Goal: Task Accomplishment & Management: Manage account settings

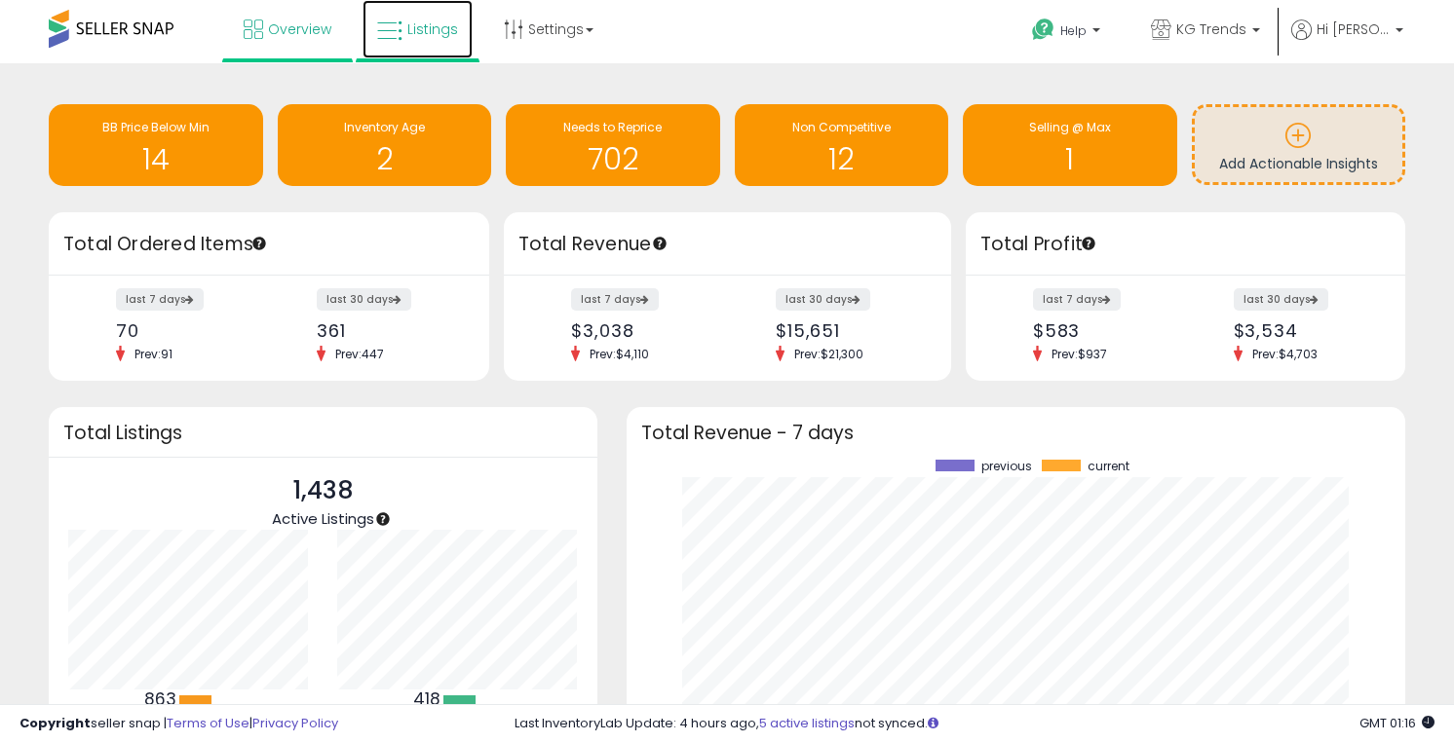
click at [423, 31] on span "Listings" at bounding box center [432, 28] width 51 height 19
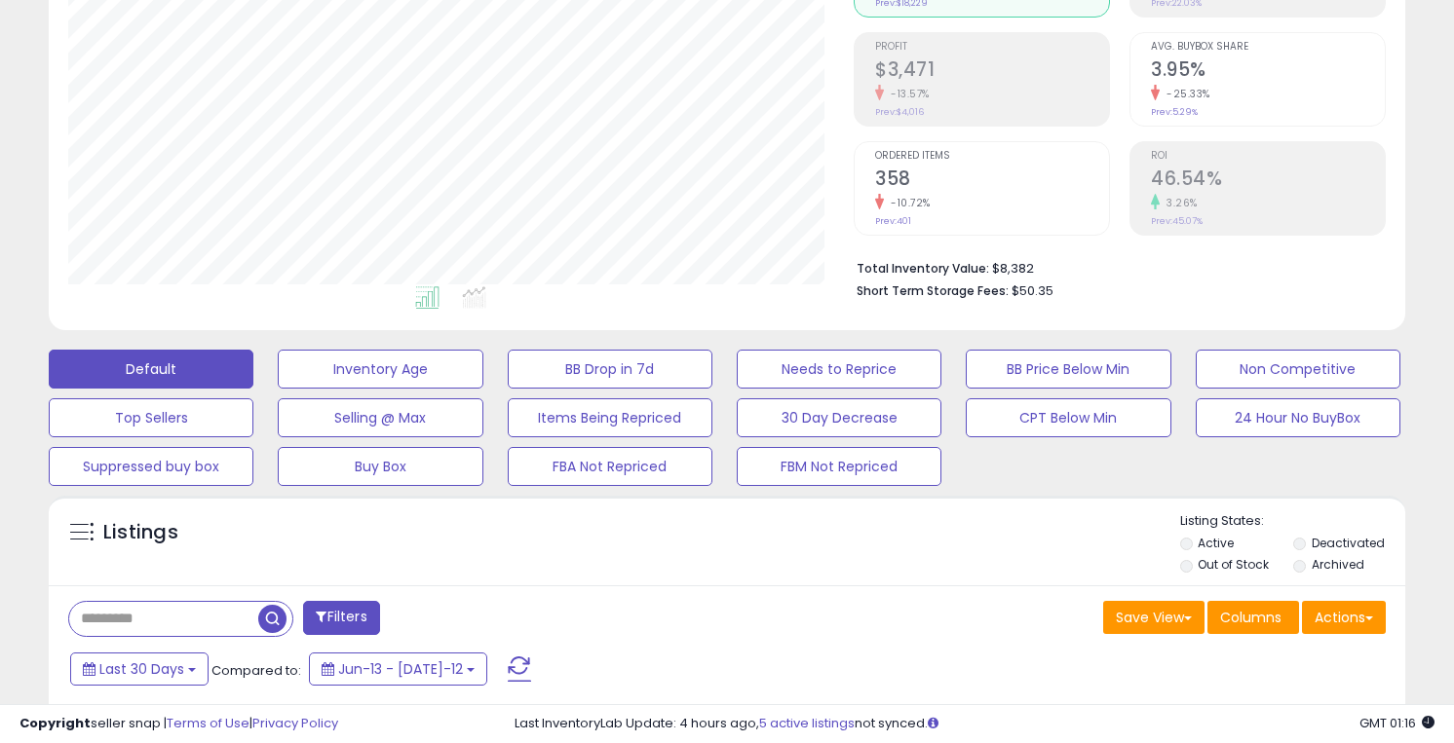
scroll to position [346, 0]
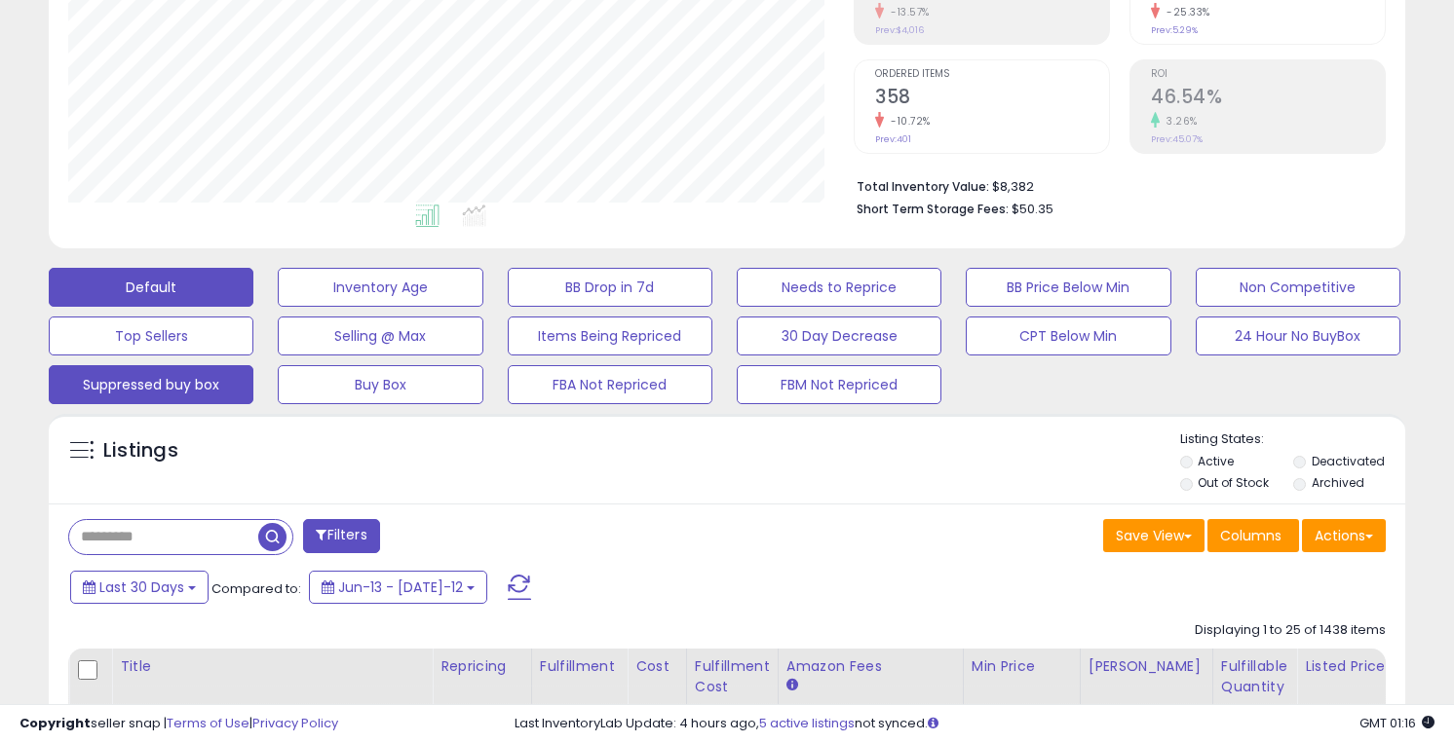
click at [278, 307] on button "Suppressed buy box" at bounding box center [380, 287] width 205 height 39
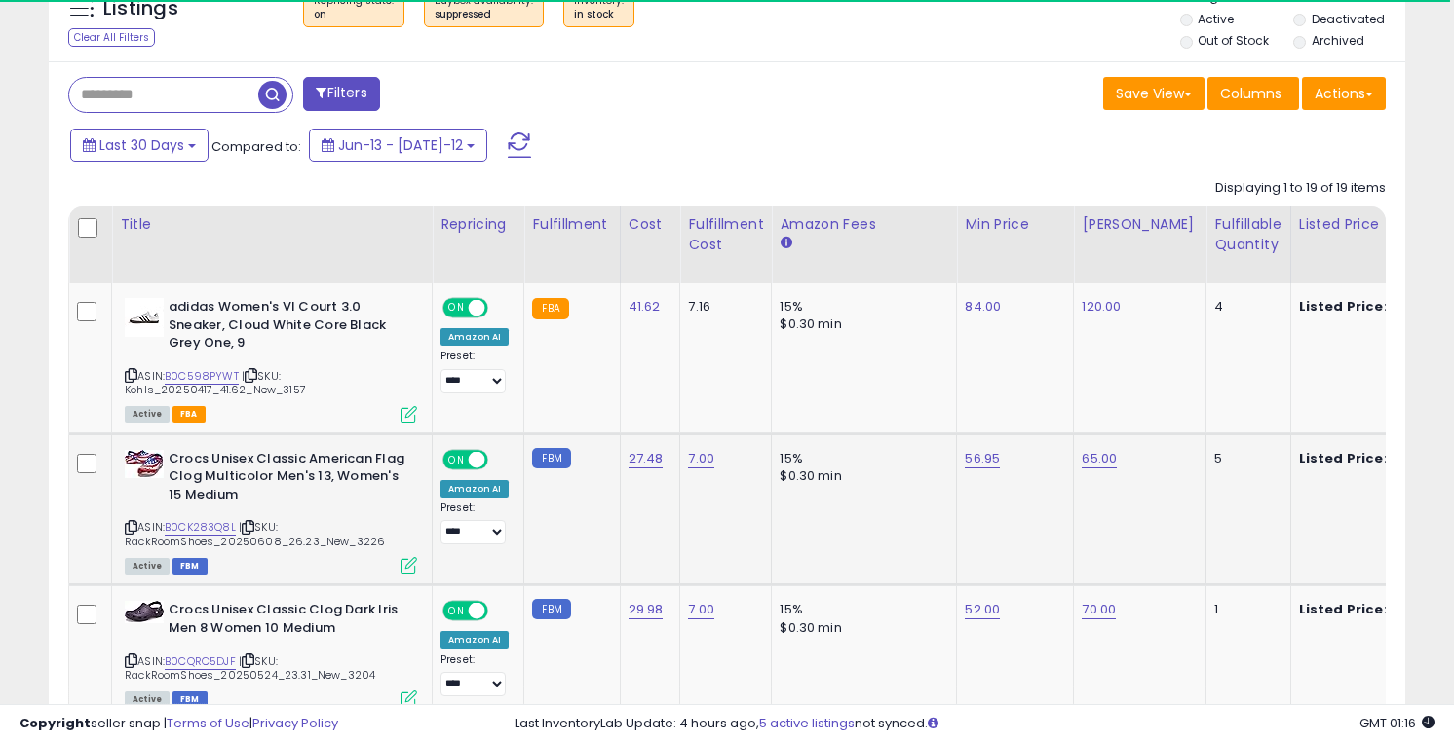
scroll to position [810, 0]
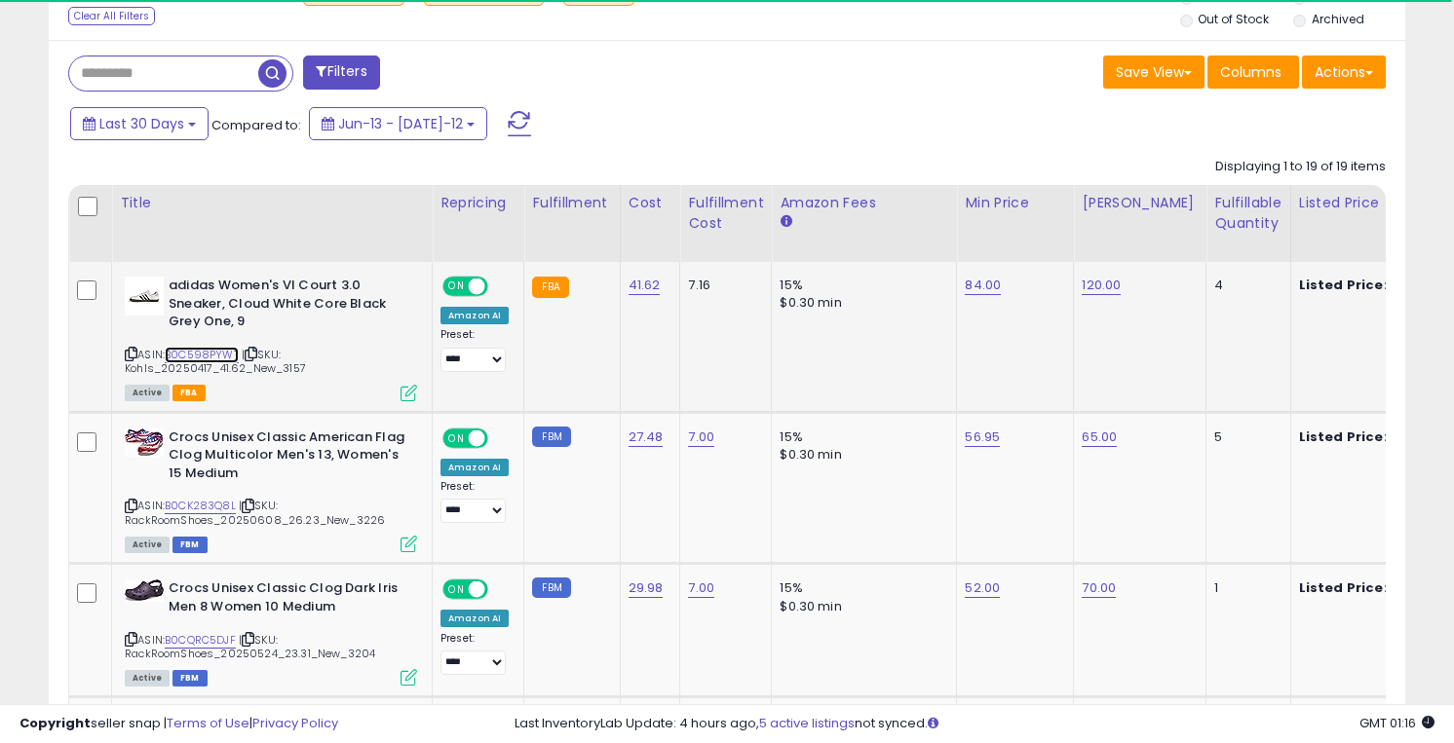
click at [218, 349] on link "B0C598PYWT" at bounding box center [202, 355] width 74 height 17
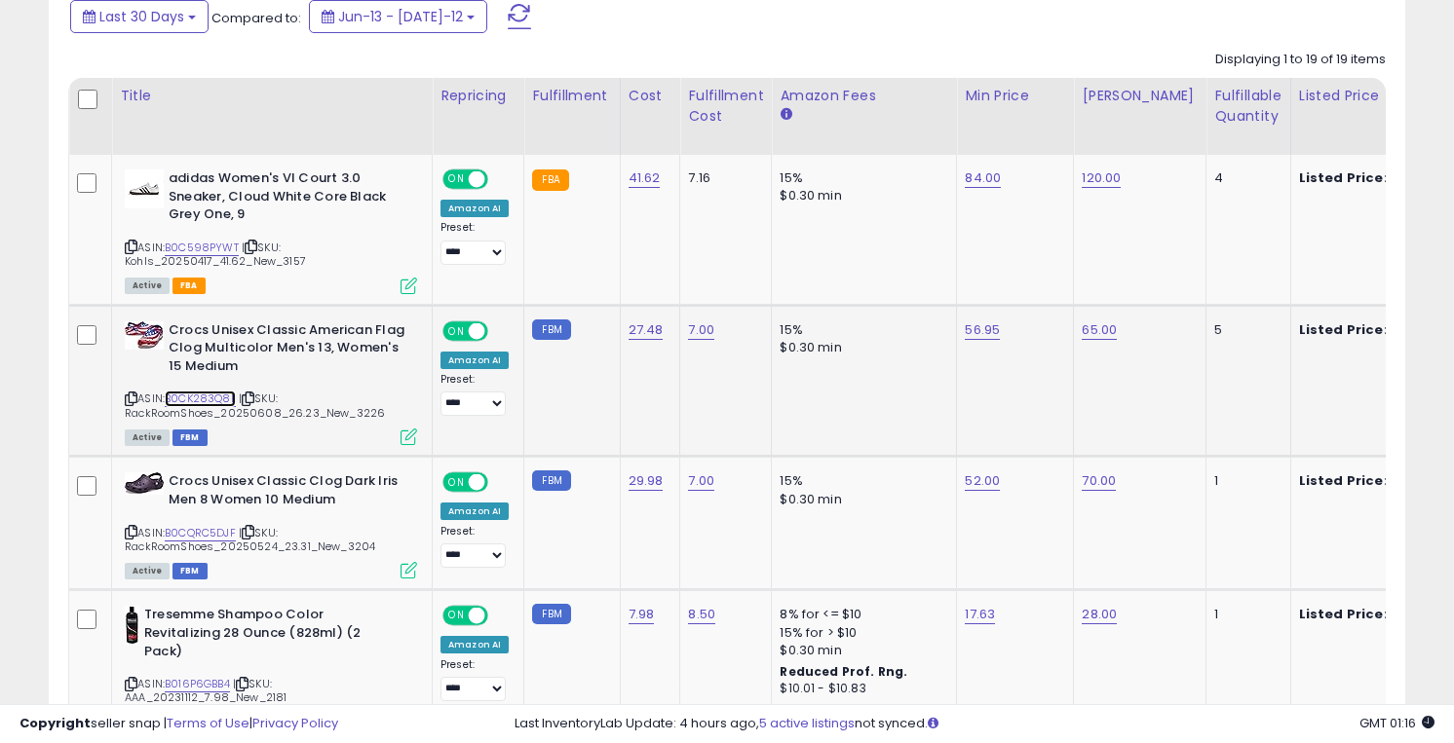
click at [217, 396] on link "B0CK283Q8L" at bounding box center [200, 399] width 71 height 17
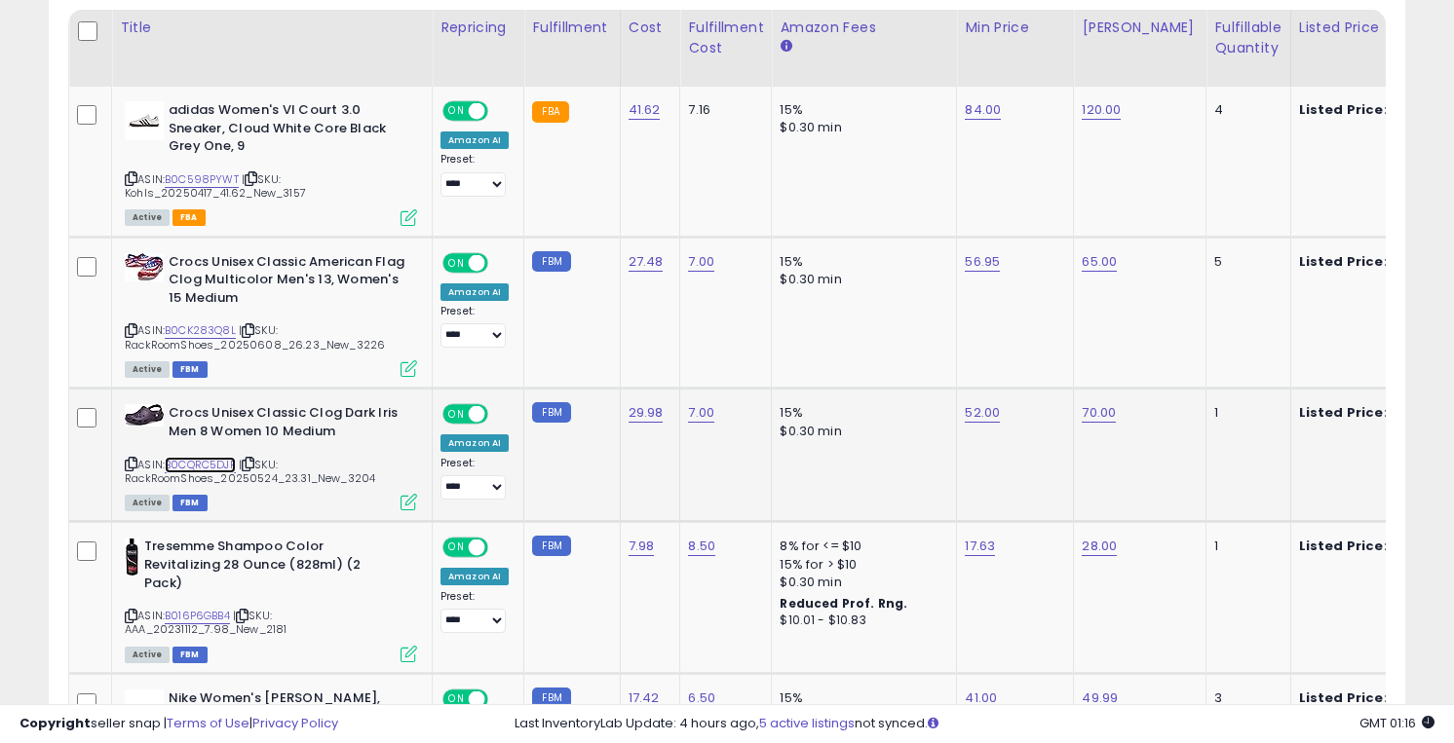
click at [216, 460] on link "B0CQRC5DJF" at bounding box center [200, 465] width 71 height 17
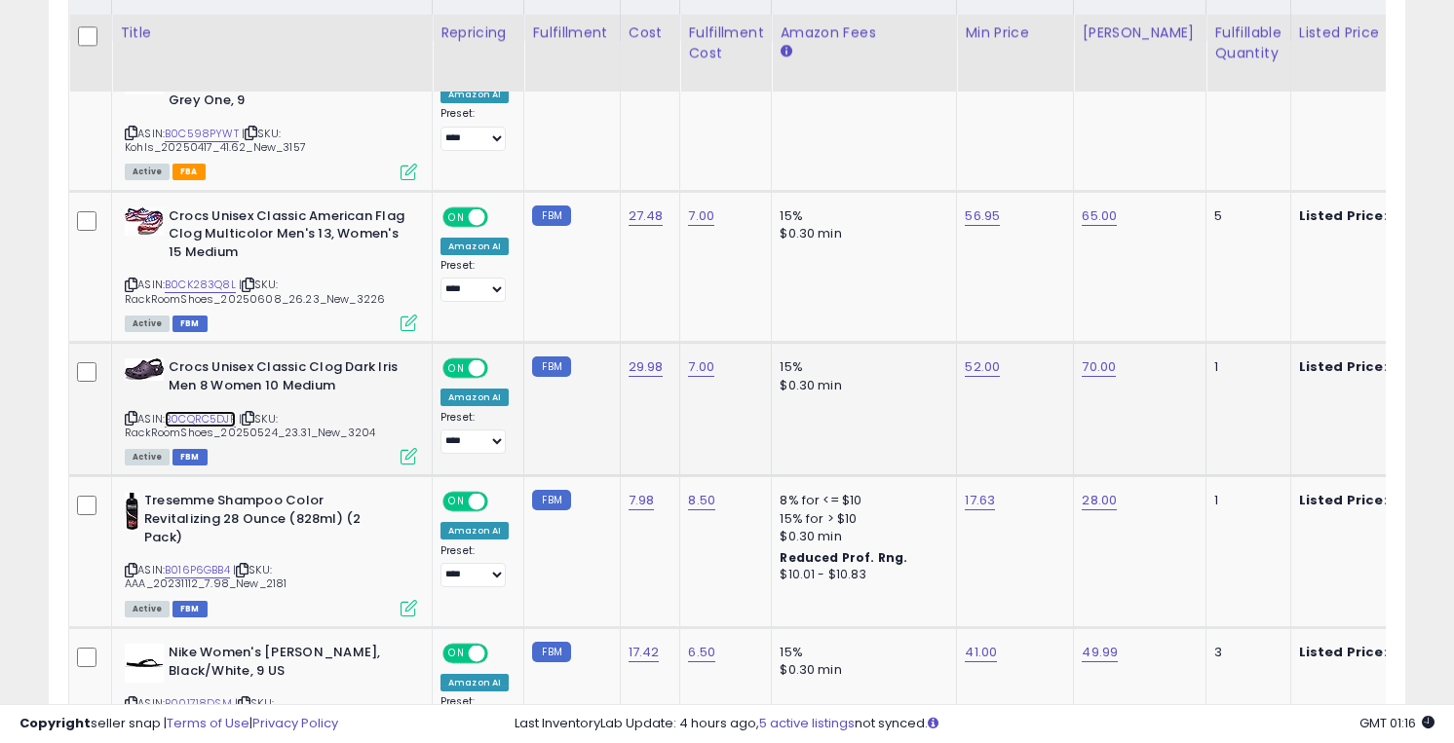
scroll to position [1134, 0]
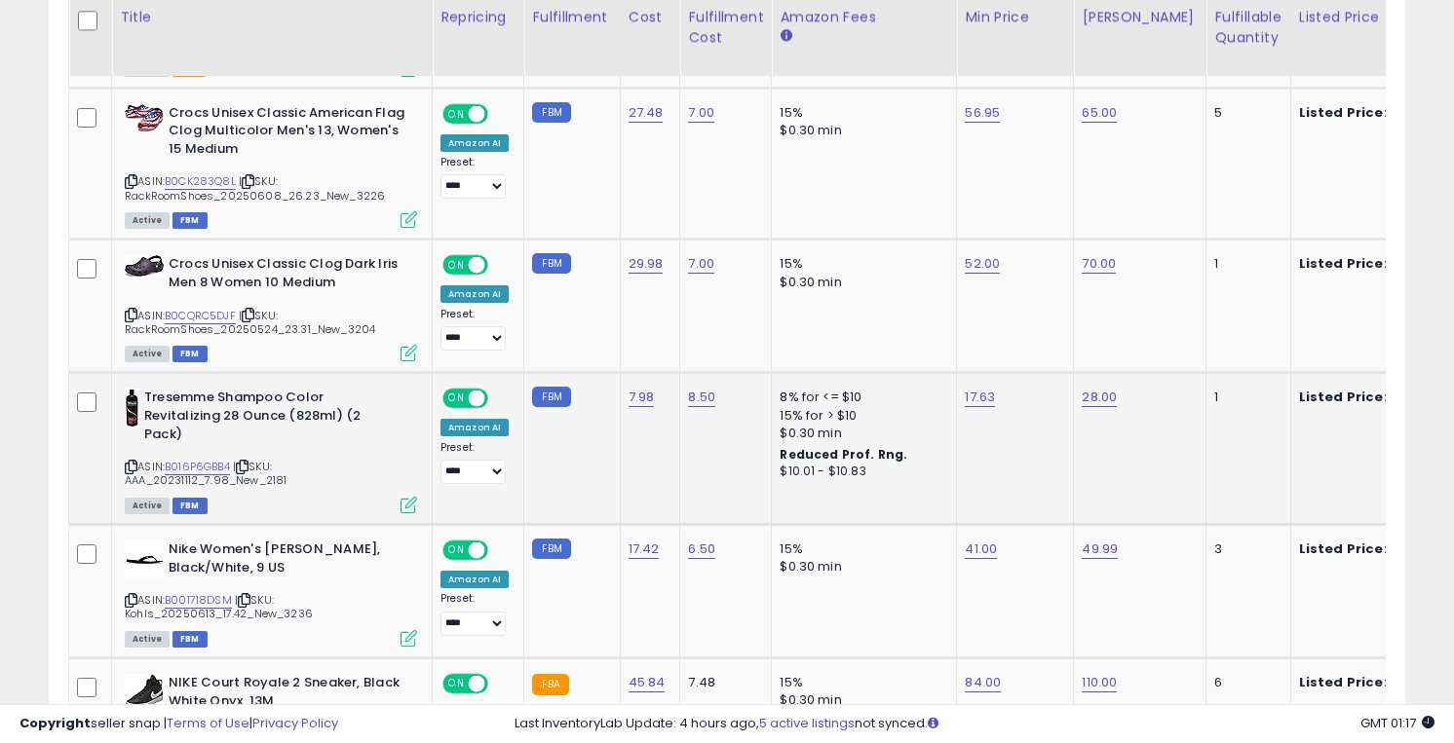
click at [207, 458] on div "ASIN: B016P6GBB4 | SKU: AAA_20231112_7.98_New_2181 Active FBM" at bounding box center [271, 450] width 292 height 123
click at [206, 462] on link "B016P6GBB4" at bounding box center [197, 467] width 65 height 17
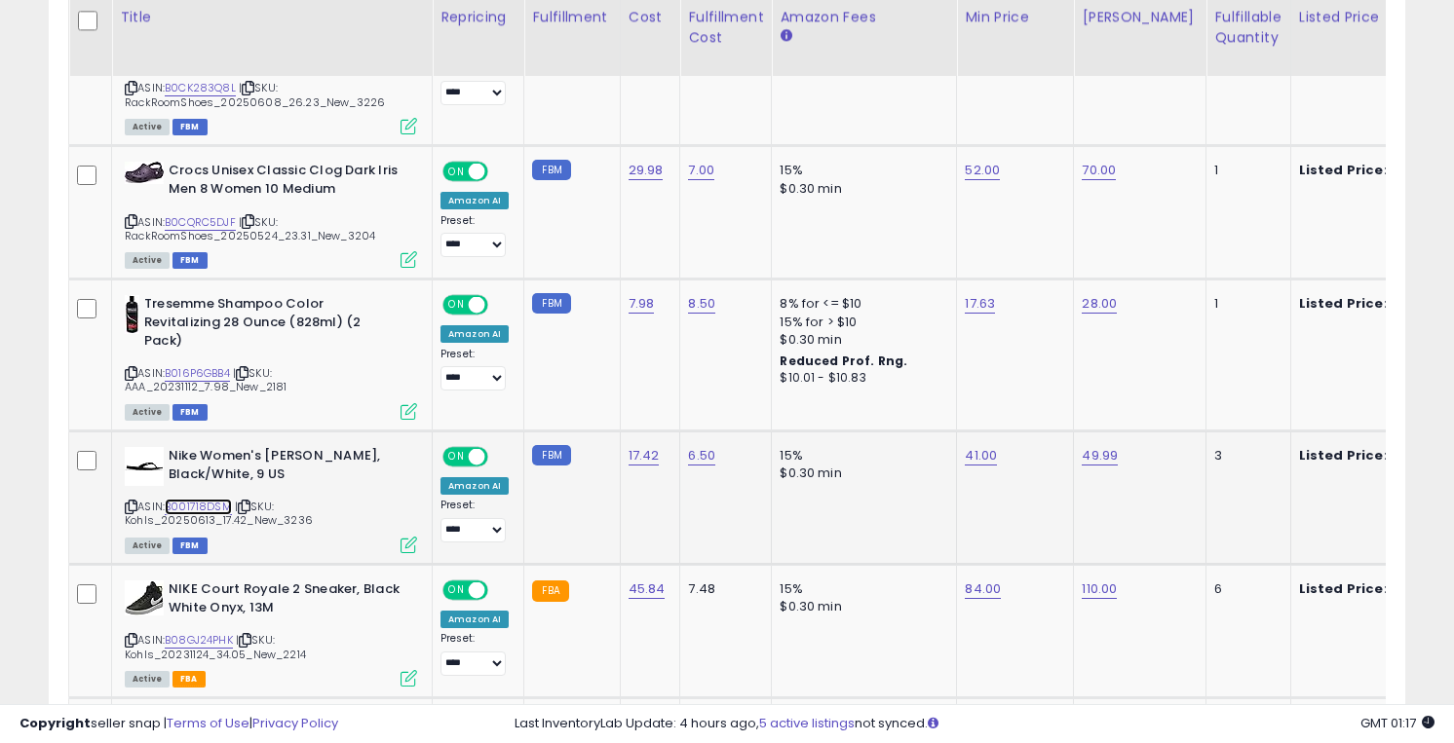
click at [200, 501] on link "B001718DSM" at bounding box center [198, 507] width 67 height 17
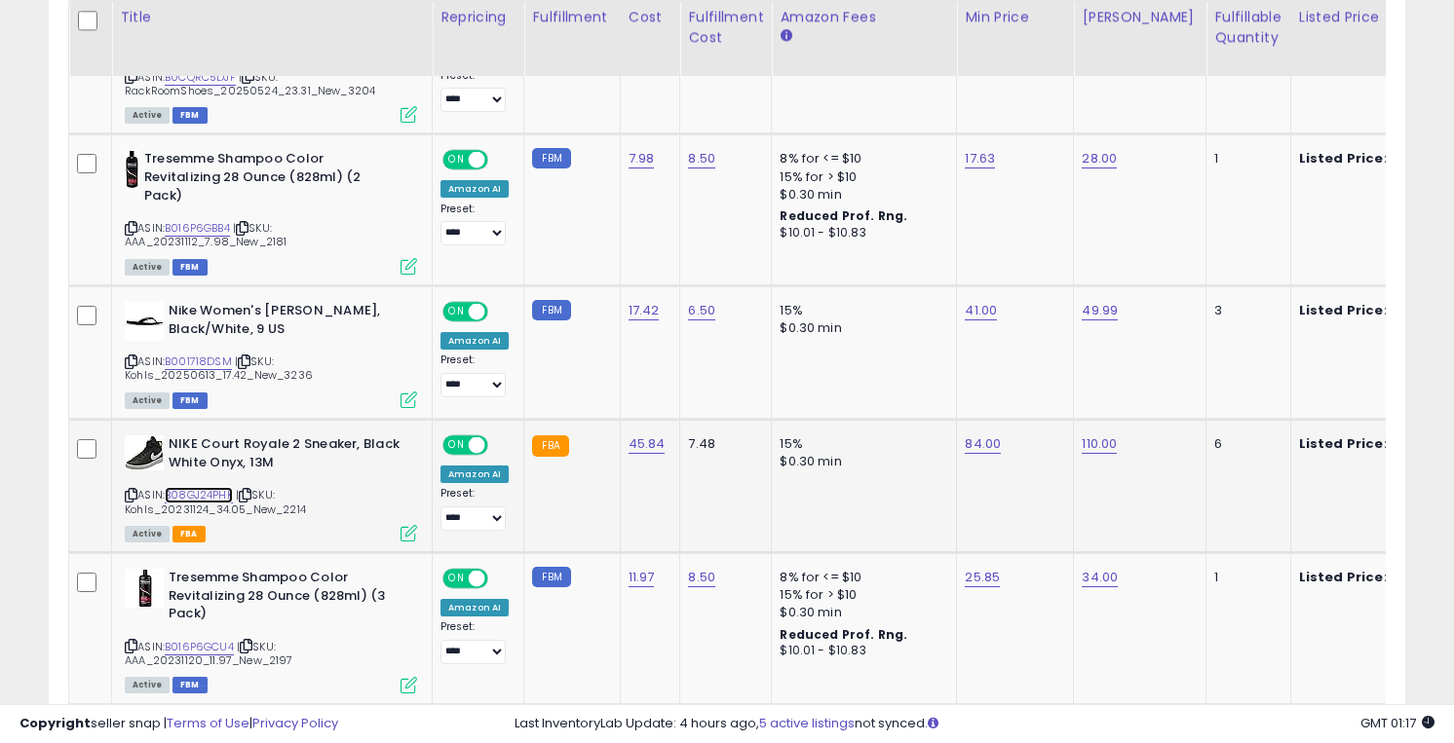
click at [198, 492] on link "B08GJ24PHK" at bounding box center [199, 495] width 68 height 17
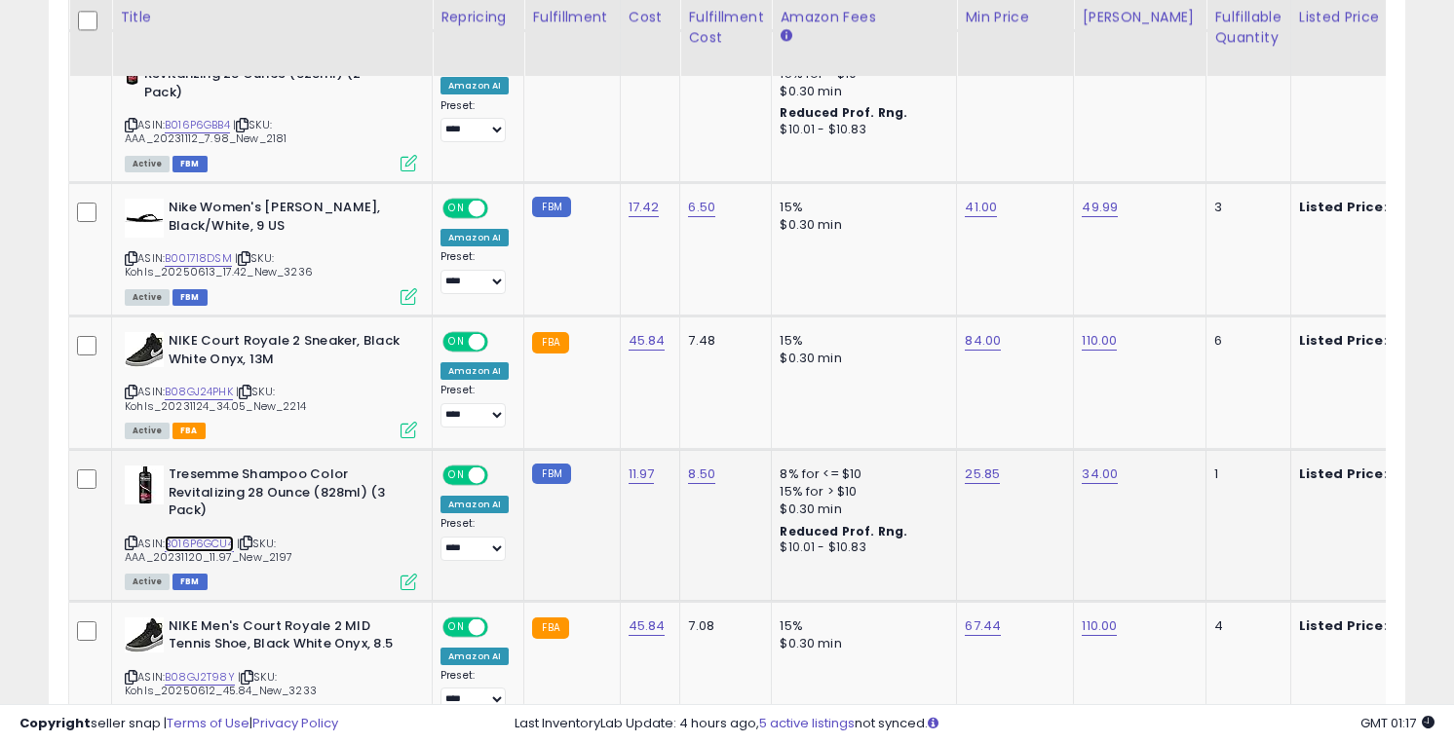
click at [201, 542] on link "B016P6GCU4" at bounding box center [199, 544] width 69 height 17
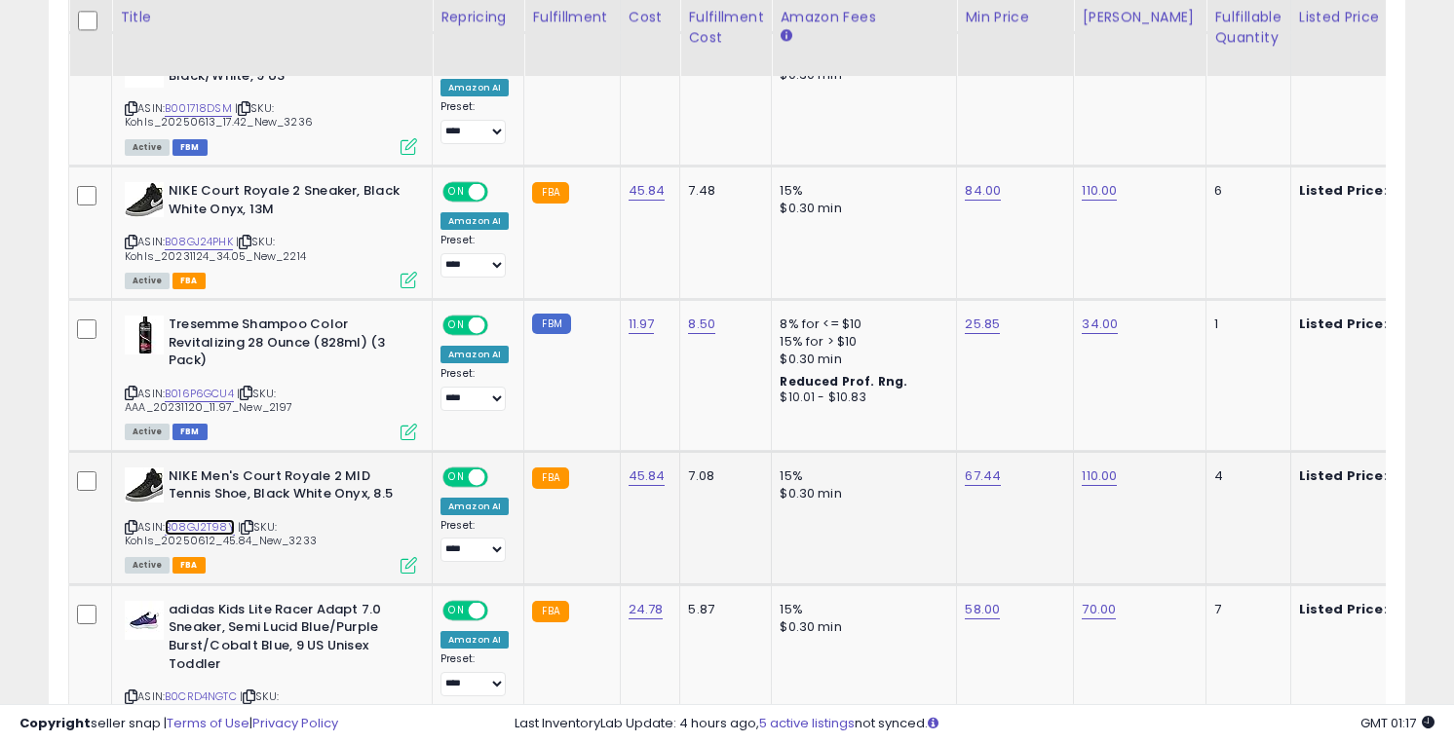
click at [196, 523] on link "B08GJ2T98Y" at bounding box center [200, 527] width 70 height 17
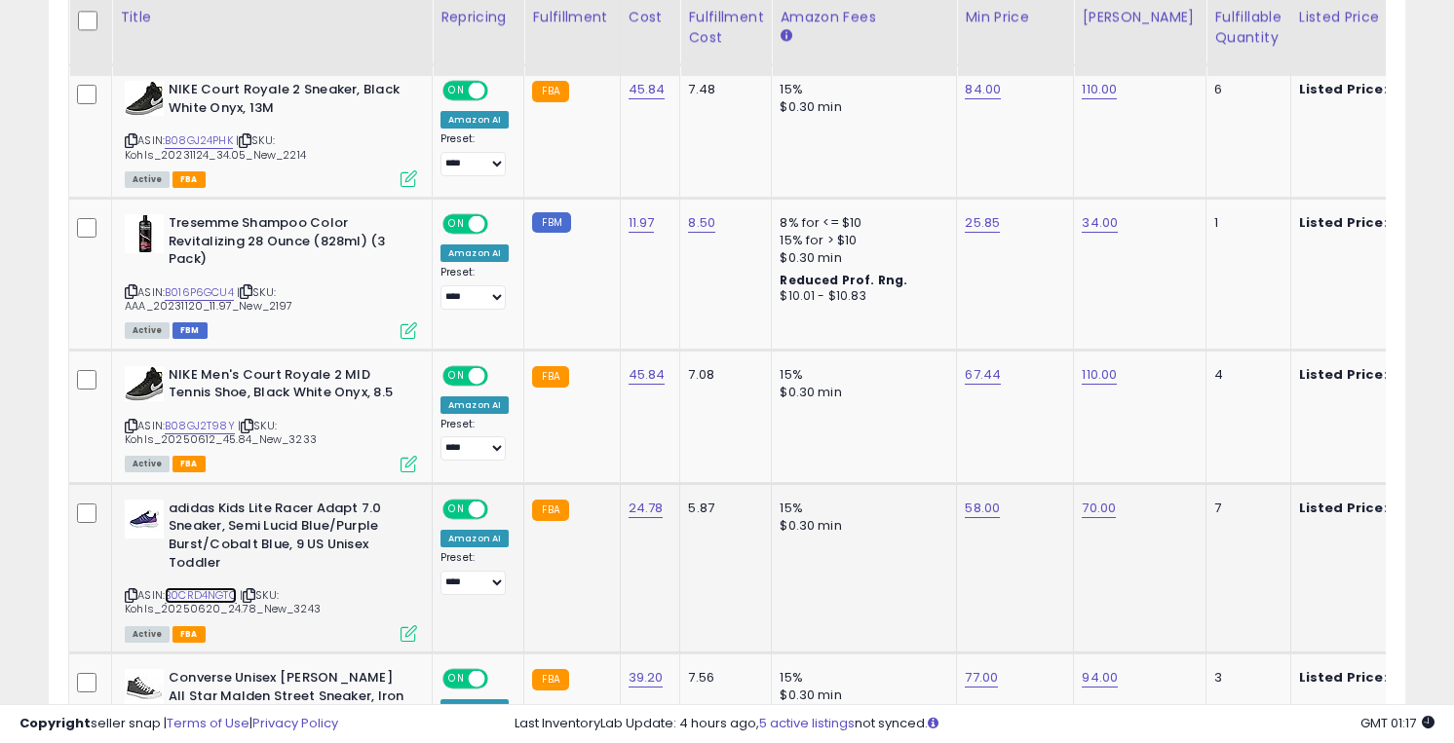
click at [202, 590] on link "B0CRD4NGTC" at bounding box center [201, 596] width 72 height 17
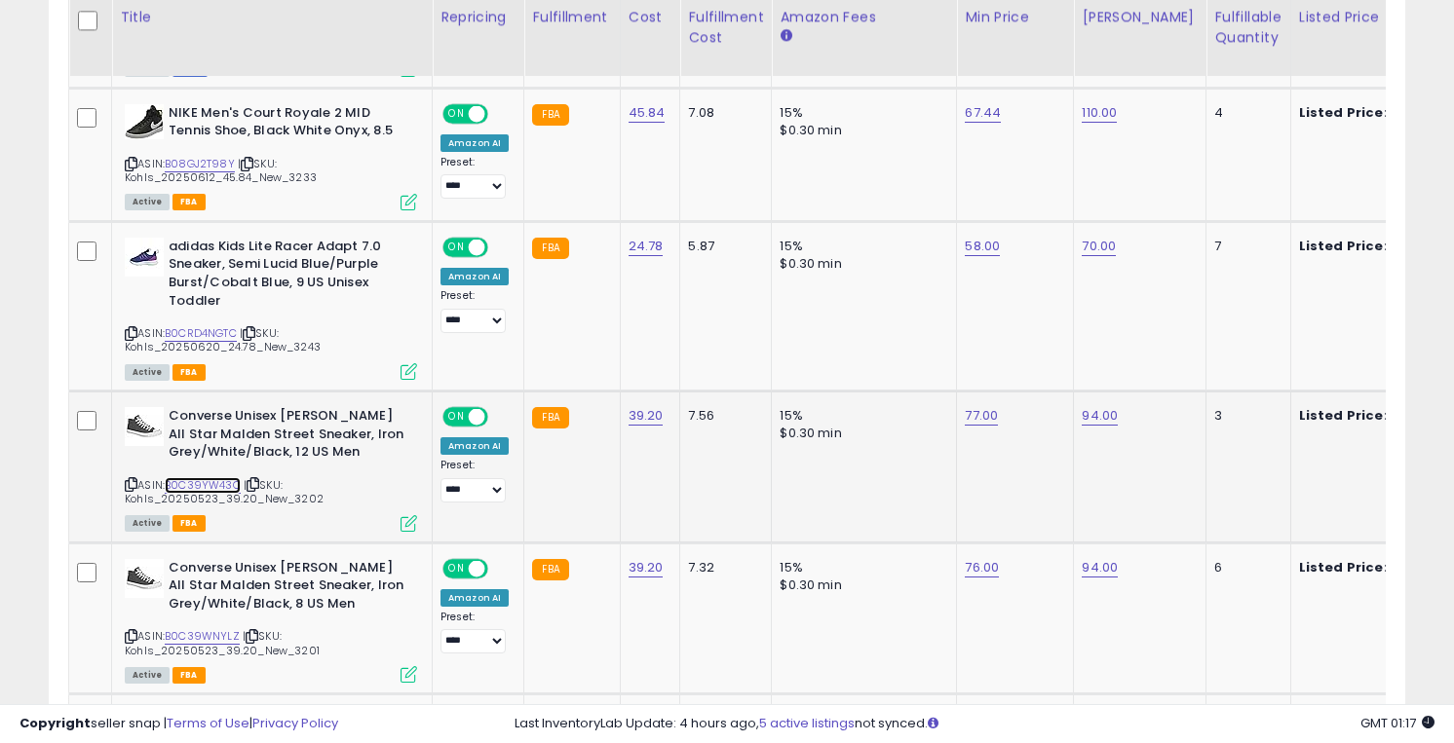
click at [196, 484] on link "B0C39YW43C" at bounding box center [203, 485] width 76 height 17
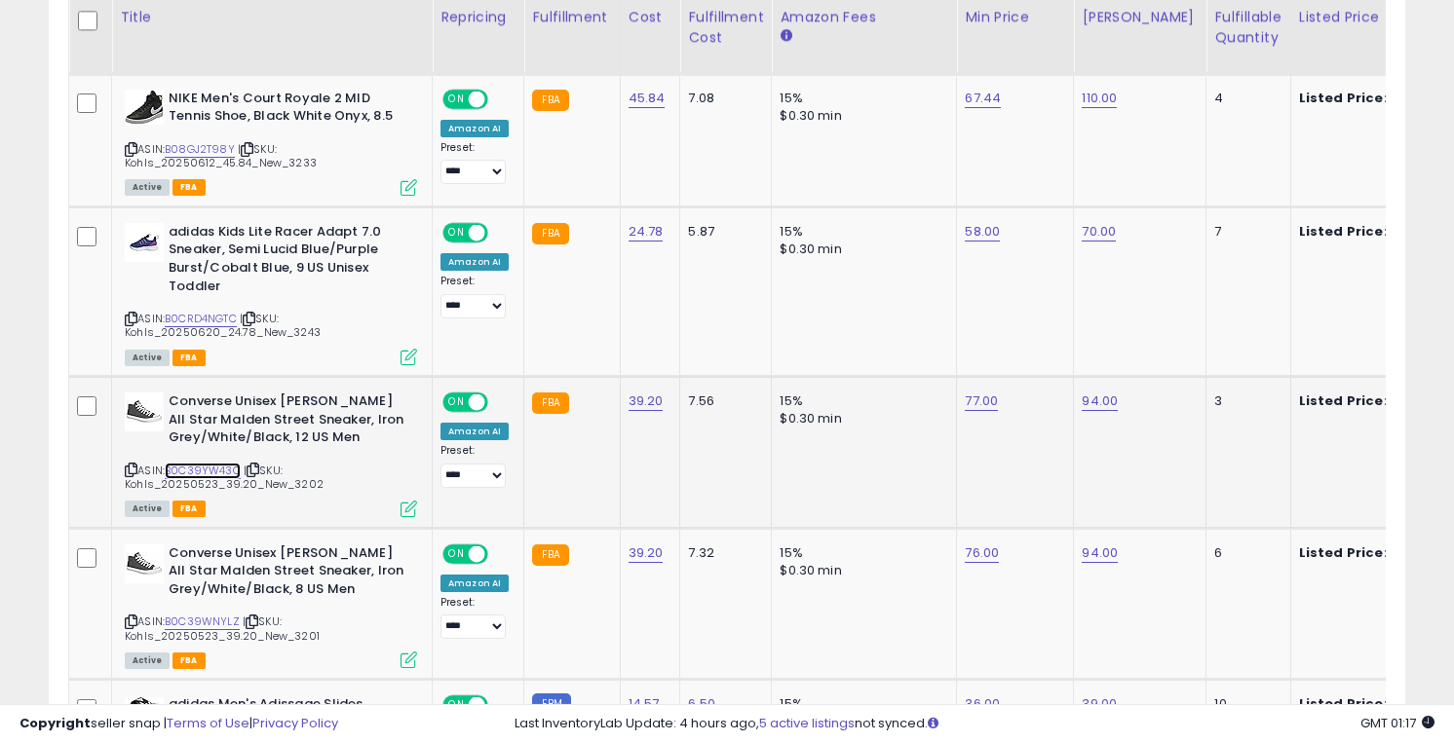
scroll to position [2094, 0]
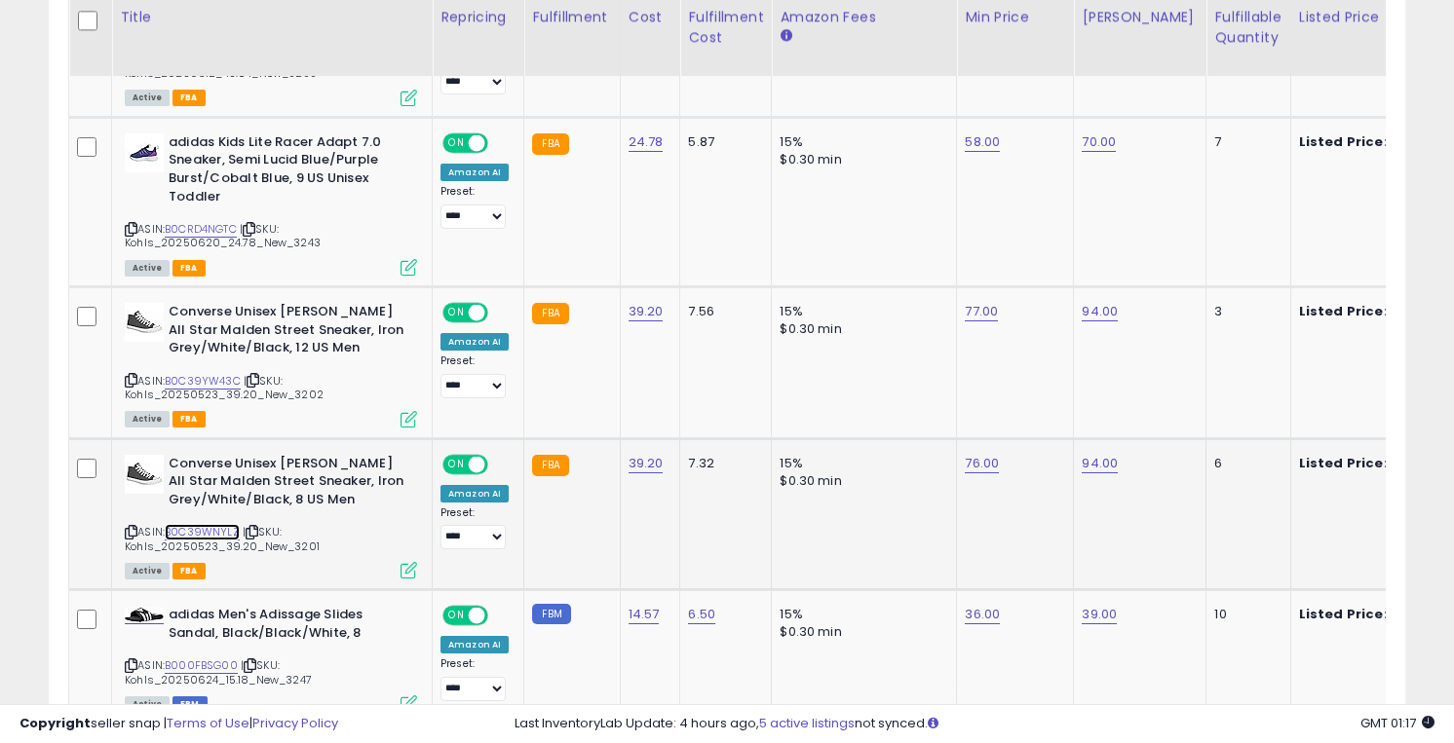
click at [198, 531] on link "B0C39WNYLZ" at bounding box center [202, 532] width 75 height 17
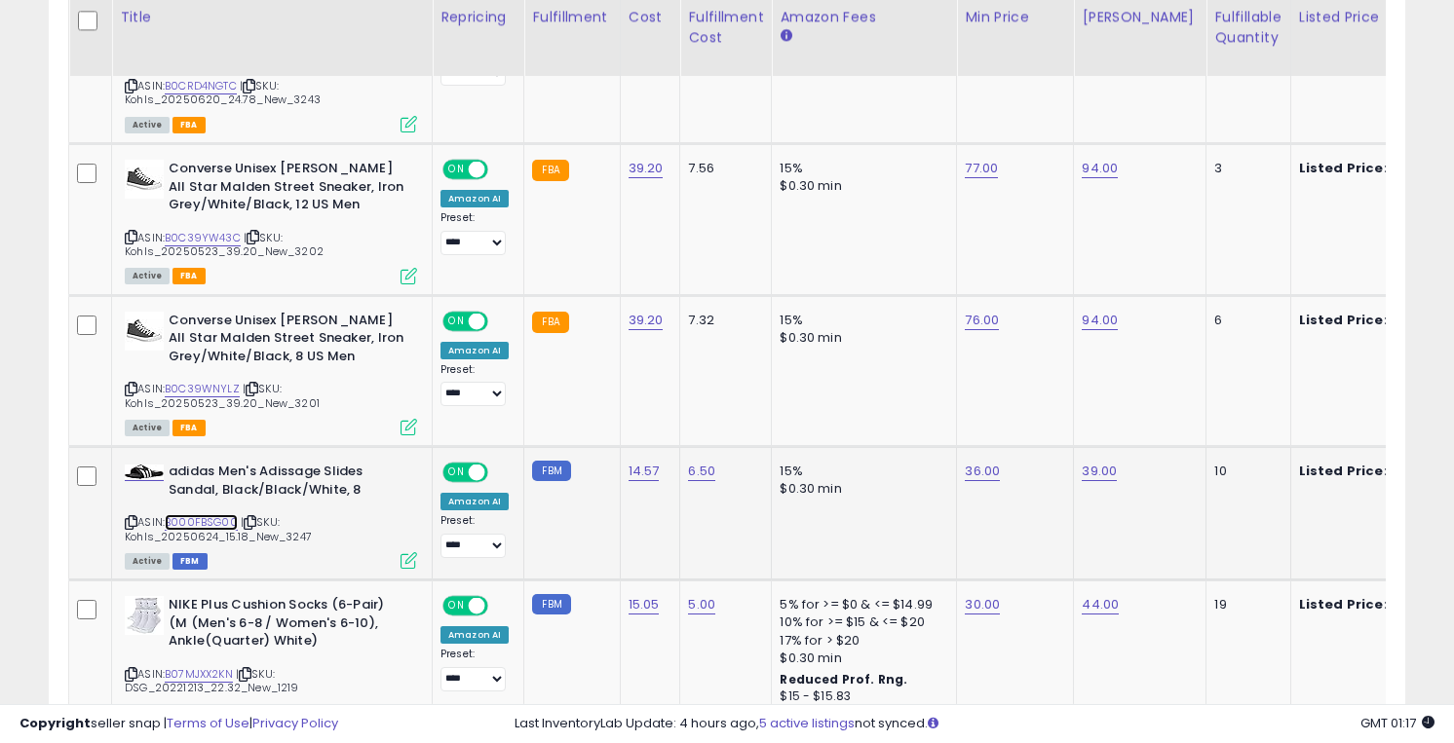
click at [196, 516] on link "B000FBSG00" at bounding box center [201, 522] width 73 height 17
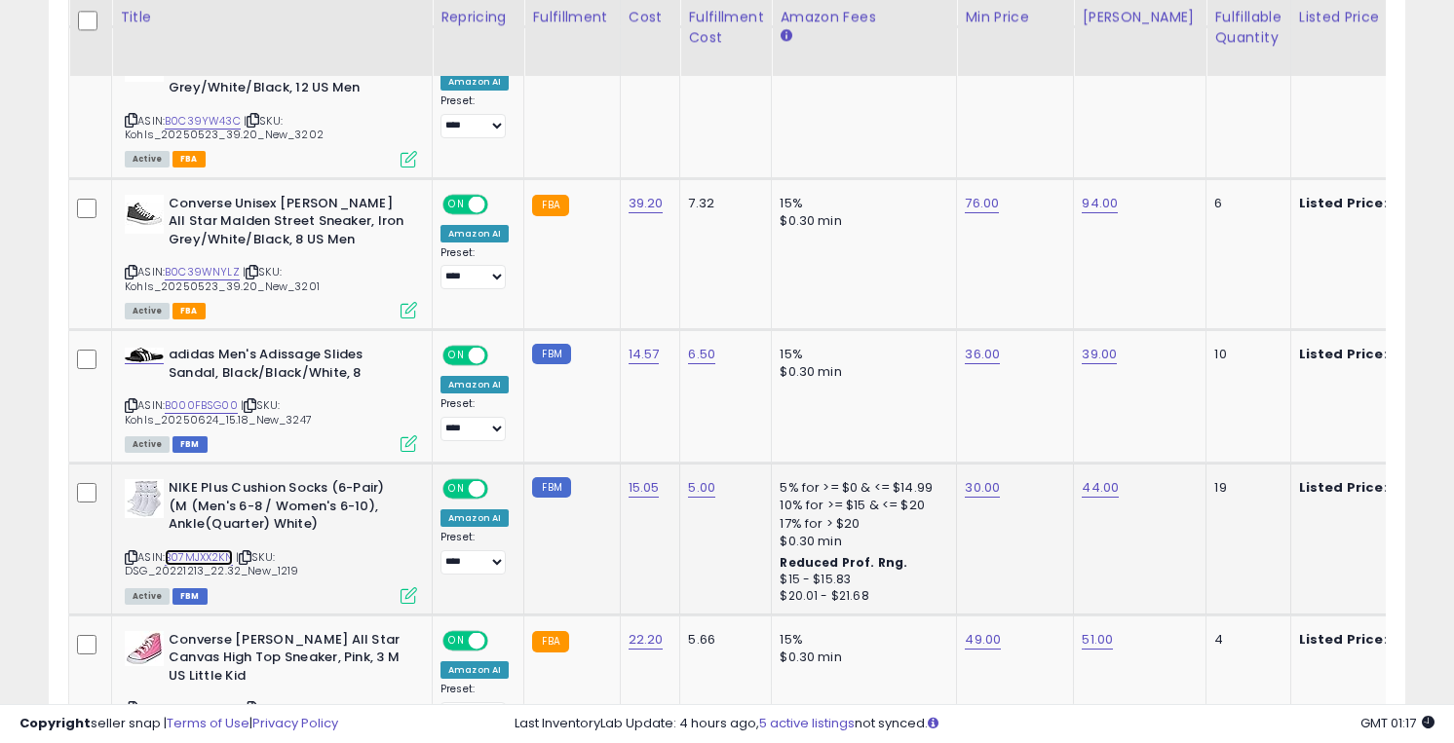
click at [195, 554] on link "B07MJXX2KN" at bounding box center [199, 558] width 68 height 17
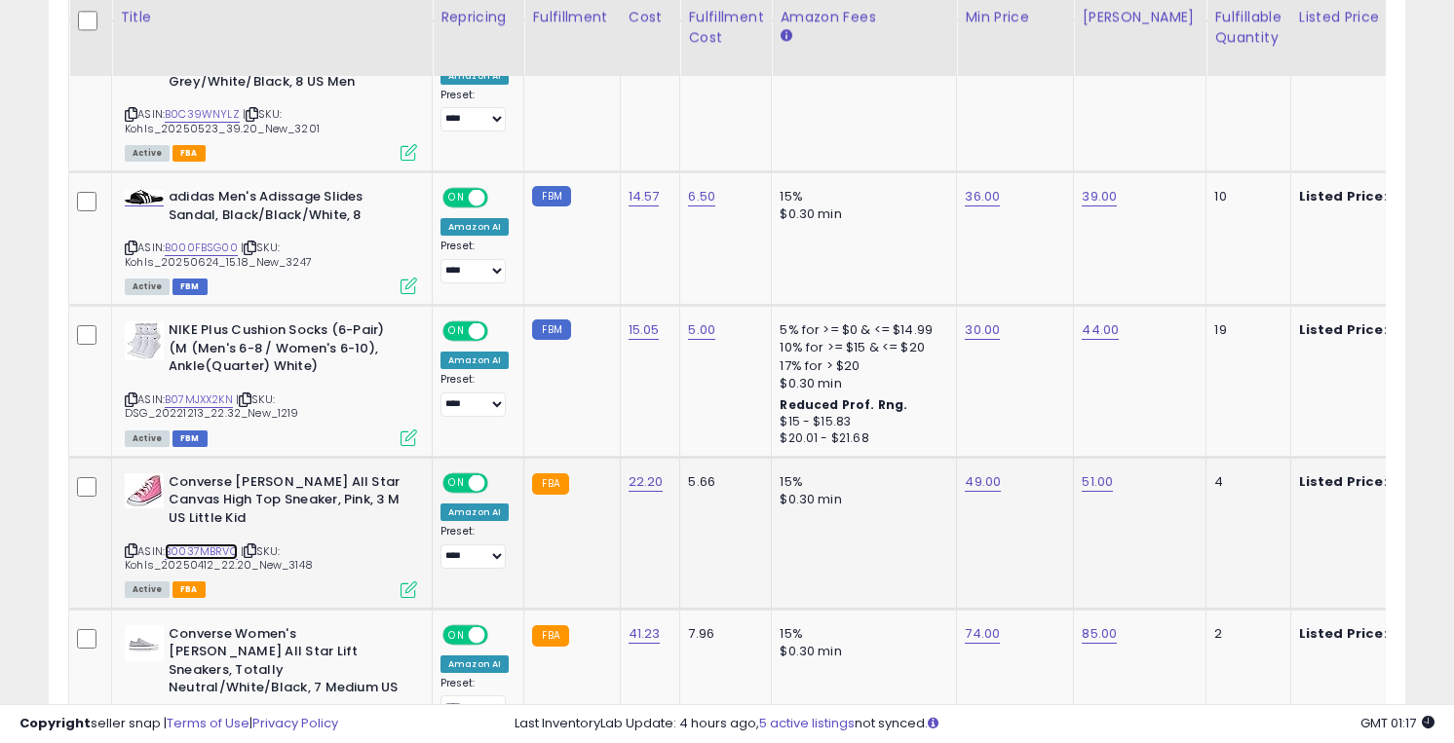
click at [195, 551] on link "B0037MBRVO" at bounding box center [201, 552] width 73 height 17
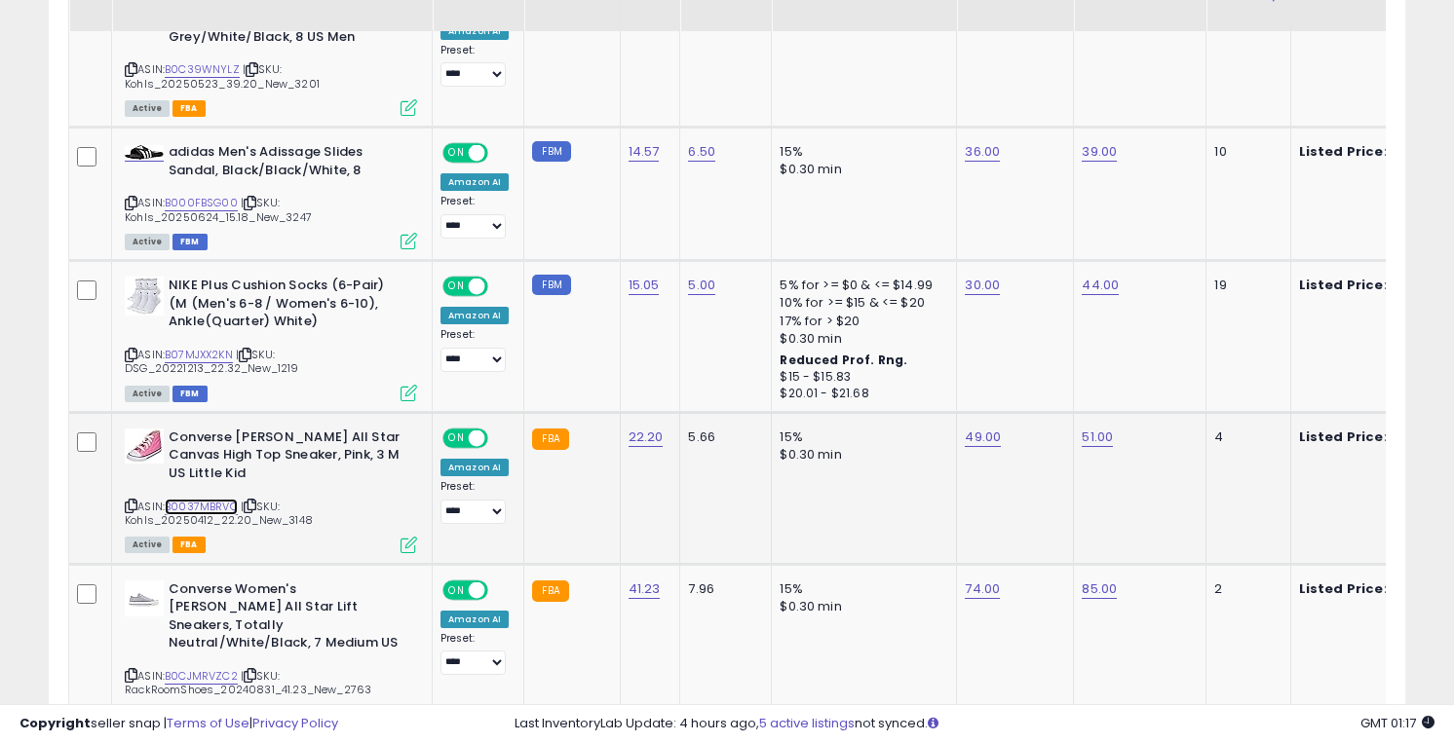
scroll to position [2633, 0]
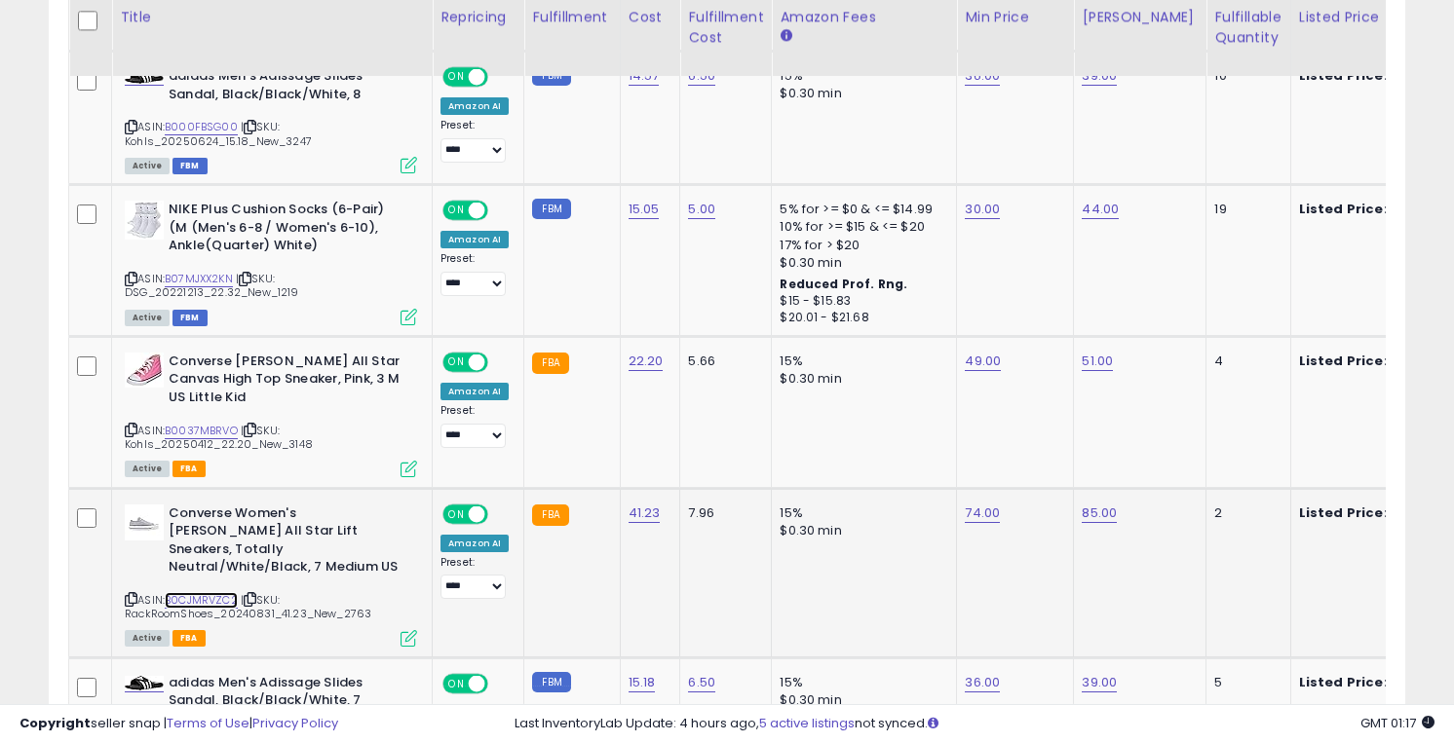
click at [202, 592] on link "B0CJMRVZC2" at bounding box center [201, 600] width 73 height 17
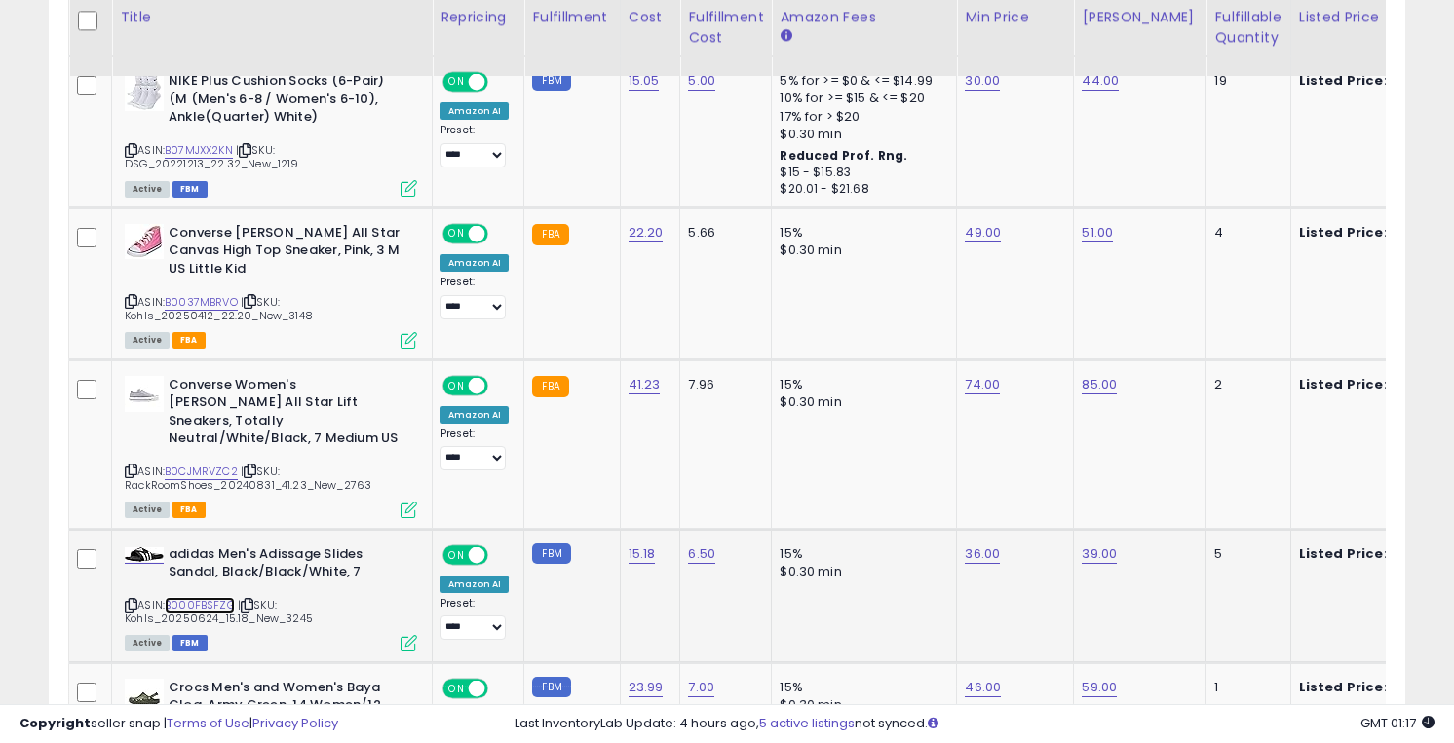
click at [201, 597] on link "B000FBSFZG" at bounding box center [200, 605] width 70 height 17
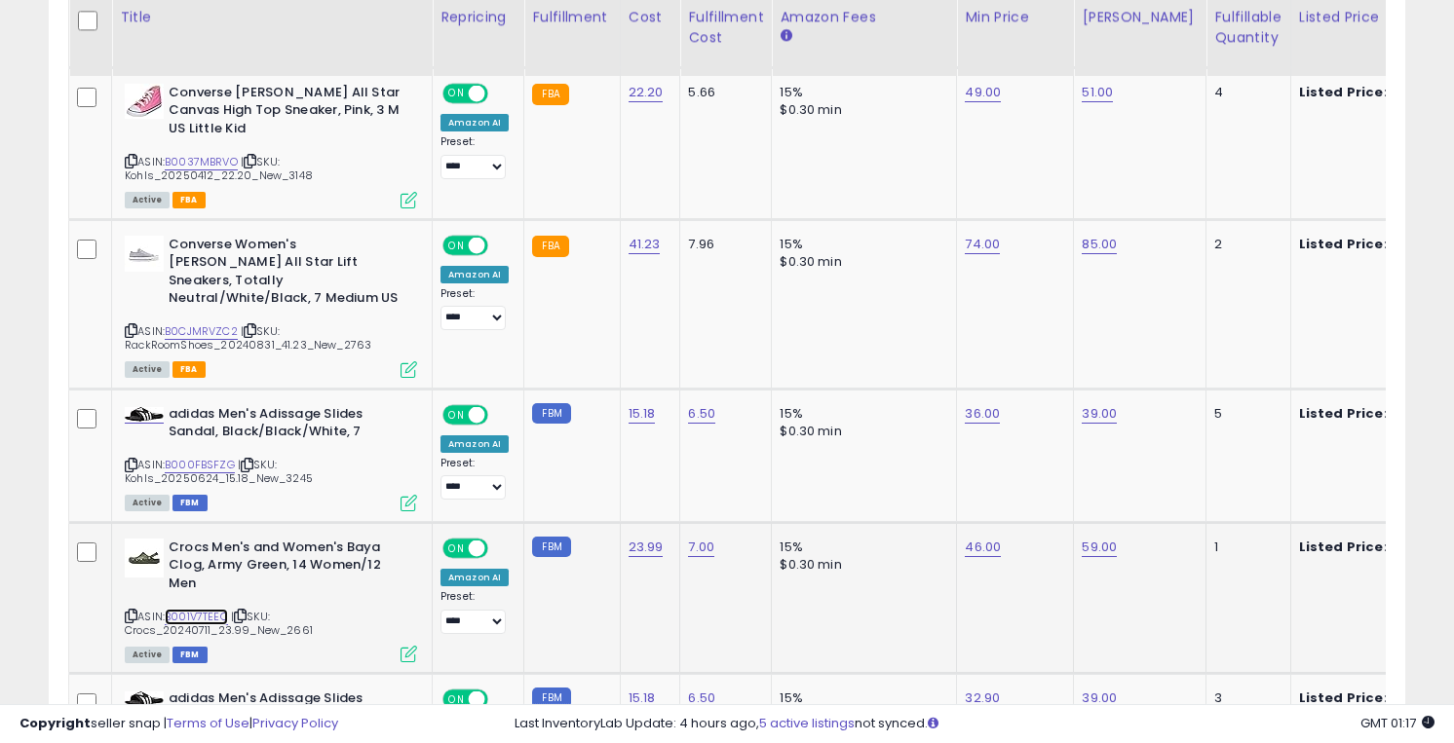
click at [199, 609] on link "B001V7TEEO" at bounding box center [196, 617] width 63 height 17
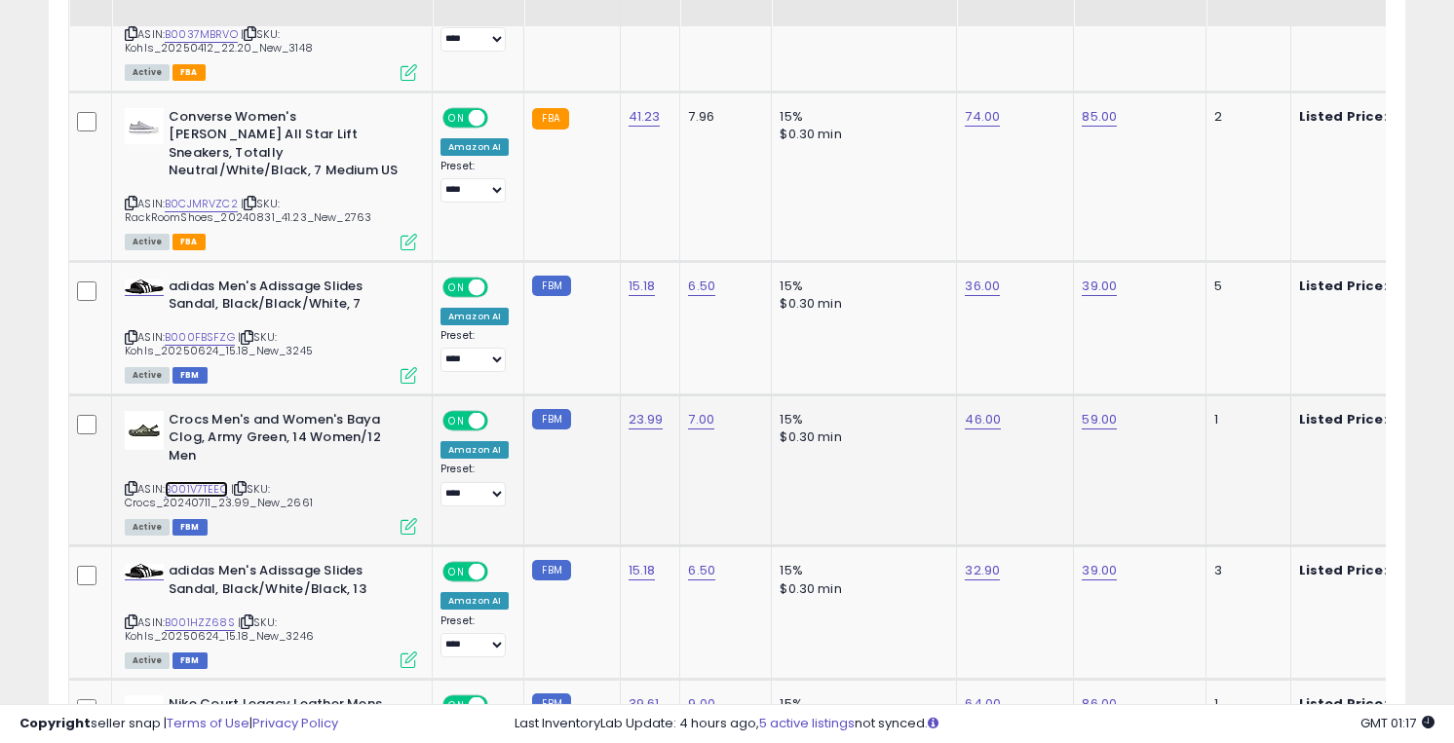
scroll to position [3099, 0]
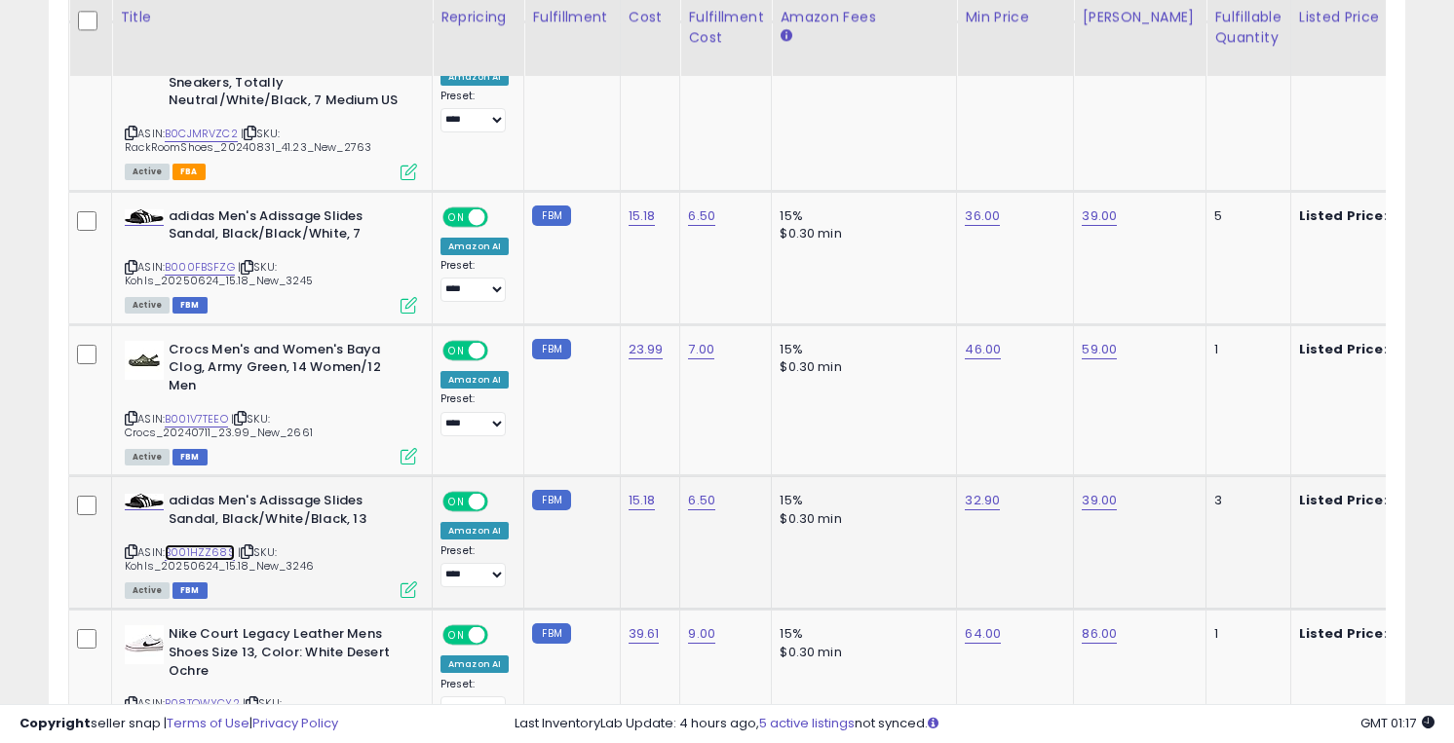
click at [185, 545] on link "B001HZZ68S" at bounding box center [200, 553] width 70 height 17
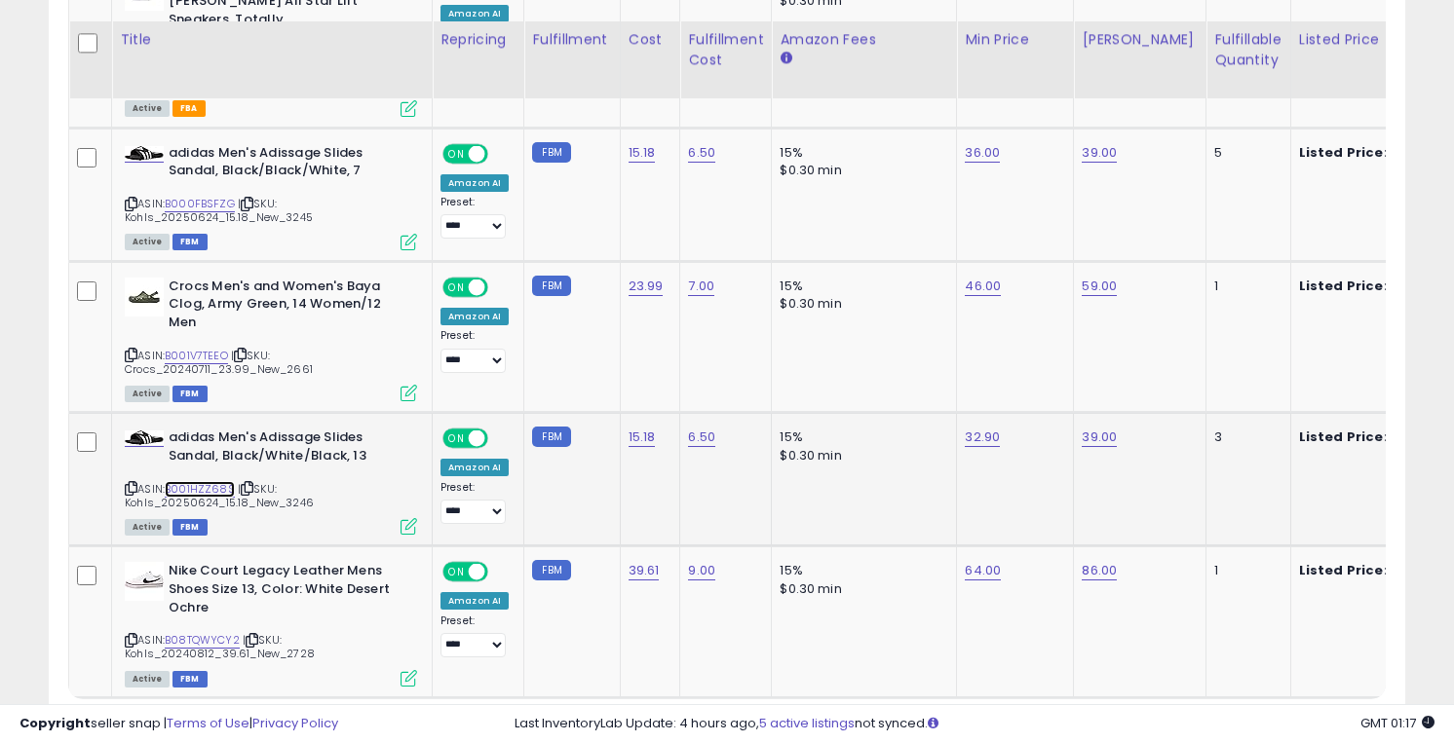
scroll to position [3211, 0]
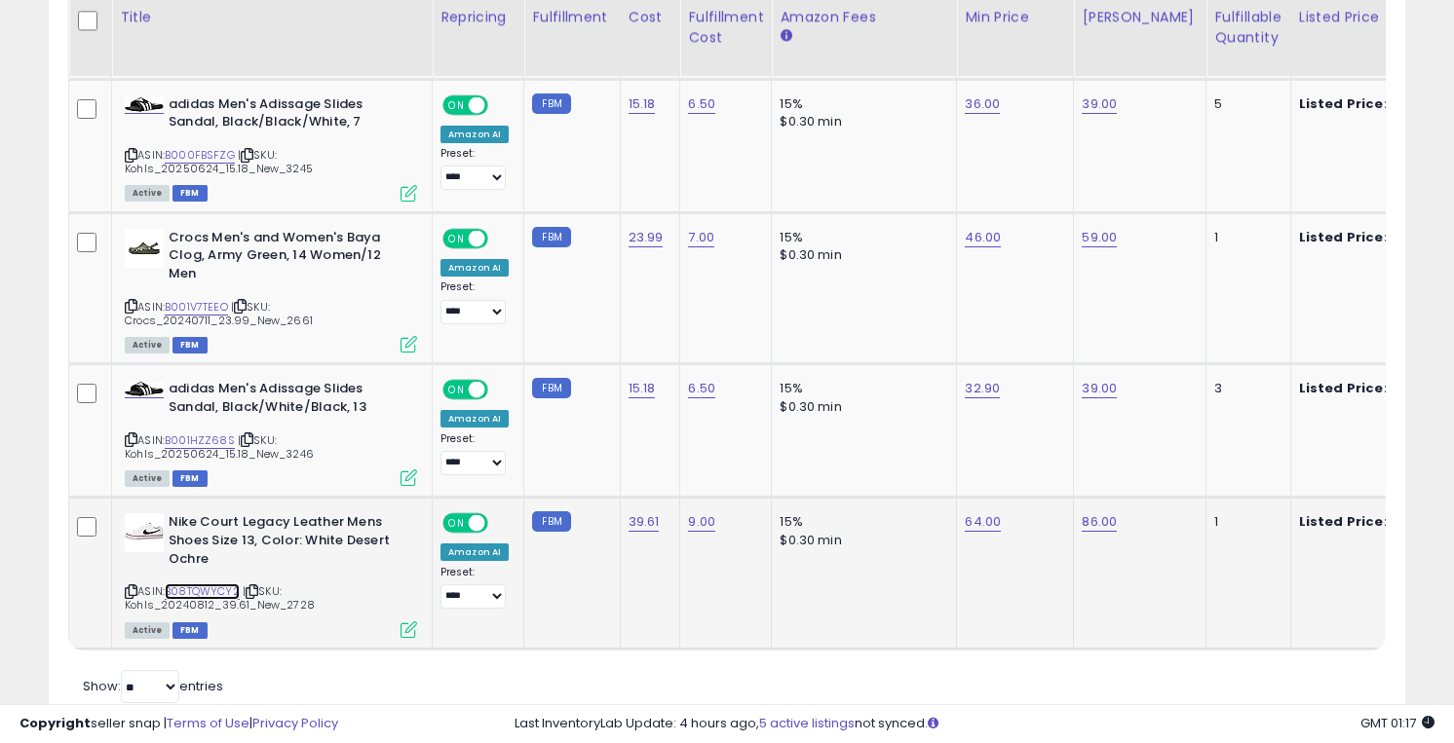
click at [186, 584] on link "B08TQWYCY2" at bounding box center [202, 592] width 75 height 17
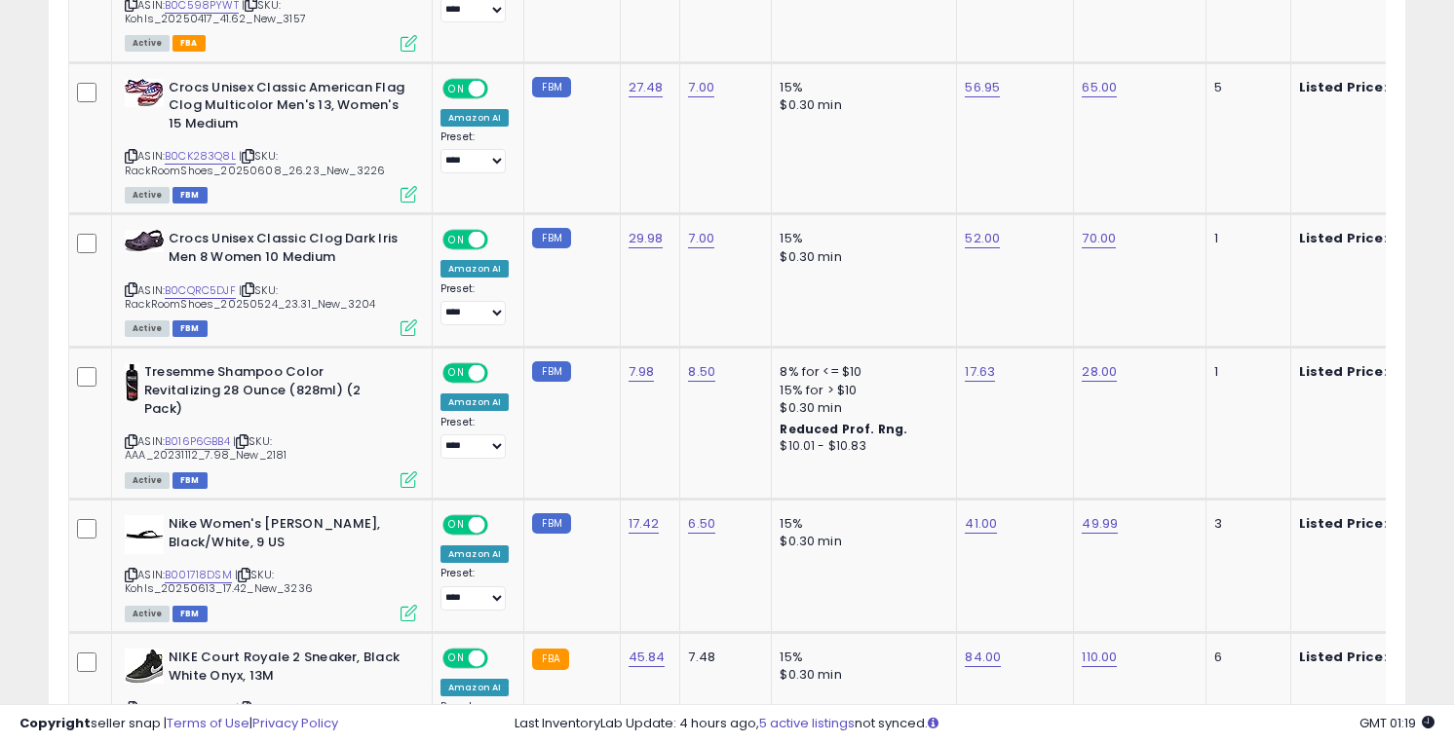
scroll to position [1224, 0]
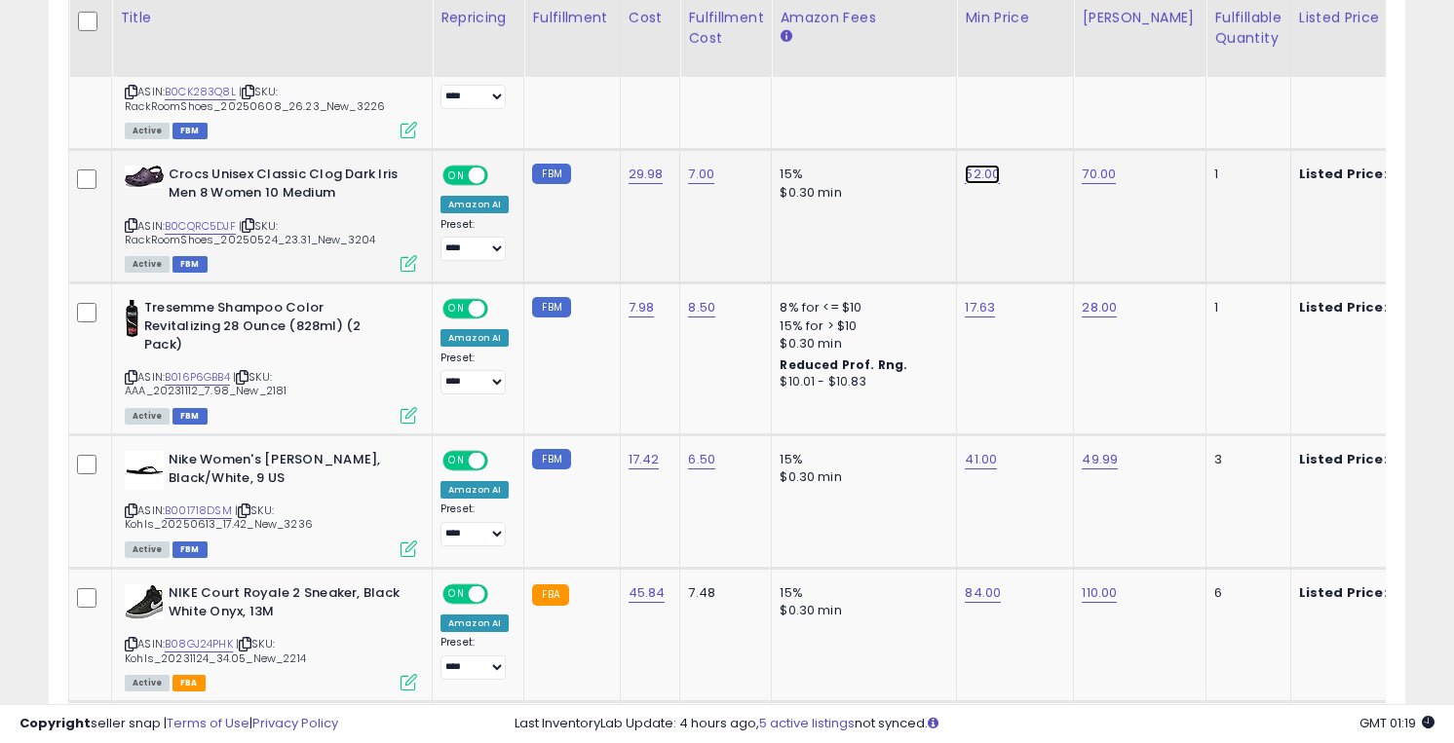
type input "**"
click button "submit" at bounding box center [1036, 125] width 33 height 29
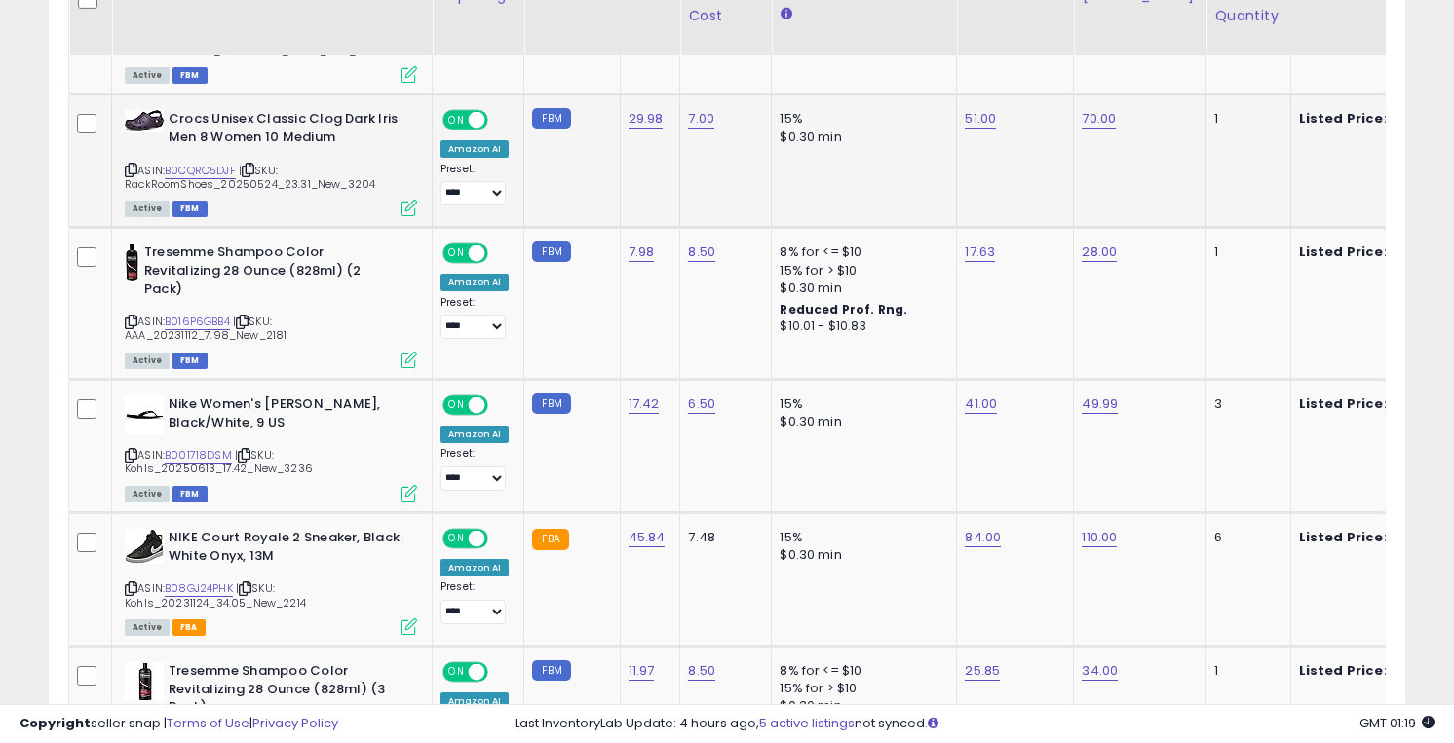
scroll to position [1285, 0]
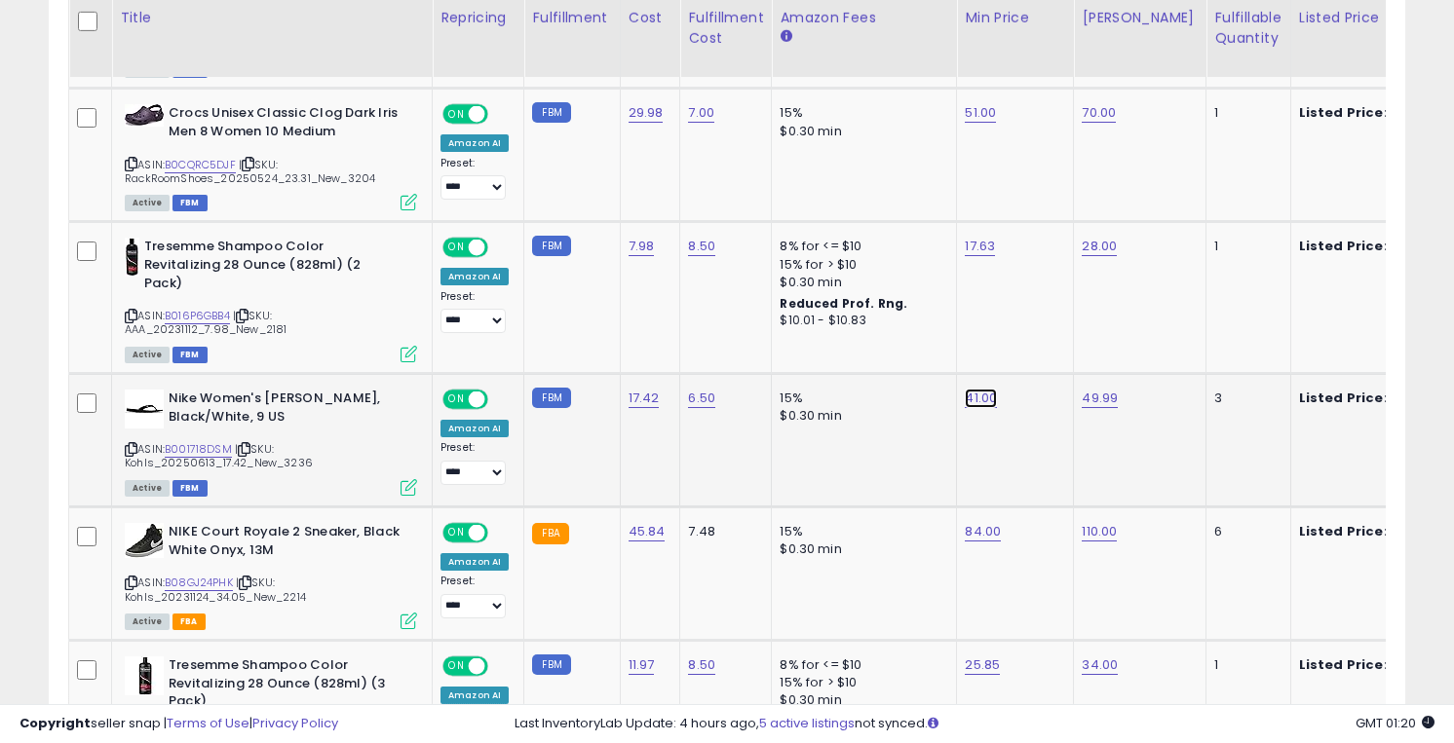
type input "*"
type input "**"
click button "submit" at bounding box center [1034, 349] width 33 height 29
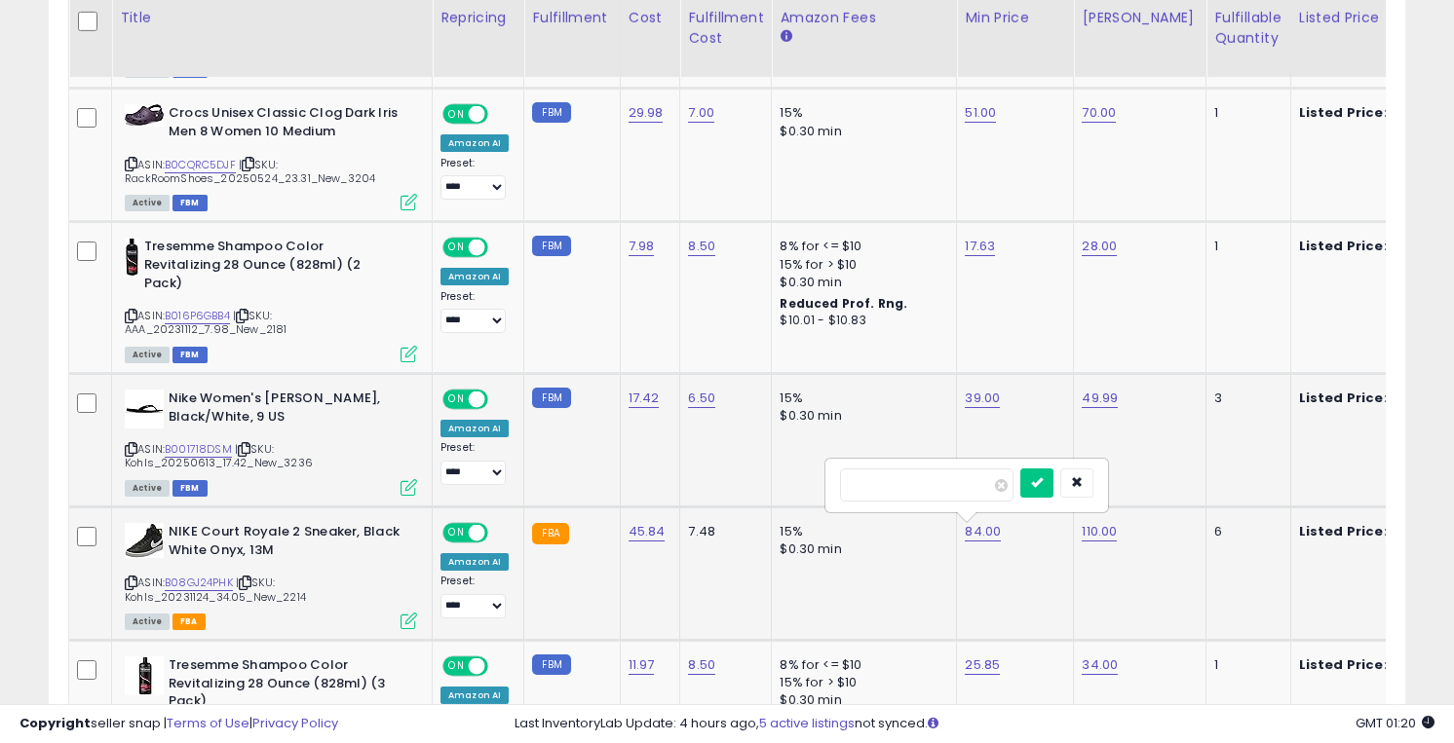
type input "**"
click button "submit" at bounding box center [1036, 483] width 33 height 29
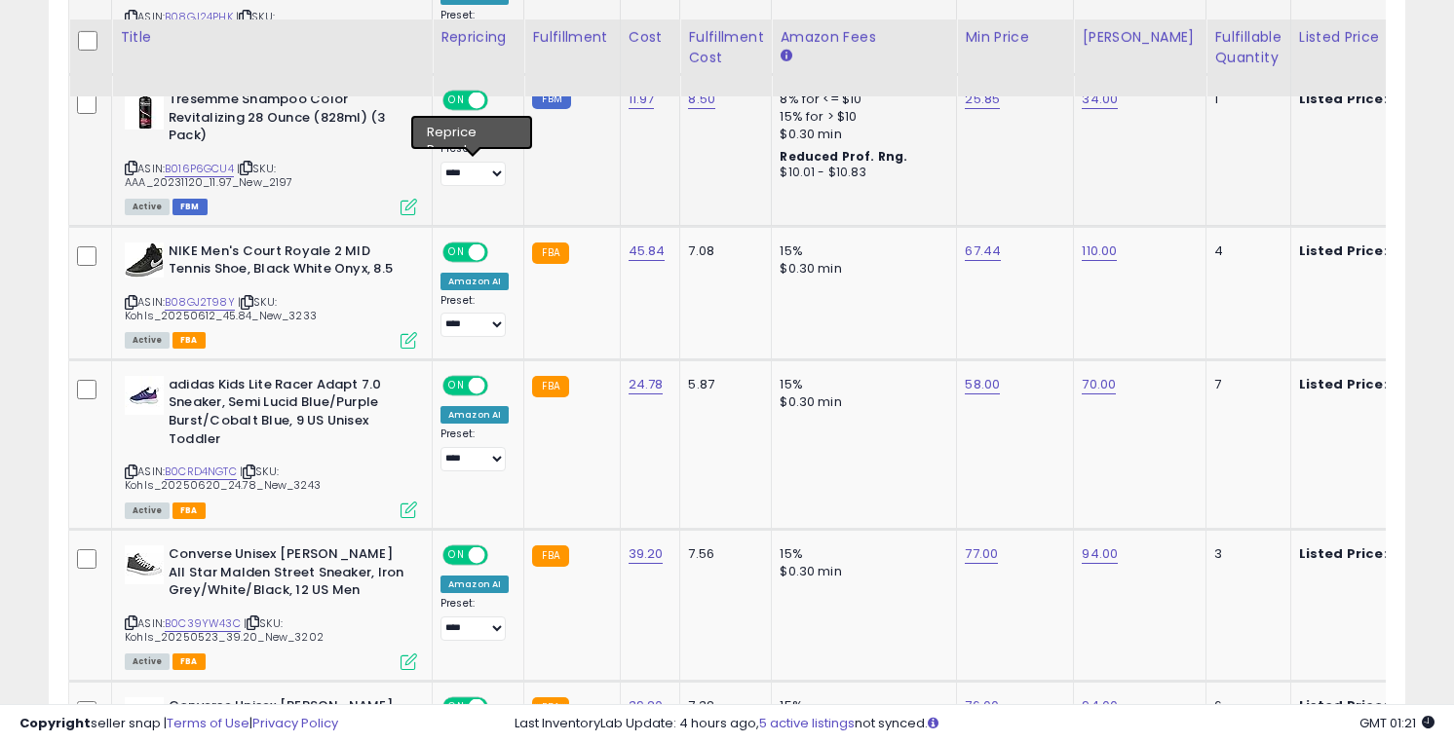
scroll to position [1907, 0]
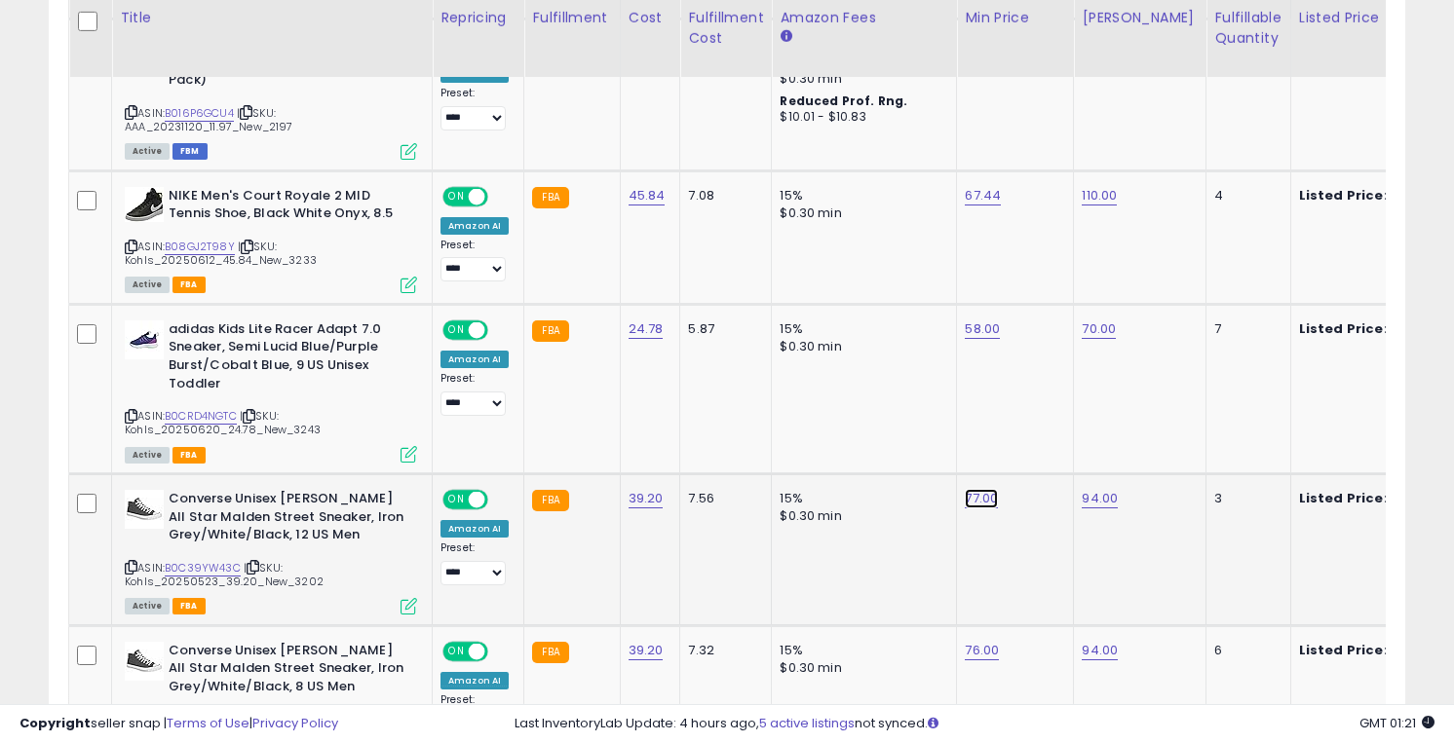
type input "*****"
click button "submit" at bounding box center [1035, 450] width 33 height 29
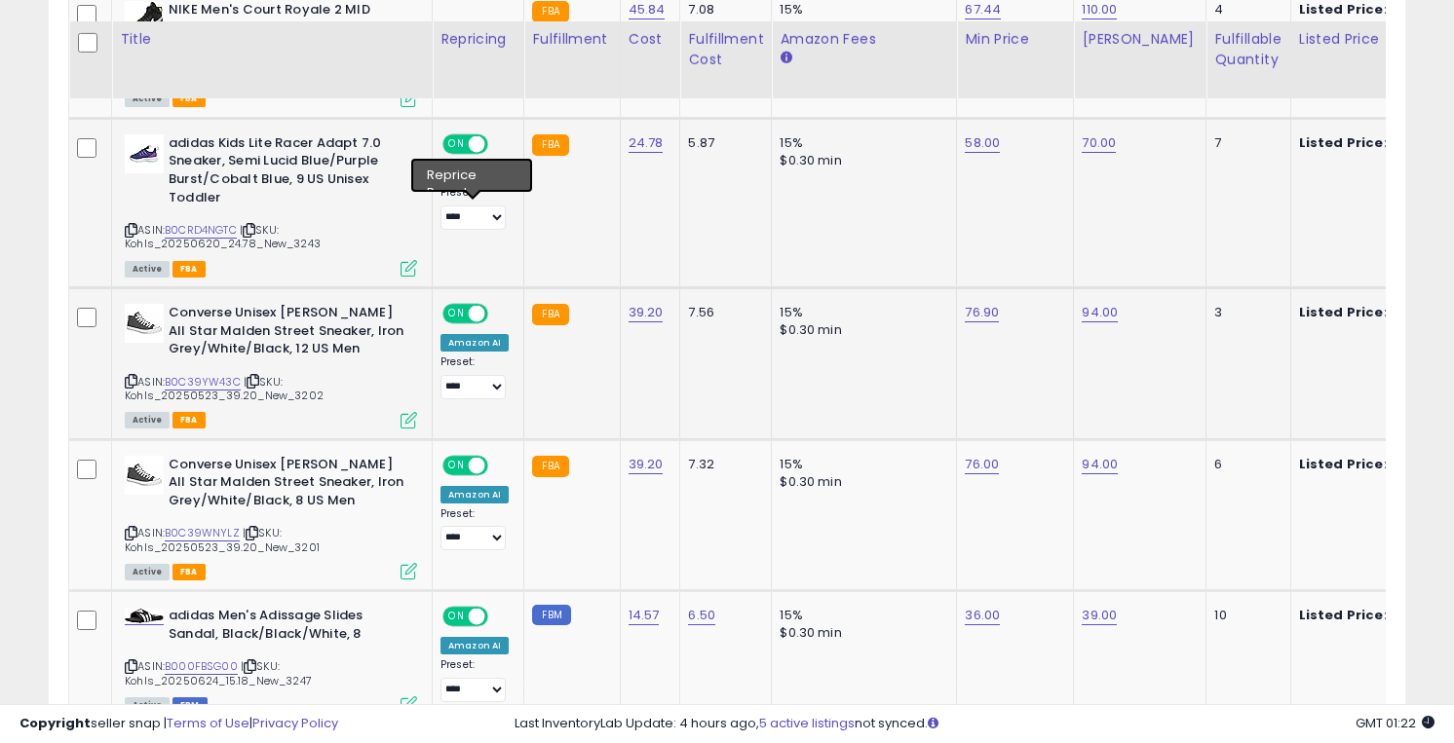
scroll to position [2121, 0]
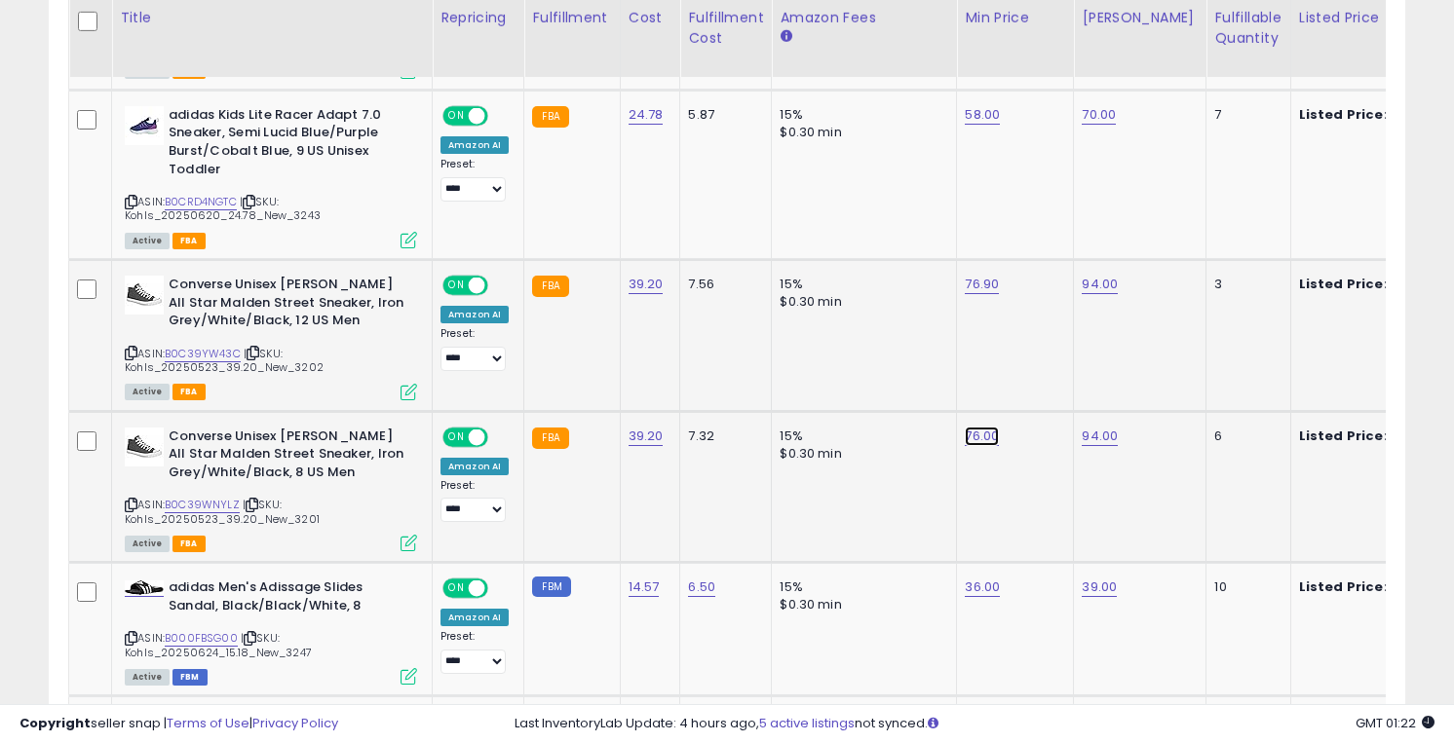
type input "*****"
click button "submit" at bounding box center [1036, 387] width 33 height 29
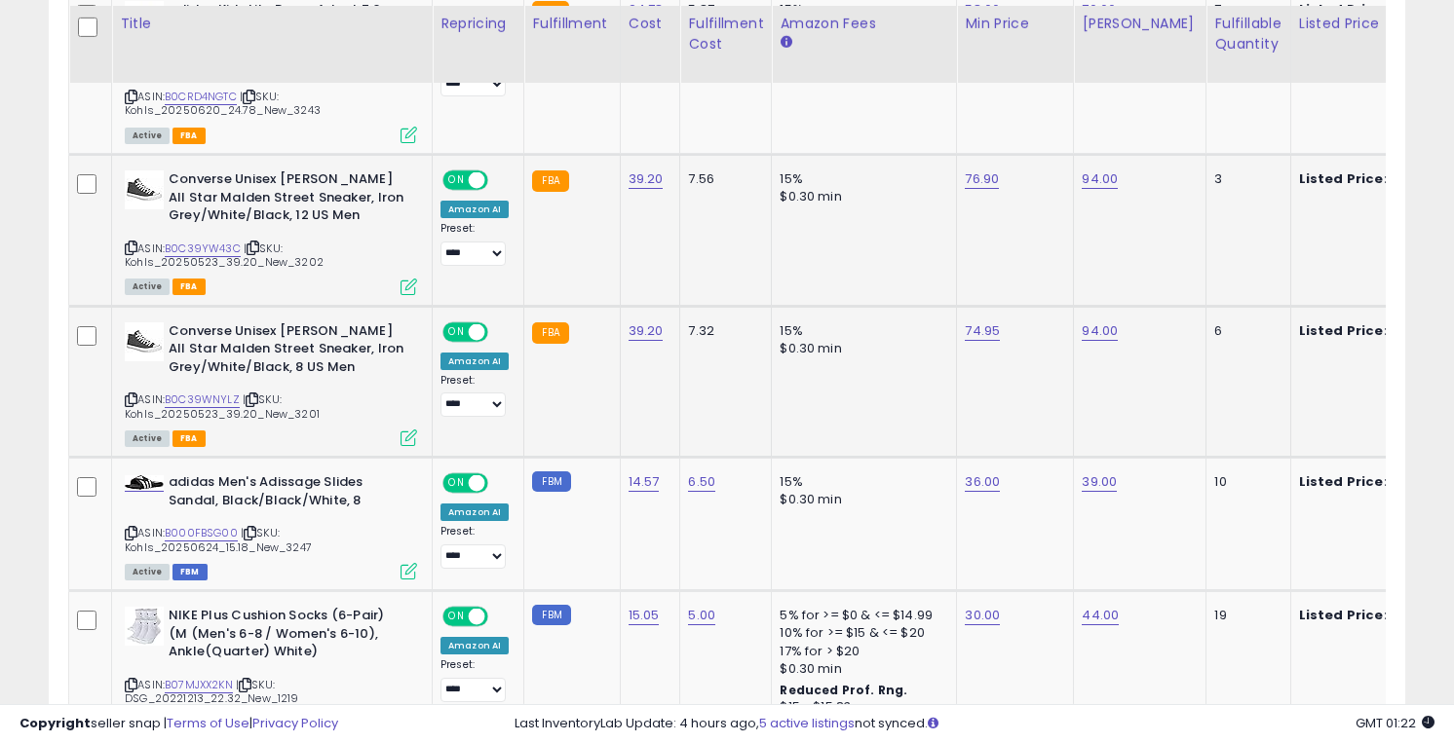
scroll to position [2232, 0]
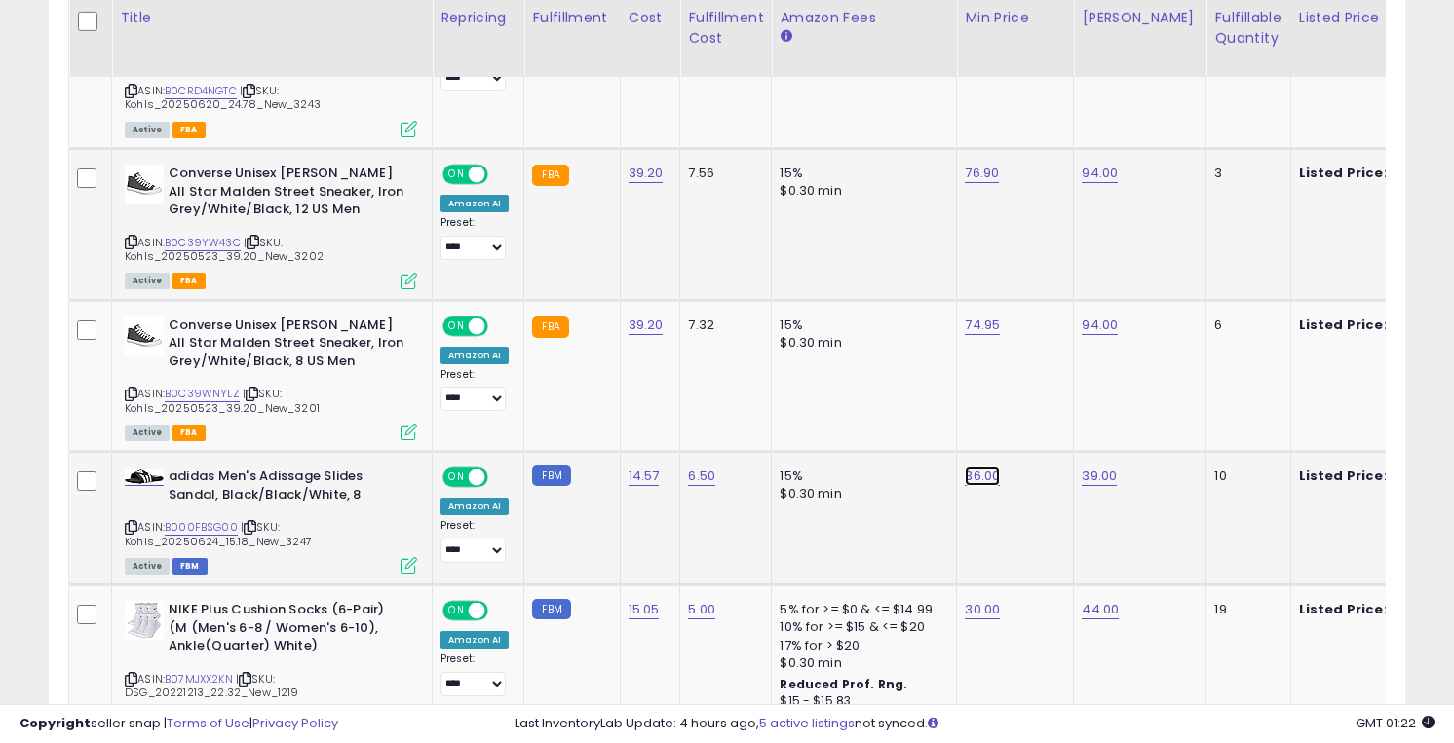
type input "**"
click button "submit" at bounding box center [1036, 427] width 33 height 29
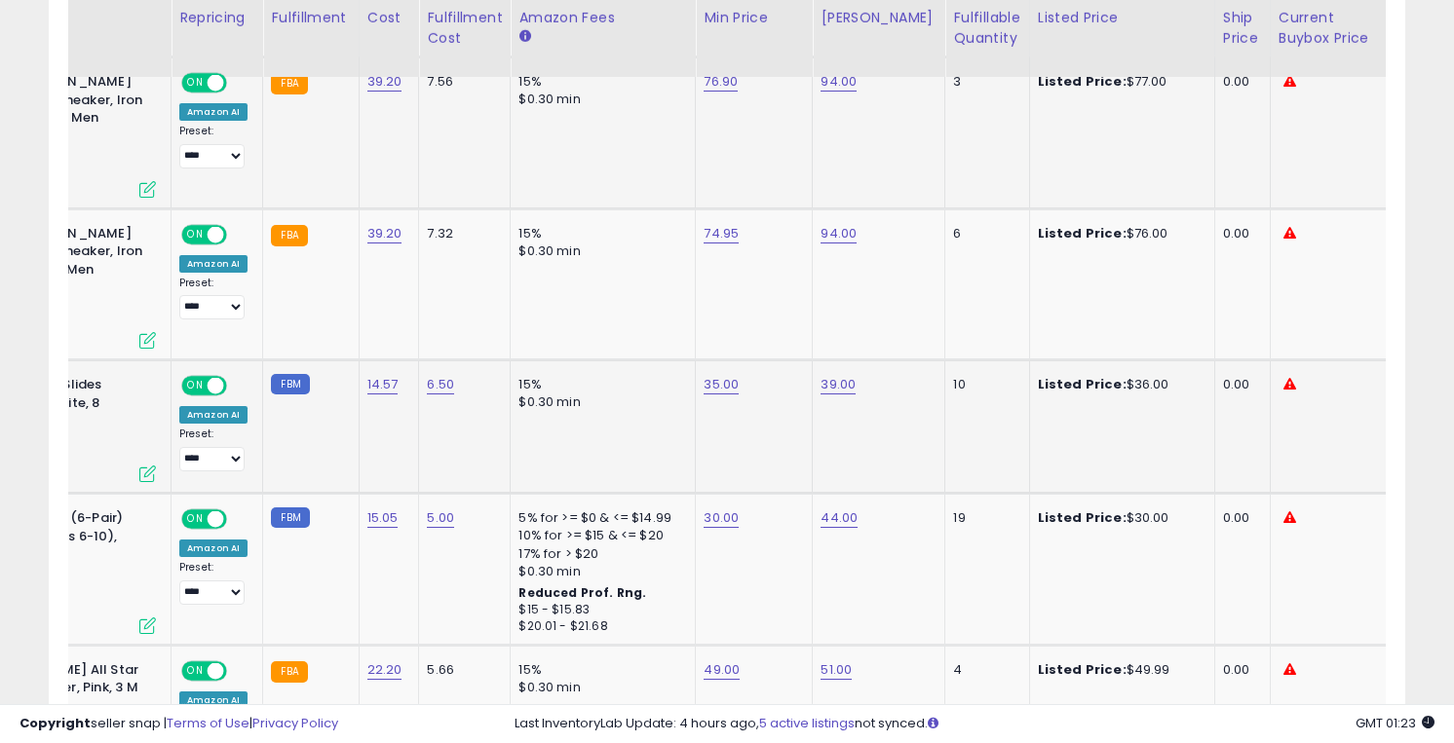
scroll to position [0, 0]
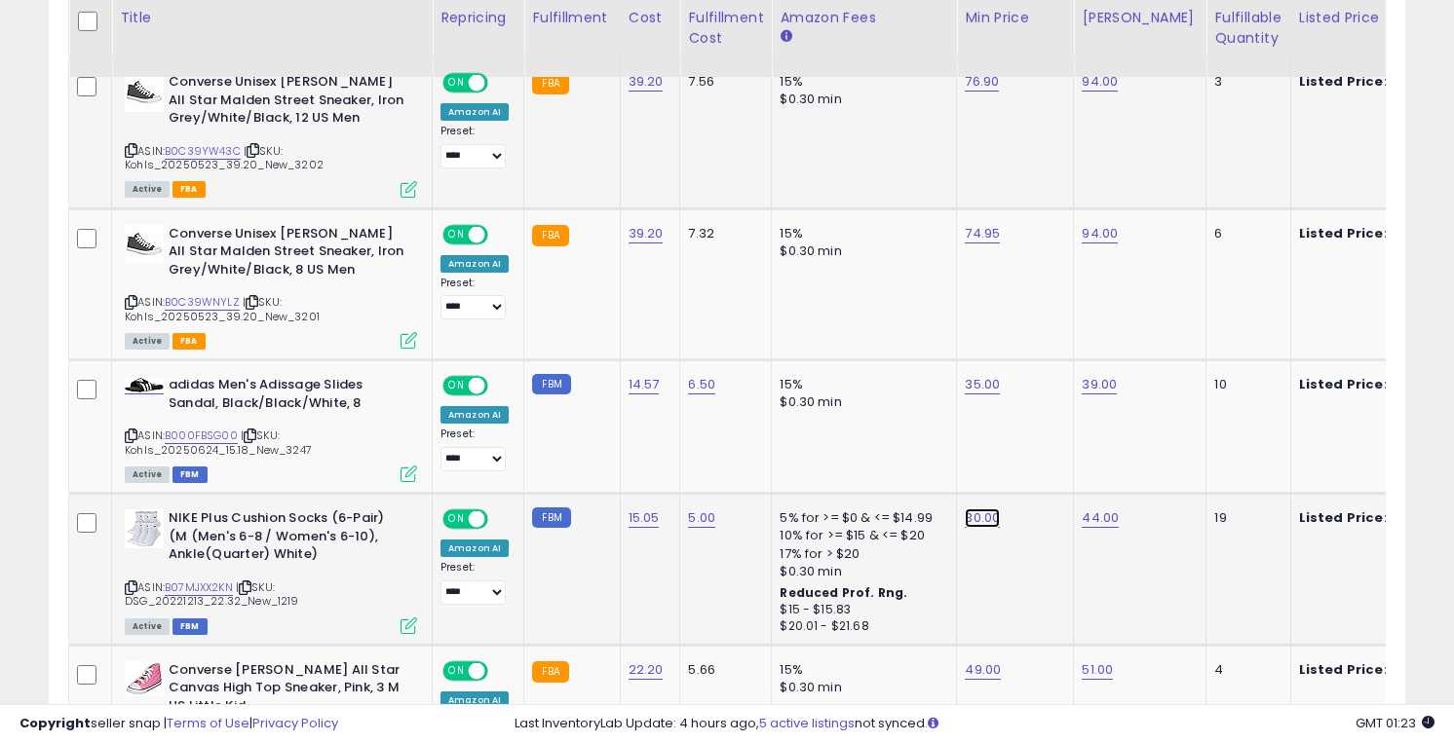
type input "*****"
click button "submit" at bounding box center [1036, 470] width 33 height 29
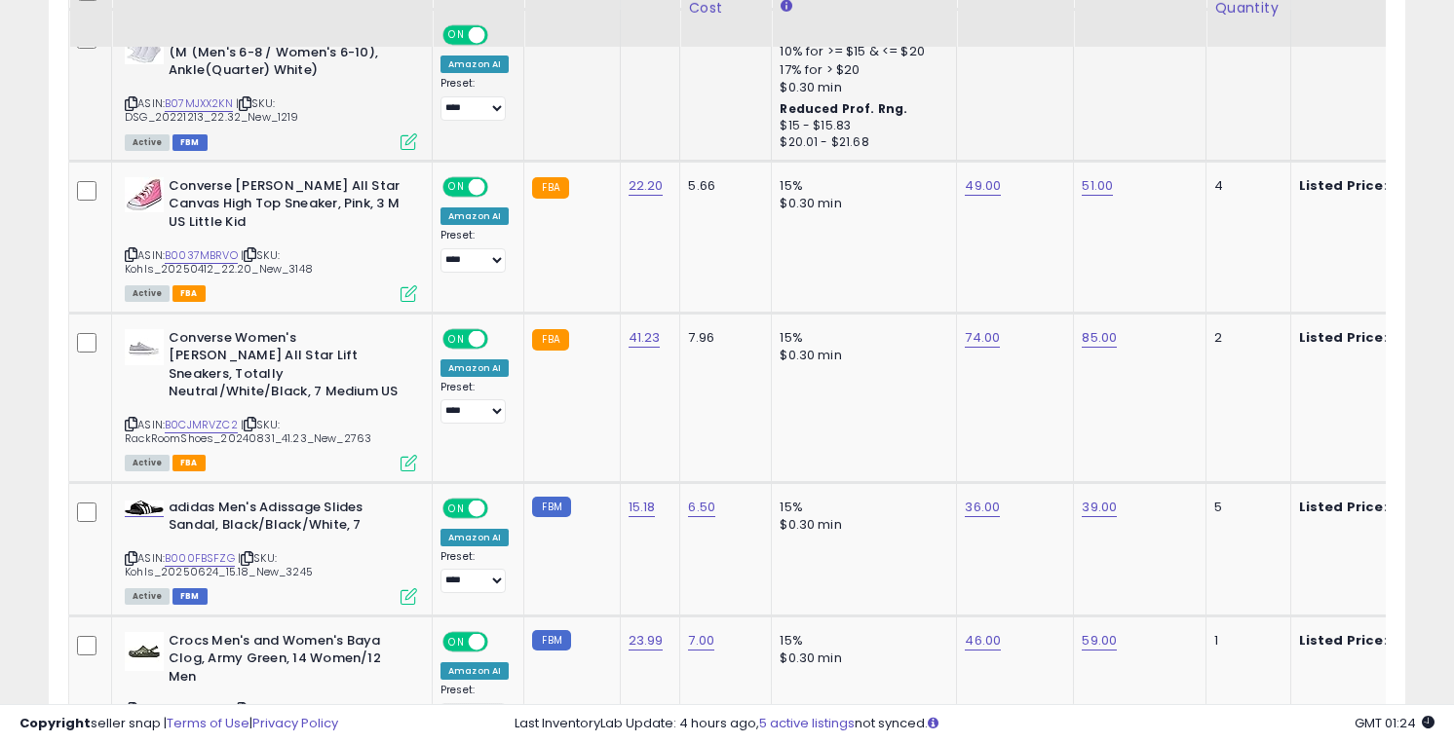
scroll to position [2819, 0]
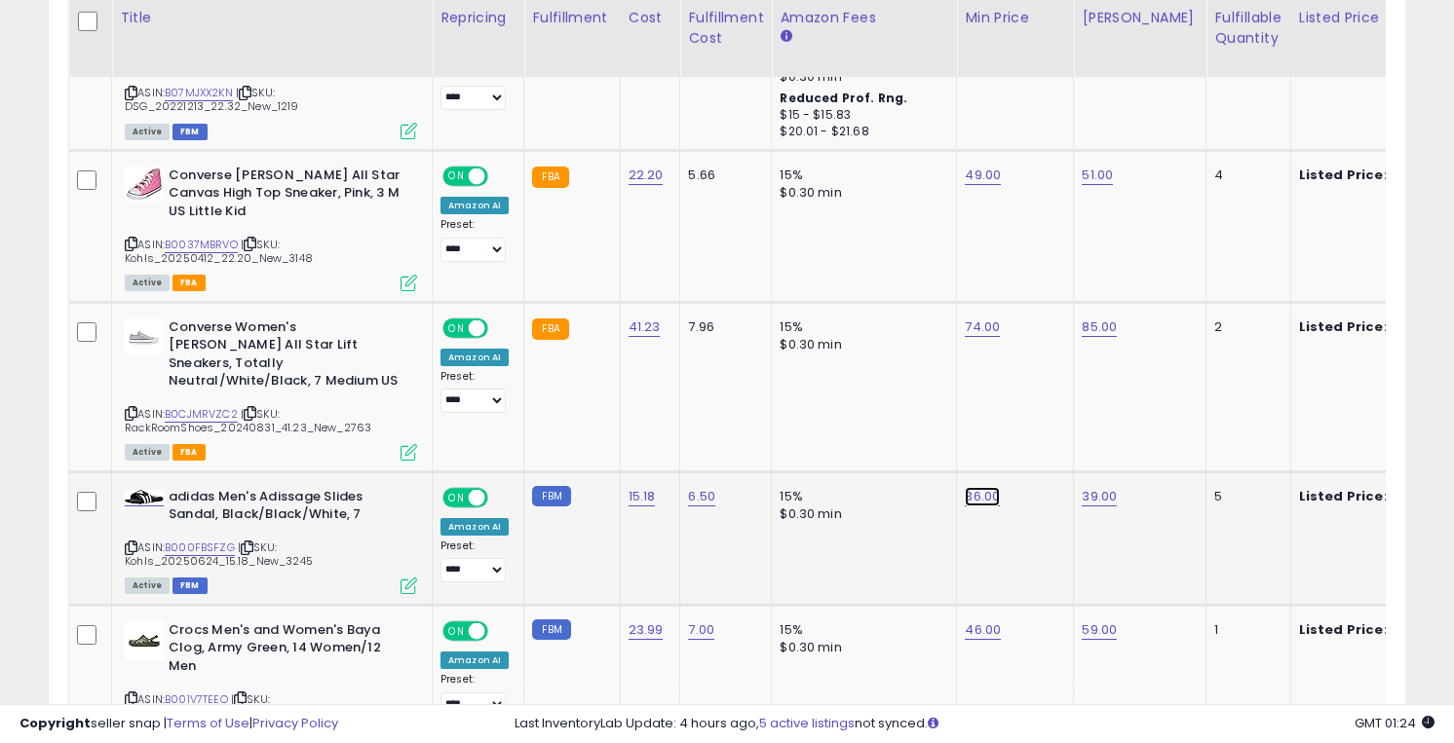
type input "*****"
click button "submit" at bounding box center [1036, 429] width 33 height 29
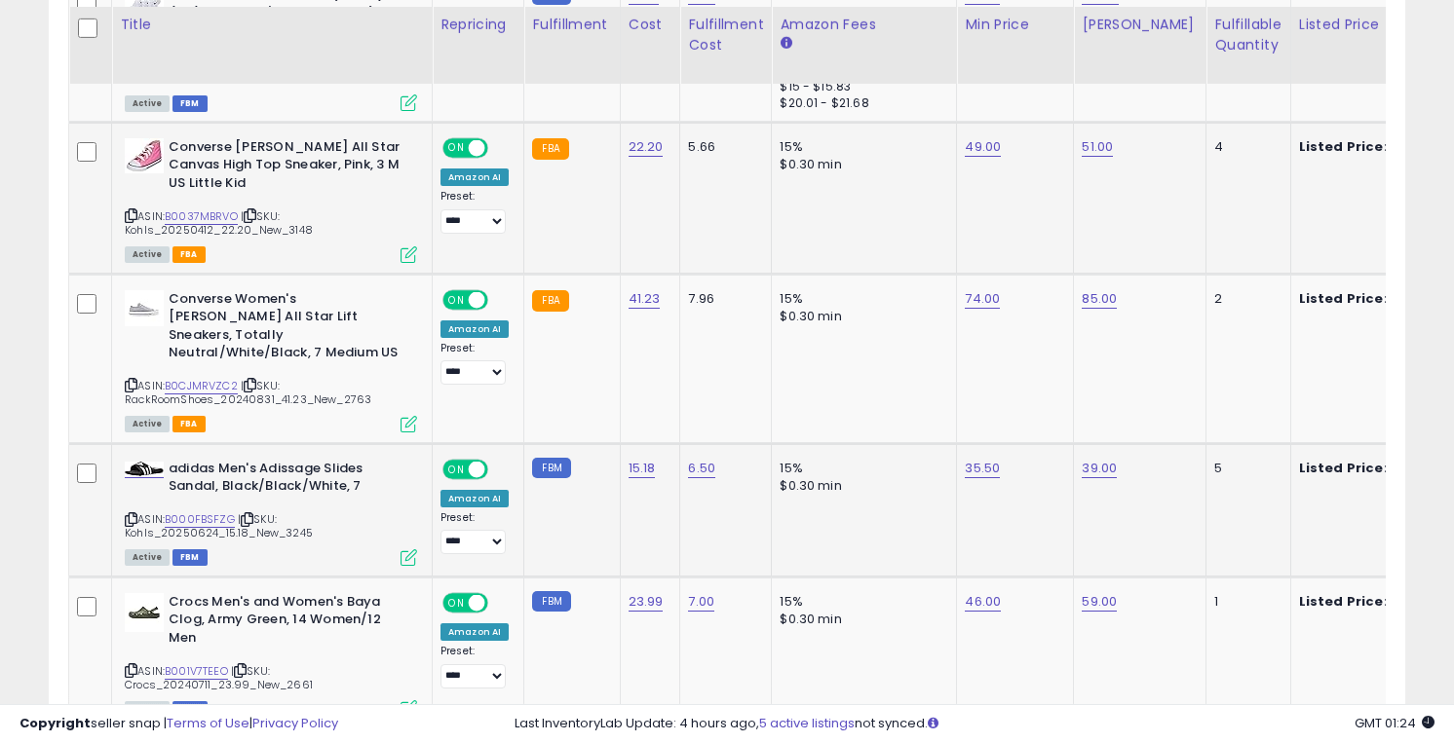
scroll to position [2863, 0]
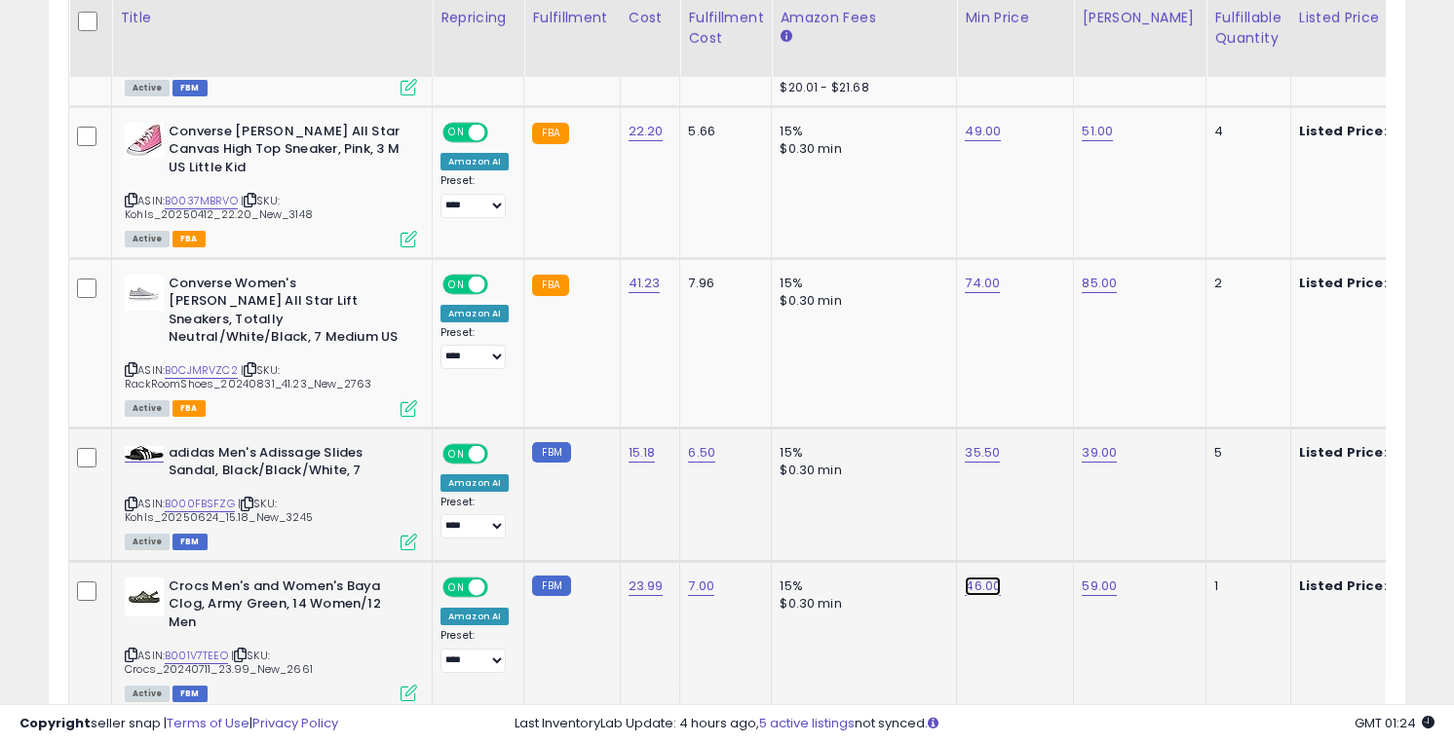
type input "**"
click button "submit" at bounding box center [1036, 520] width 33 height 29
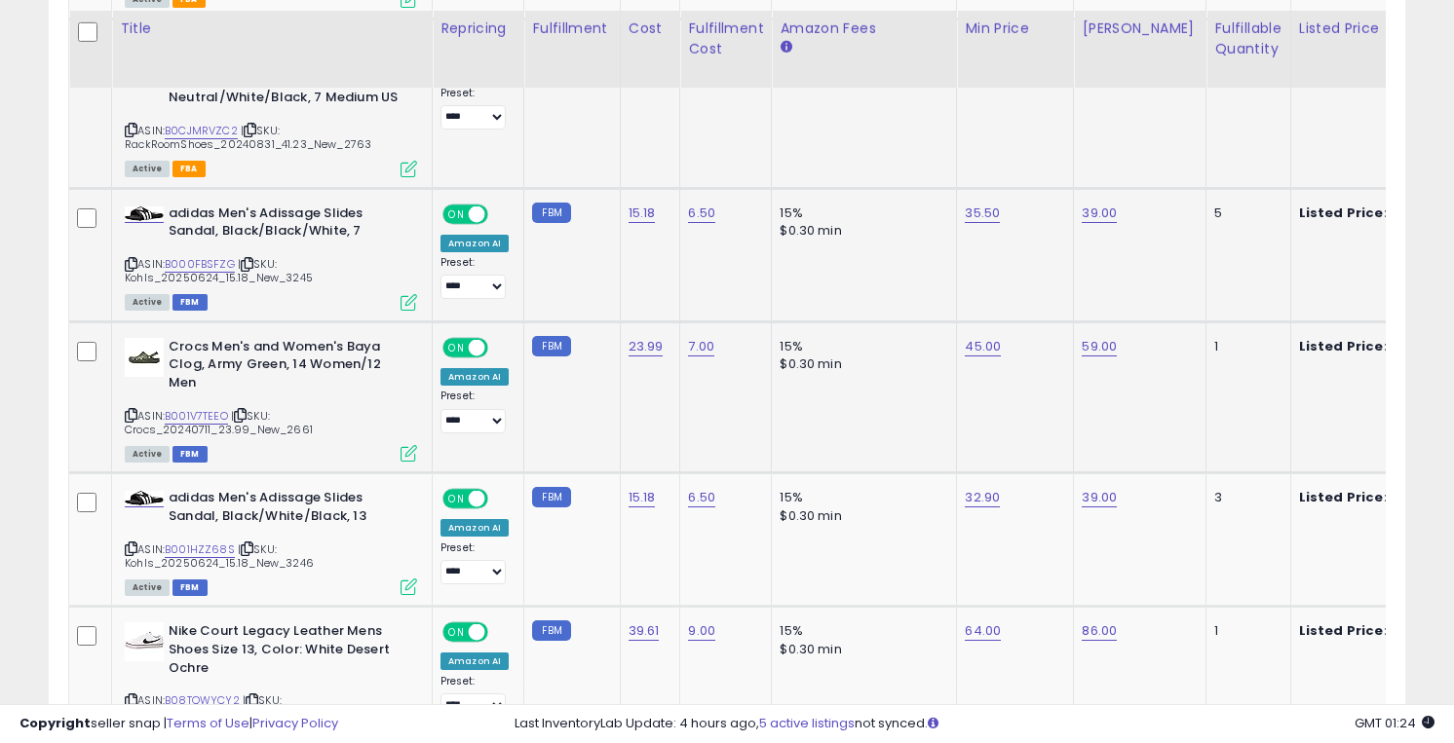
scroll to position [3120, 0]
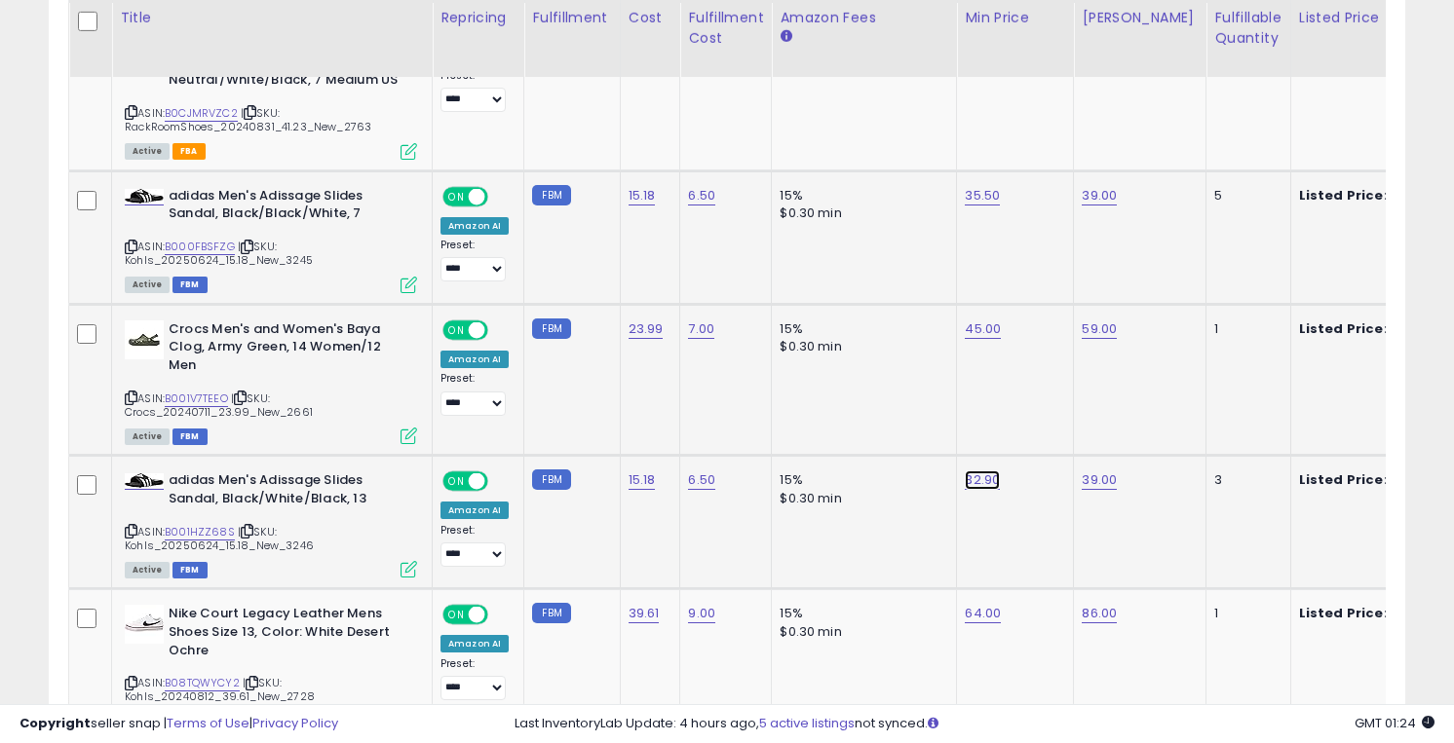
type input "**"
click button "submit" at bounding box center [1036, 413] width 33 height 29
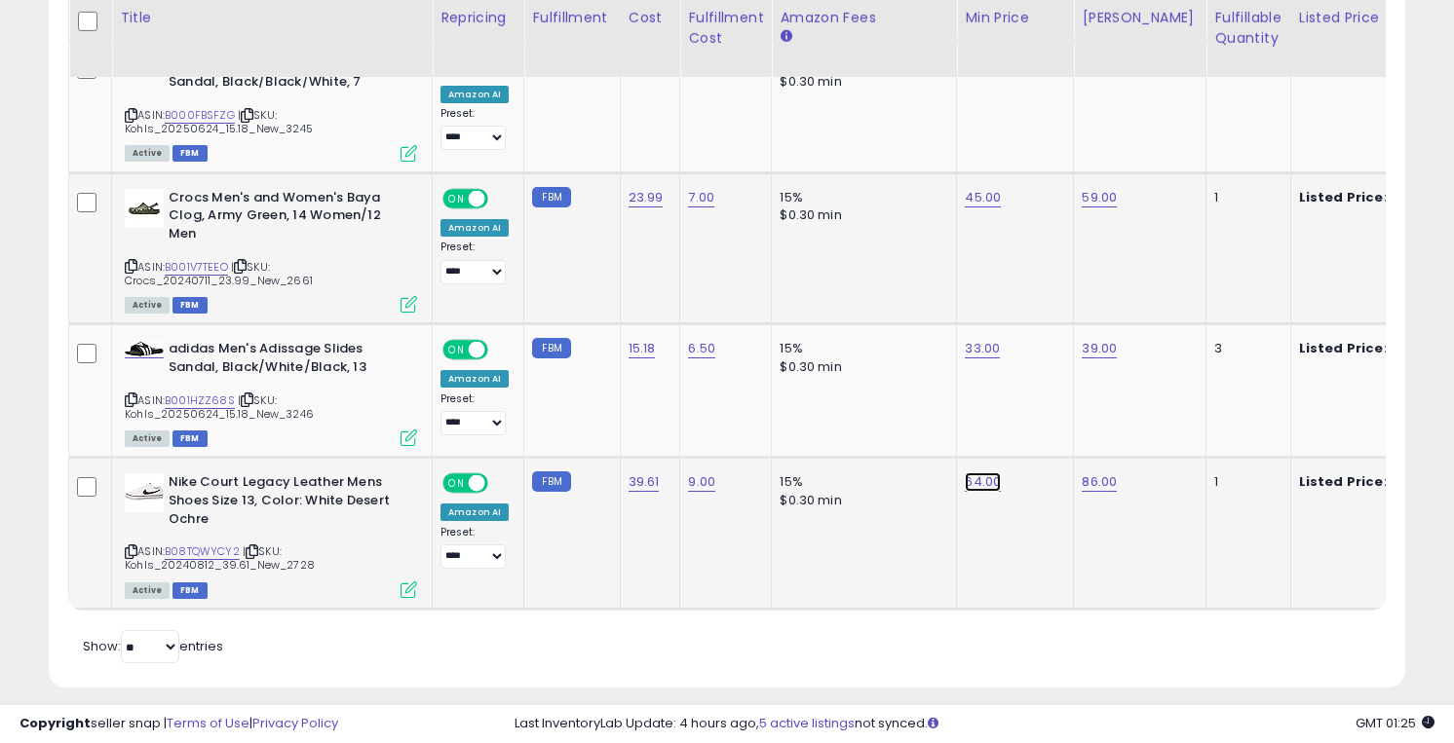
type input "**"
click button "submit" at bounding box center [1036, 415] width 33 height 29
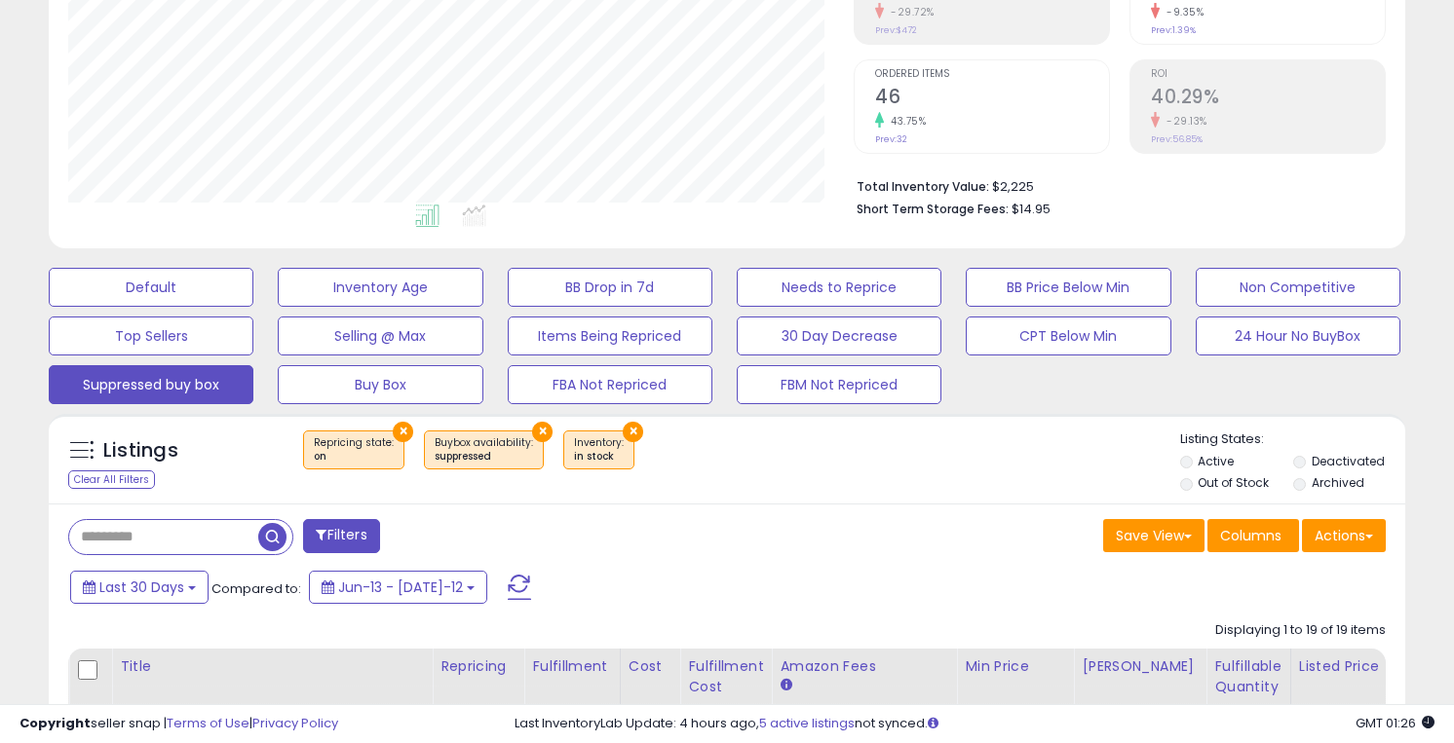
scroll to position [334, 0]
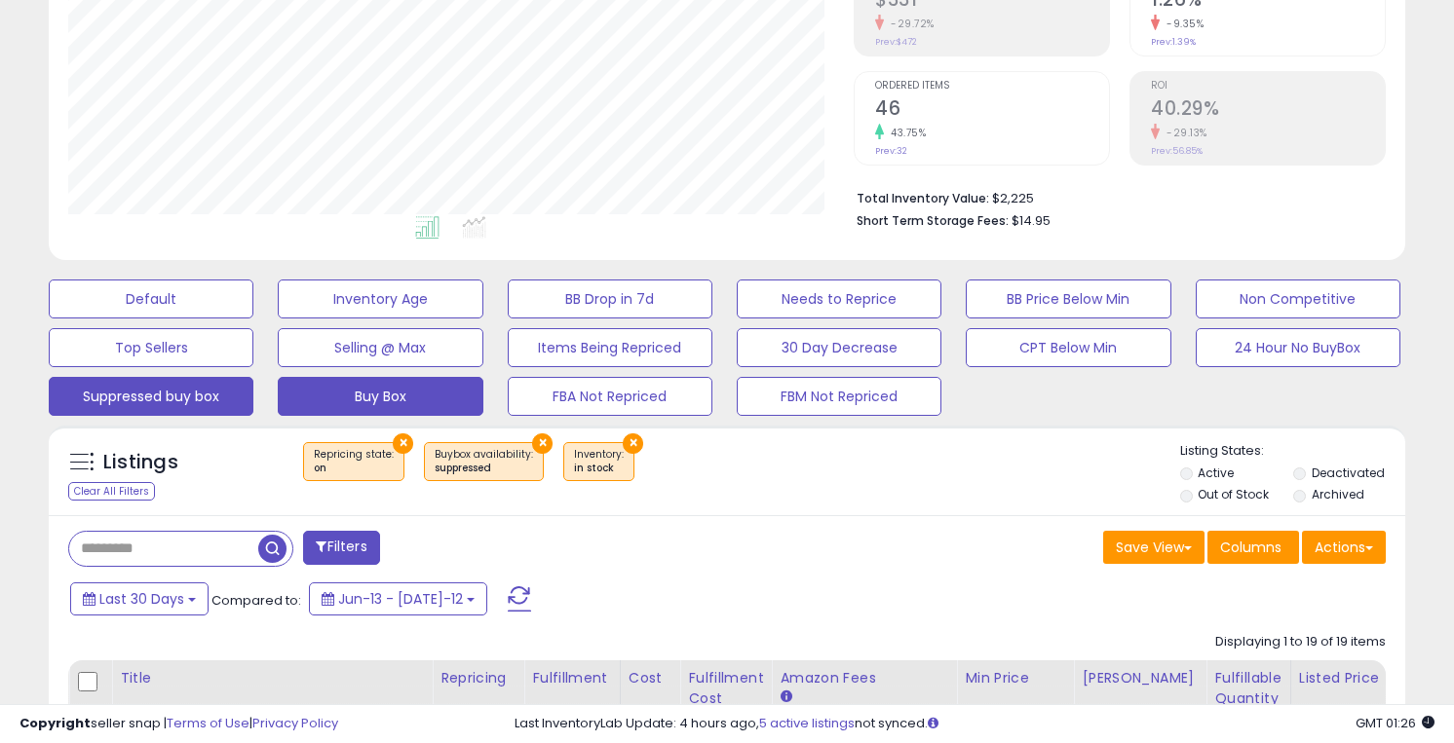
click at [253, 319] on button "Buy Box" at bounding box center [151, 299] width 205 height 39
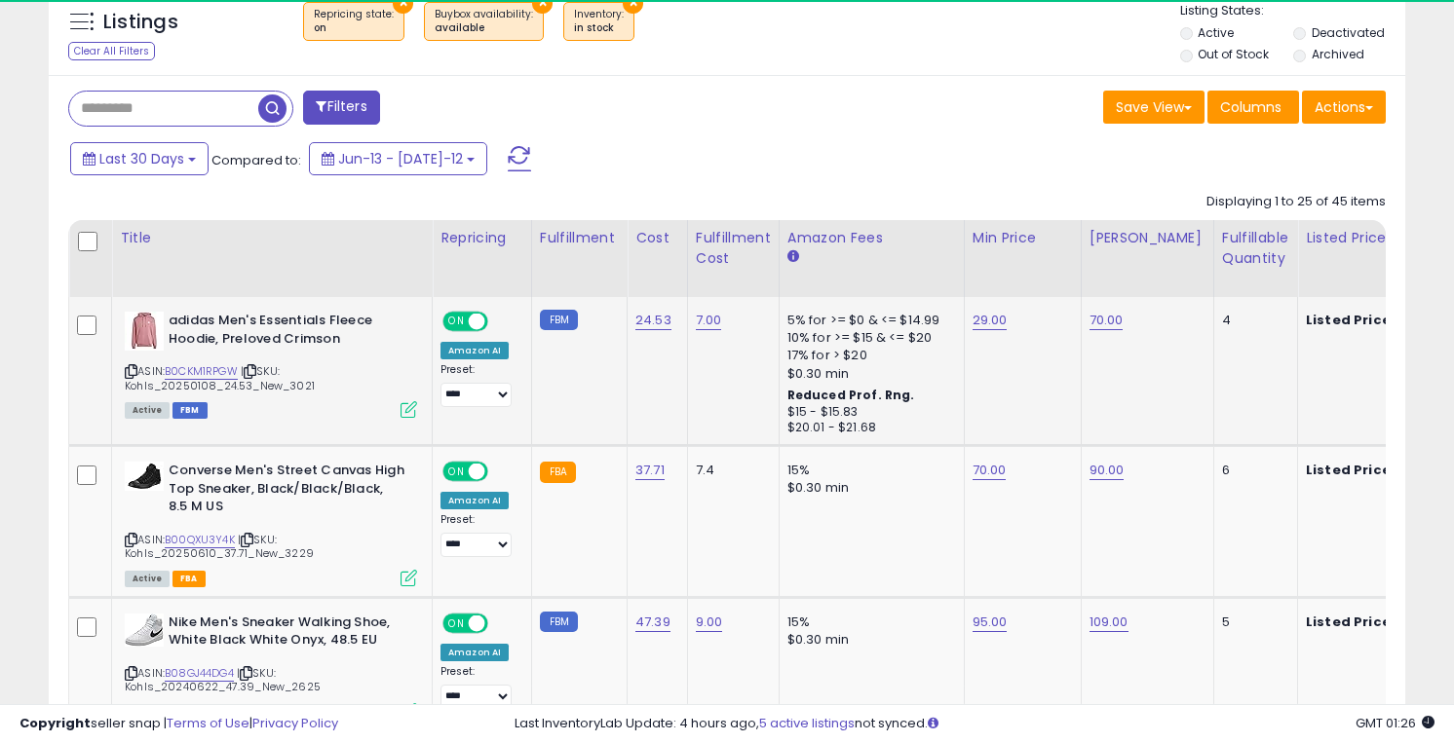
scroll to position [399, 785]
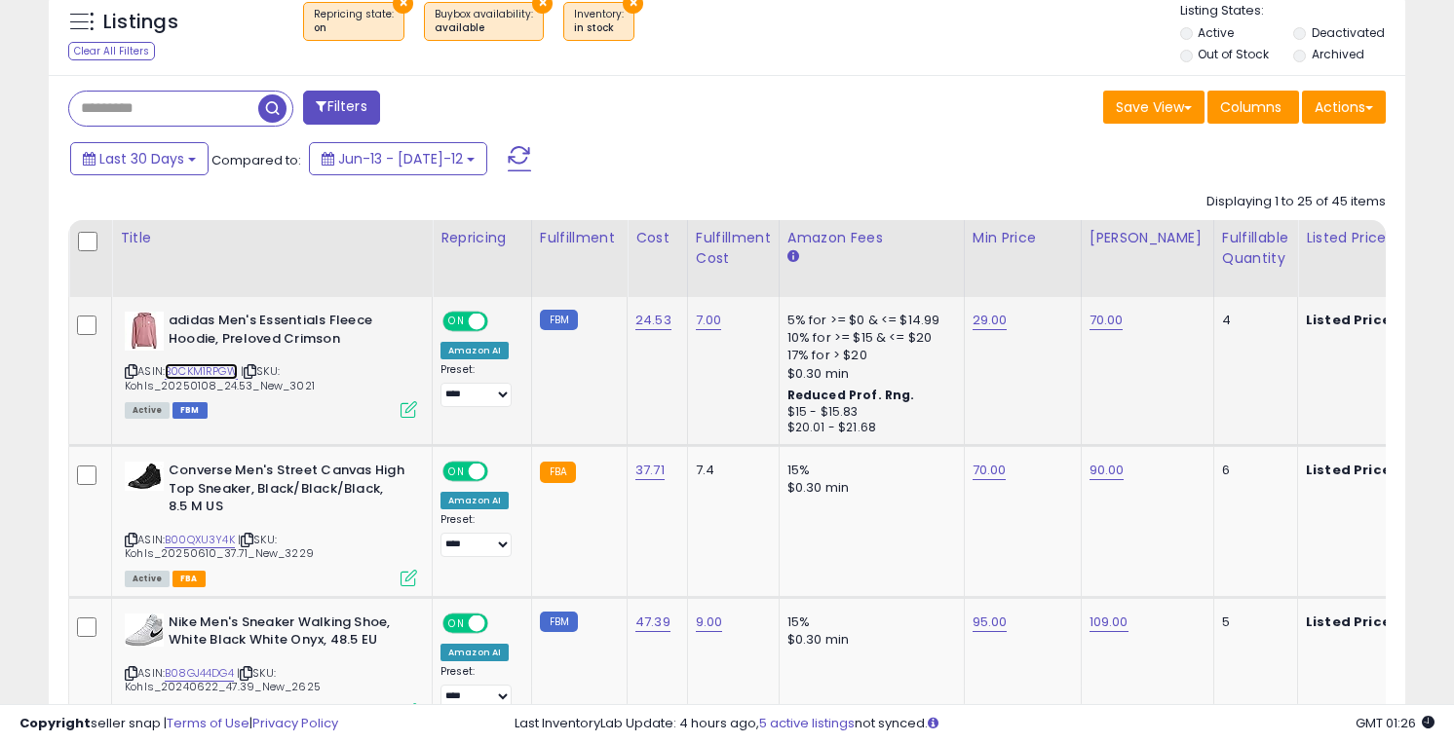
click at [205, 366] on link "B0CKM1RPGW" at bounding box center [201, 371] width 73 height 17
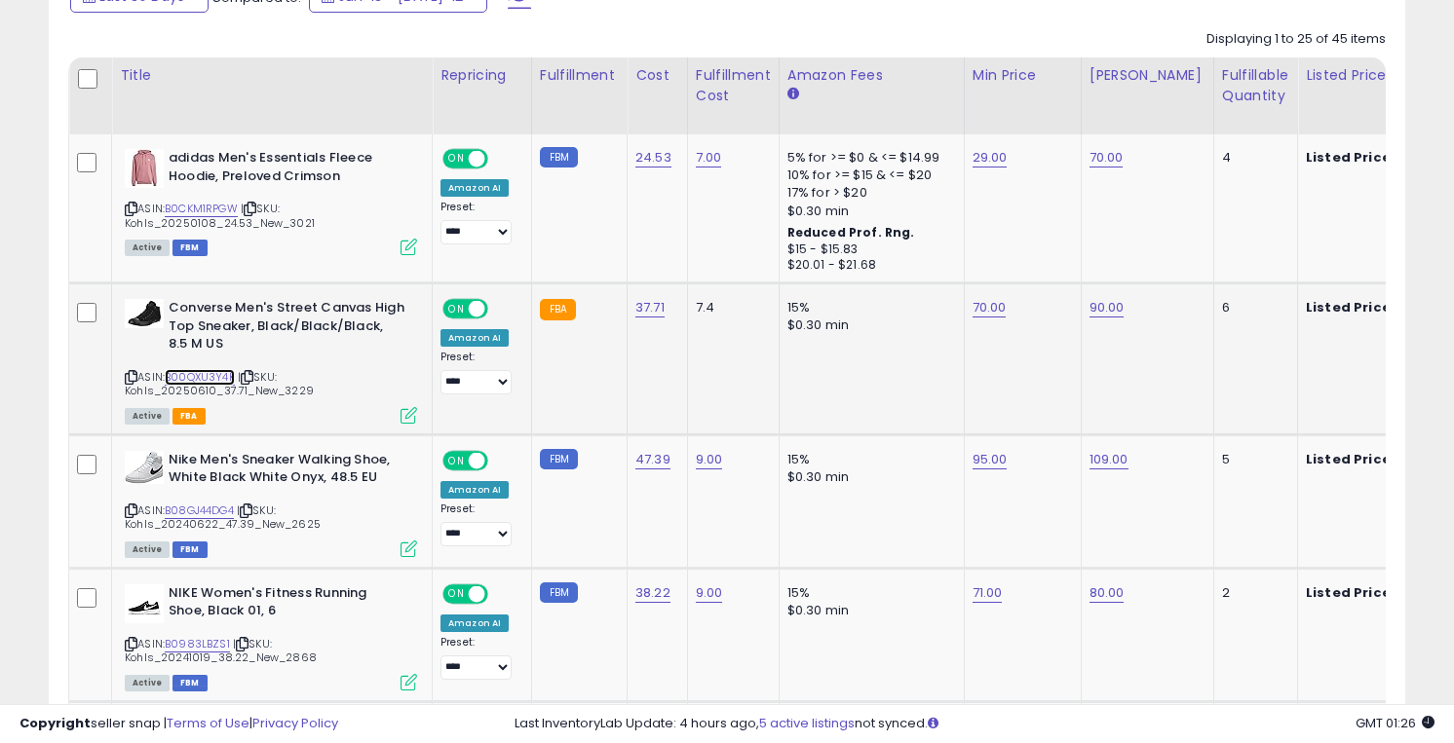
click at [203, 378] on link "B00QXU3Y4K" at bounding box center [200, 377] width 70 height 17
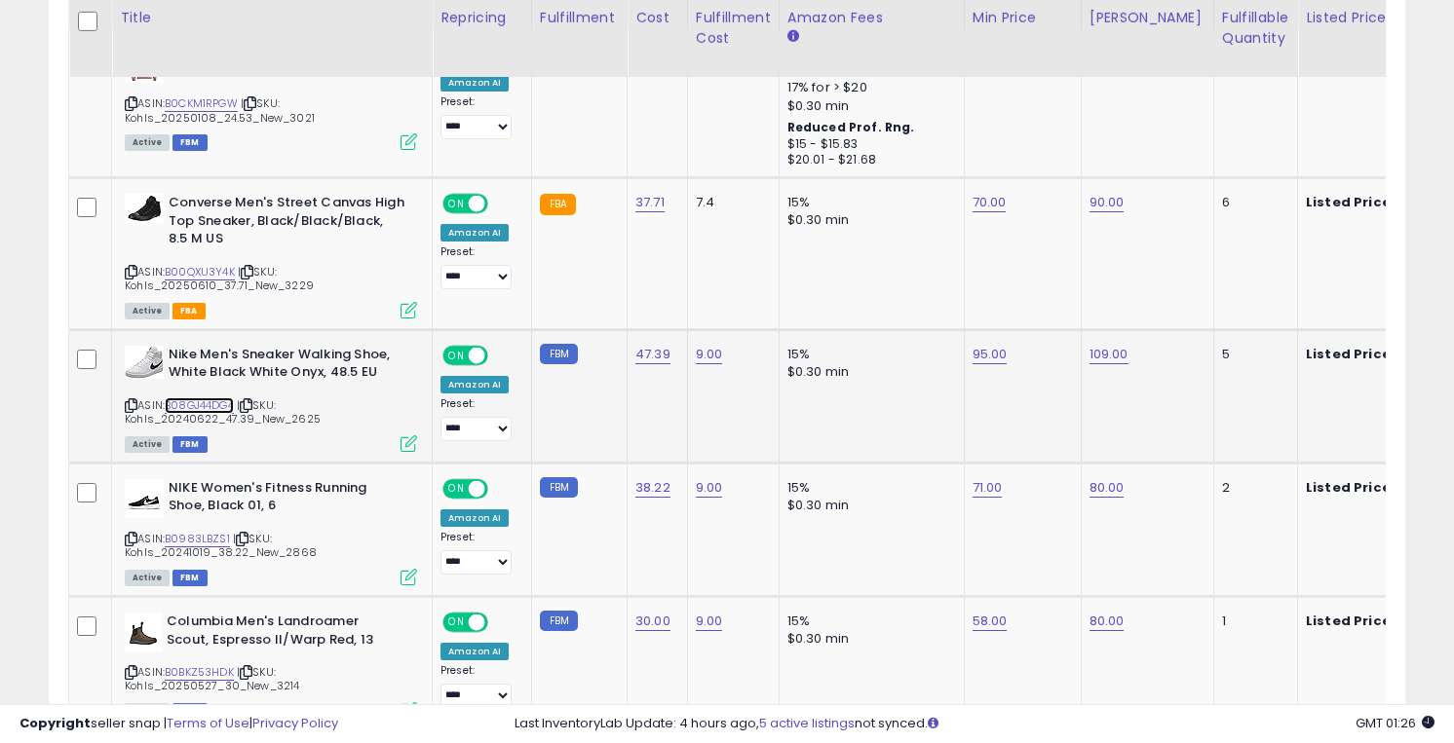
click at [201, 399] on link "B08GJ44DG4" at bounding box center [199, 406] width 69 height 17
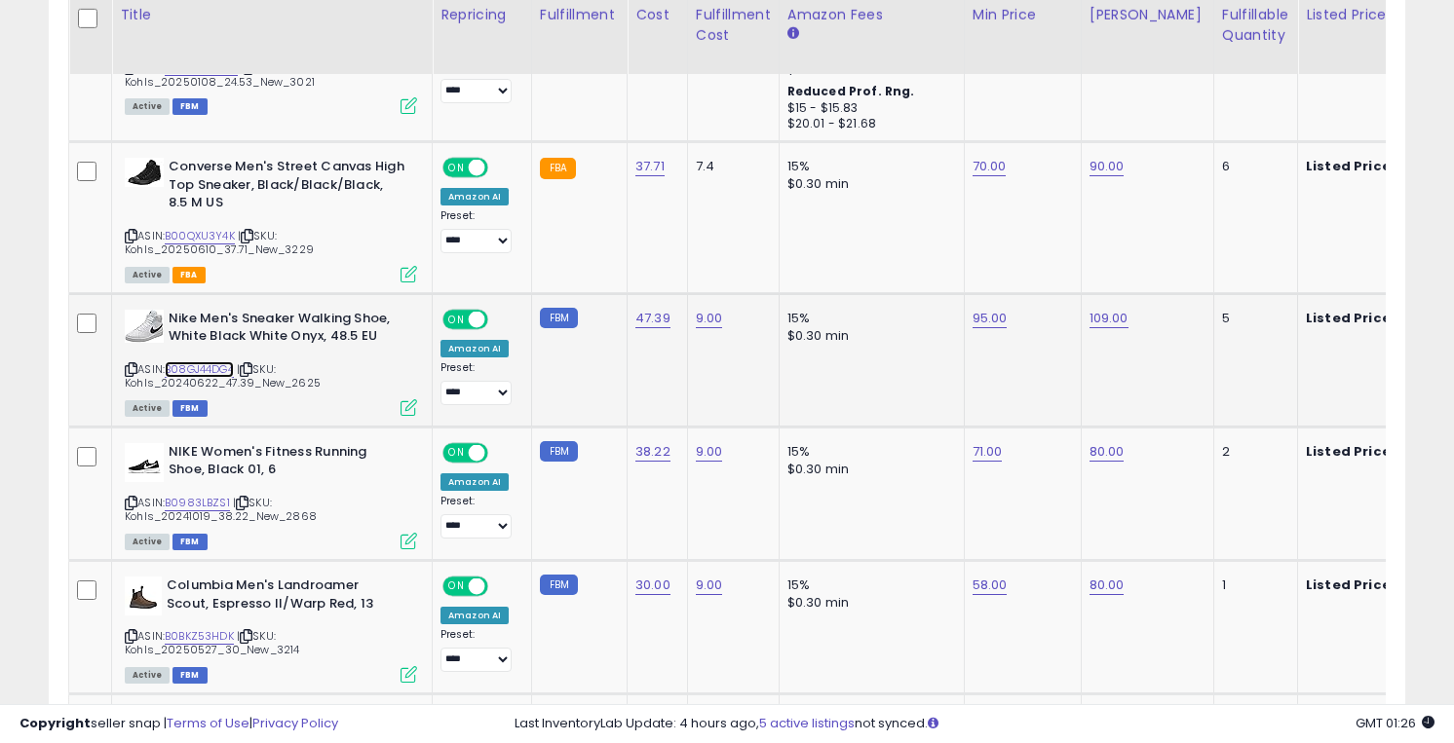
scroll to position [1115, 0]
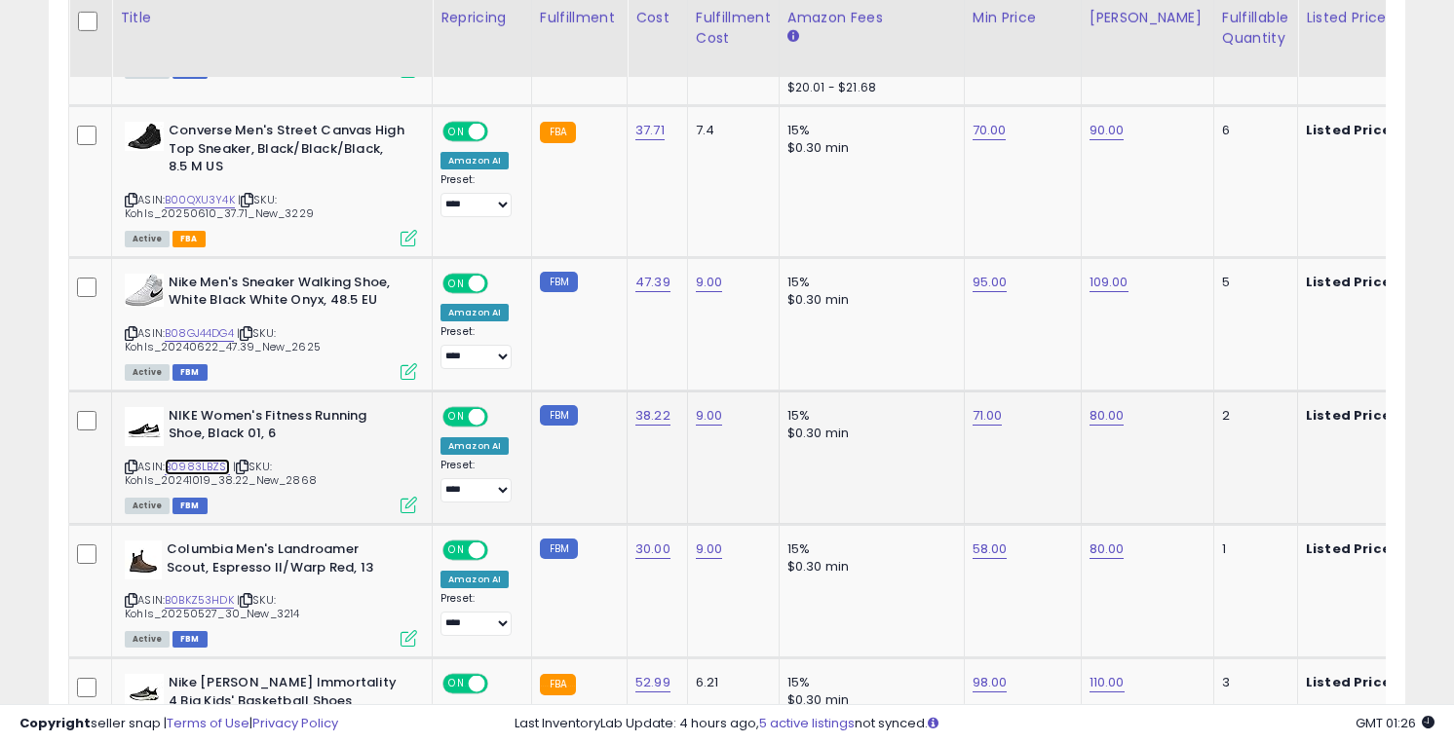
click at [199, 460] on link "B0983LBZS1" at bounding box center [197, 467] width 65 height 17
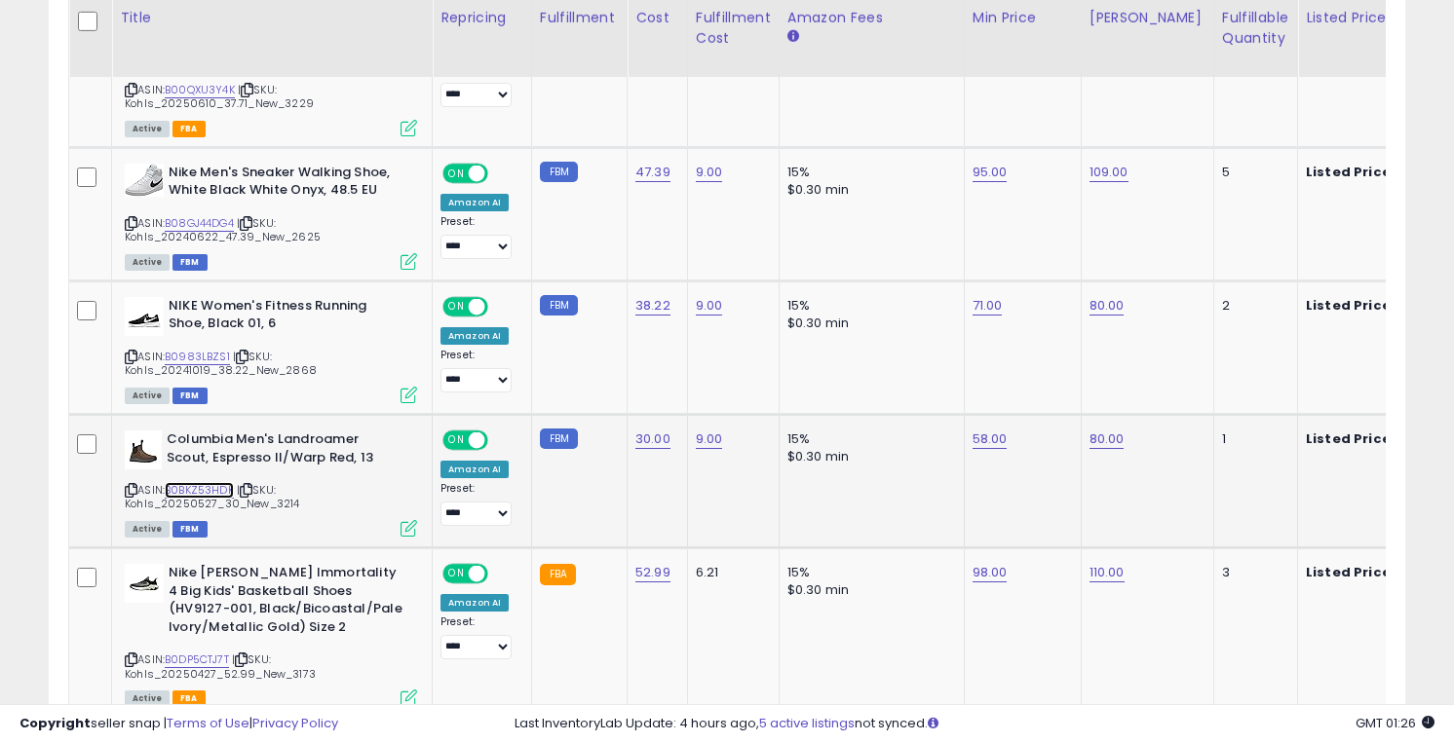
click at [193, 489] on link "B0BKZ53HDK" at bounding box center [199, 490] width 69 height 17
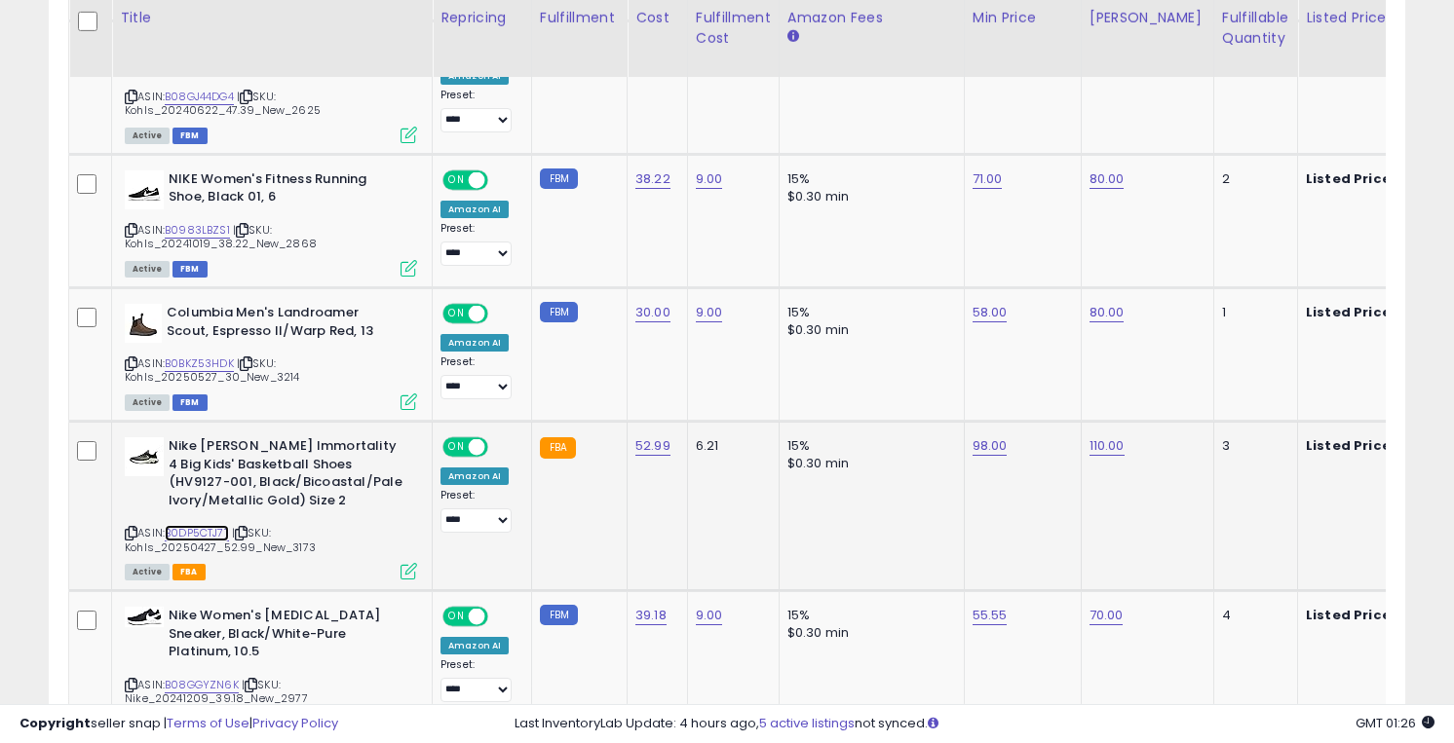
click at [192, 527] on link "B0DP5CTJ7T" at bounding box center [197, 533] width 64 height 17
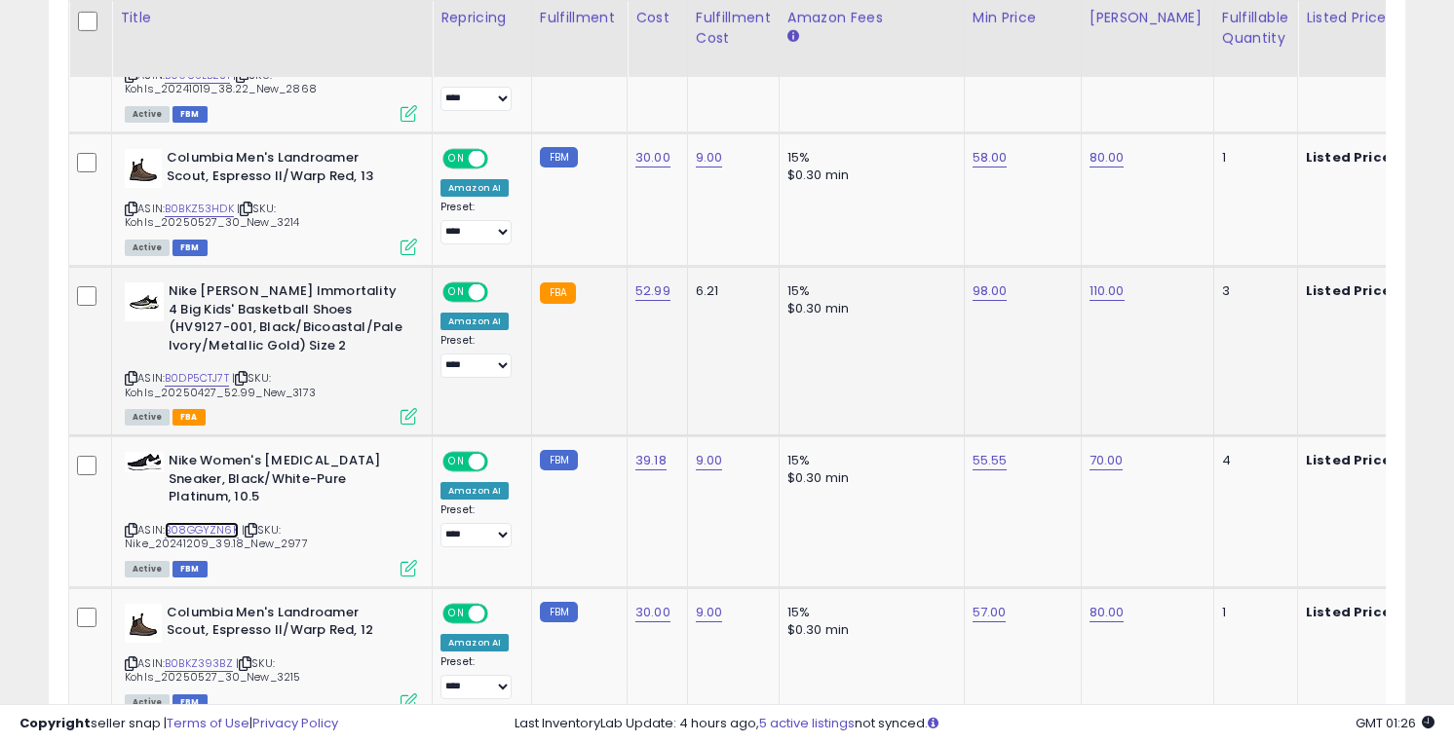
click at [192, 527] on link "B08GGYZN6K" at bounding box center [202, 530] width 74 height 17
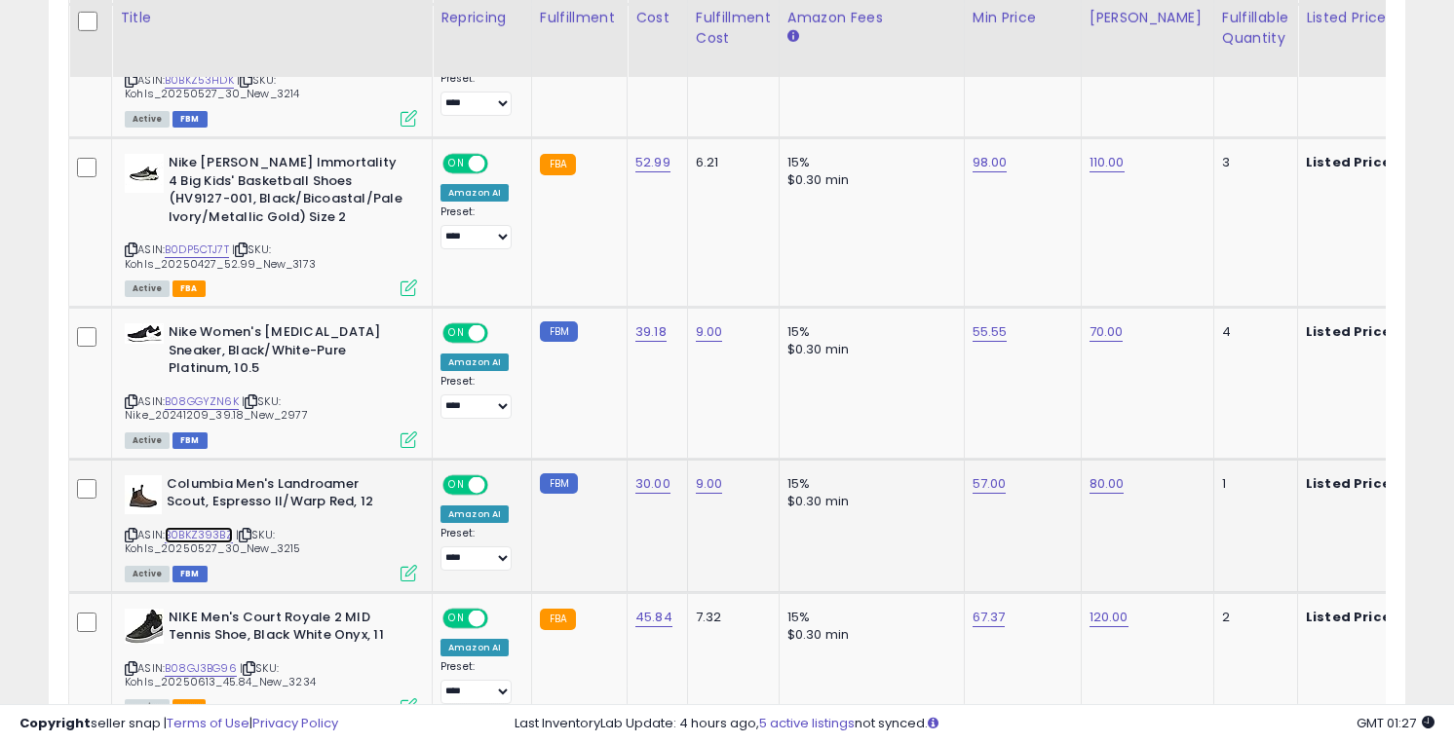
click at [192, 527] on link "B0BKZ393BZ" at bounding box center [199, 535] width 68 height 17
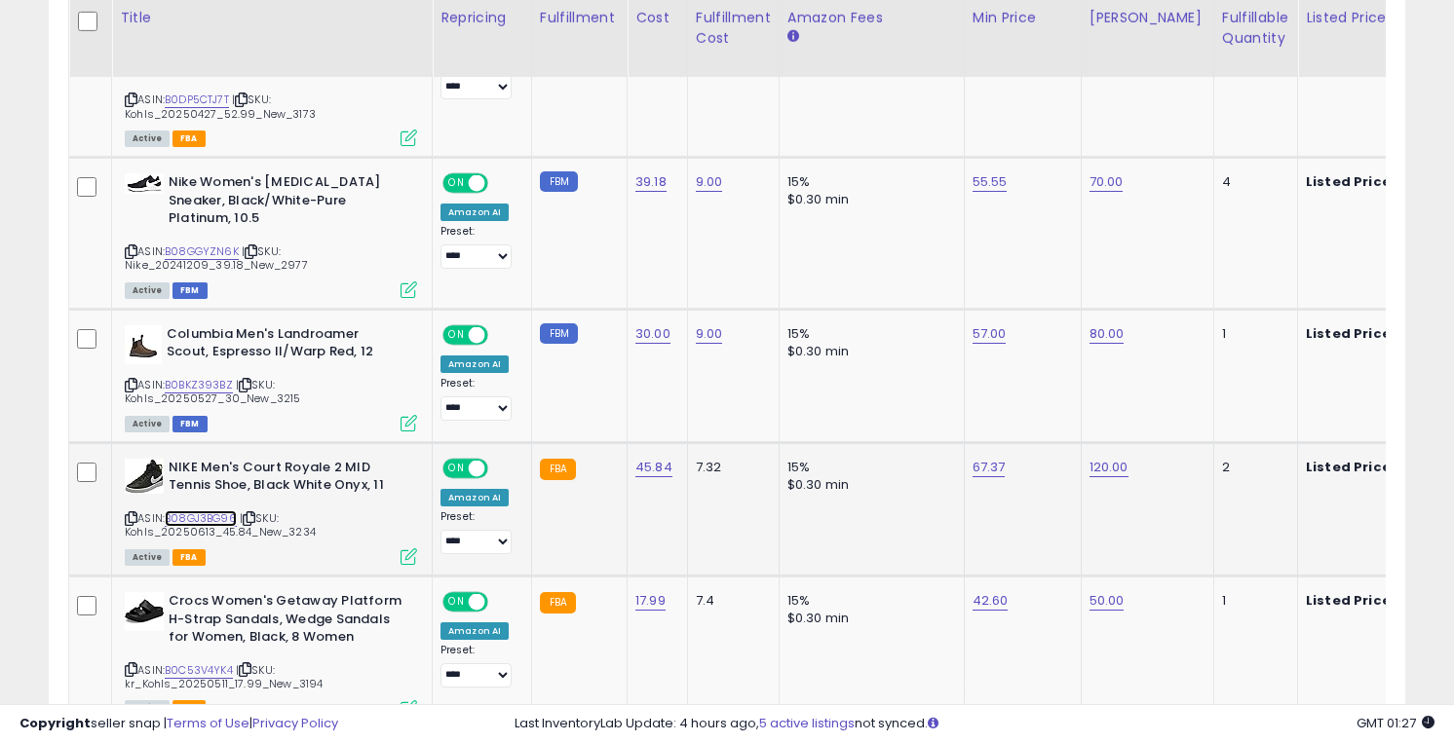
click at [194, 519] on link "B08GJ3BG96" at bounding box center [201, 519] width 72 height 17
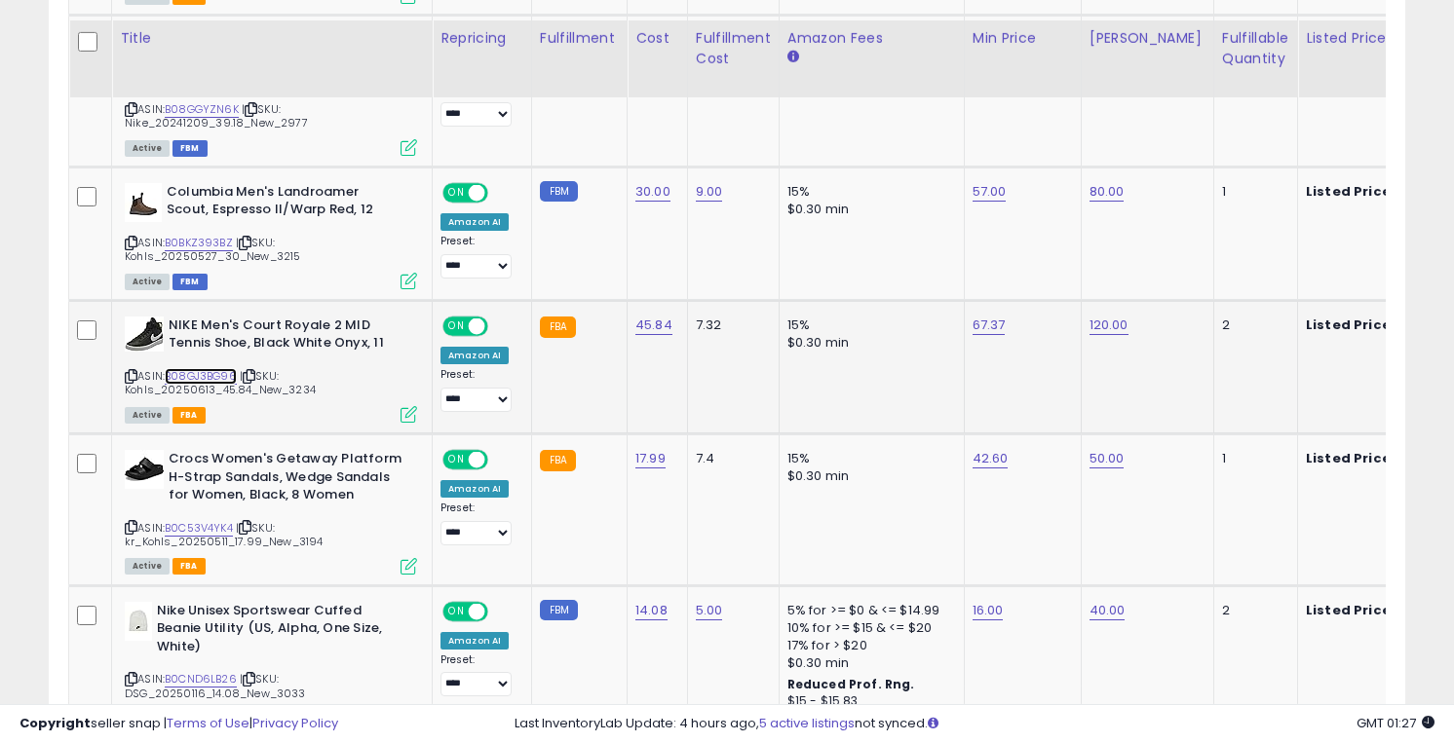
scroll to position [1948, 0]
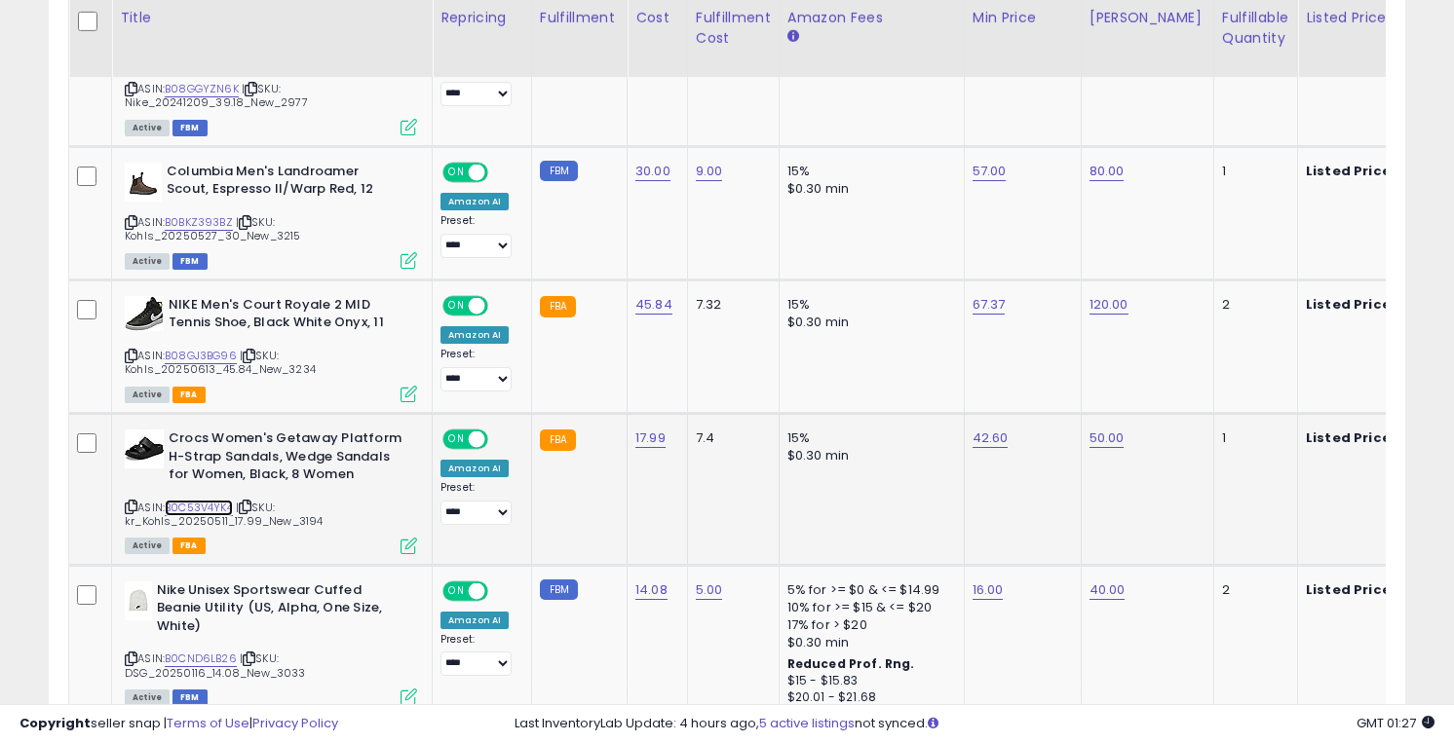
click at [199, 506] on link "B0C53V4YK4" at bounding box center [199, 508] width 68 height 17
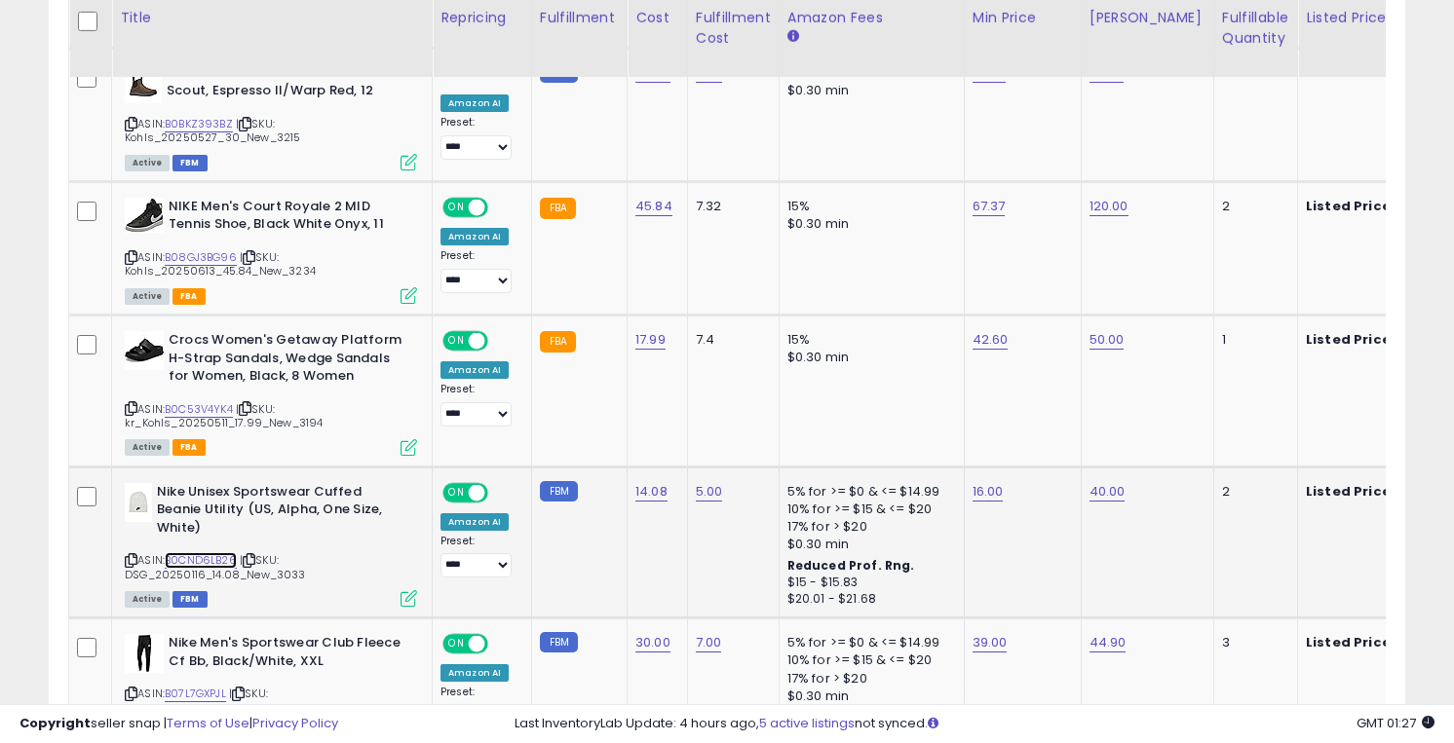
click at [197, 559] on link "B0CND6LB26" at bounding box center [201, 560] width 72 height 17
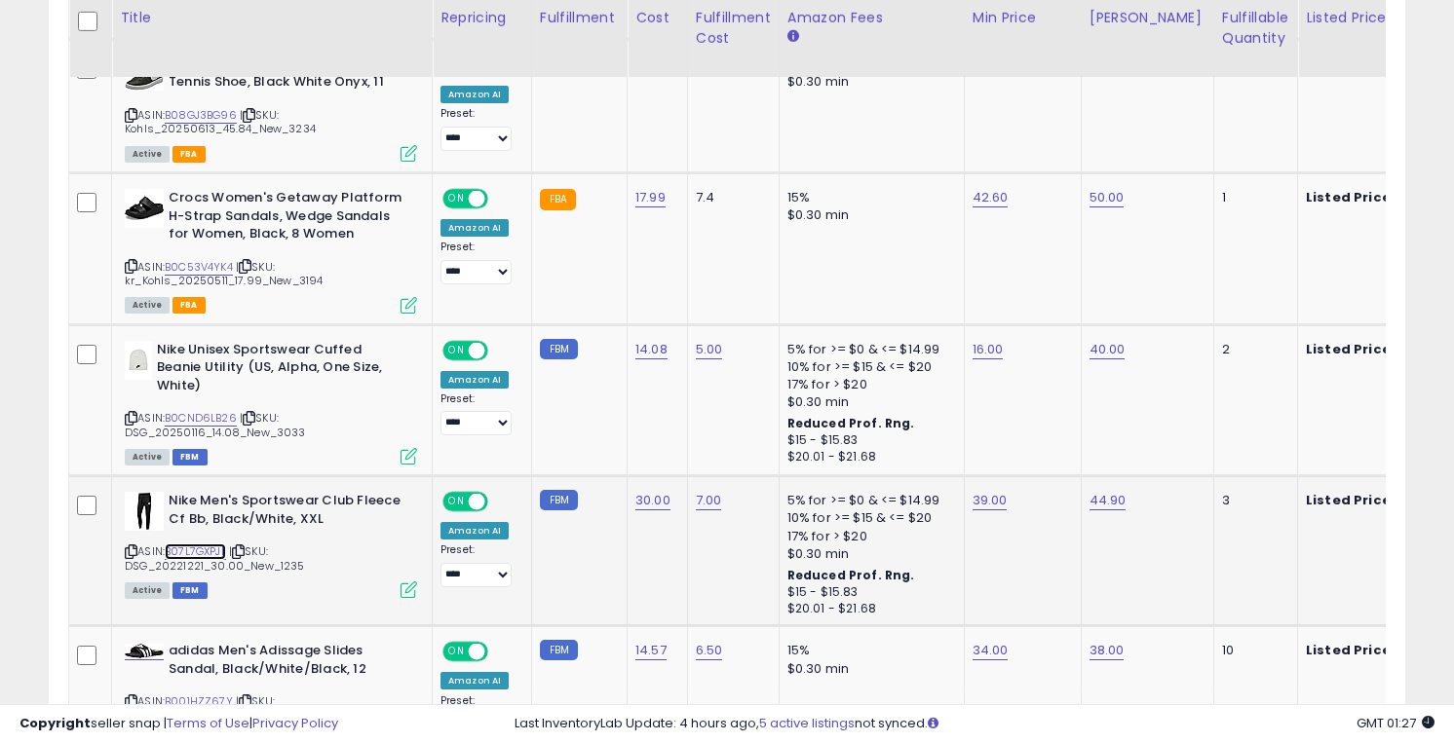
click at [196, 552] on link "B07L7GXPJL" at bounding box center [195, 552] width 61 height 17
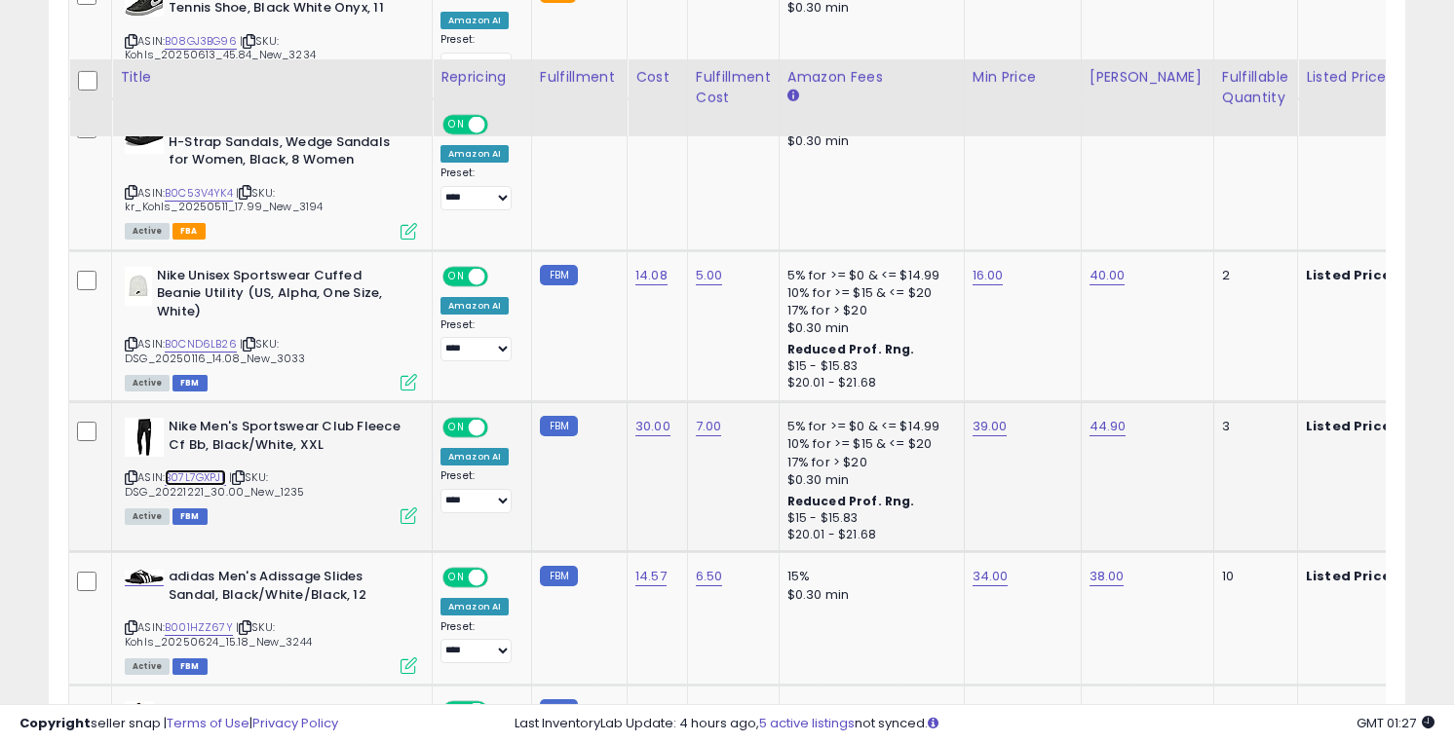
scroll to position [2340, 0]
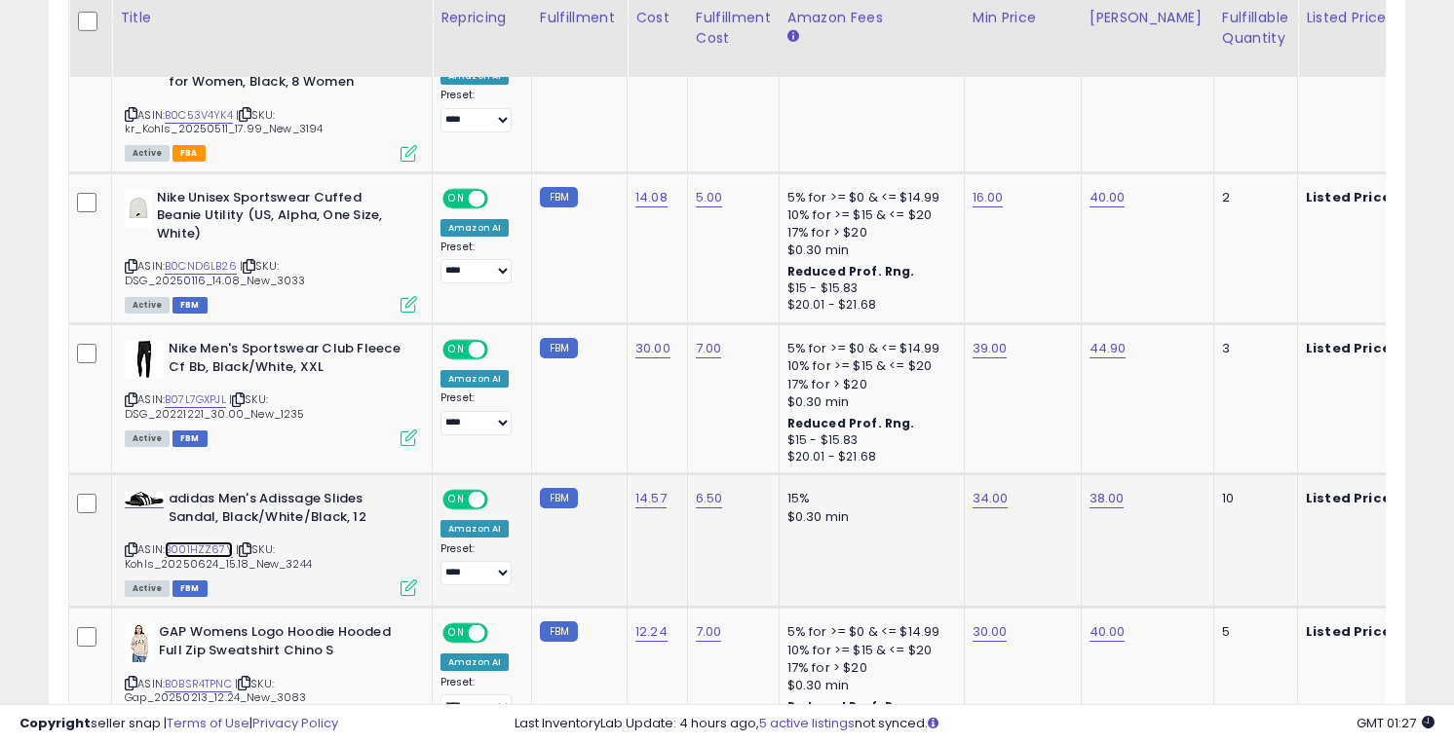
click at [196, 549] on link "B001HZZ67Y" at bounding box center [199, 550] width 68 height 17
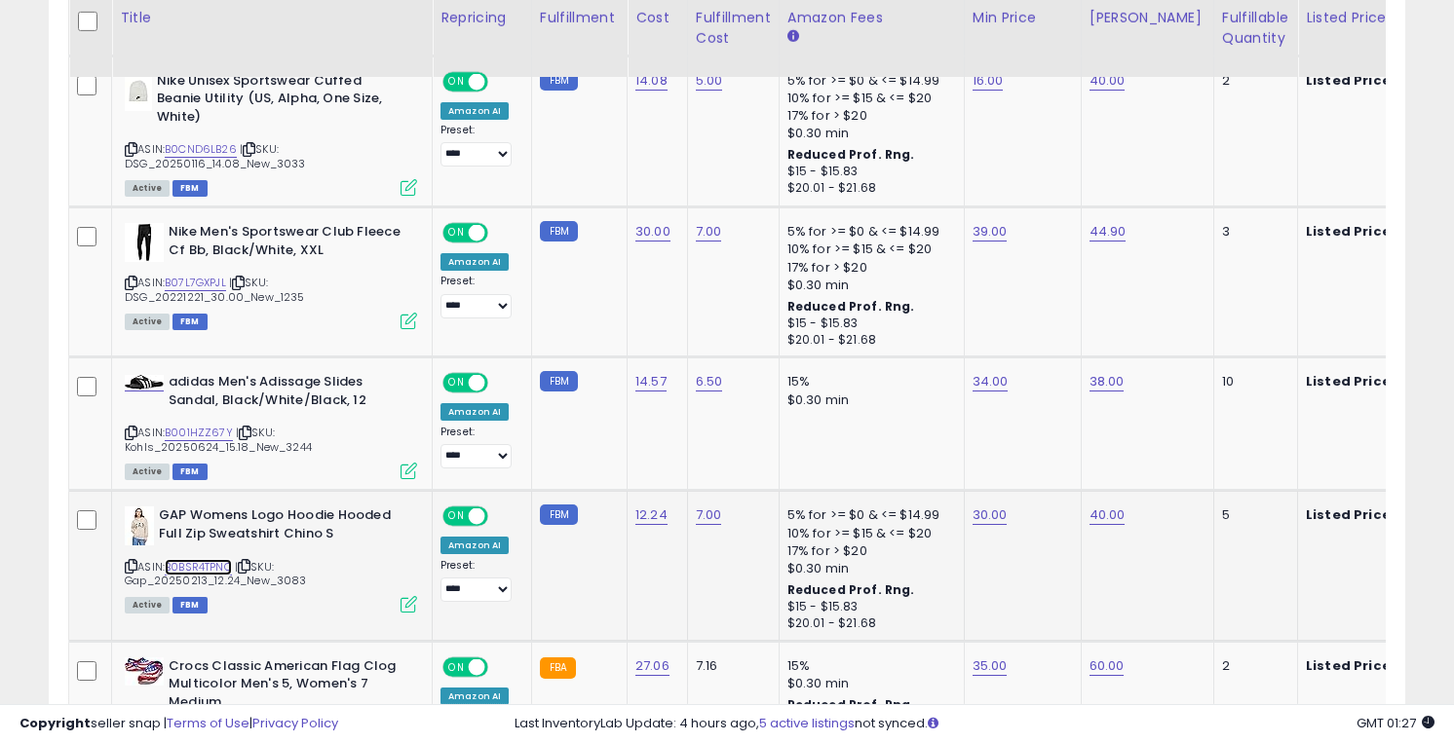
click at [194, 562] on link "B0BSR4TPNC" at bounding box center [198, 567] width 67 height 17
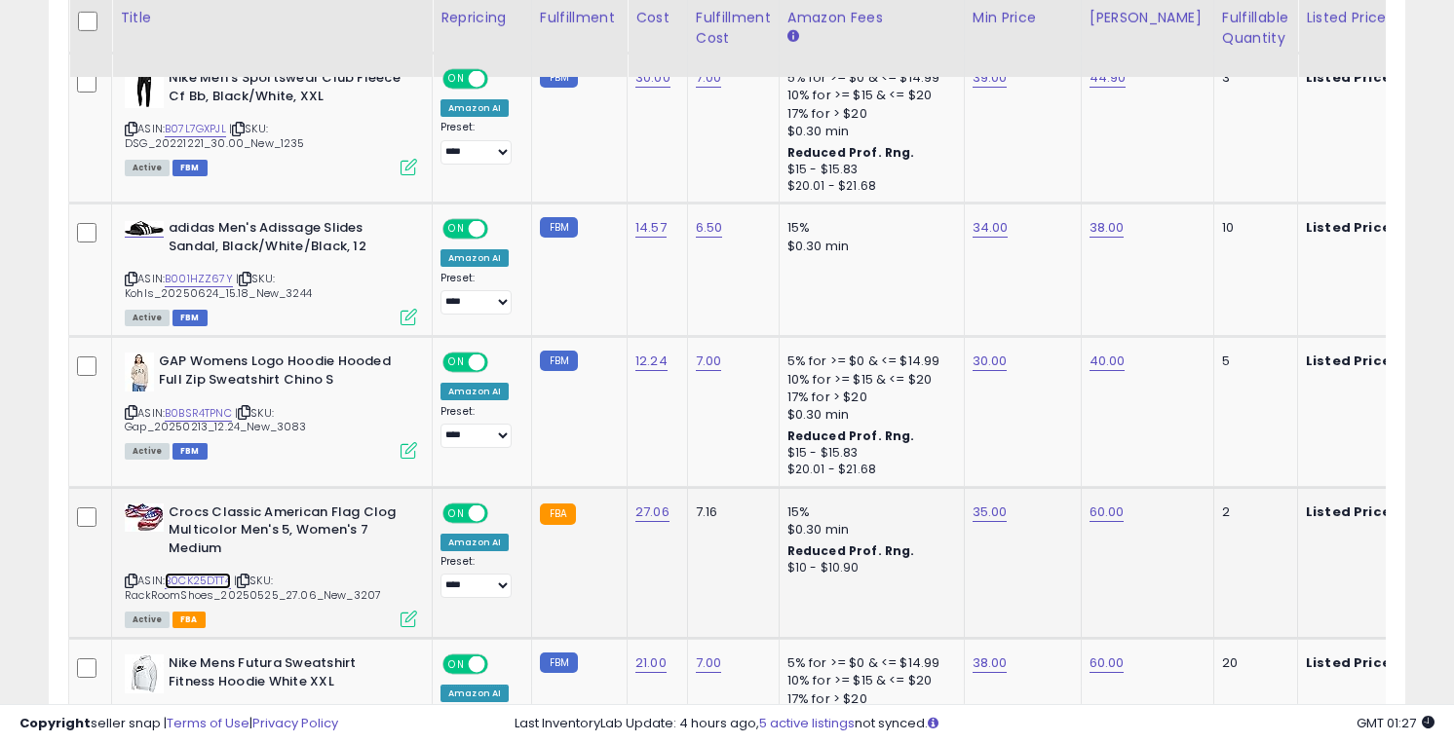
click at [193, 574] on link "B0CK25DTT4" at bounding box center [198, 581] width 66 height 17
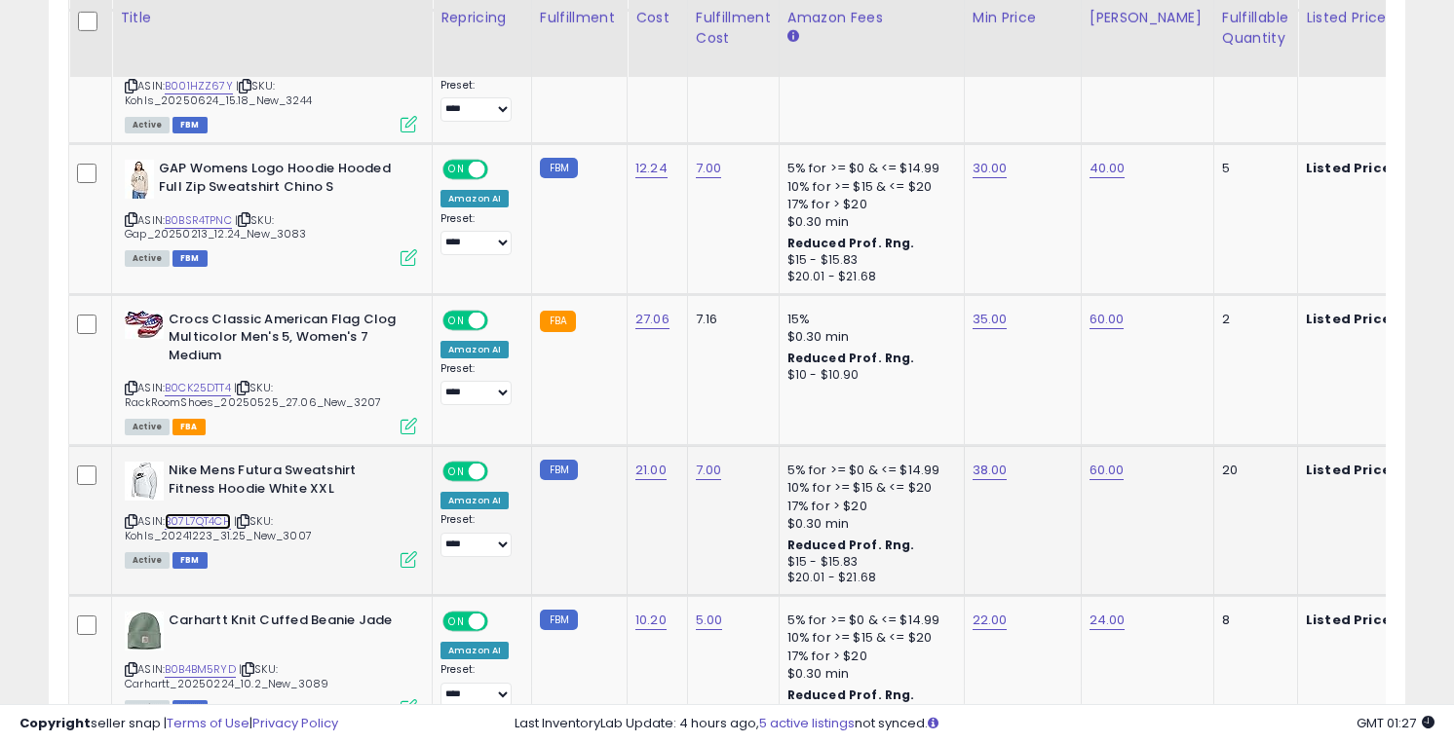
click at [195, 520] on link "B07L7QT4CH" at bounding box center [198, 521] width 66 height 17
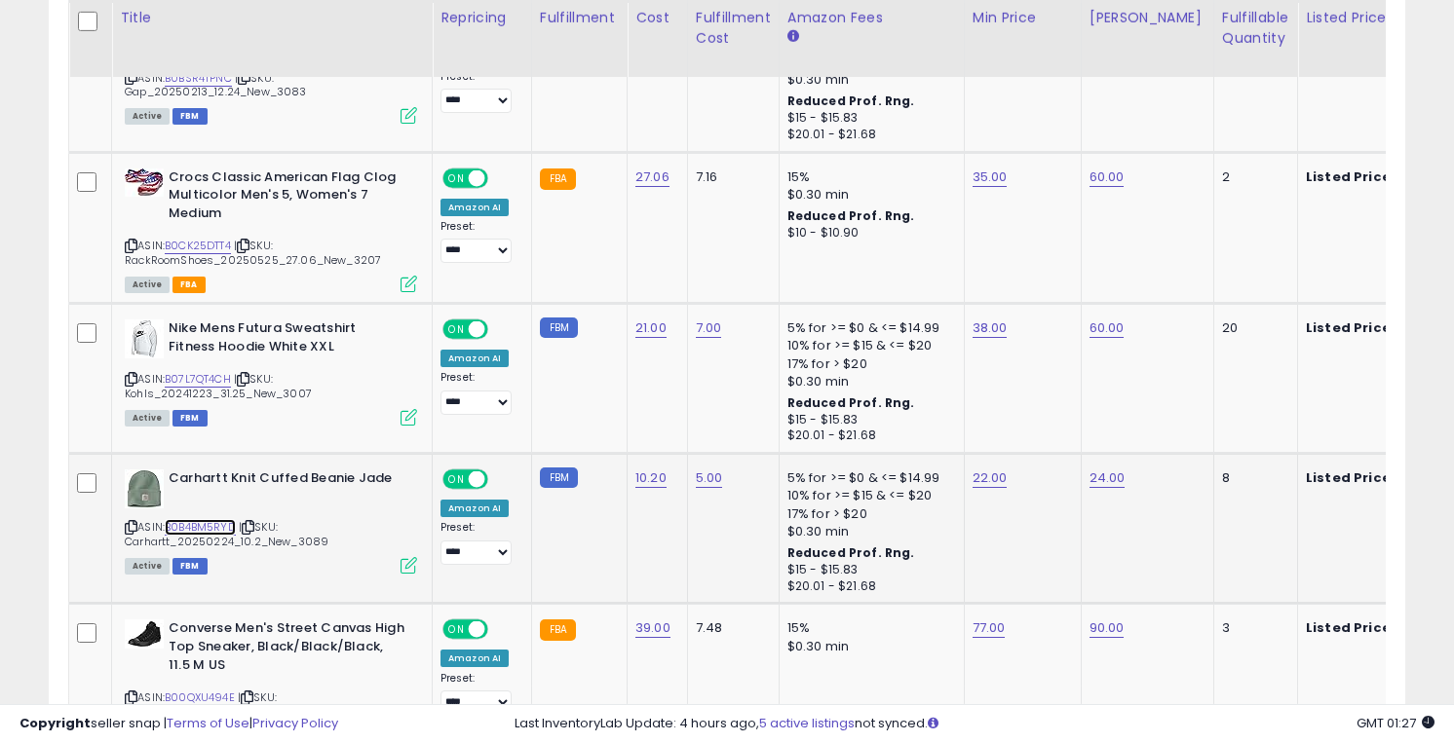
click at [198, 525] on link "B0B4BM5RYD" at bounding box center [200, 527] width 71 height 17
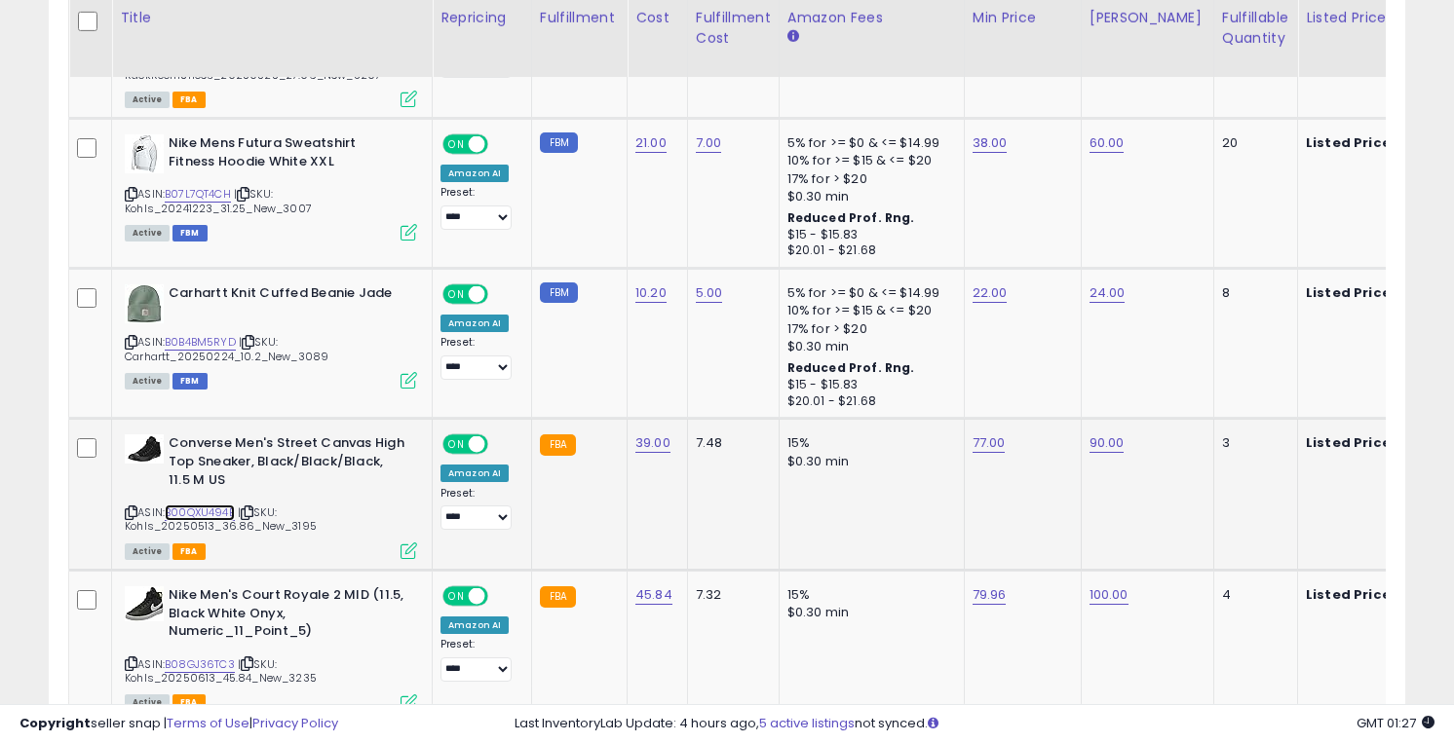
click at [200, 506] on link "B00QXU494E" at bounding box center [200, 513] width 70 height 17
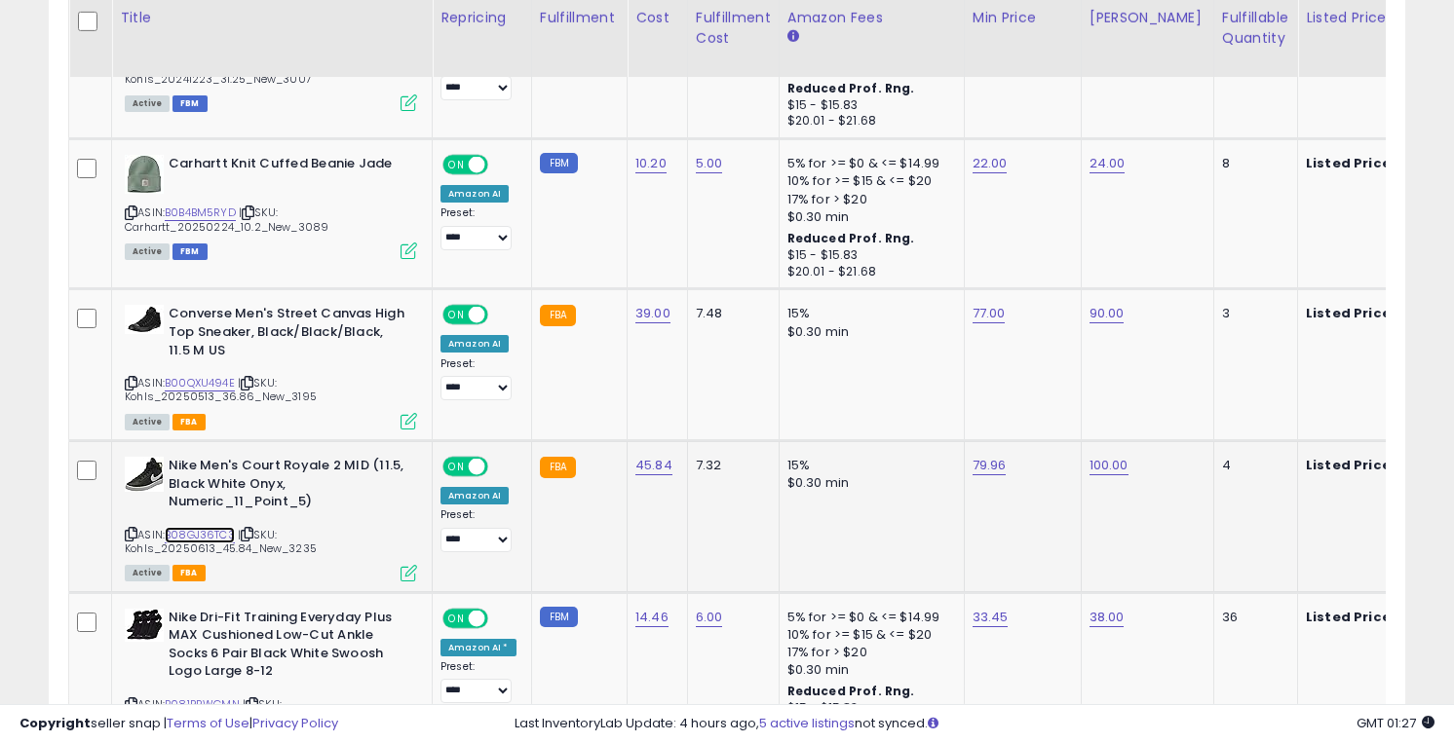
click at [196, 530] on link "B08GJ36TC3" at bounding box center [200, 535] width 70 height 17
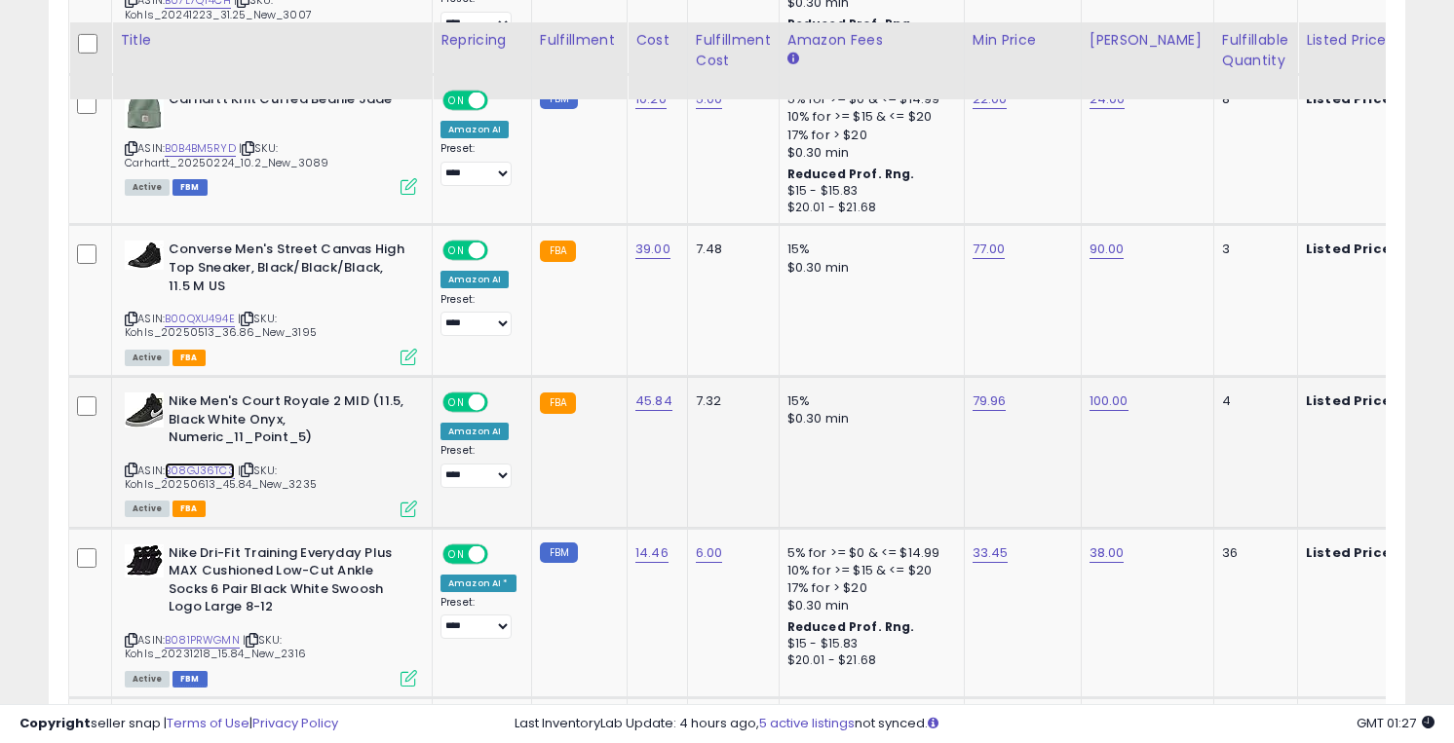
scroll to position [3386, 0]
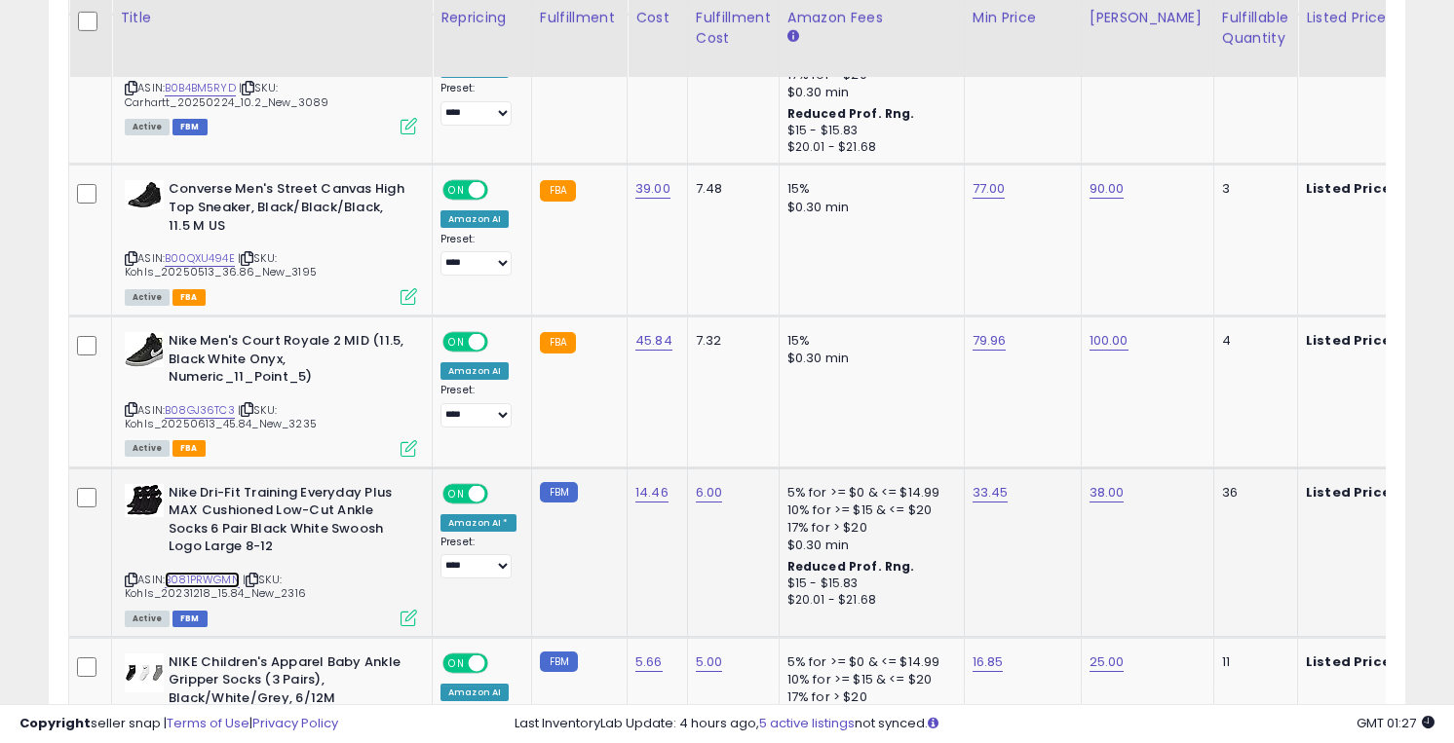
click at [195, 579] on link "B081PRWGMN" at bounding box center [202, 580] width 75 height 17
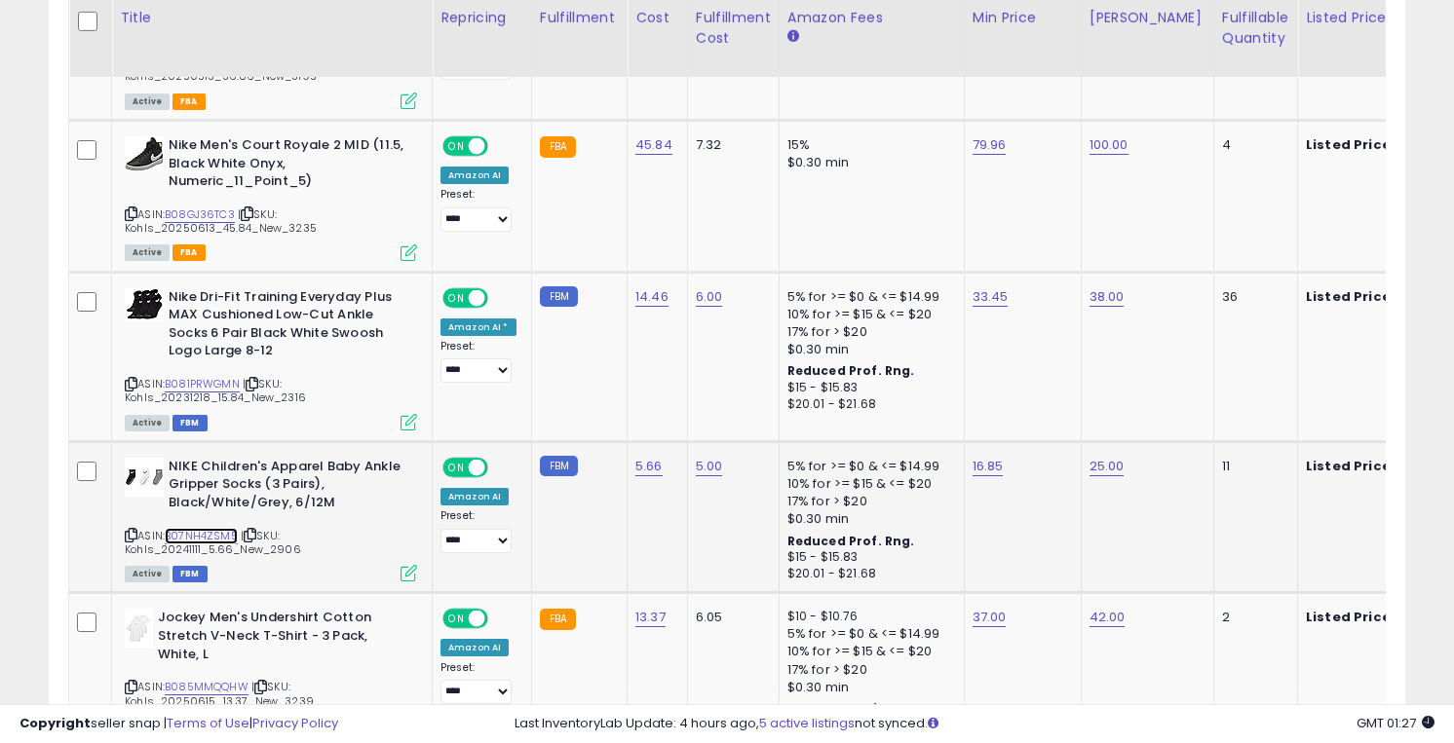
click at [202, 535] on link "B07NH4ZSM5" at bounding box center [201, 536] width 73 height 17
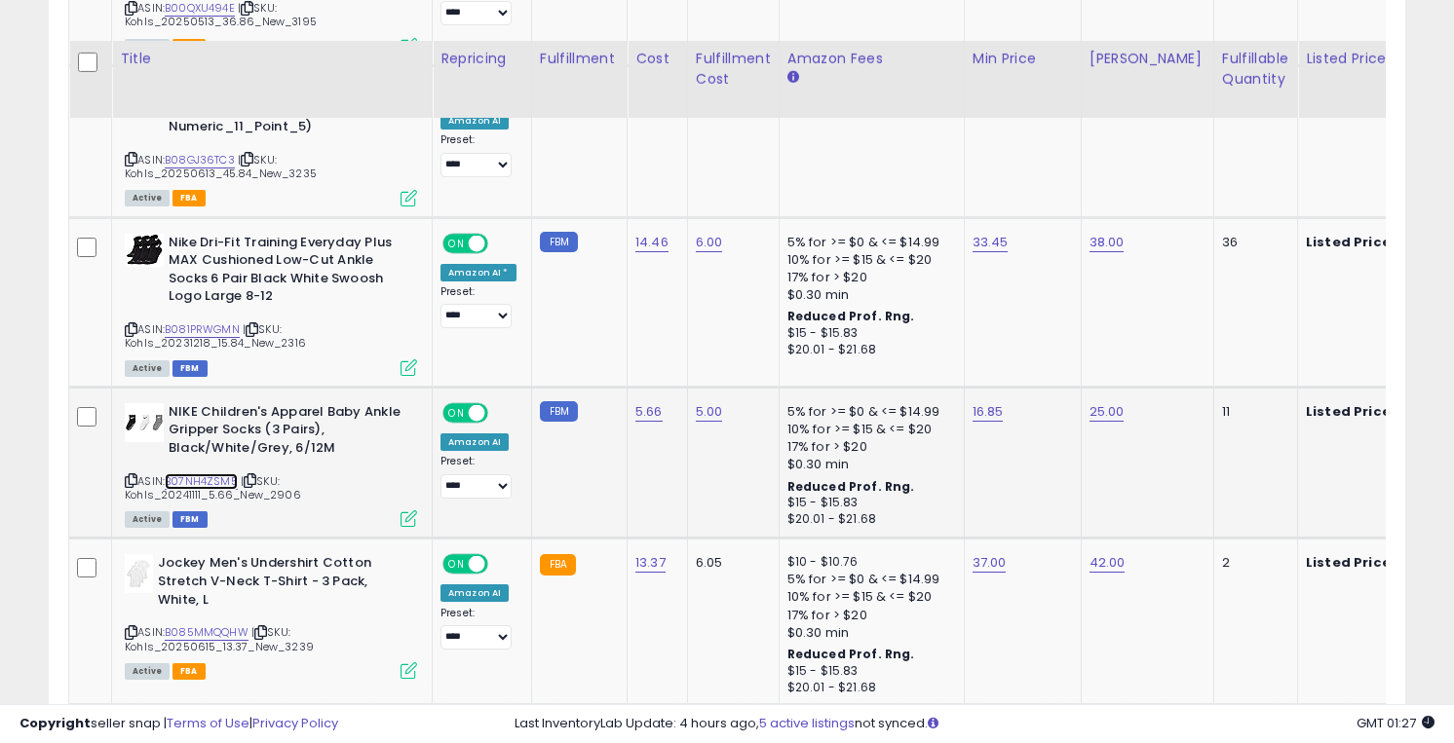
scroll to position [3684, 0]
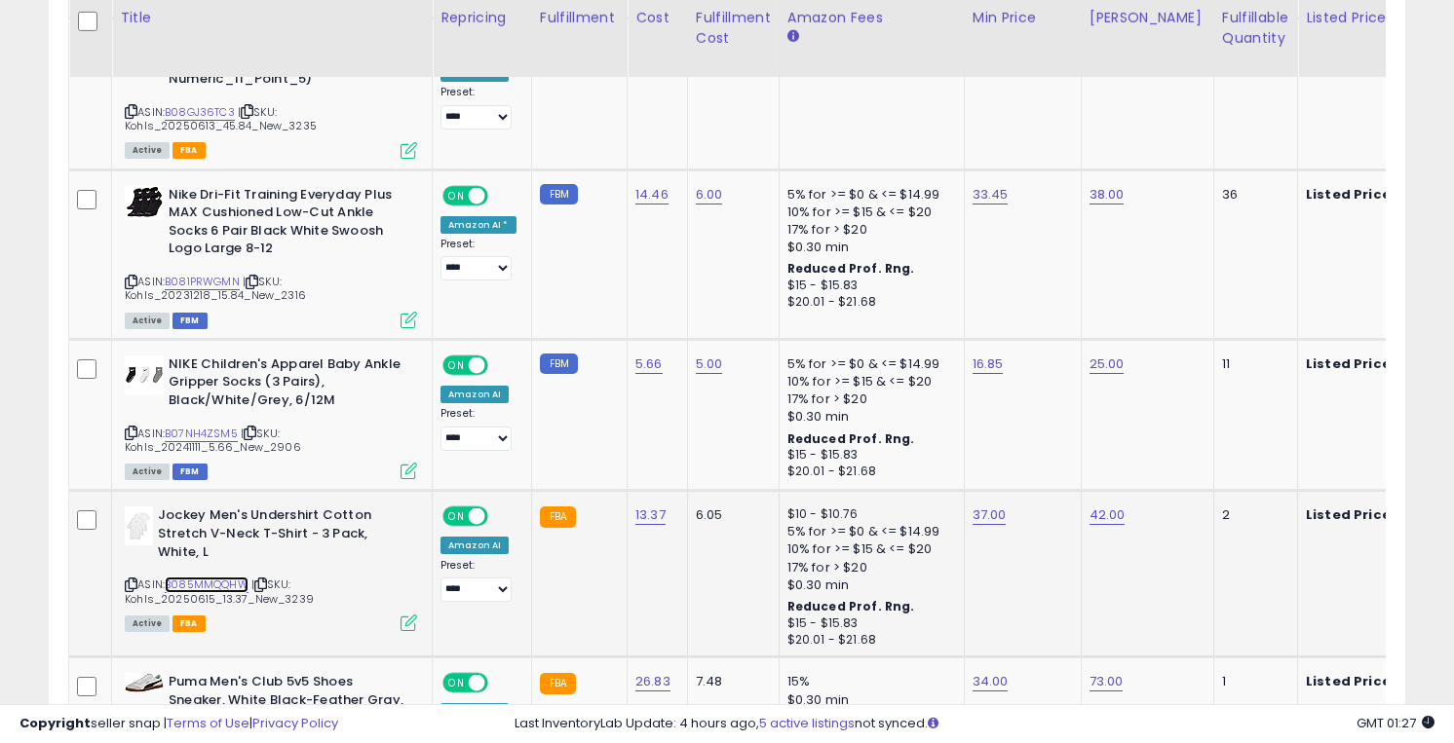
click at [198, 581] on link "B085MMQQHW" at bounding box center [207, 585] width 84 height 17
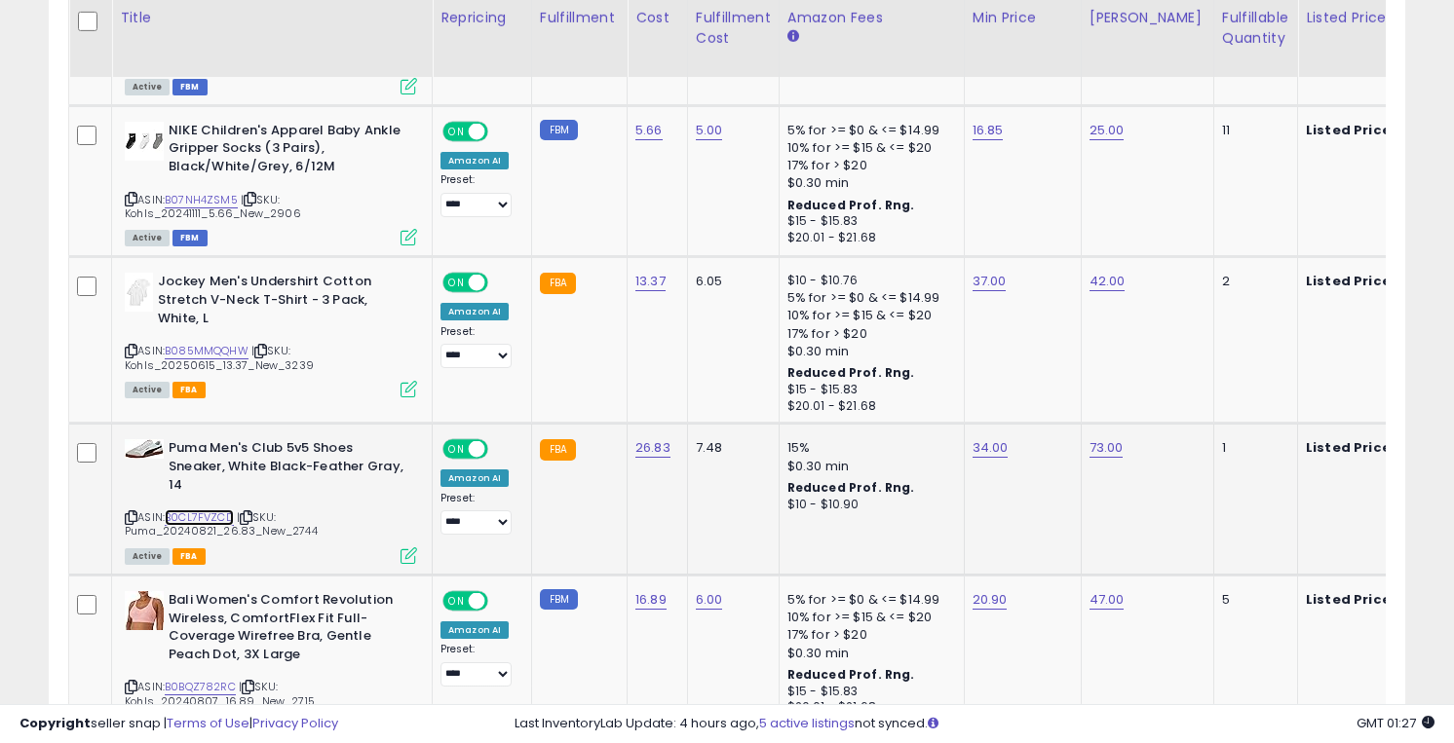
click at [200, 515] on link "B0CL7FVZCD" at bounding box center [199, 518] width 69 height 17
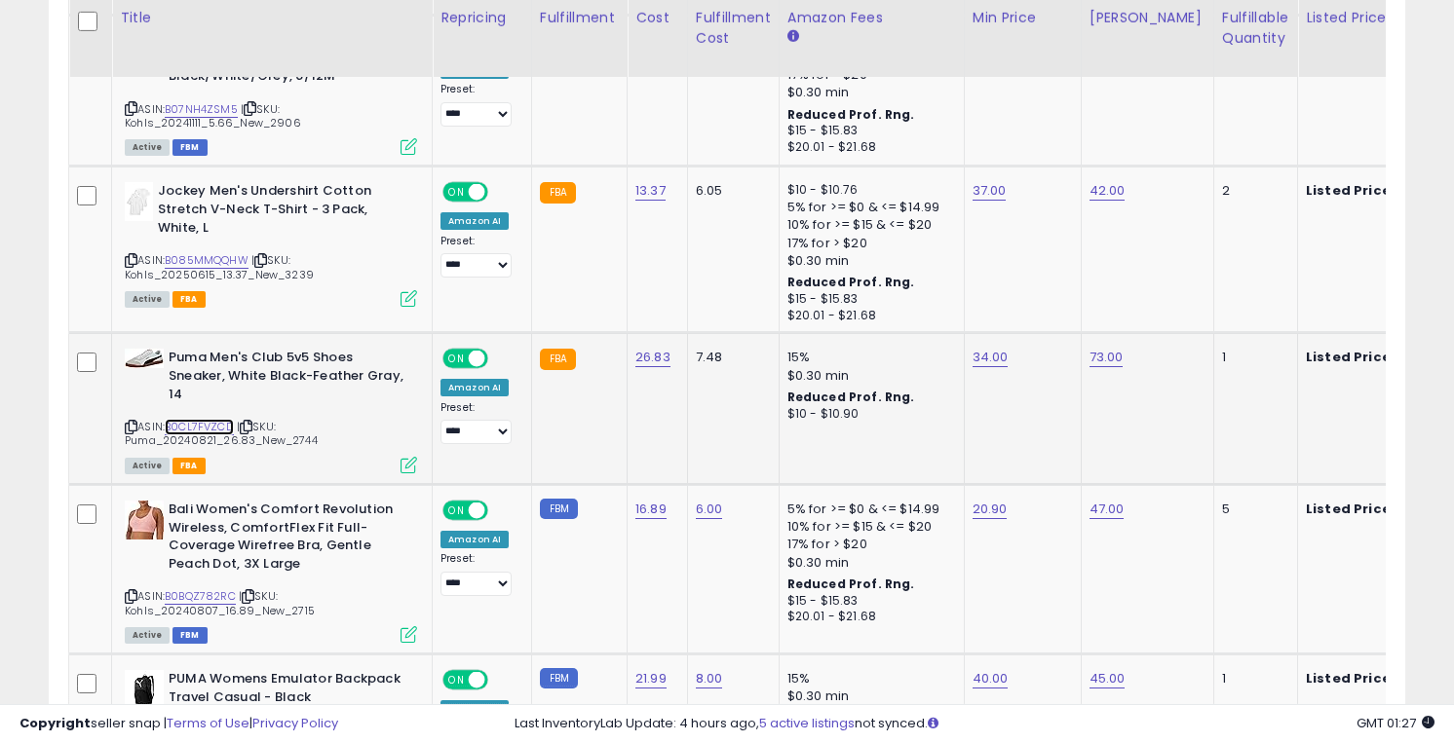
scroll to position [4042, 0]
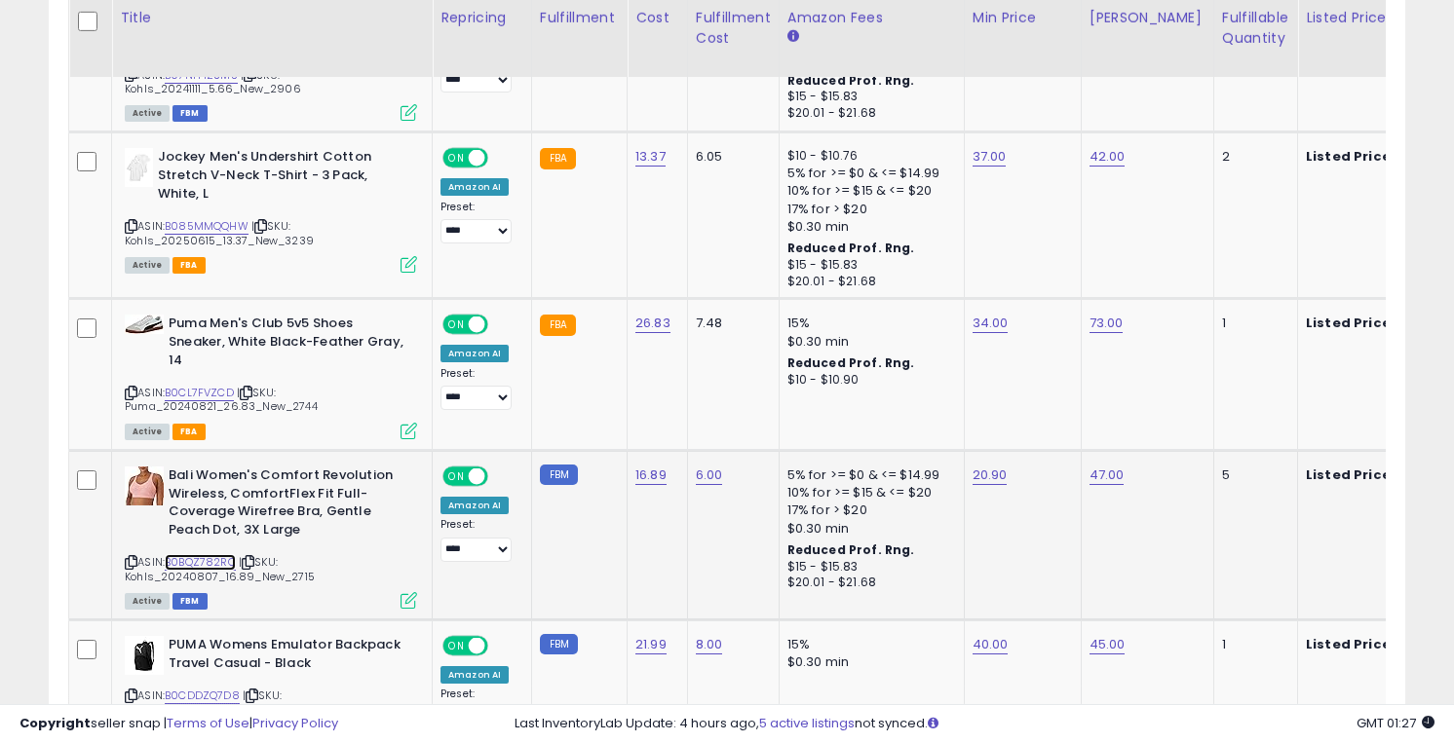
click at [198, 555] on link "B0BQZ782RC" at bounding box center [200, 562] width 71 height 17
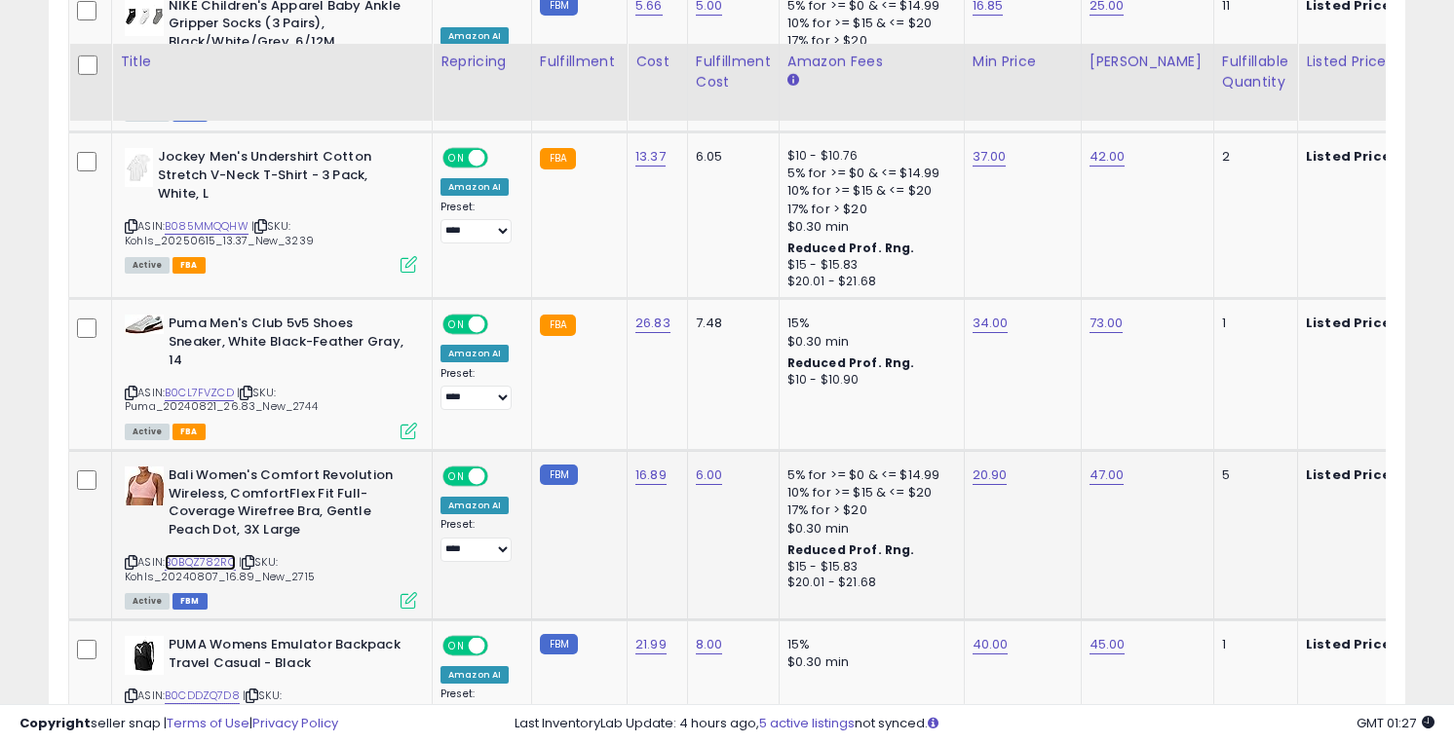
scroll to position [4175, 0]
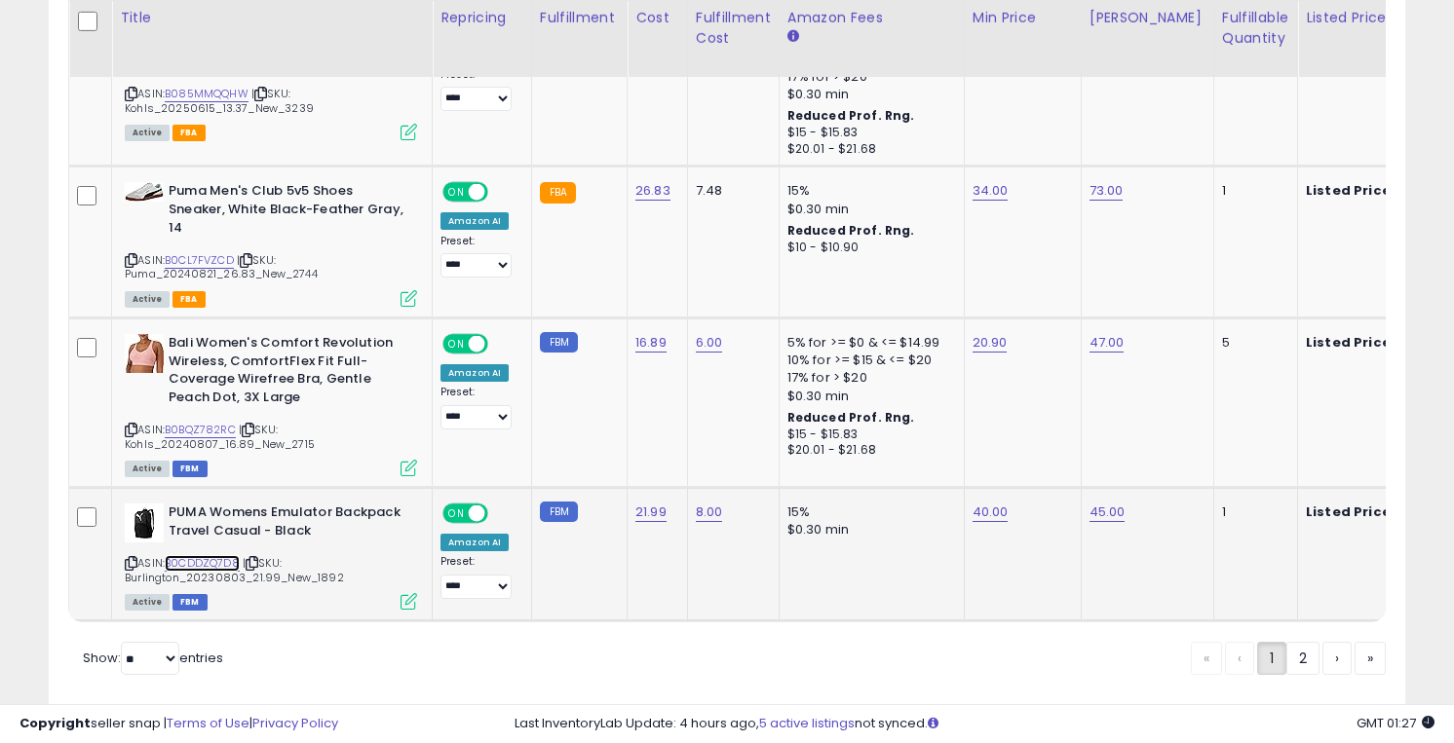
click at [201, 564] on link "B0CDDZQ7D8" at bounding box center [202, 563] width 75 height 17
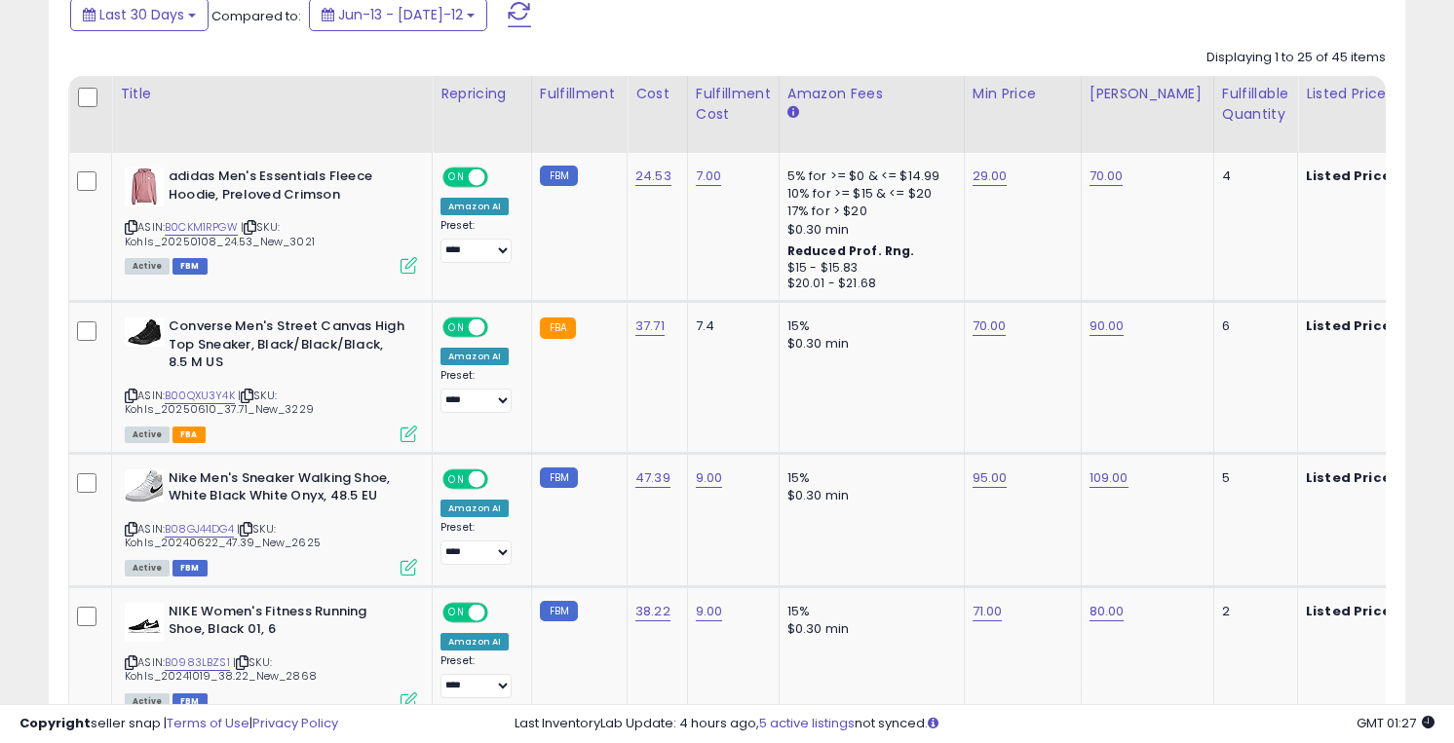
scroll to position [922, 0]
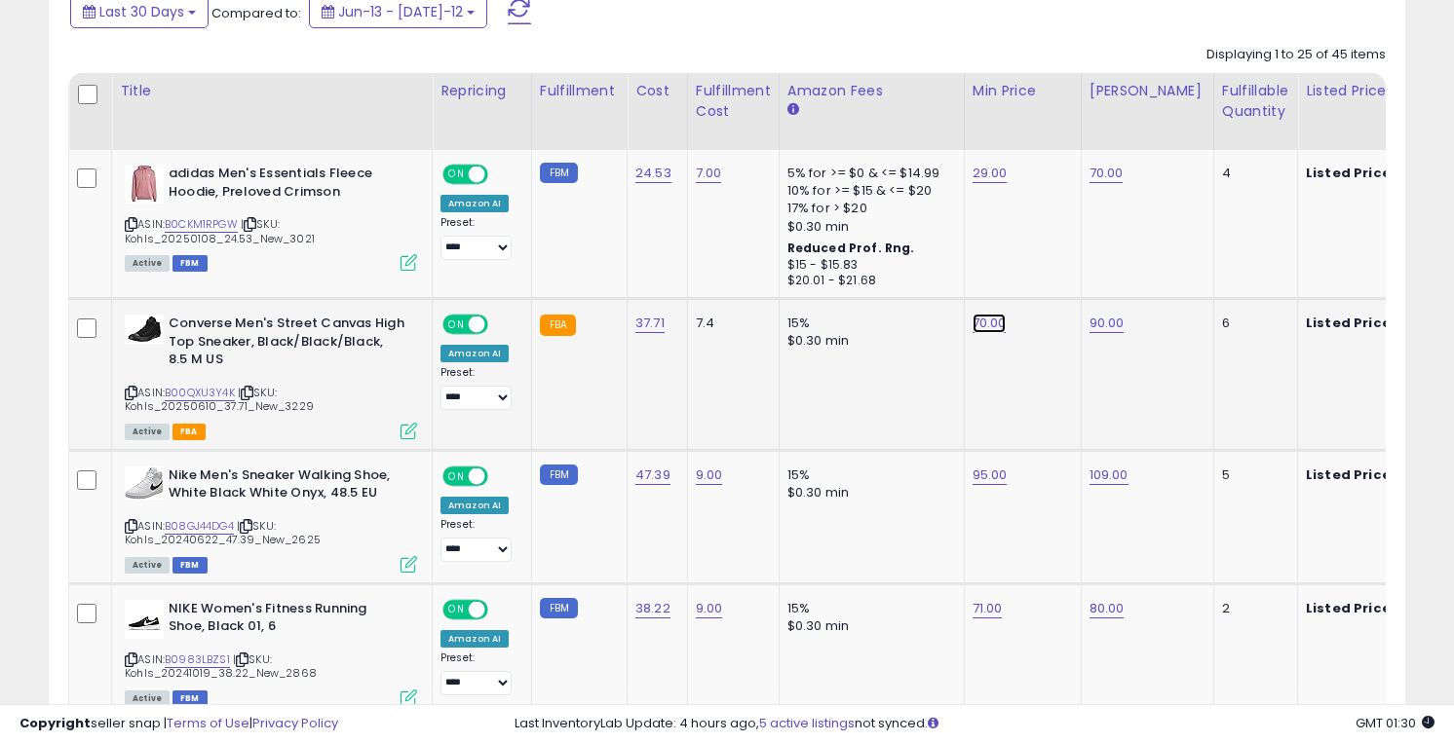
click at [975, 183] on link "70.00" at bounding box center [989, 173] width 35 height 19
type input "*"
type input "**"
click button "submit" at bounding box center [1042, 274] width 33 height 29
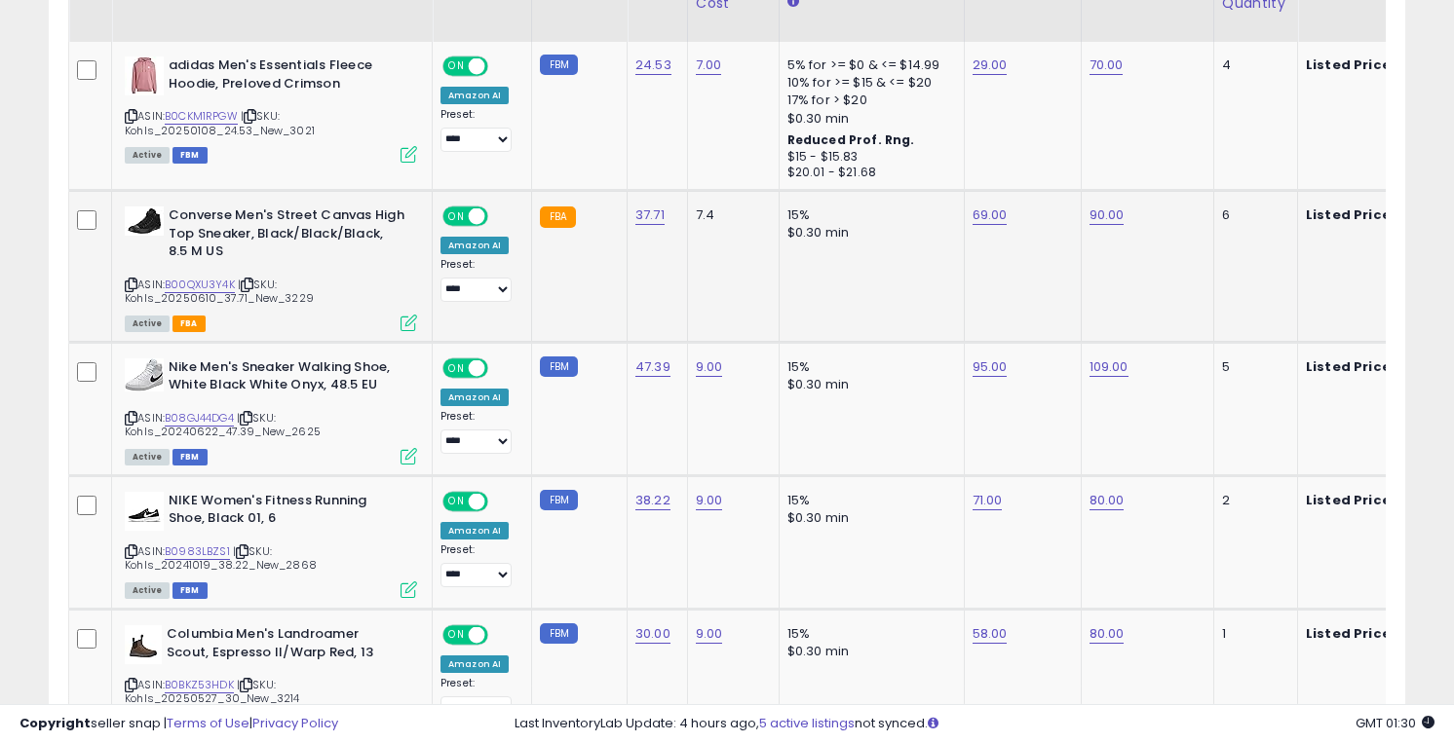
scroll to position [1044, 0]
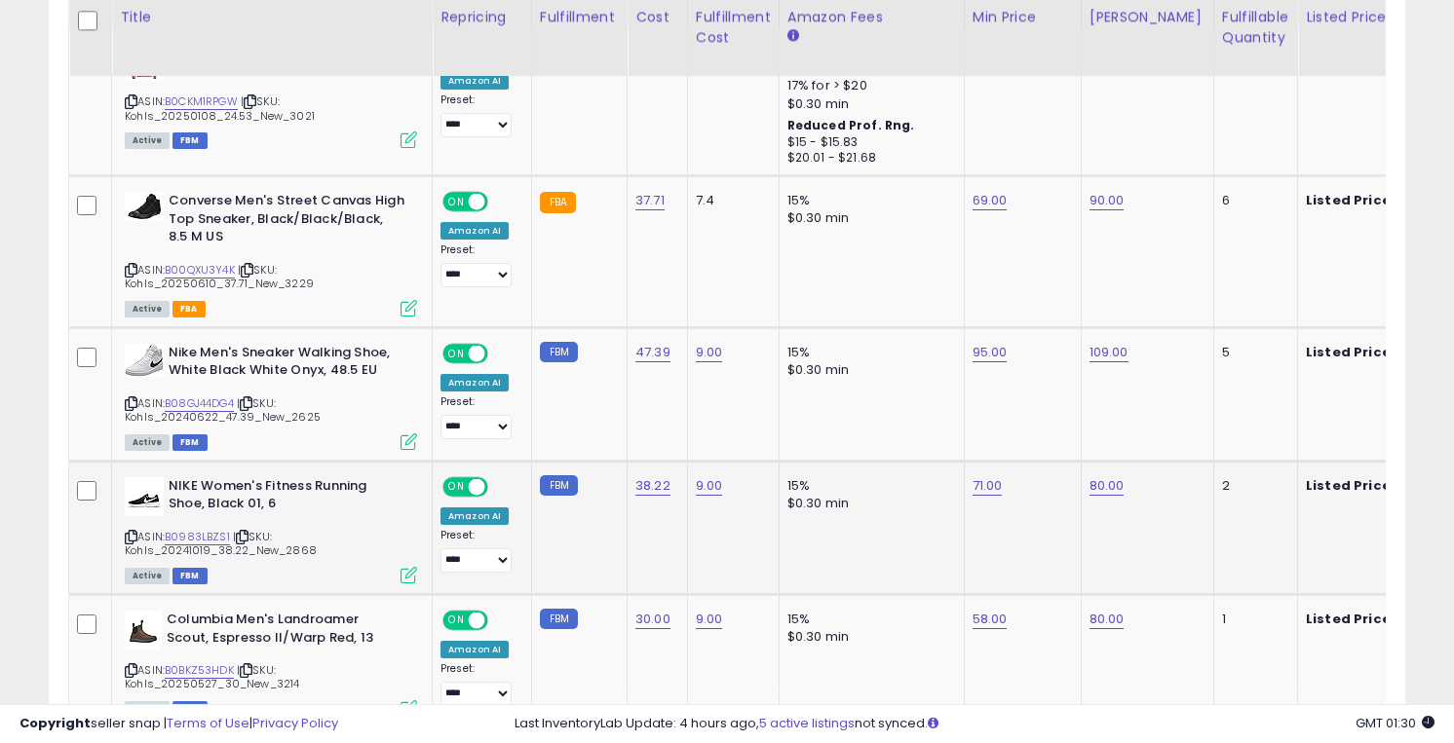
click at [996, 484] on div "71.00" at bounding box center [1019, 486] width 94 height 18
click at [978, 60] on link "71.00" at bounding box center [989, 50] width 35 height 19
type input "**"
click button "submit" at bounding box center [1040, 437] width 33 height 29
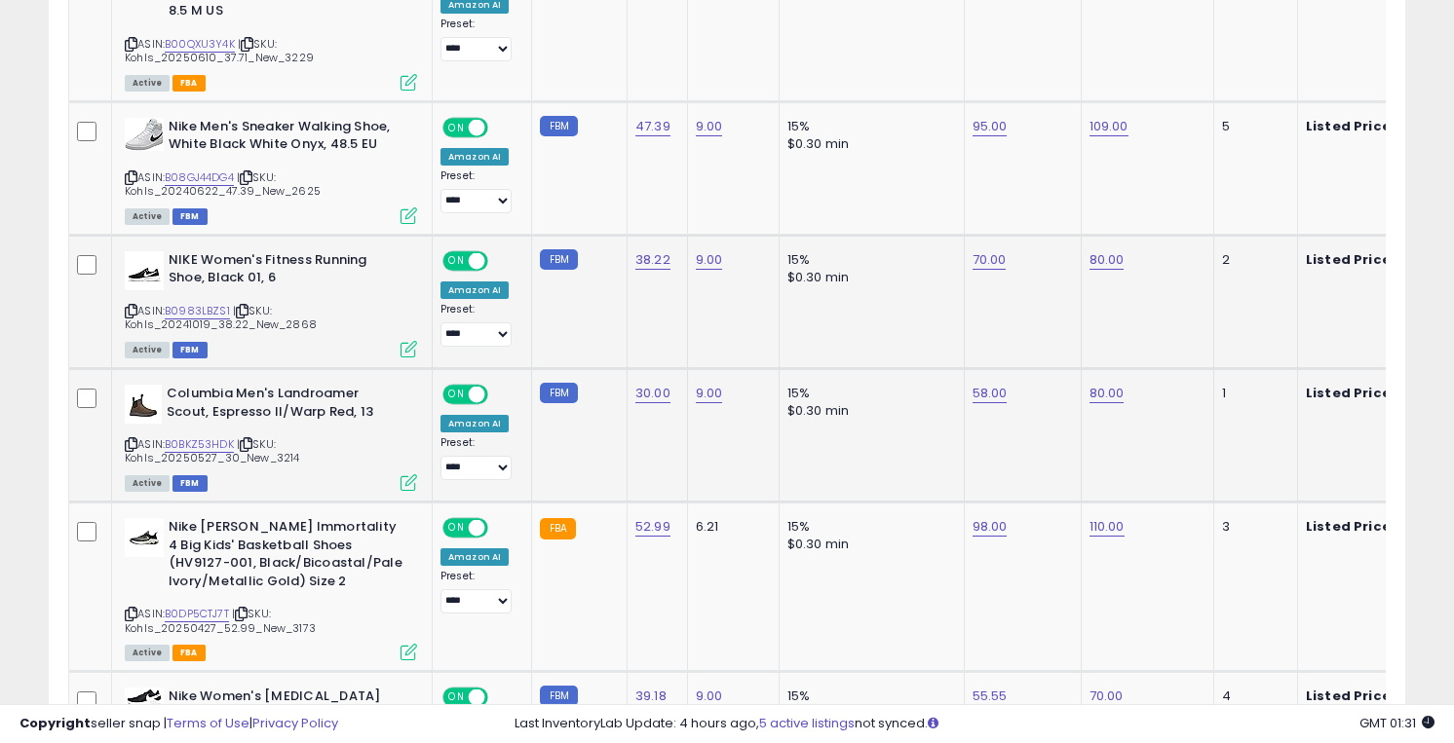
scroll to position [1354, 0]
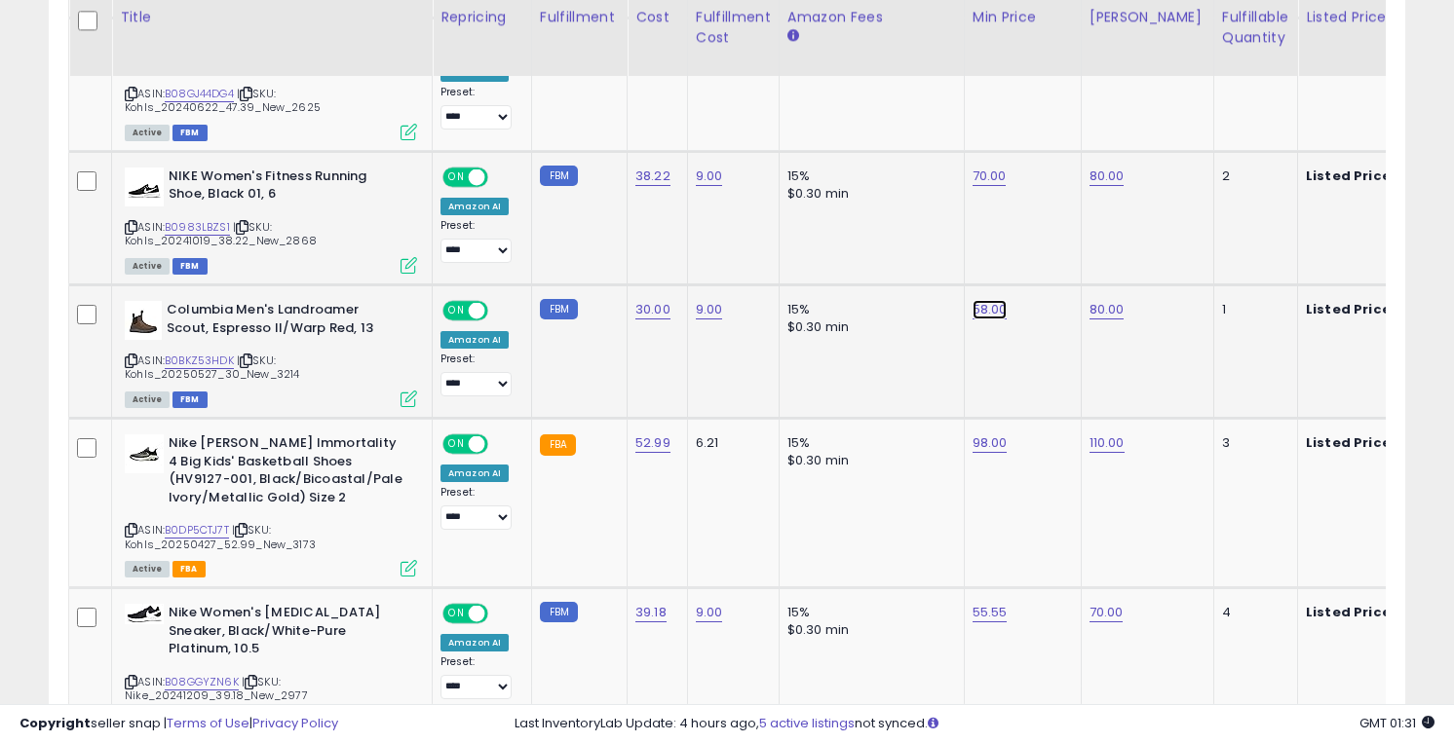
type input "*"
type input "**"
click button "submit" at bounding box center [1042, 261] width 33 height 29
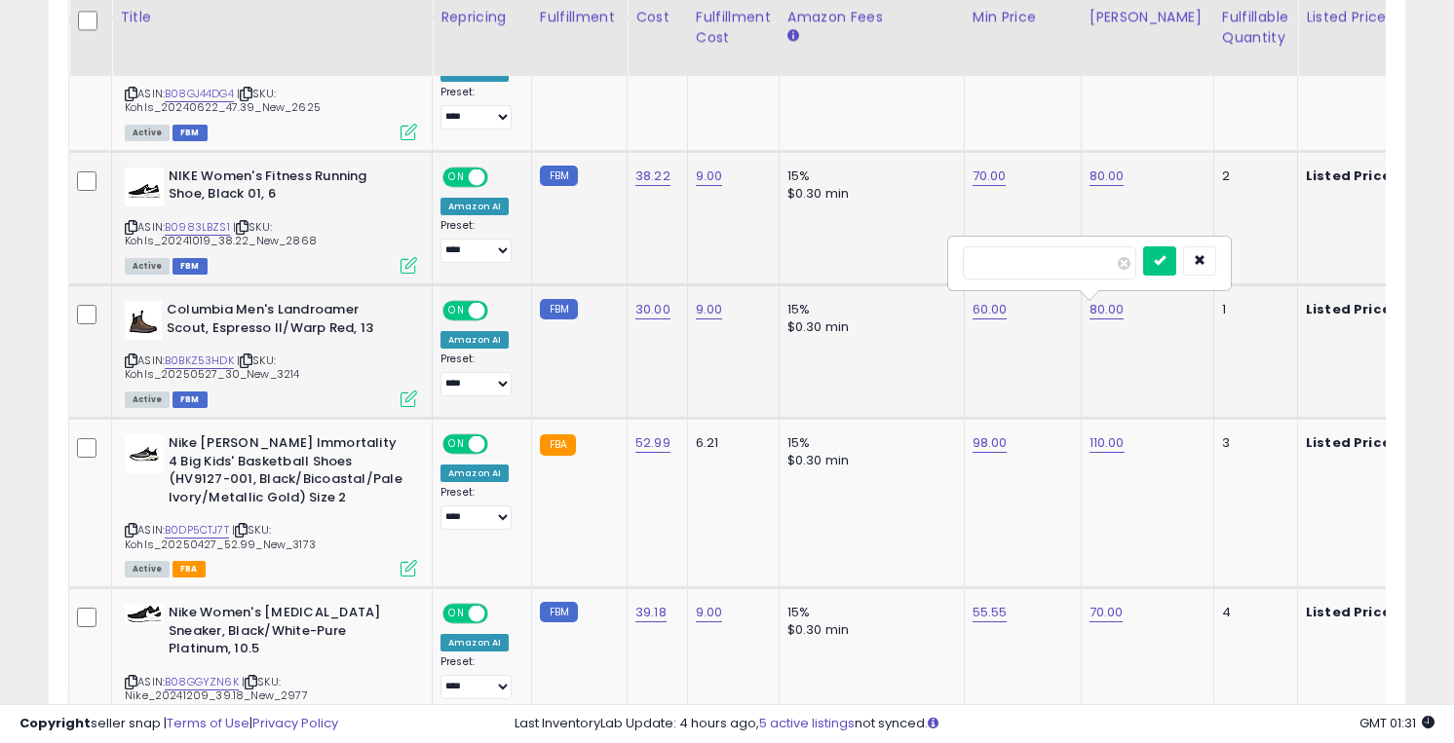
type input "*"
type input "**"
click button "submit" at bounding box center [1159, 261] width 33 height 29
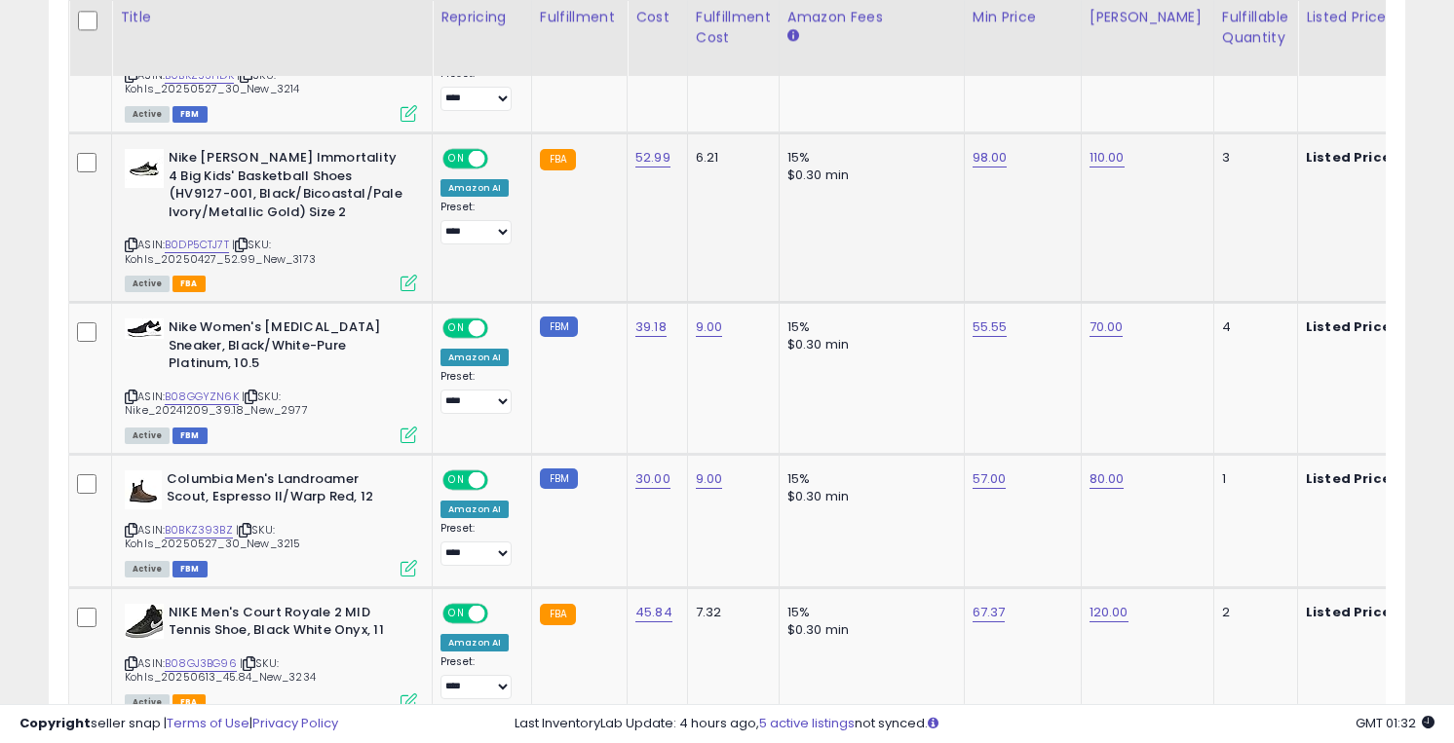
scroll to position [1664, 0]
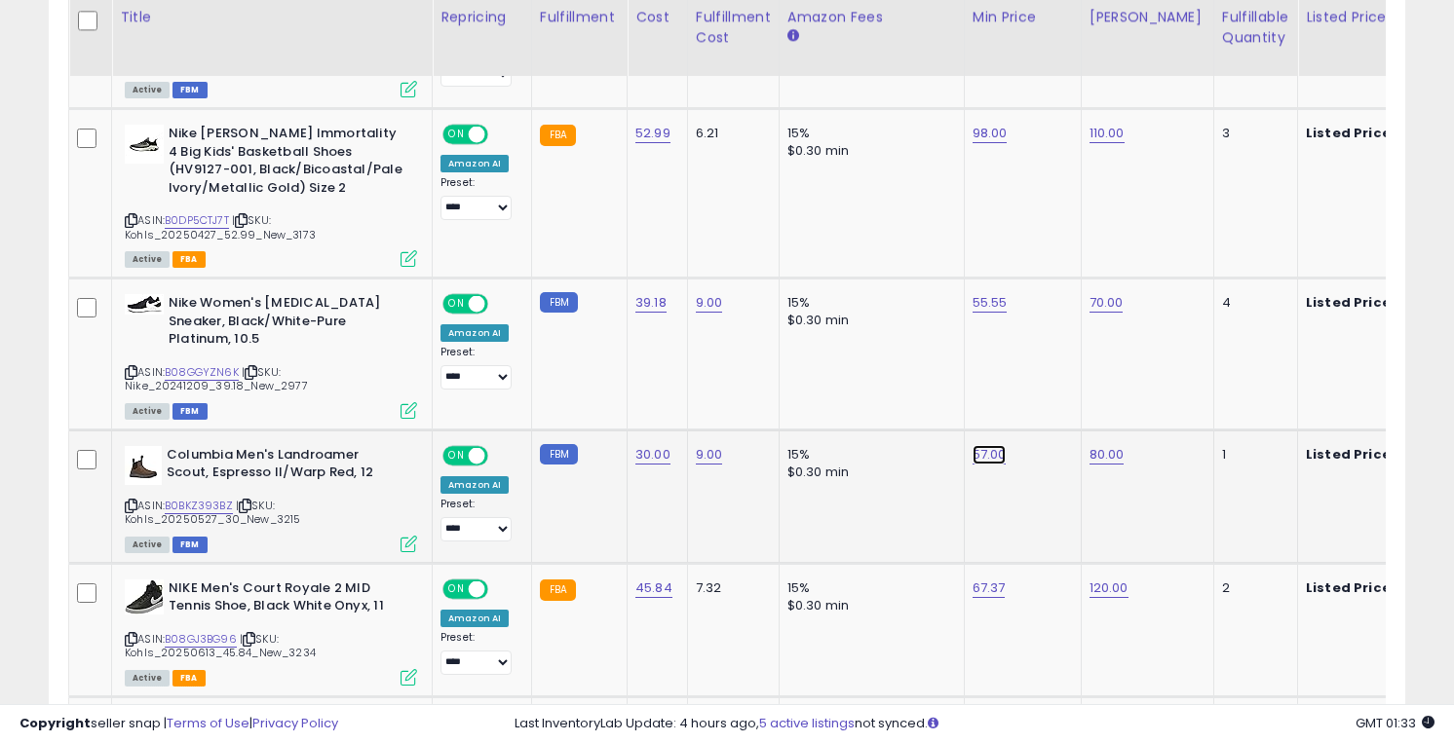
type input "**"
click button "submit" at bounding box center [1042, 406] width 33 height 29
type input "*"
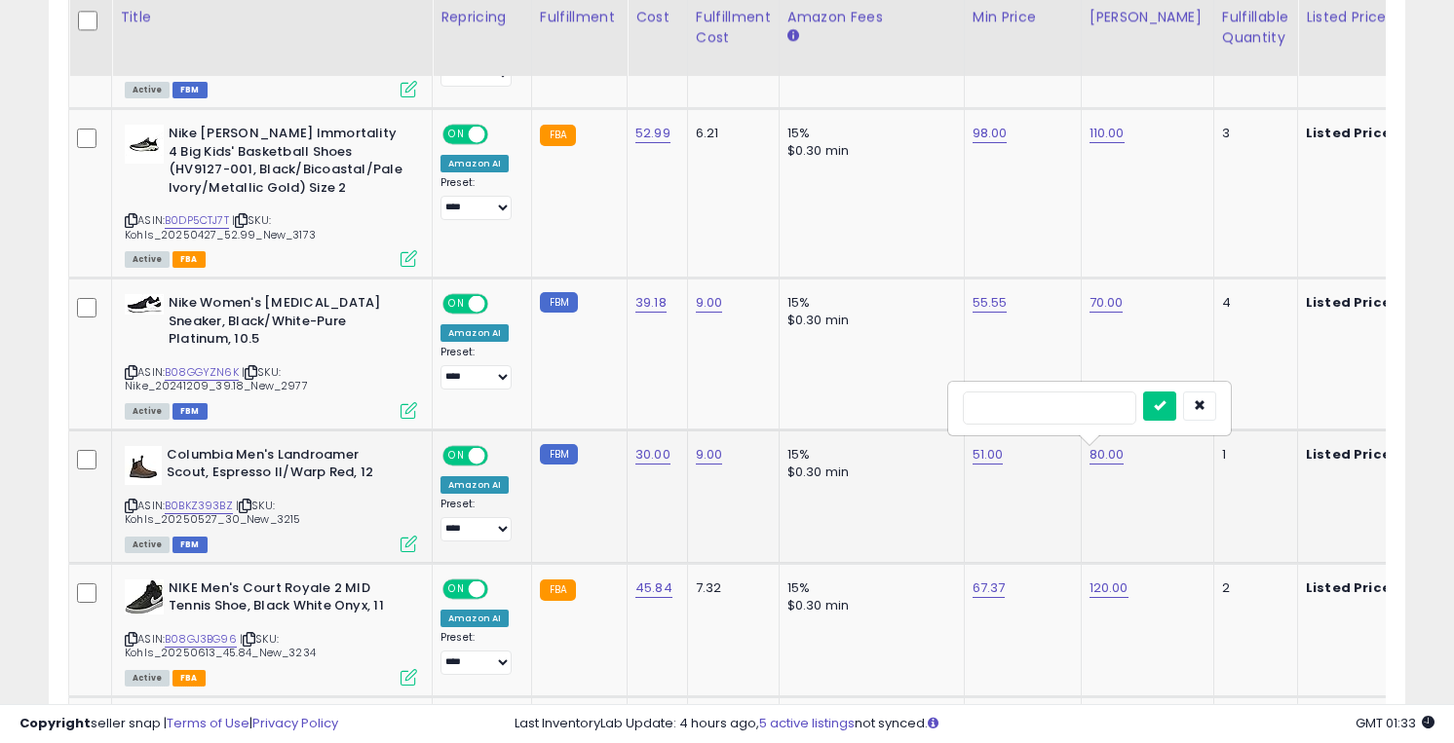
type input "**"
click button "submit" at bounding box center [1159, 406] width 33 height 29
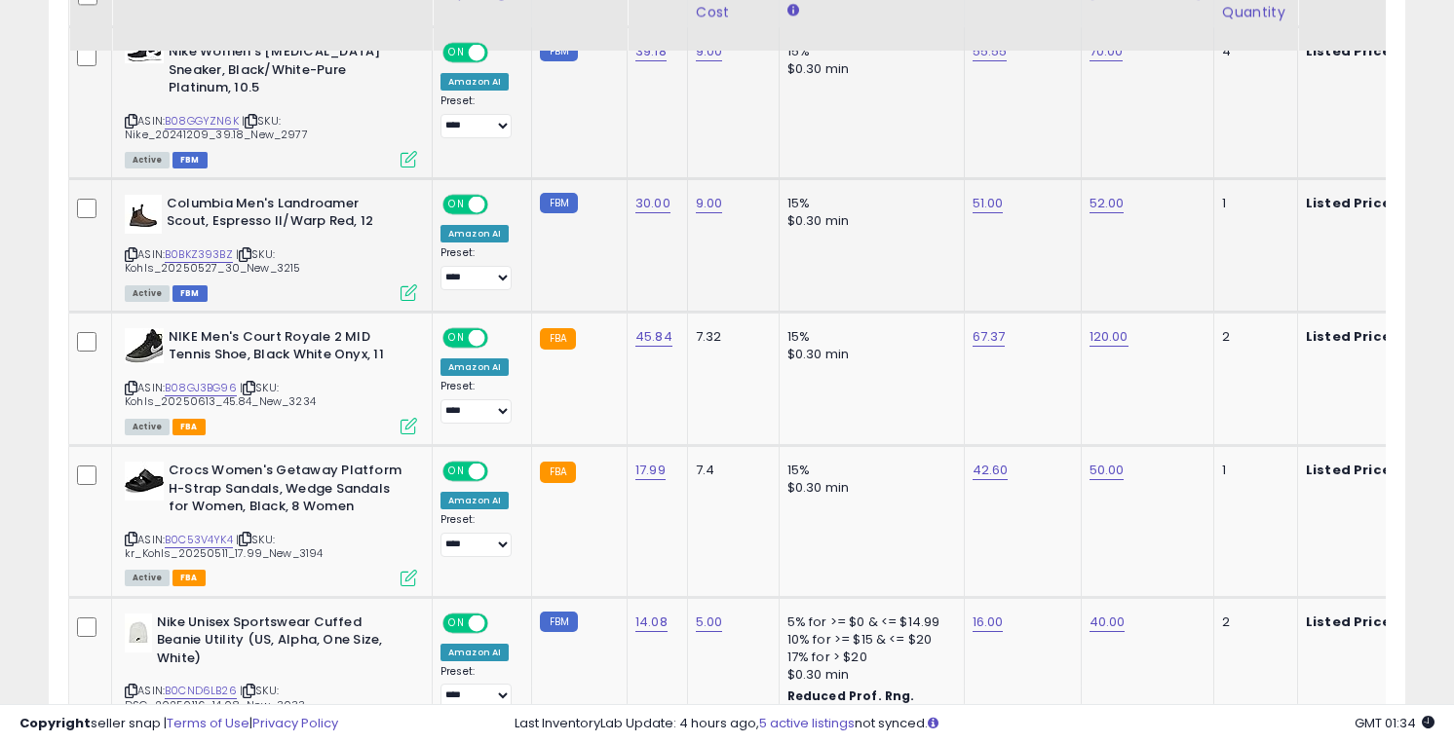
scroll to position [1948, 0]
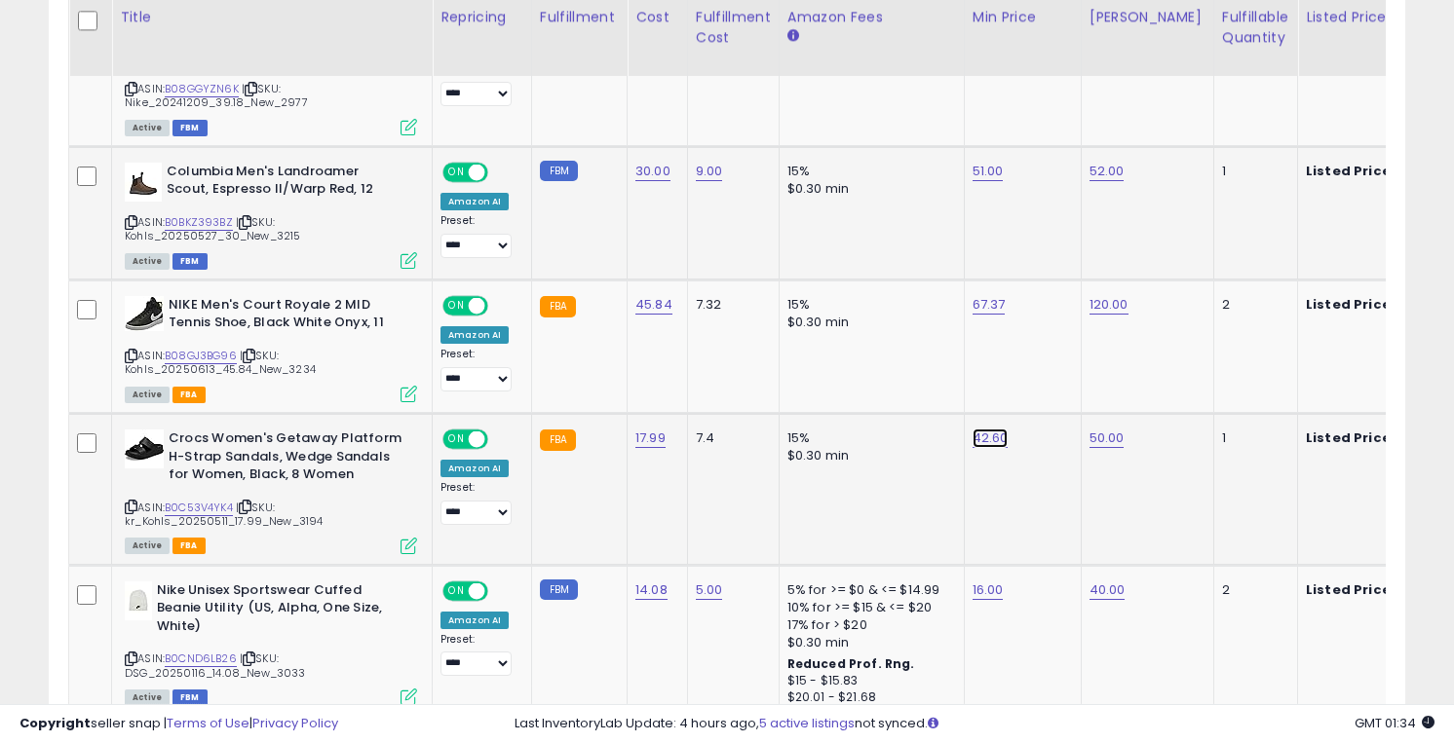
type input "*"
type input "*****"
click button "submit" at bounding box center [1042, 389] width 33 height 29
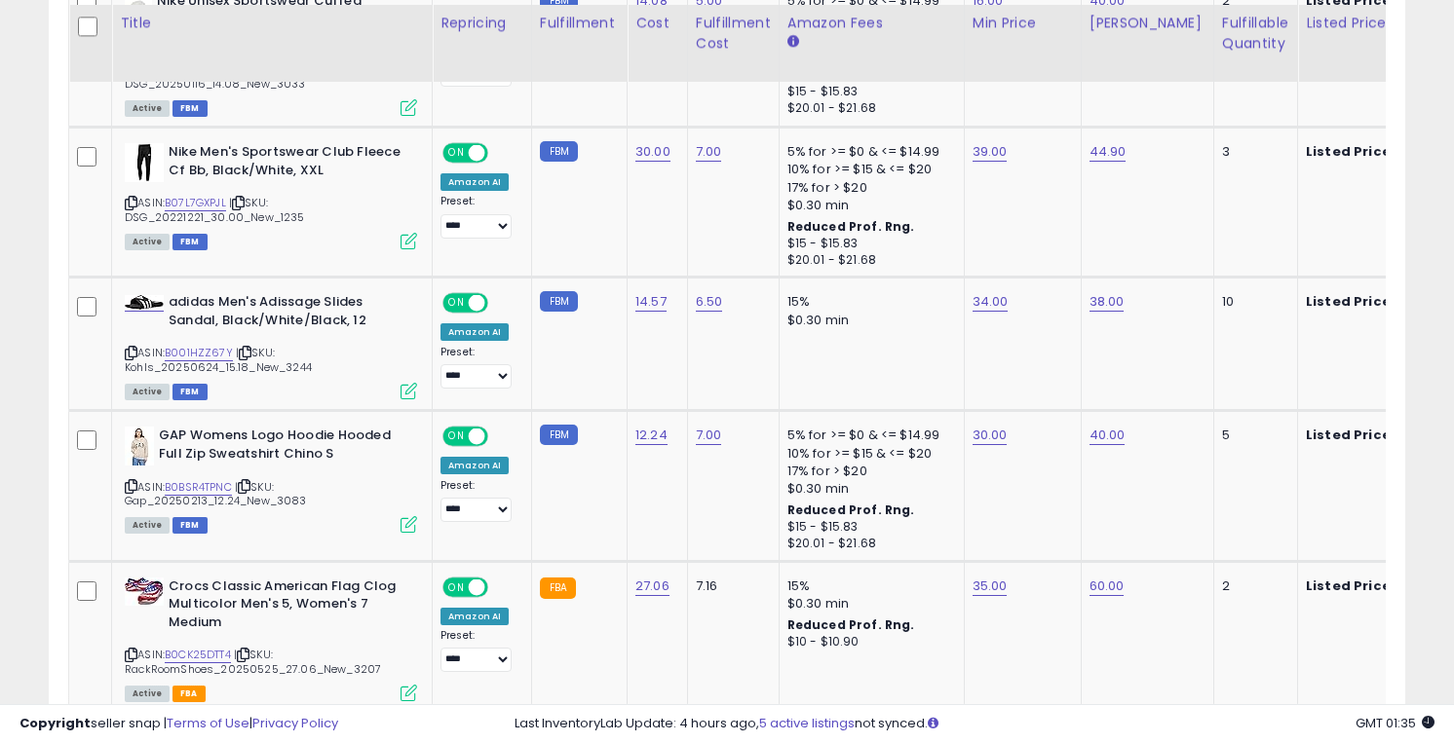
scroll to position [2543, 0]
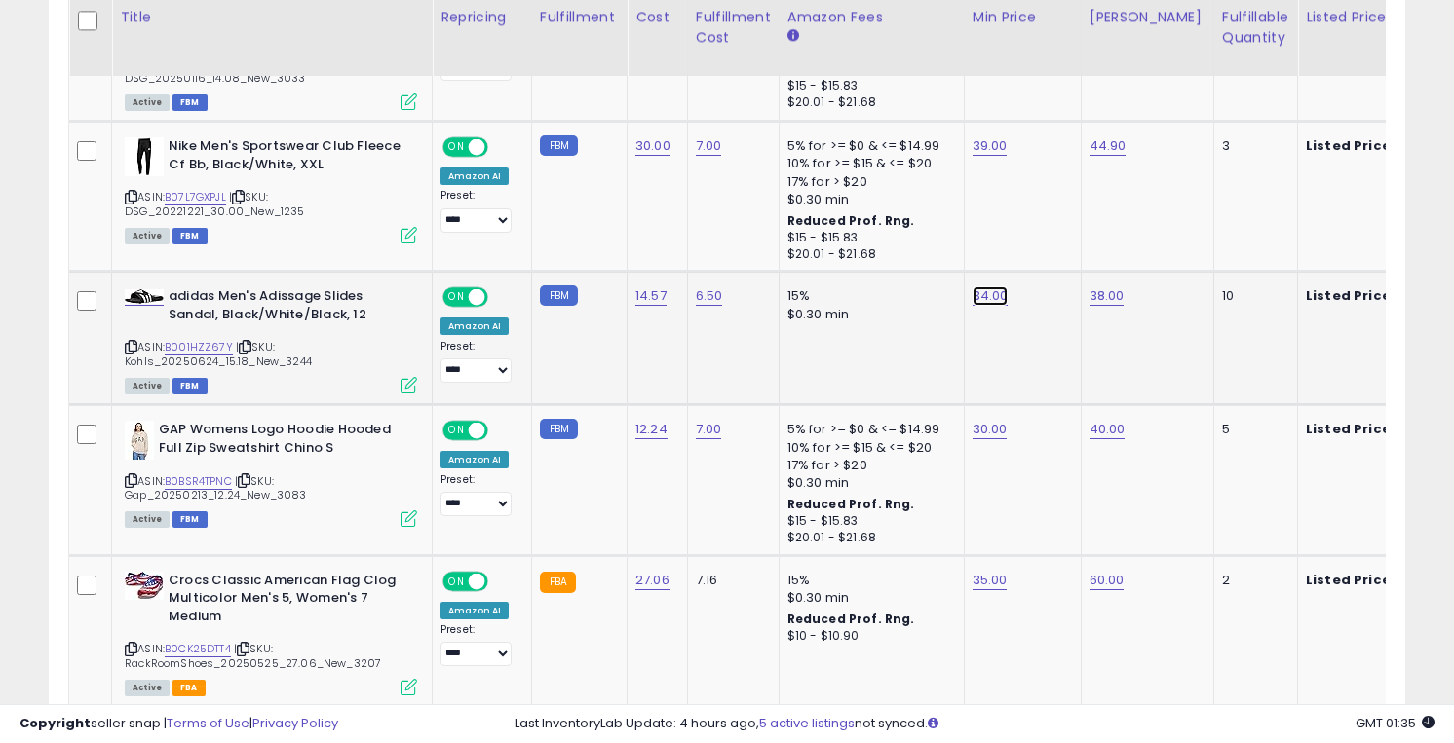
type input "**"
click button "submit" at bounding box center [1042, 248] width 33 height 29
type input "*"
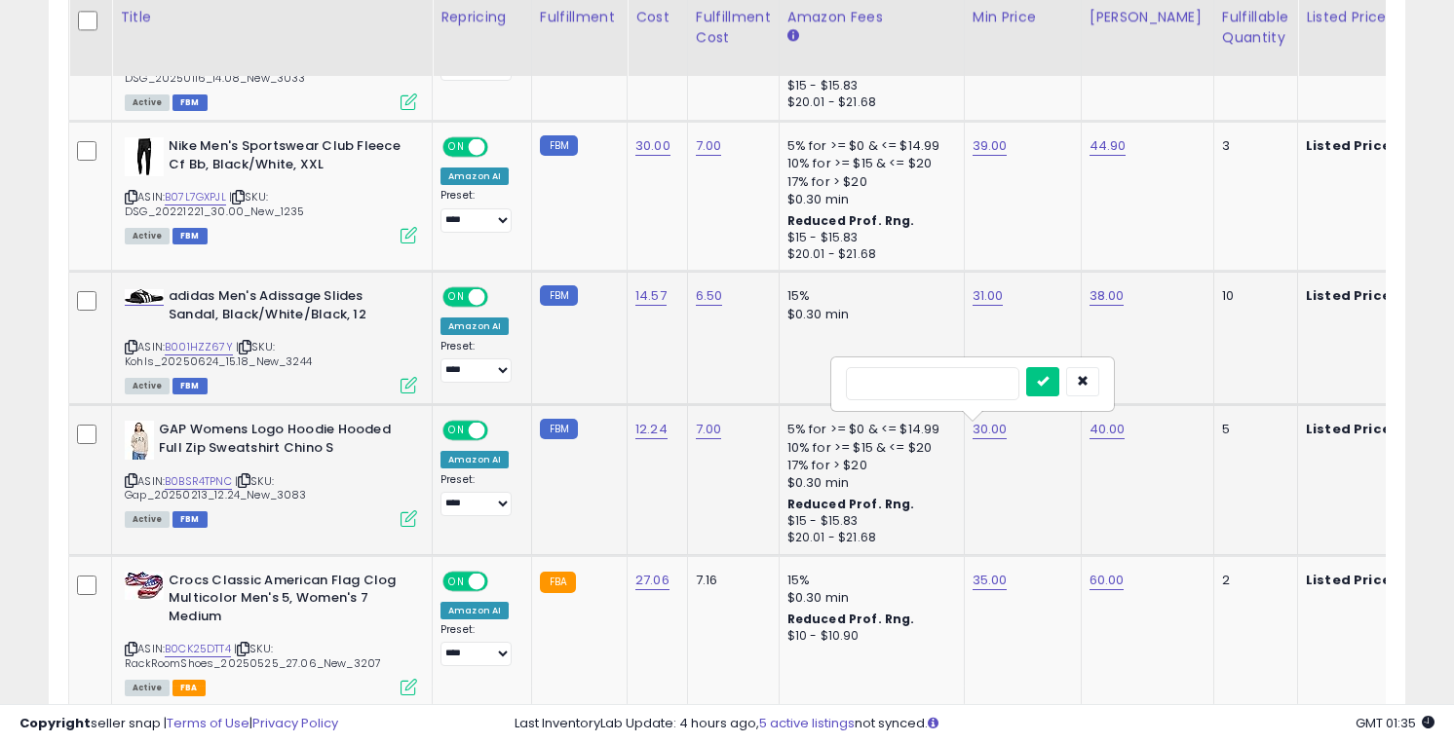
type input "**"
click button "submit" at bounding box center [1042, 381] width 33 height 29
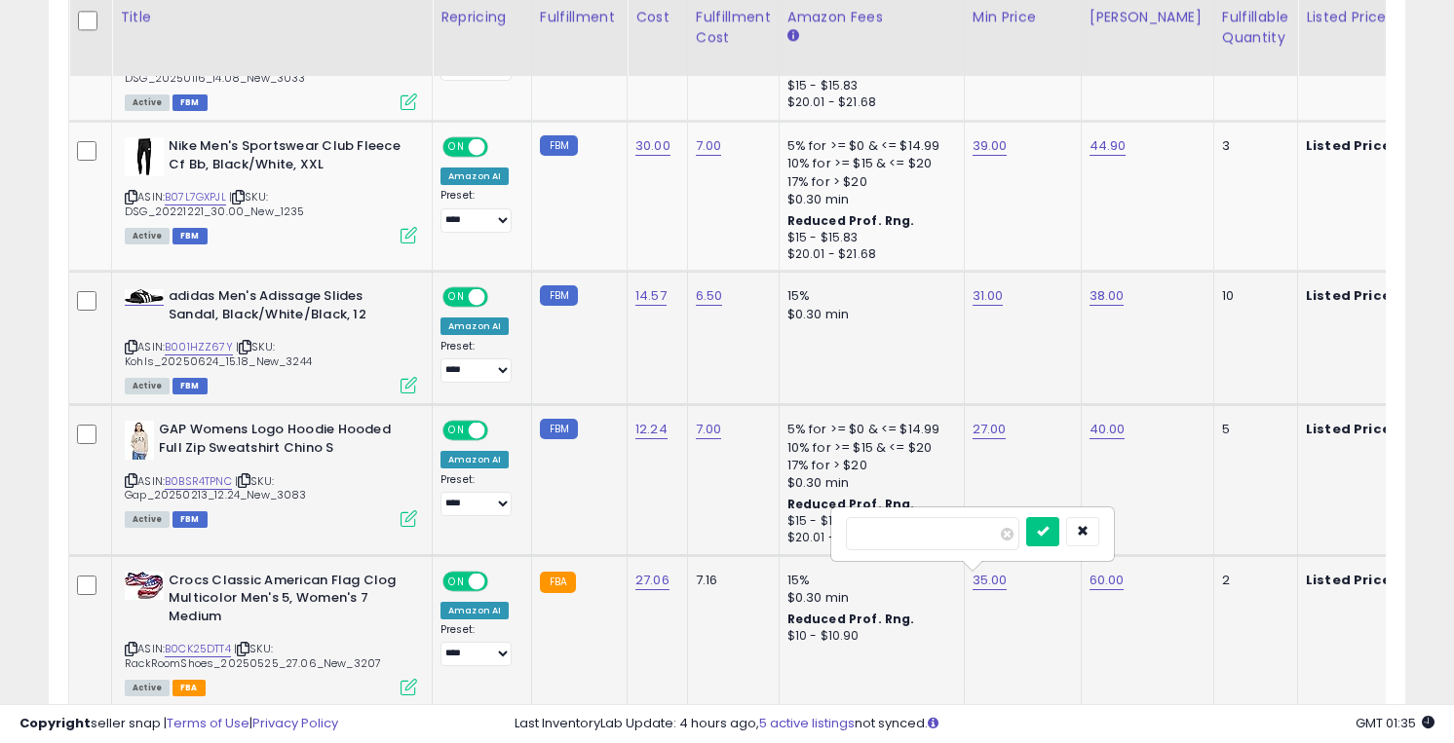
type input "*****"
click button "submit" at bounding box center [1042, 531] width 33 height 29
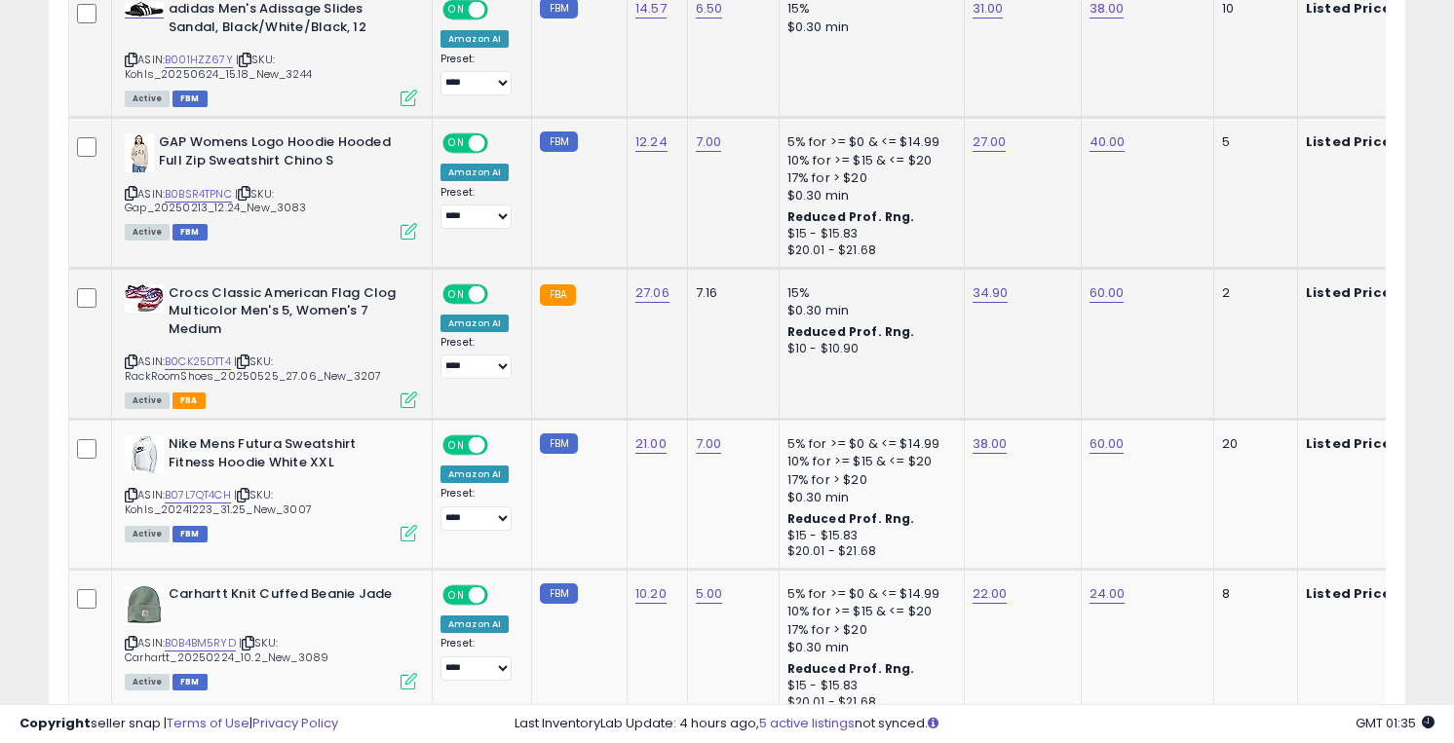
scroll to position [2854, 0]
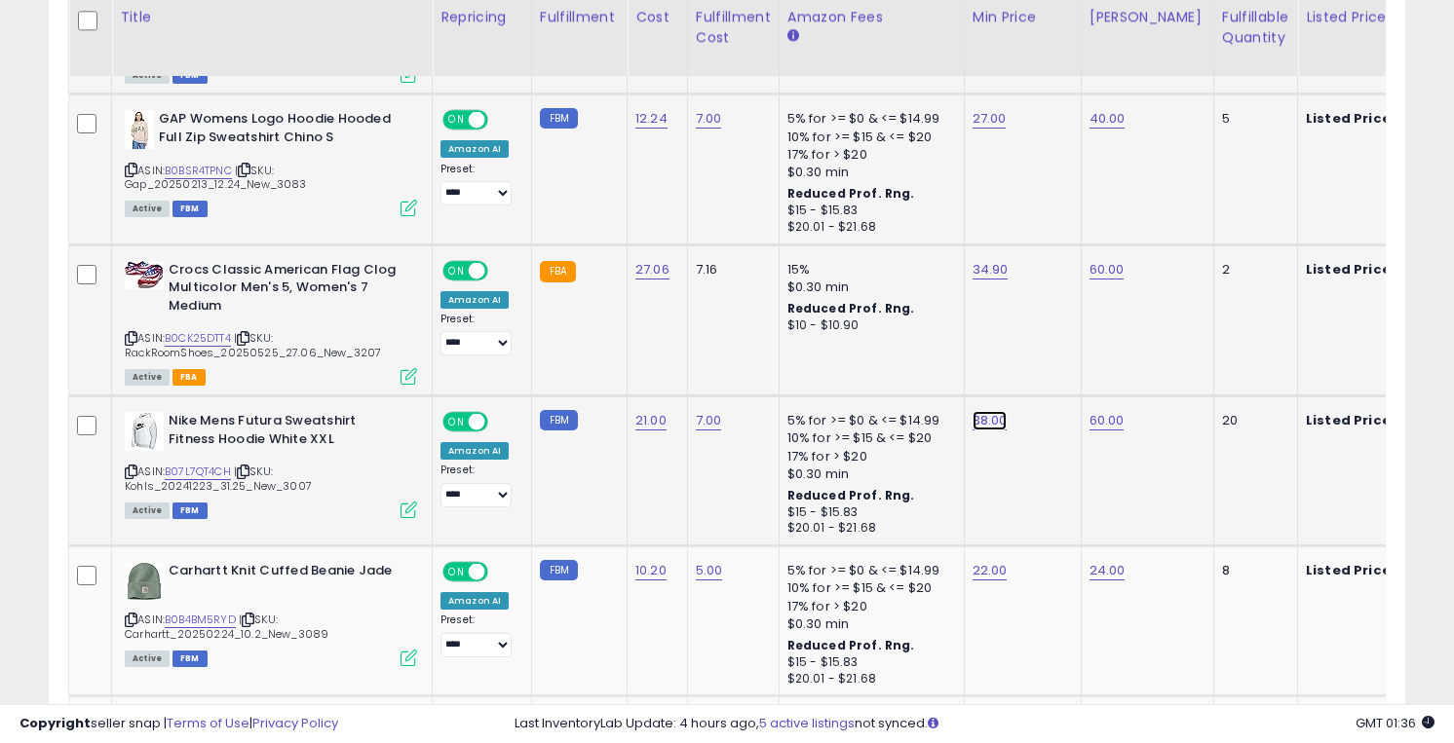
type input "*****"
click button "submit" at bounding box center [1042, 372] width 33 height 29
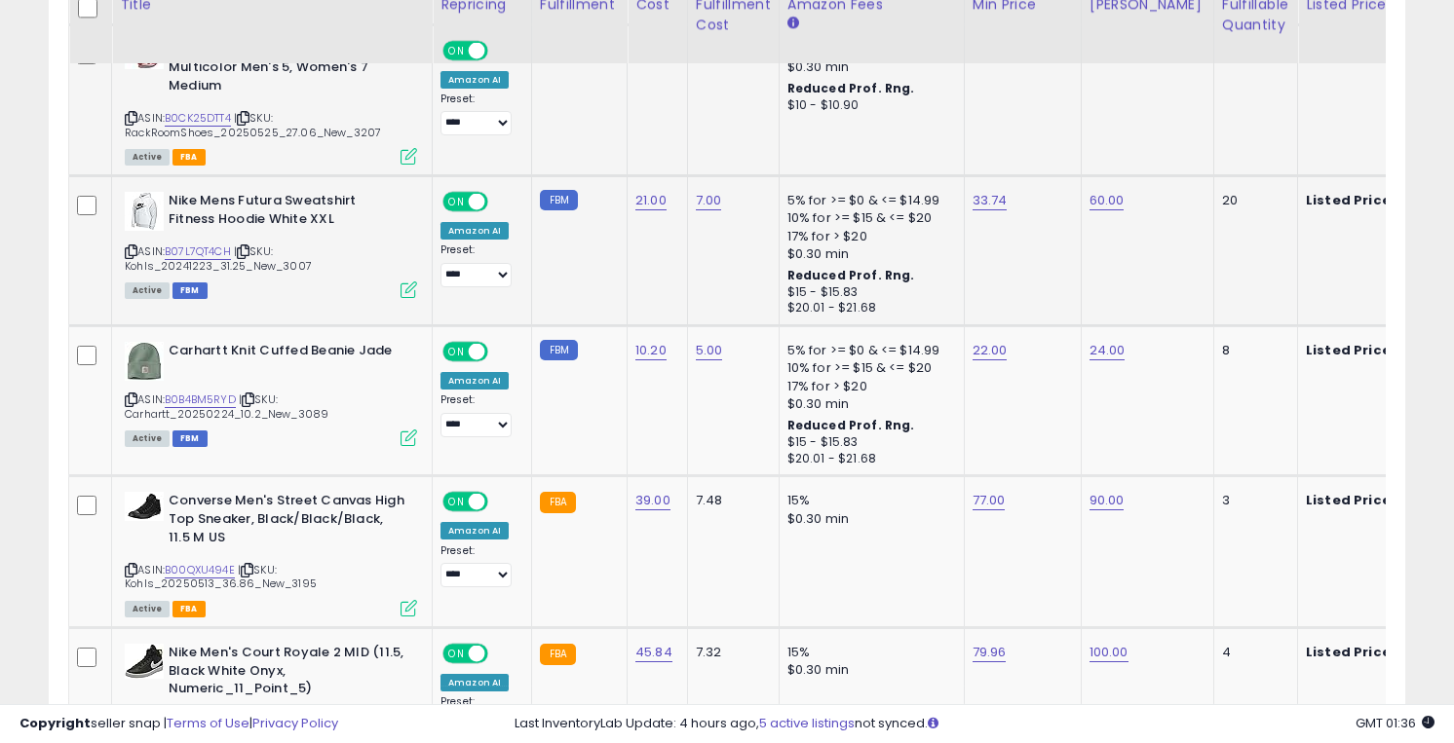
scroll to position [3116, 0]
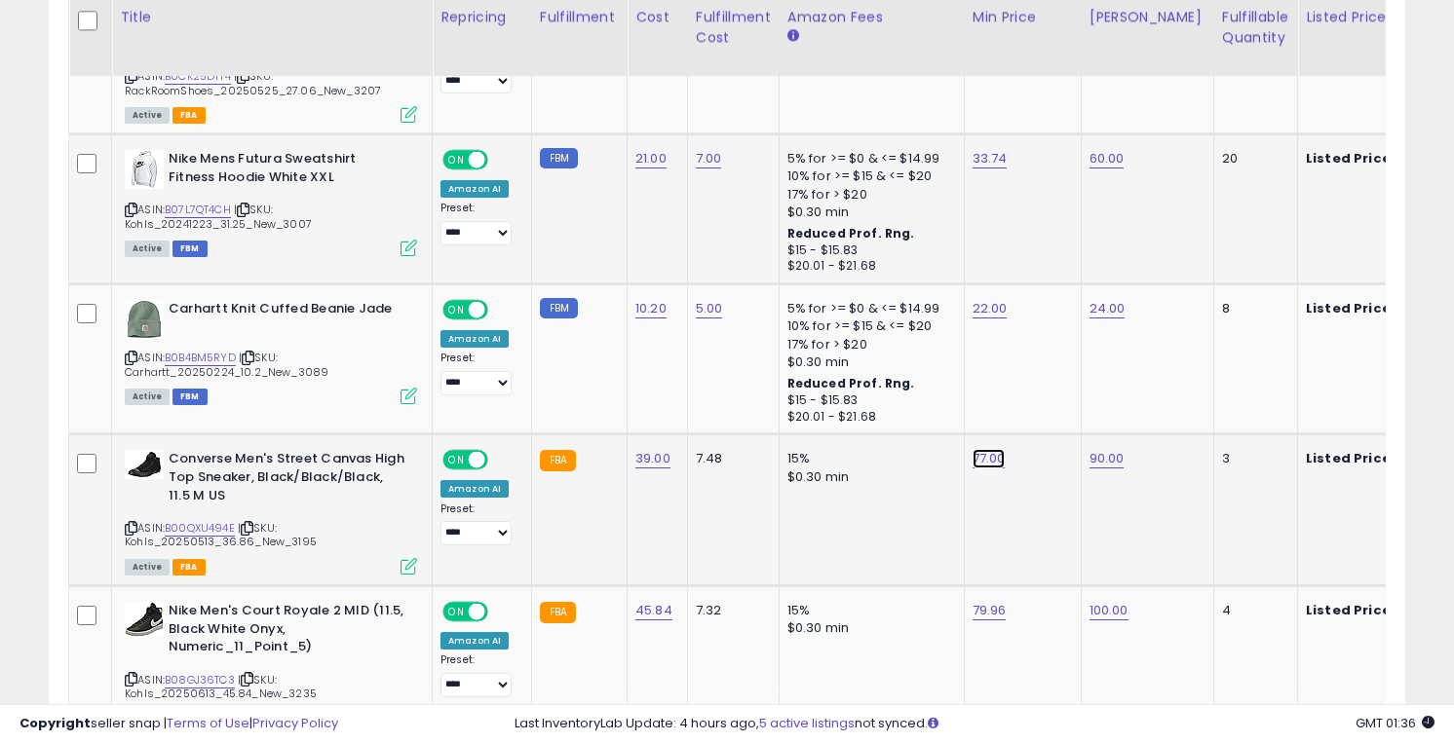
type input "*"
type input "**"
click button "submit" at bounding box center [1041, 411] width 33 height 29
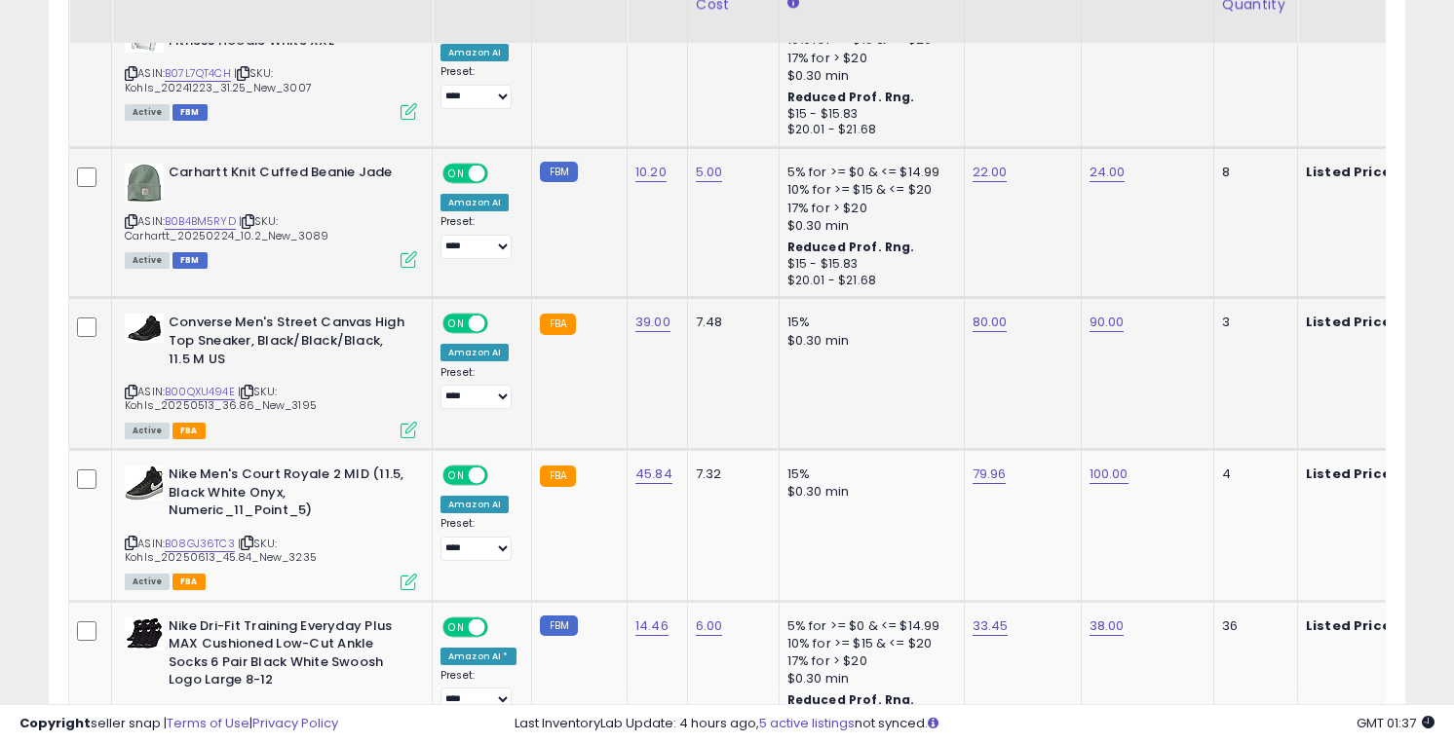
scroll to position [3262, 0]
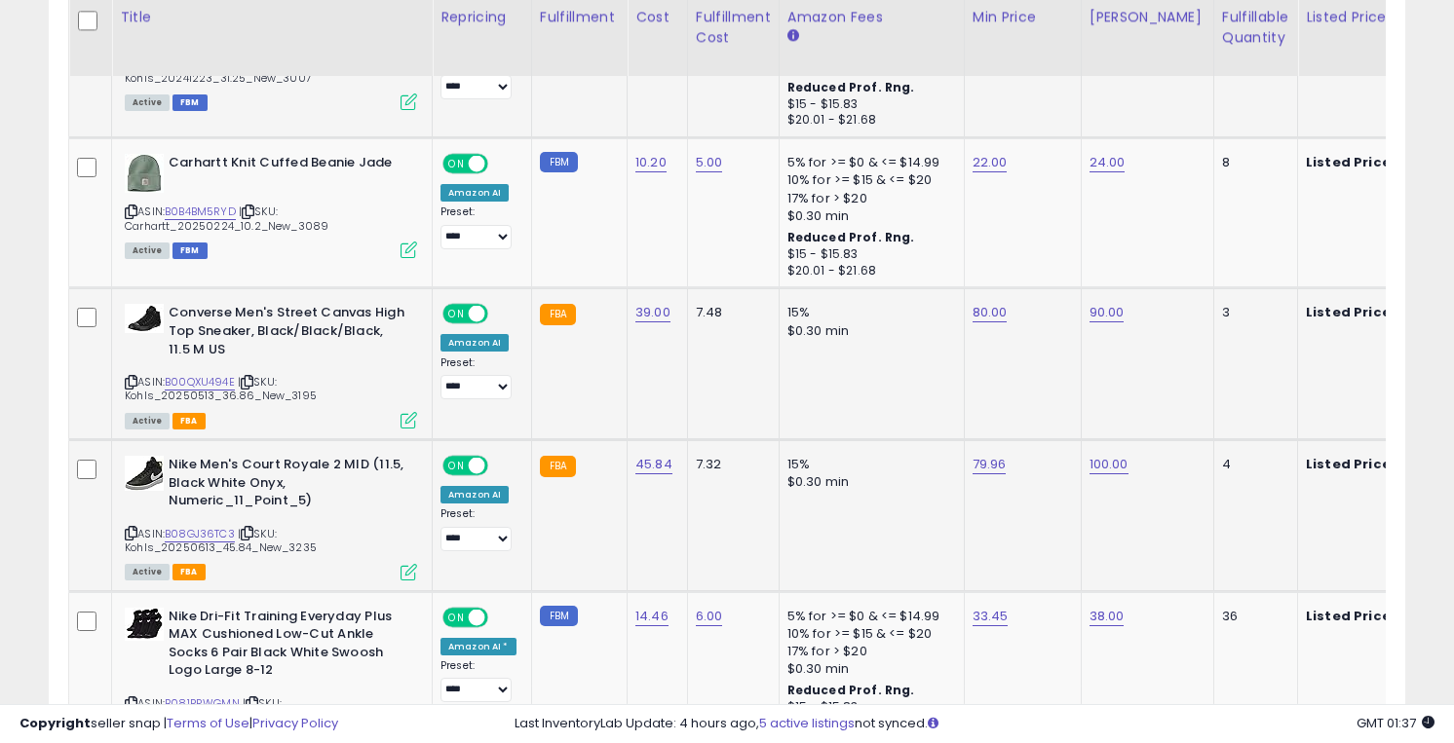
click at [133, 536] on icon at bounding box center [131, 533] width 13 height 11
type input "*"
type input "*****"
click button "submit" at bounding box center [1042, 415] width 33 height 29
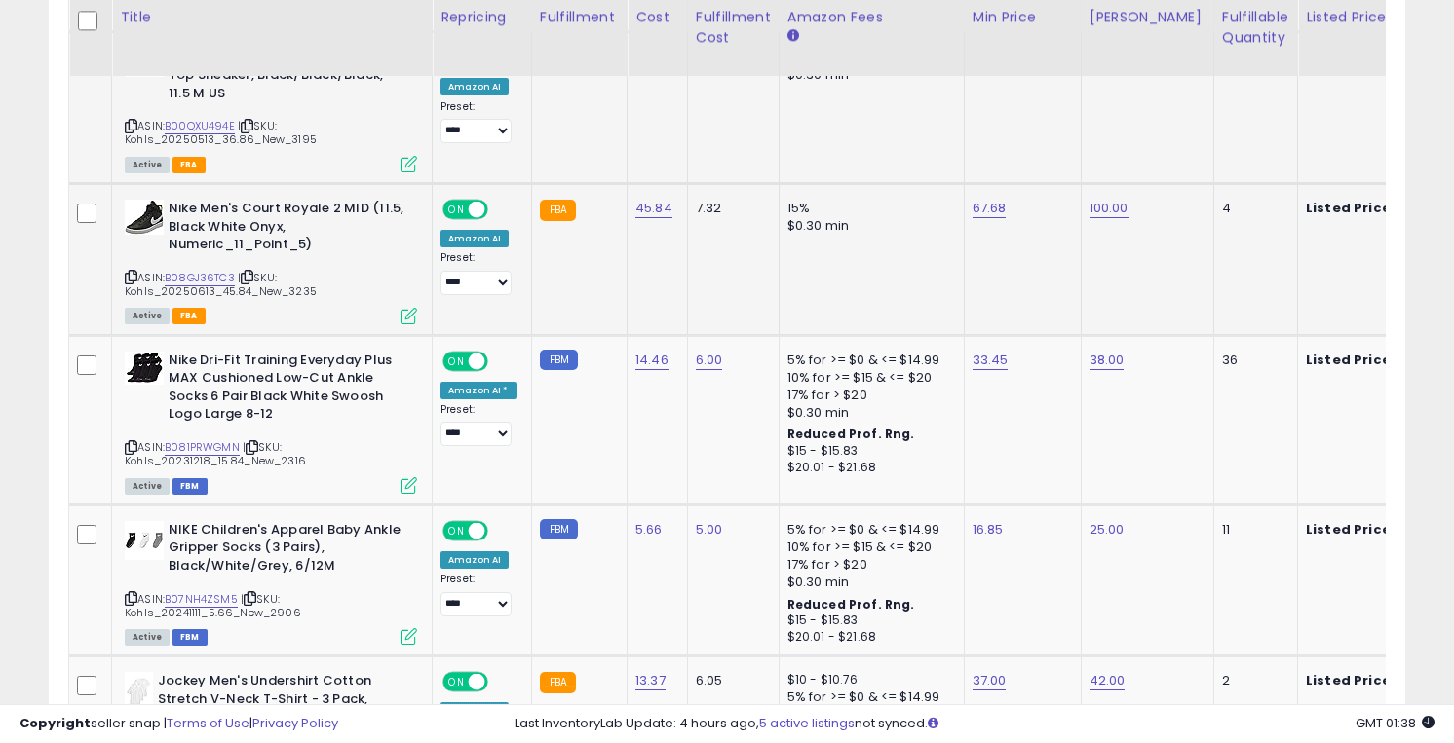
scroll to position [3701, 0]
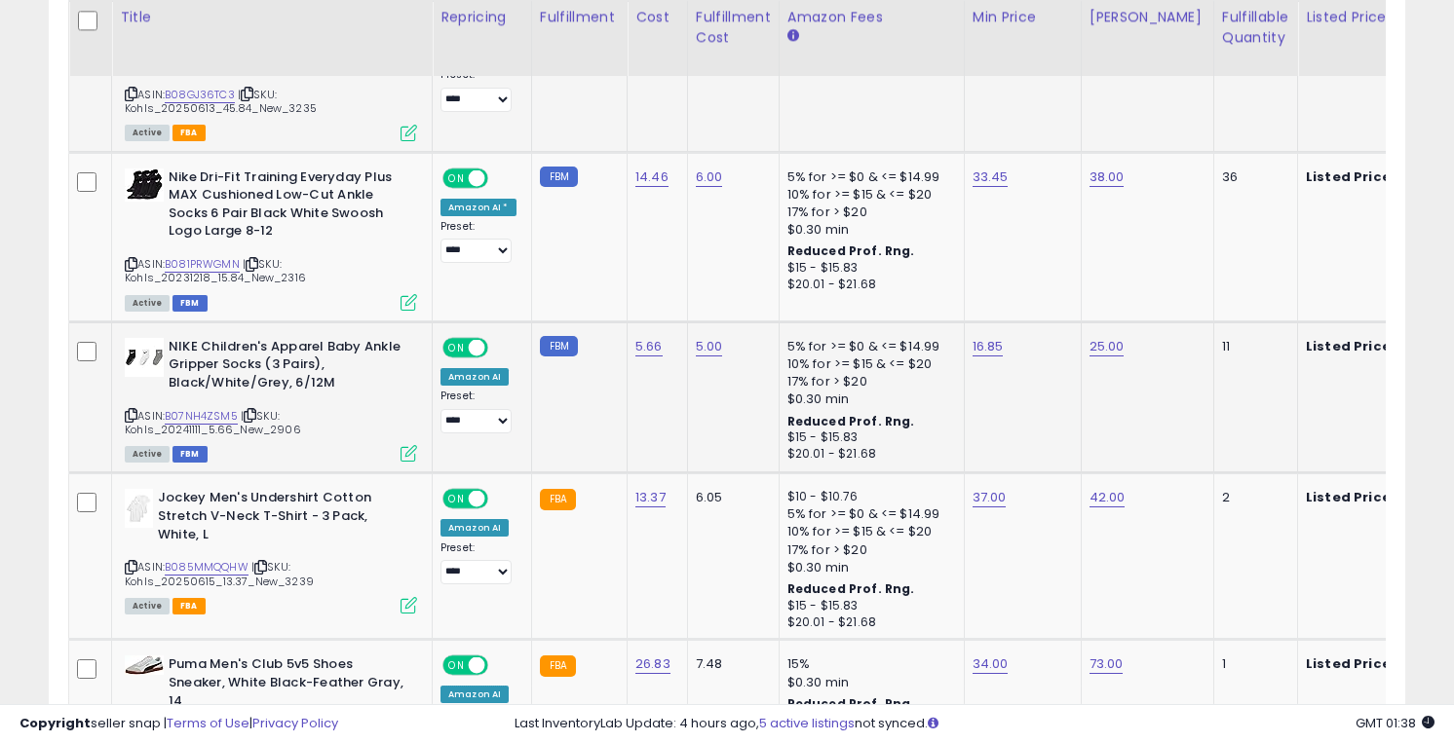
click at [972, 338] on div "16.85" at bounding box center [1019, 347] width 94 height 18
type input "*"
type input "**"
click button "submit" at bounding box center [1041, 298] width 33 height 29
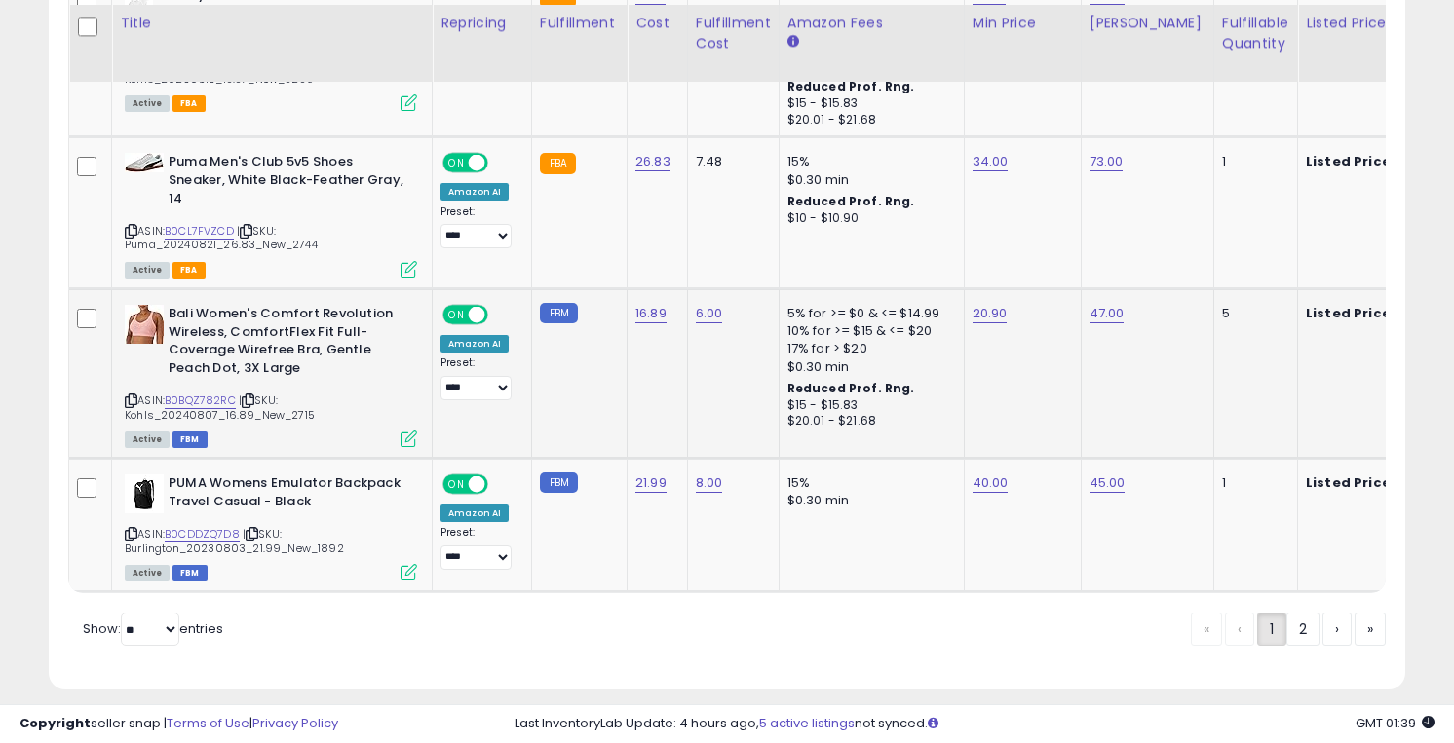
scroll to position [4225, 0]
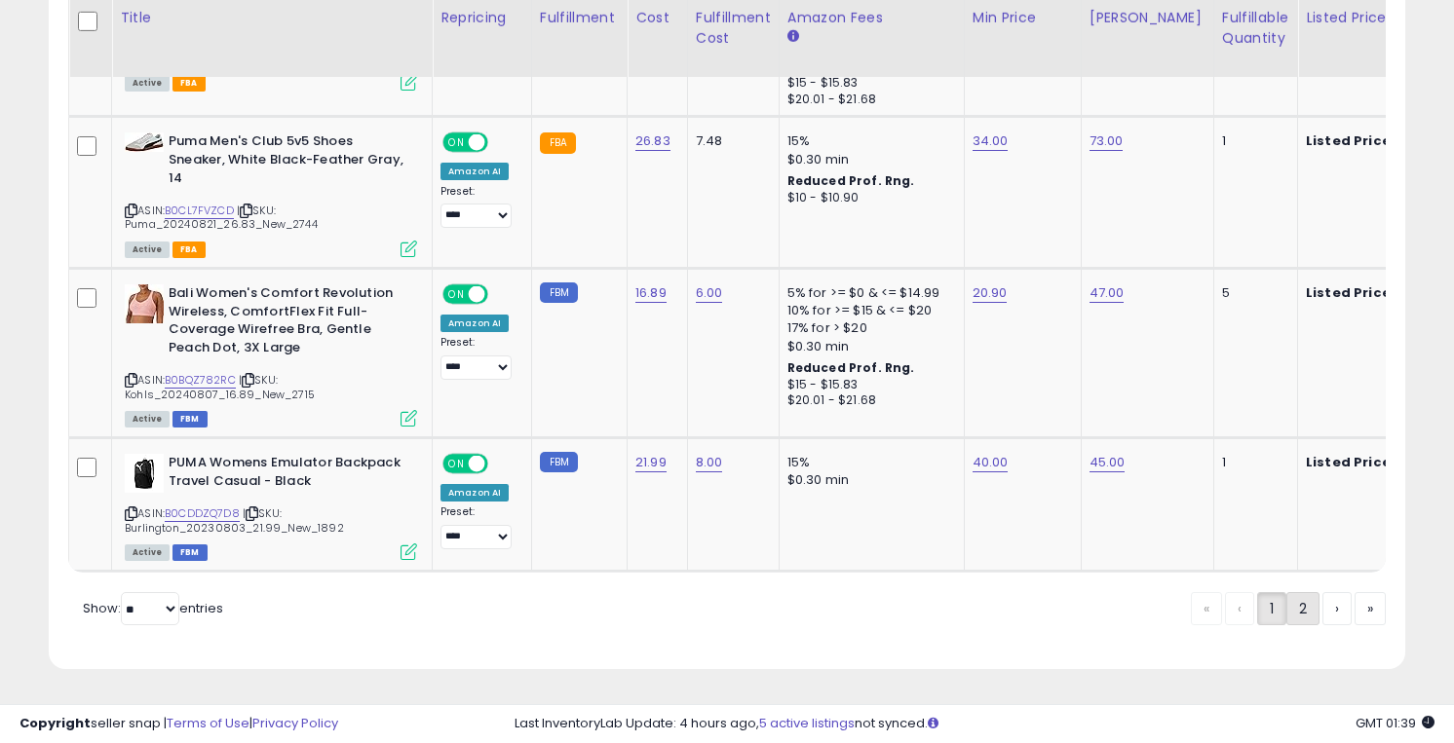
click at [1354, 610] on link "2" at bounding box center [1369, 608] width 31 height 33
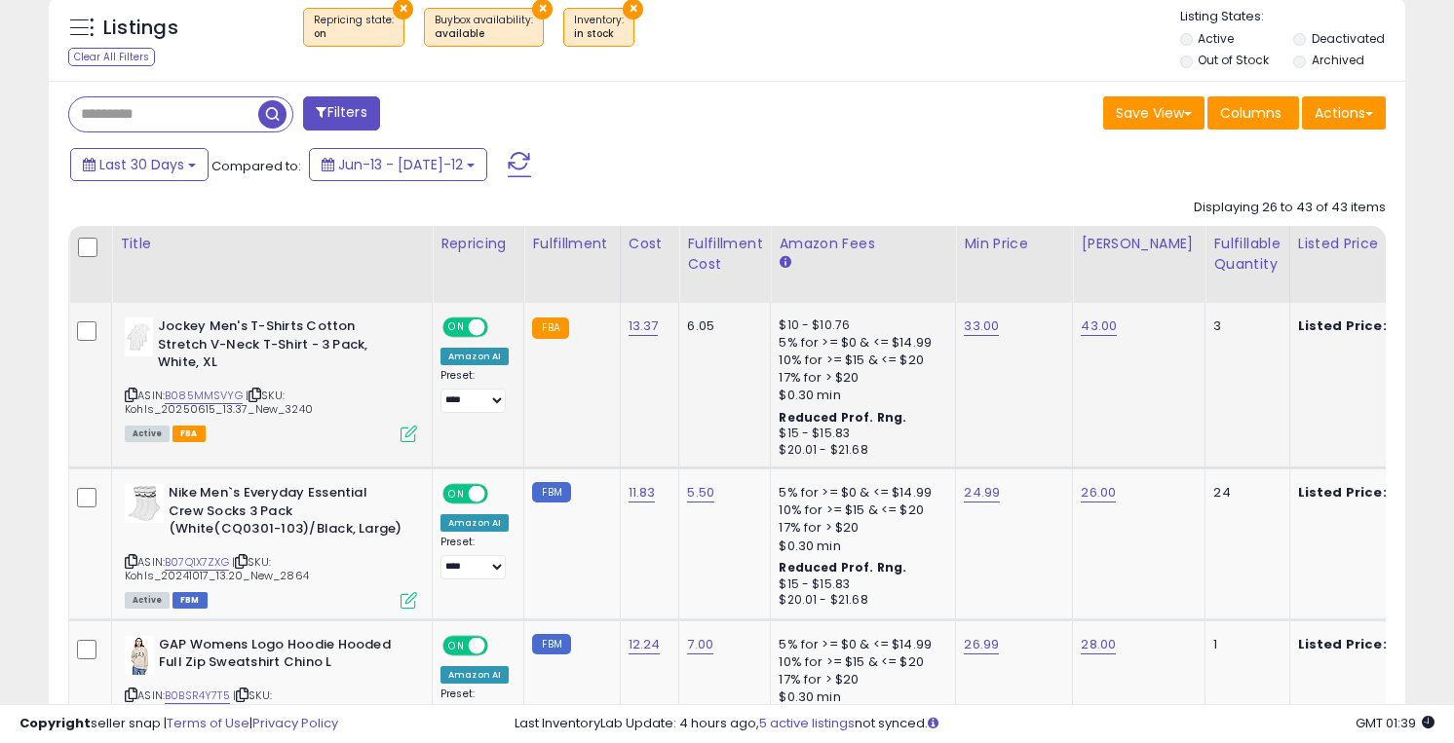
scroll to position [770, 0]
click at [223, 391] on link "B085MMSVYG" at bounding box center [204, 395] width 78 height 17
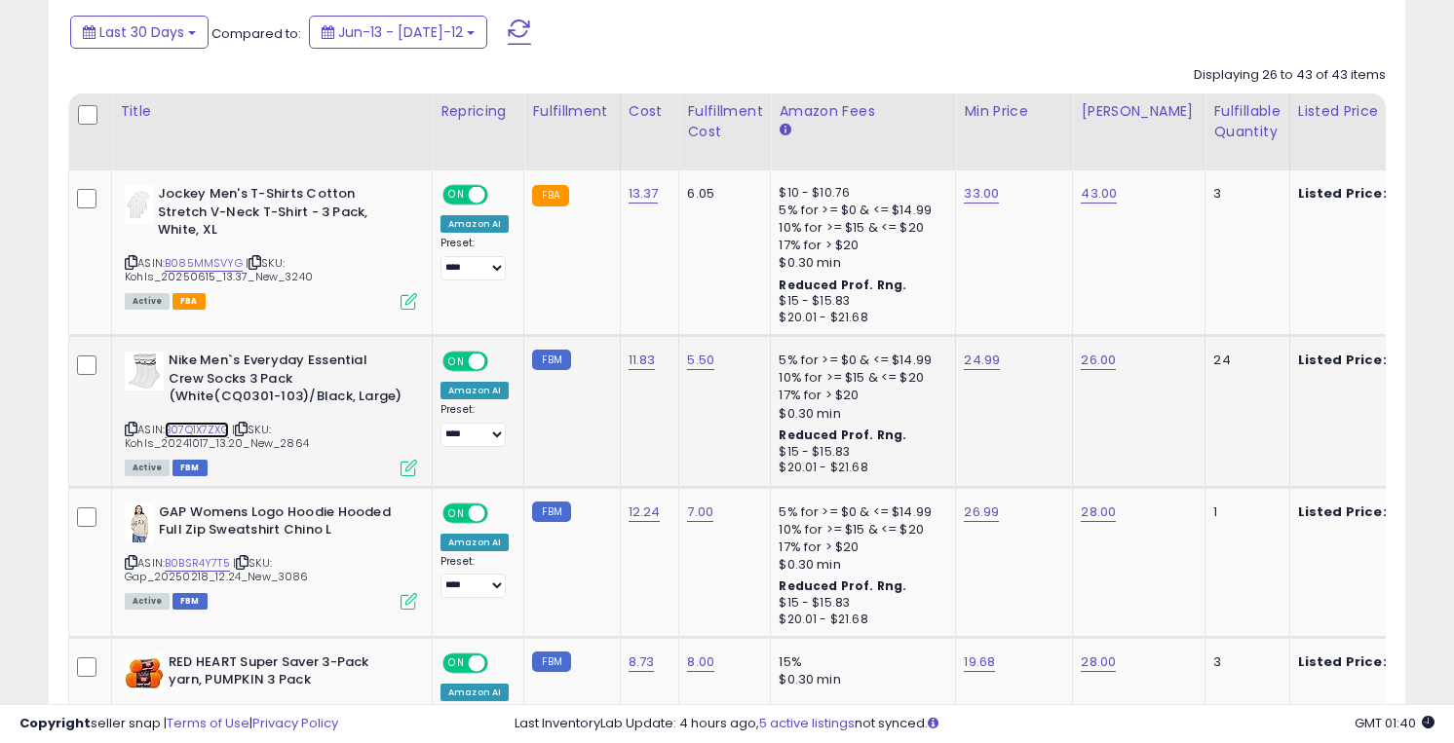
click at [213, 425] on link "B07Q1X7ZXG" at bounding box center [197, 430] width 64 height 17
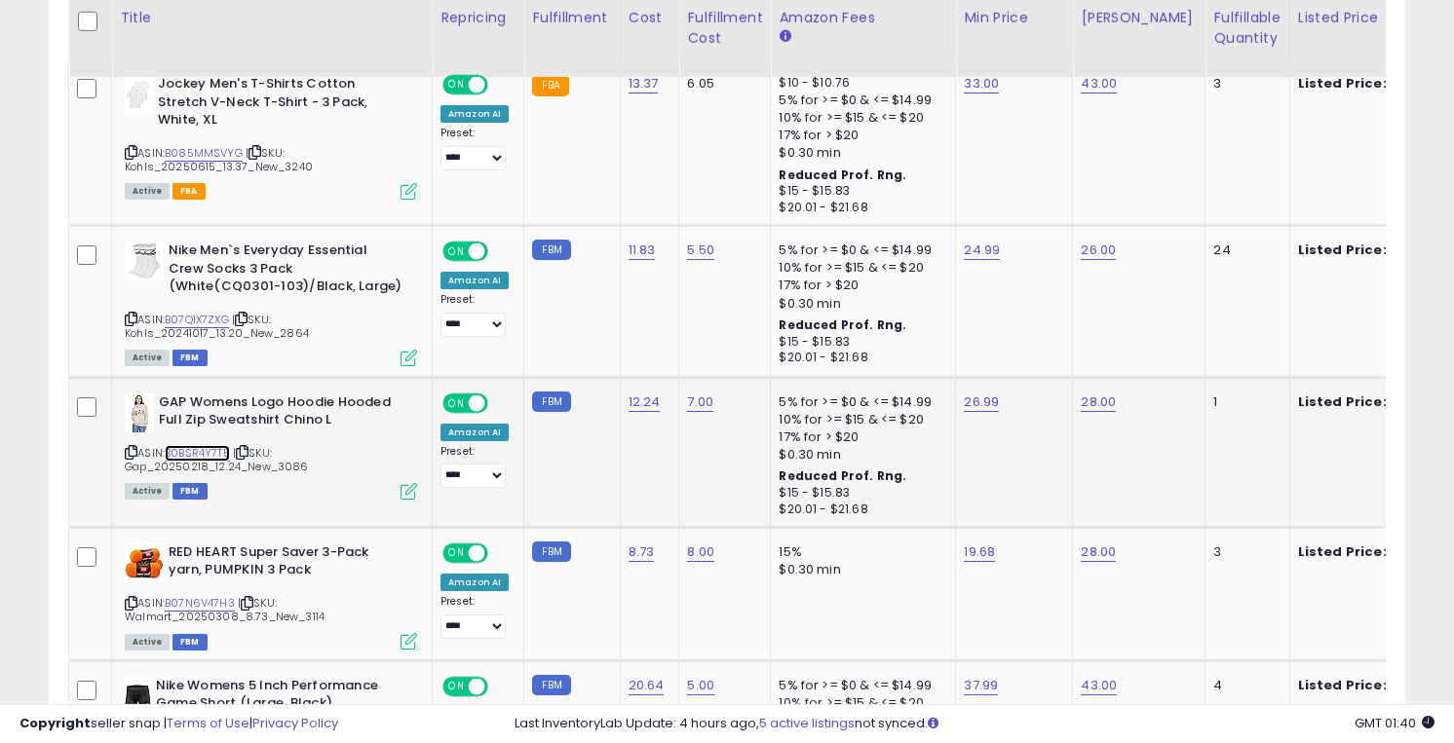
click at [210, 448] on link "B0BSR4Y7T5" at bounding box center [197, 453] width 65 height 17
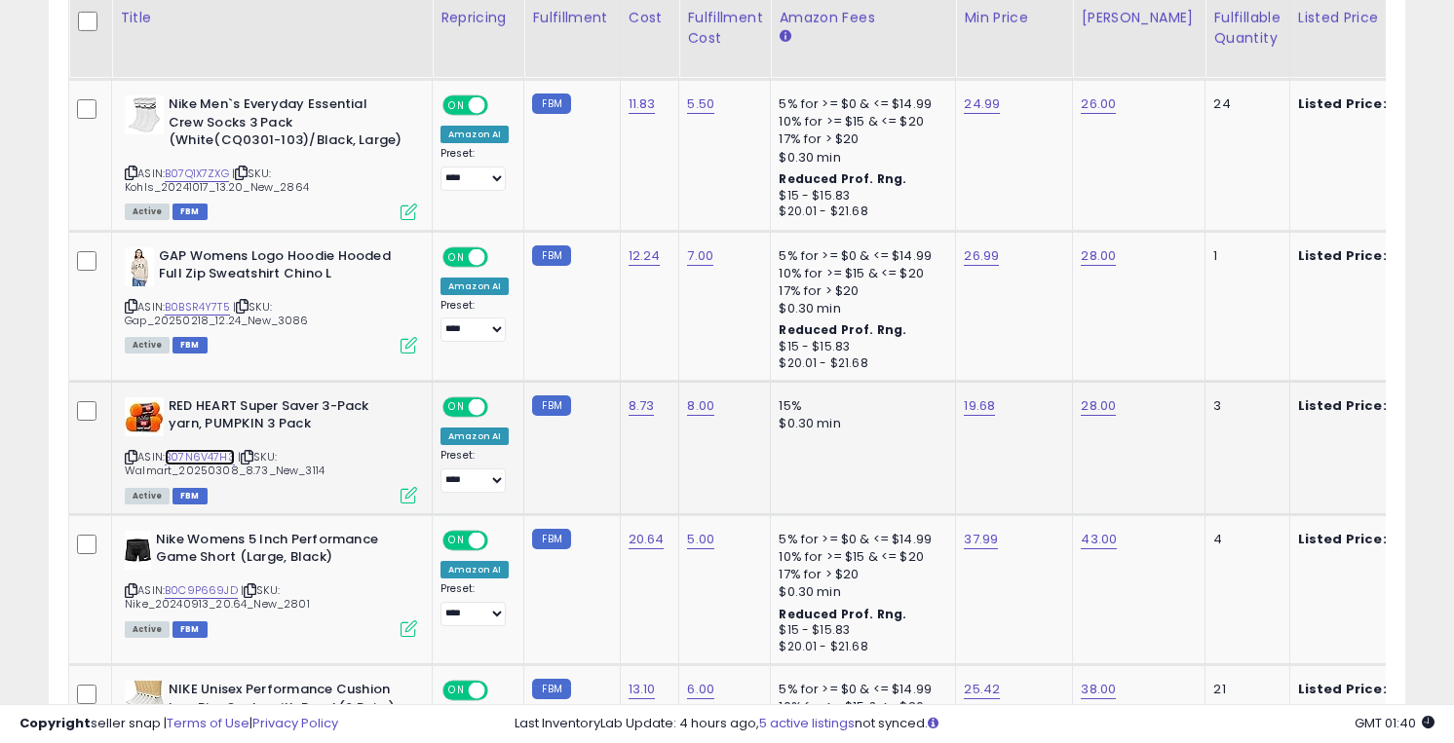
click at [210, 455] on link "B07N6V47H3" at bounding box center [200, 457] width 70 height 17
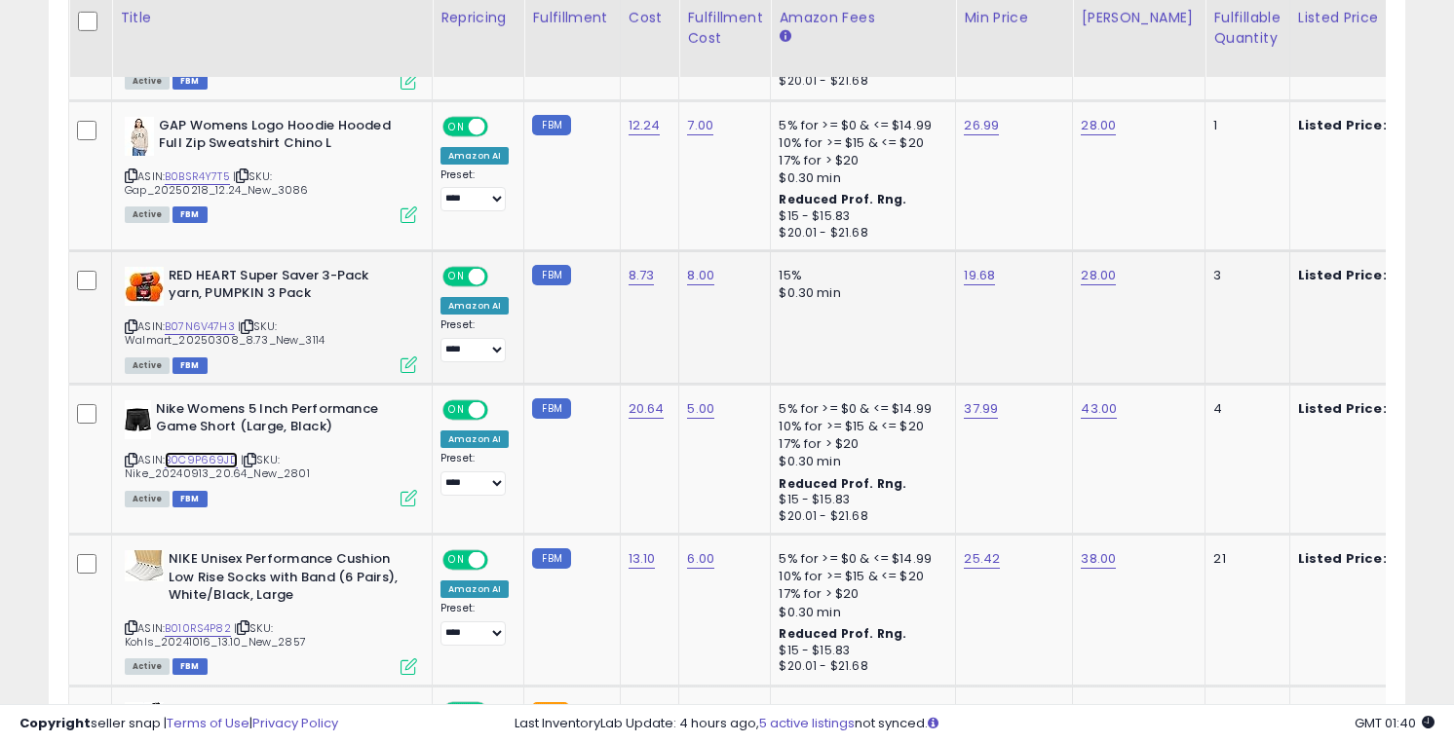
click at [210, 455] on link "B0C9P669JD" at bounding box center [201, 460] width 73 height 17
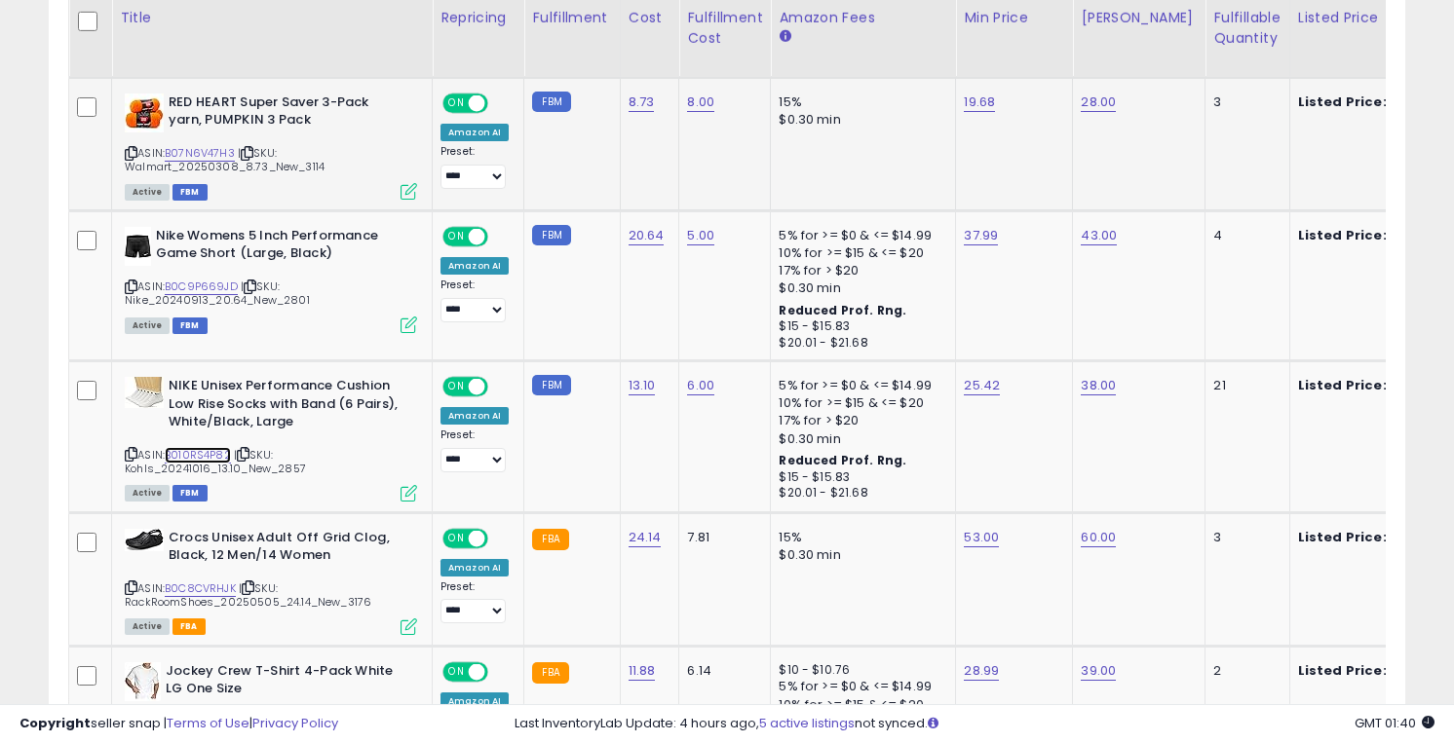
click at [210, 455] on link "B010RS4P82" at bounding box center [198, 455] width 66 height 17
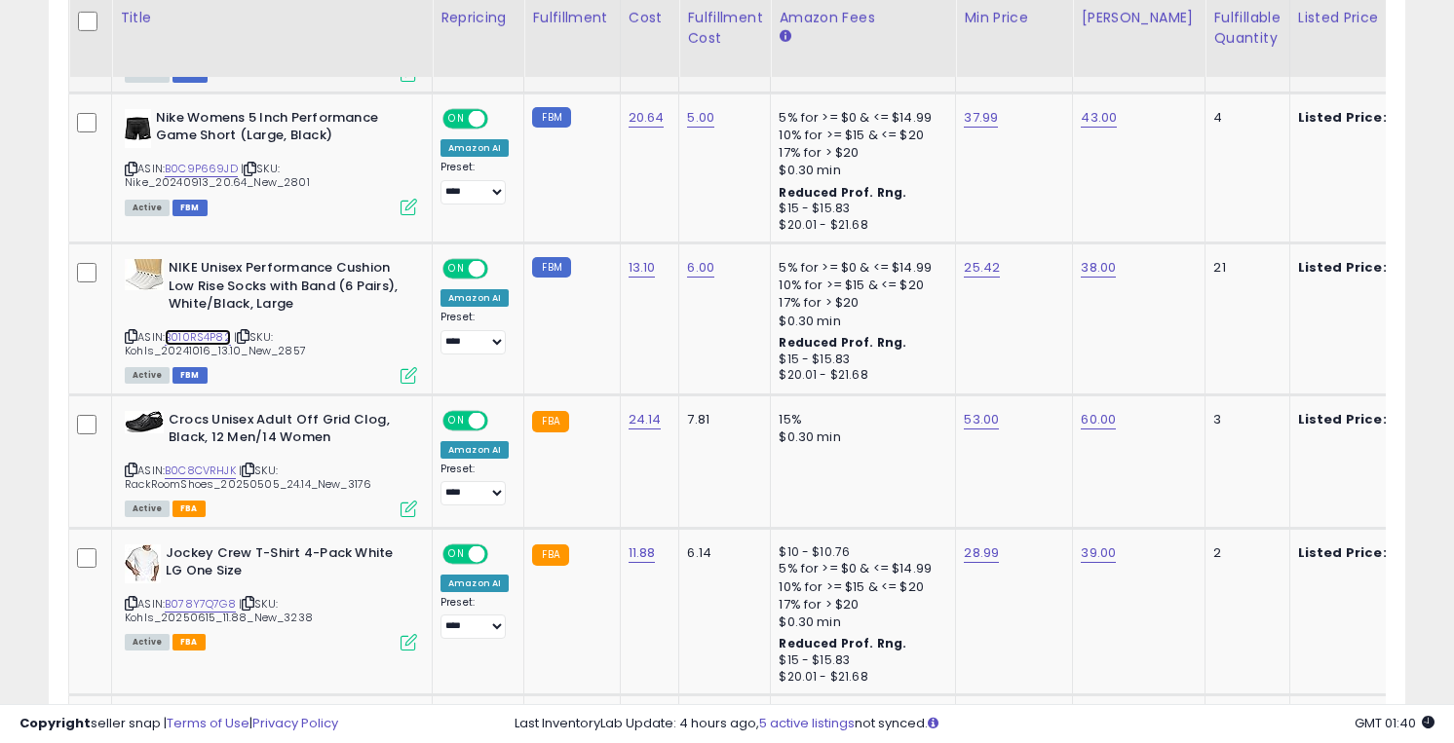
scroll to position [1601, 0]
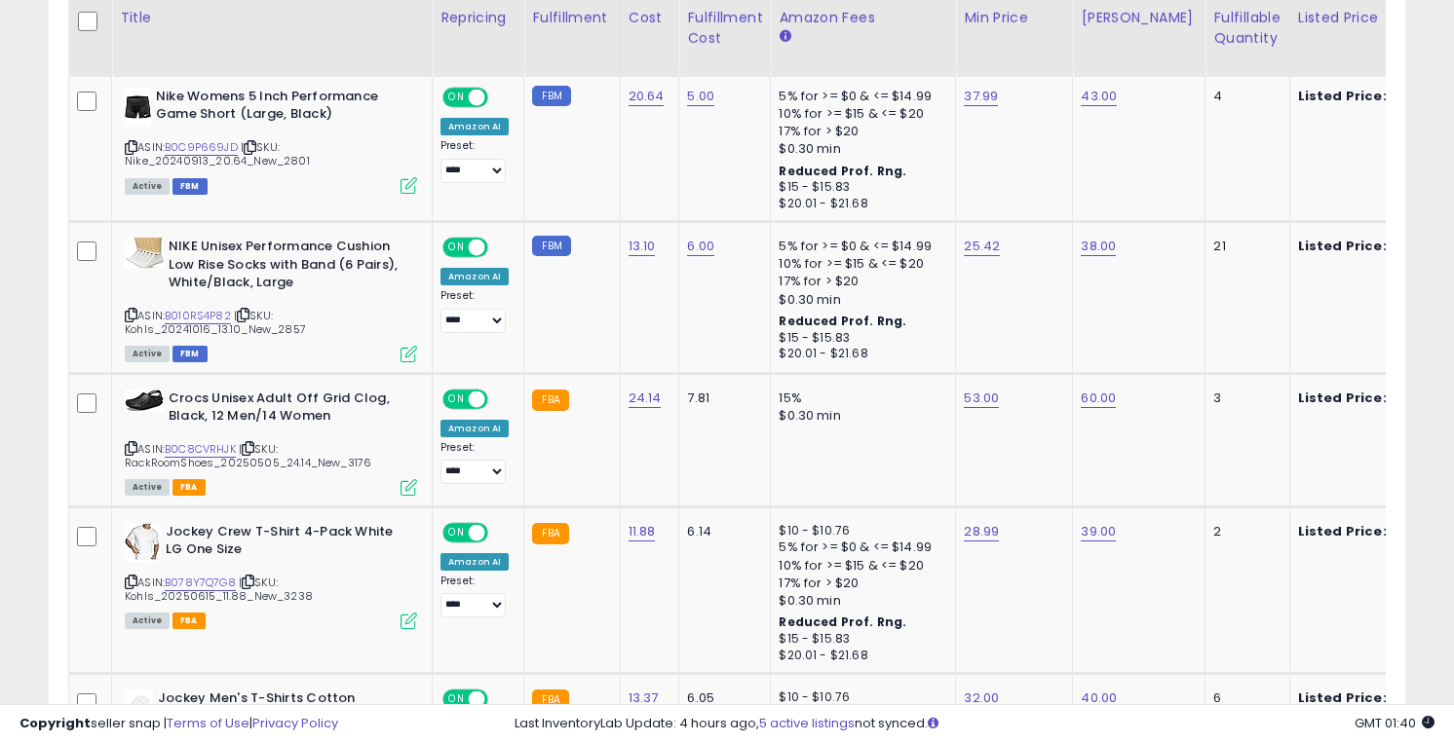
click at [210, 455] on span "| SKU: RackRoomShoes_20250505_24.14_New_3176" at bounding box center [248, 455] width 247 height 29
click at [208, 444] on link "B0C8CVRHJK" at bounding box center [200, 449] width 71 height 17
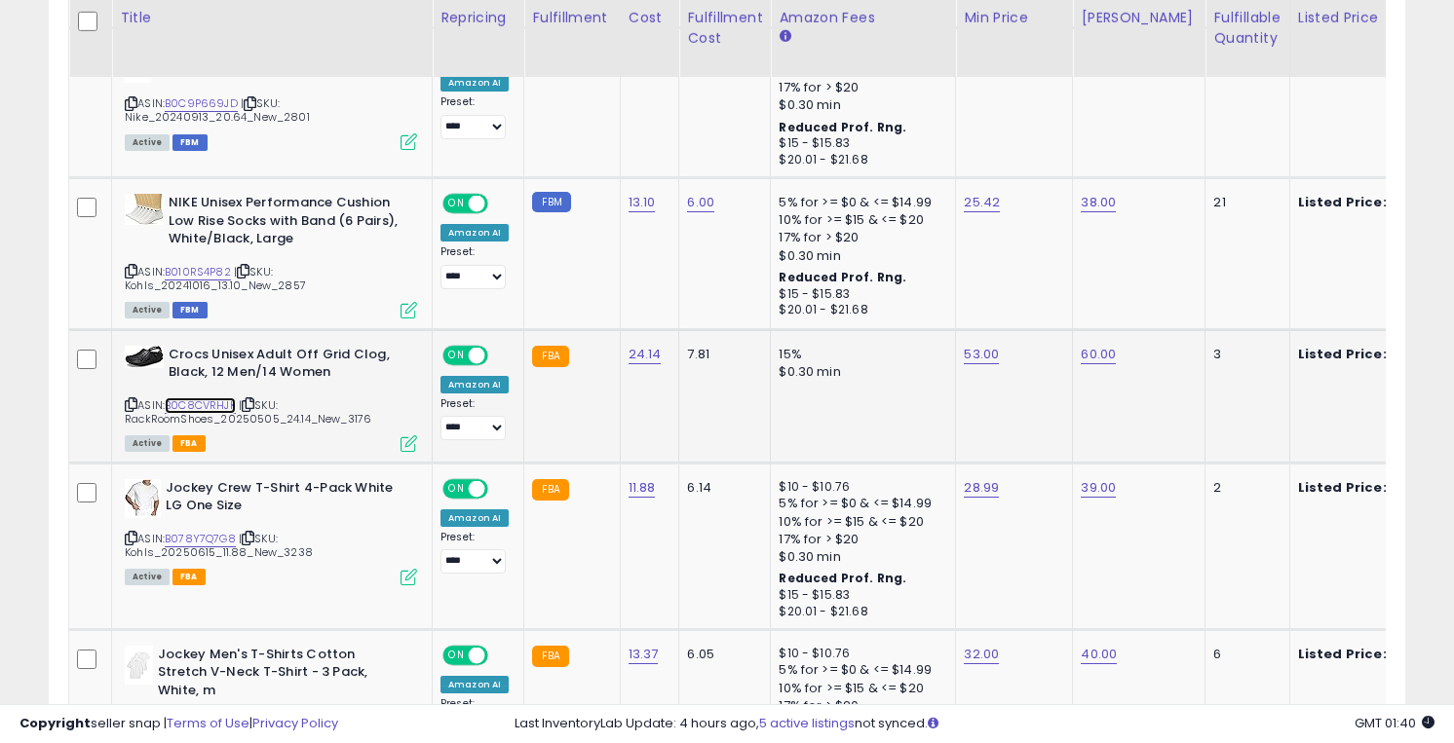
scroll to position [1665, 0]
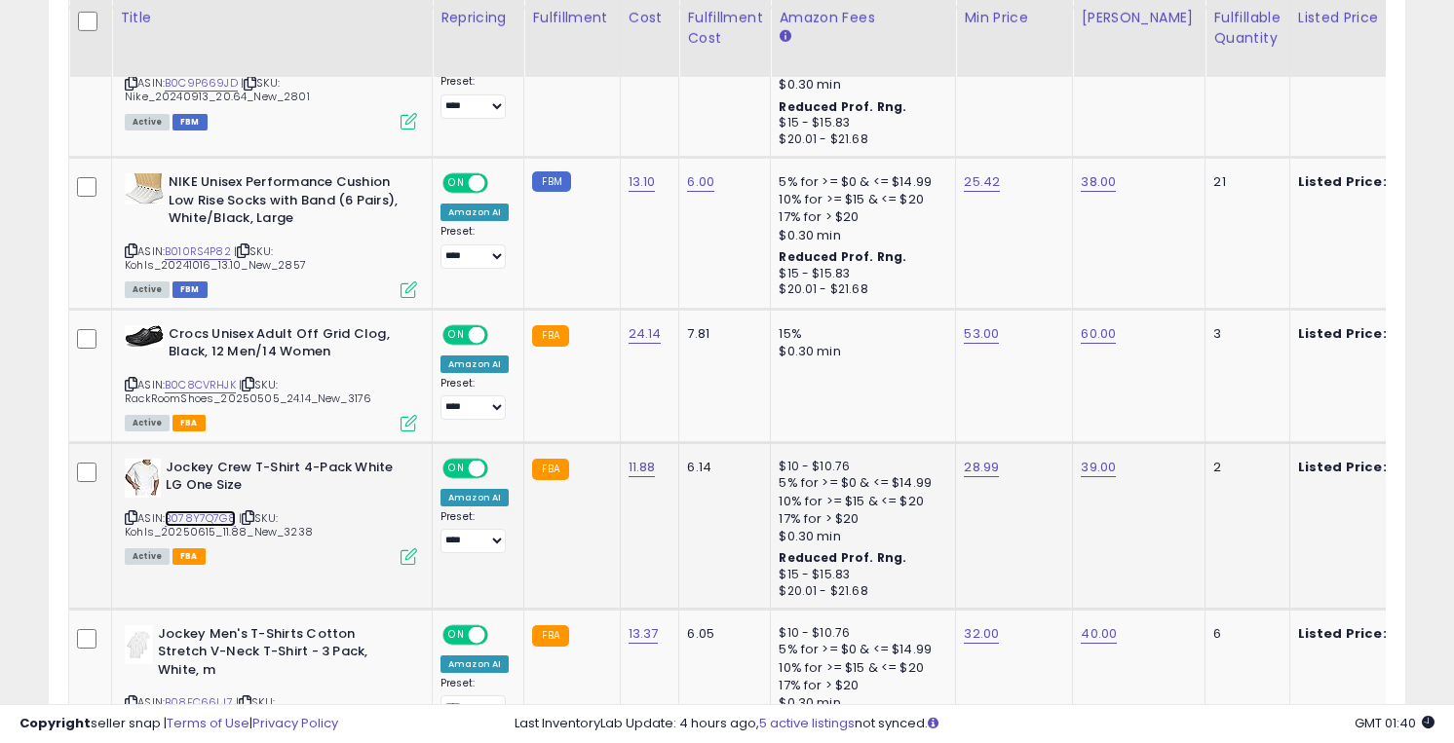
click at [207, 515] on link "B078Y7Q7G8" at bounding box center [200, 519] width 71 height 17
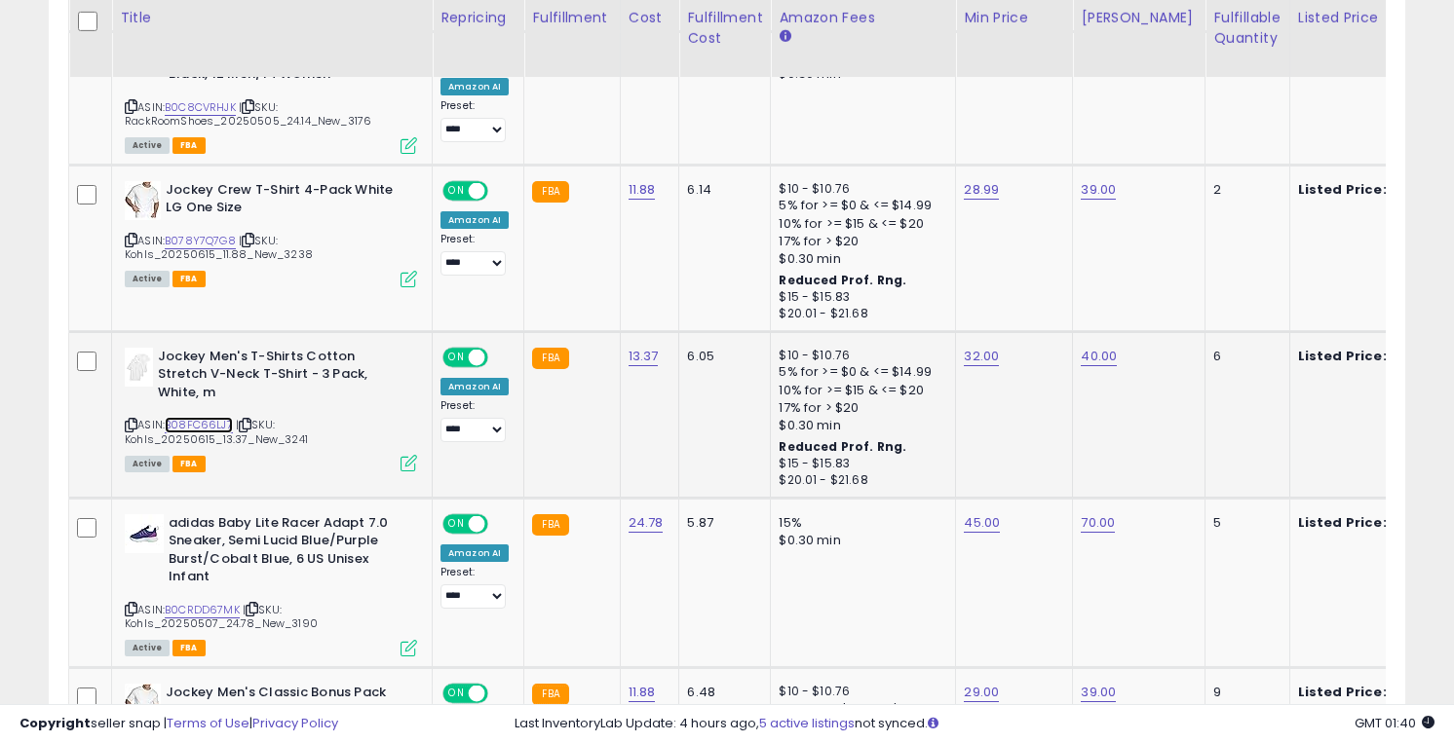
click at [200, 422] on link "B08FC66LJ7" at bounding box center [199, 425] width 68 height 17
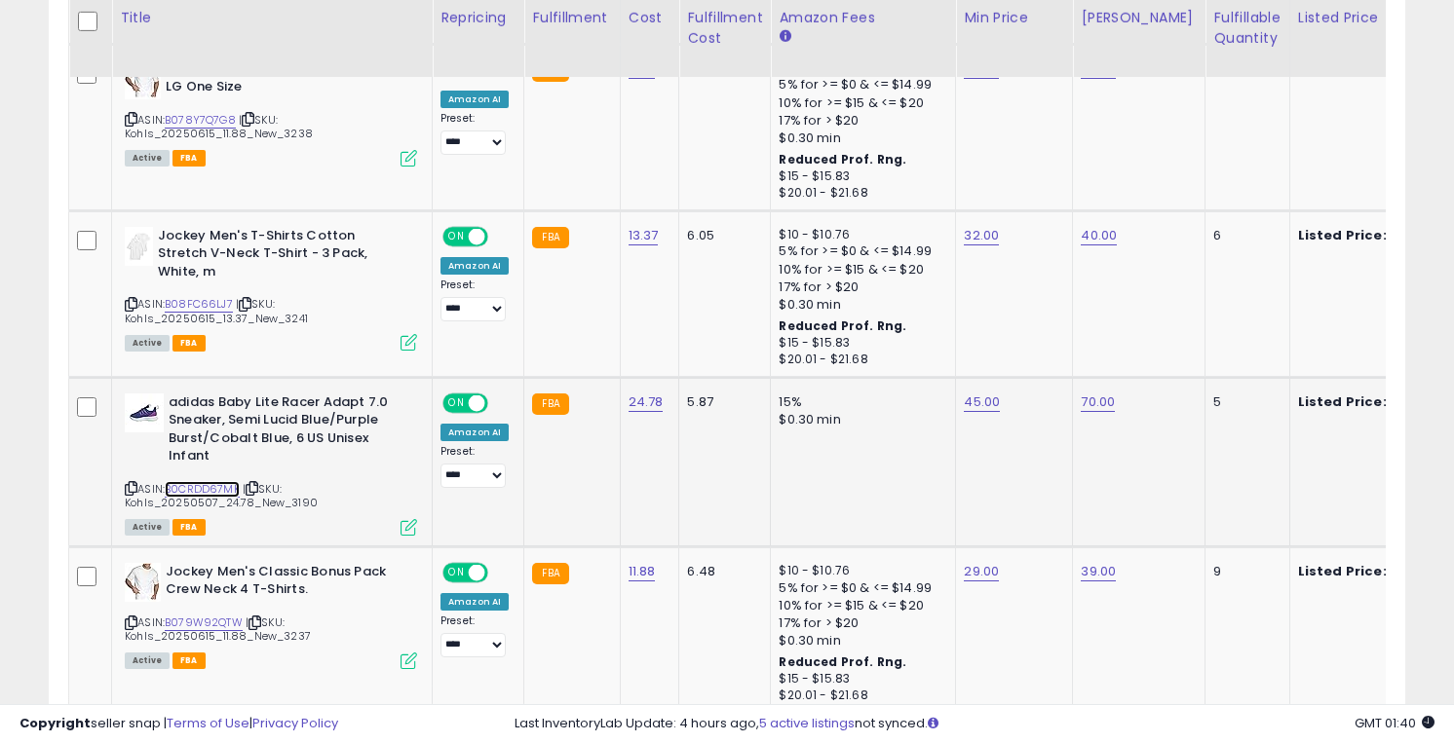
click at [202, 485] on link "B0CRDD67MK" at bounding box center [202, 489] width 75 height 17
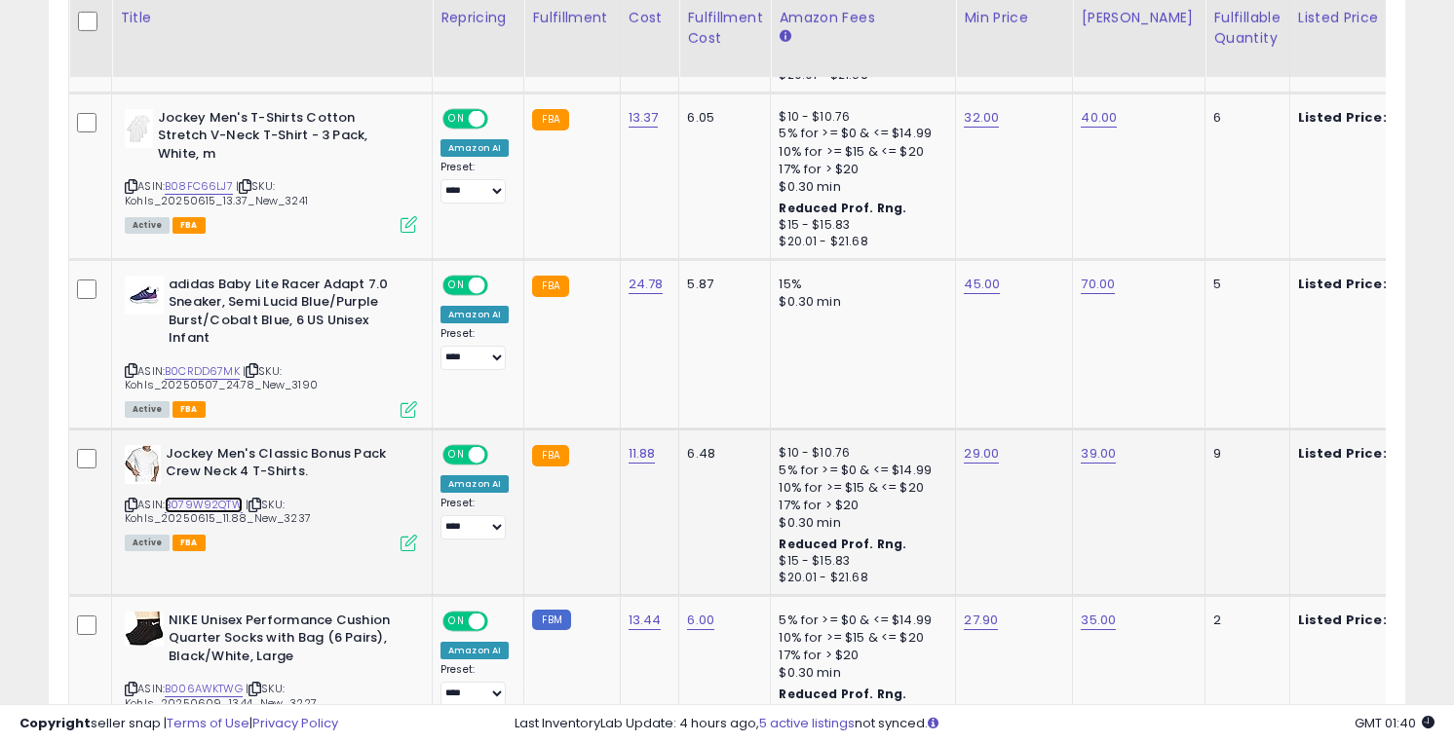
click at [202, 499] on link "B079W92QTW" at bounding box center [204, 505] width 78 height 17
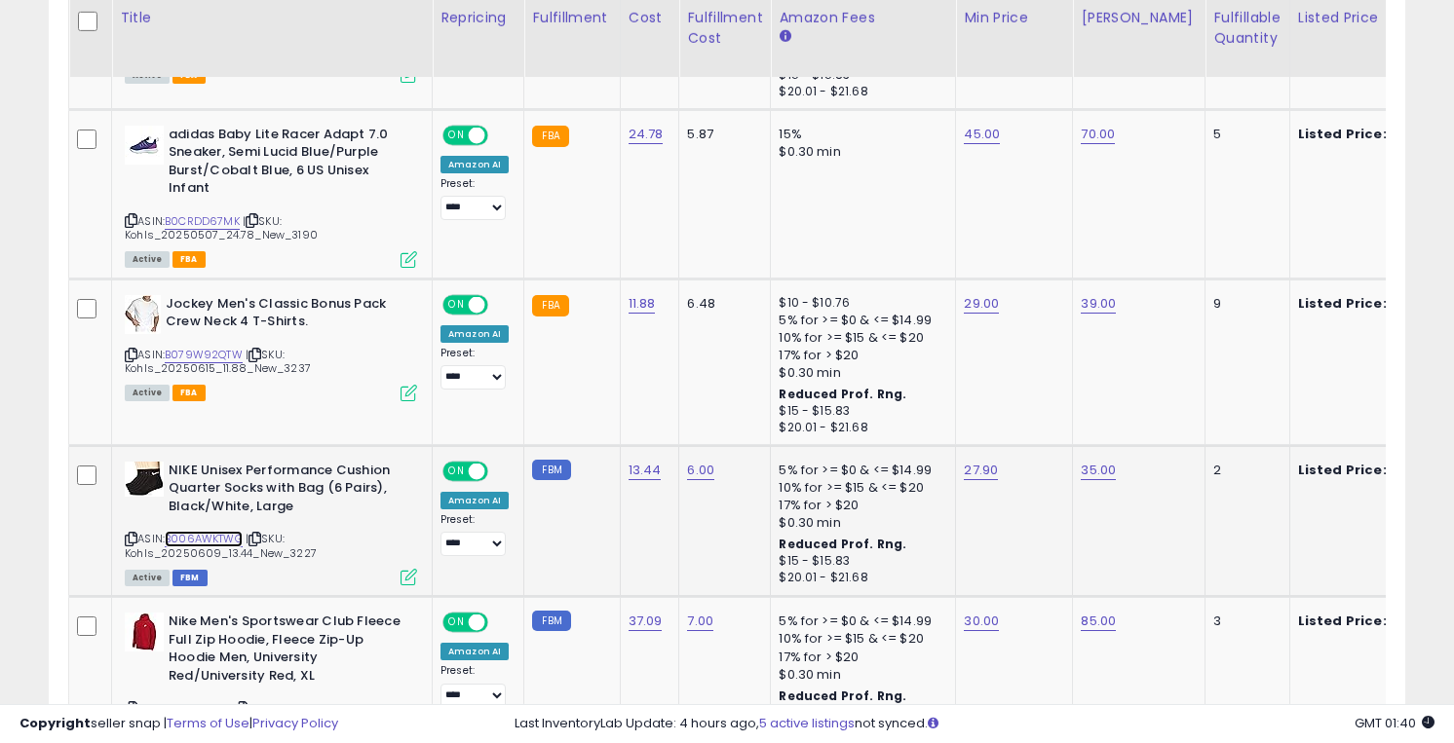
click at [203, 537] on link "B006AWKTWG" at bounding box center [204, 539] width 78 height 17
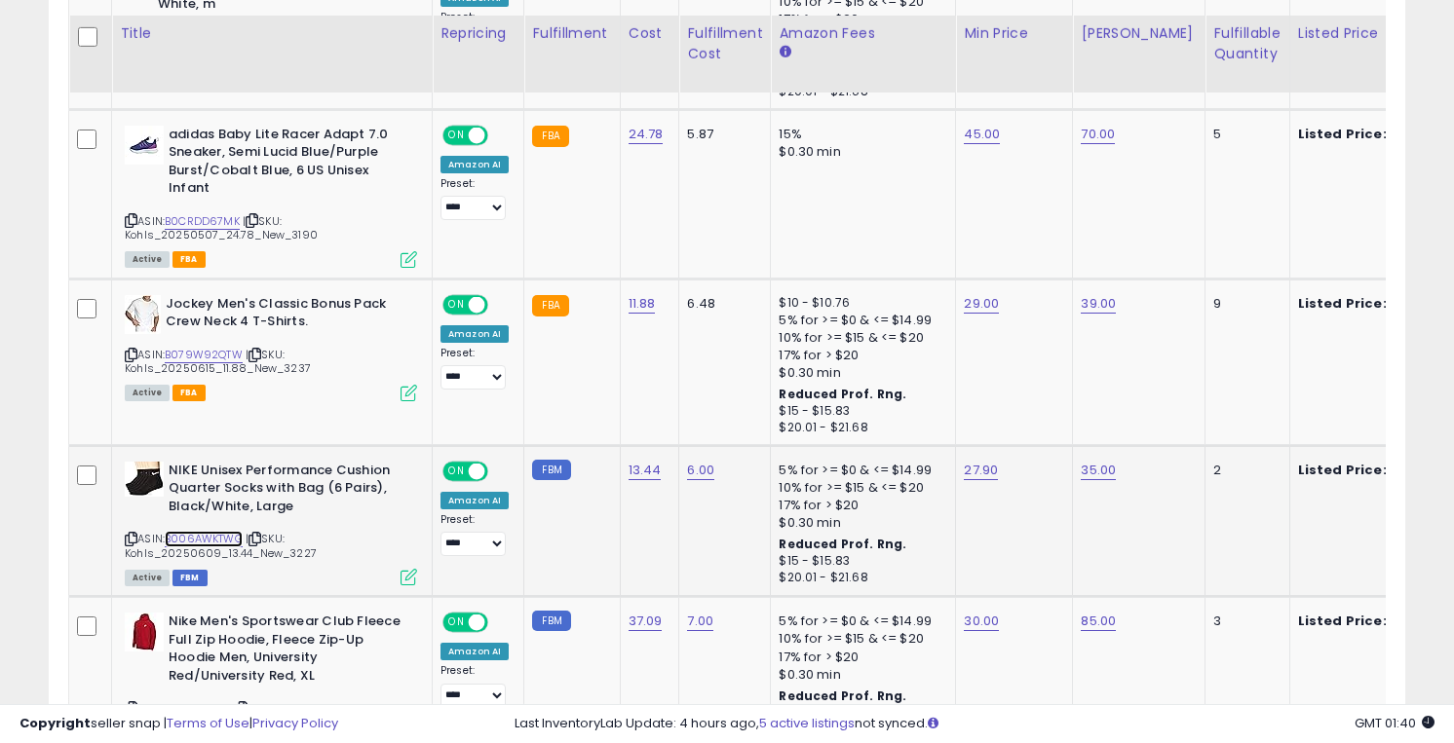
scroll to position [2522, 0]
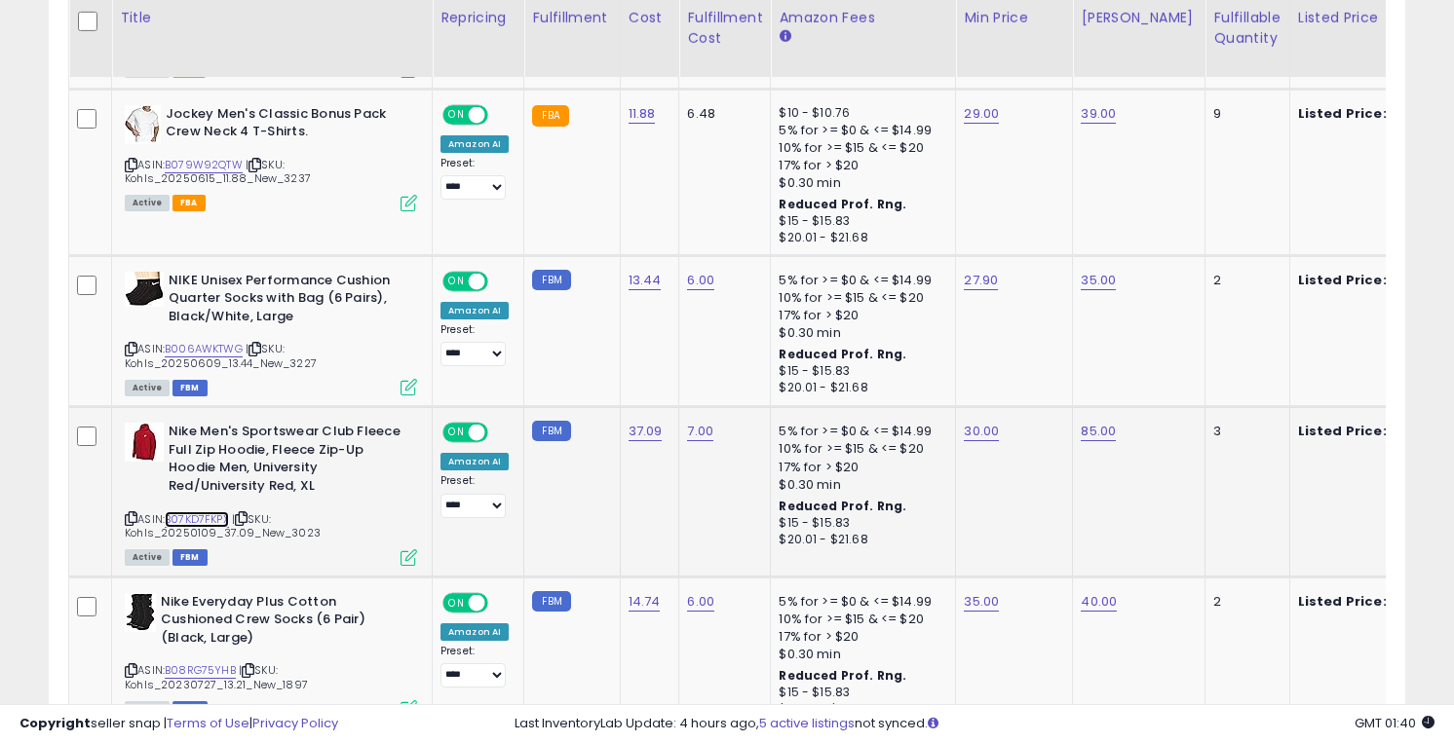
click at [199, 516] on link "B07KD7FKPX" at bounding box center [197, 520] width 64 height 17
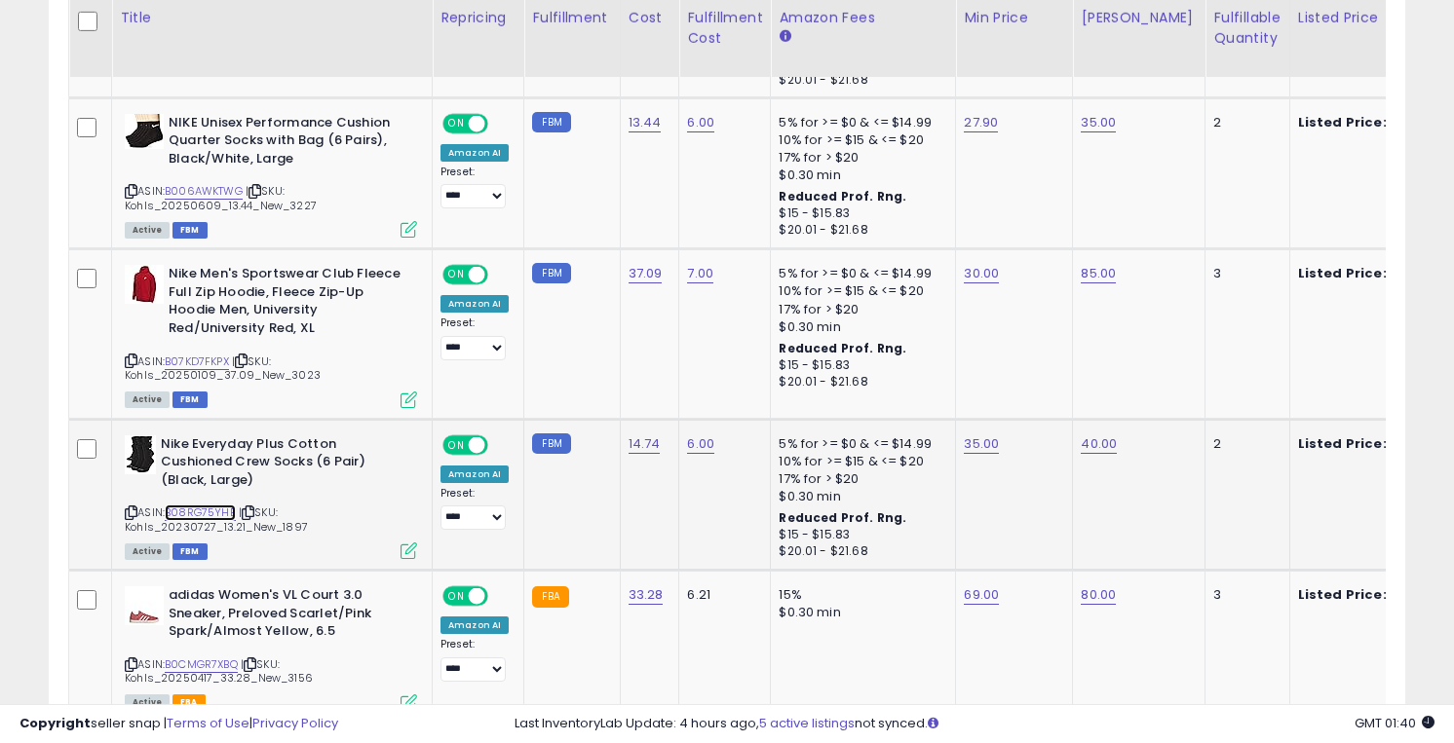
click at [198, 510] on link "B08RG75YHB" at bounding box center [200, 513] width 71 height 17
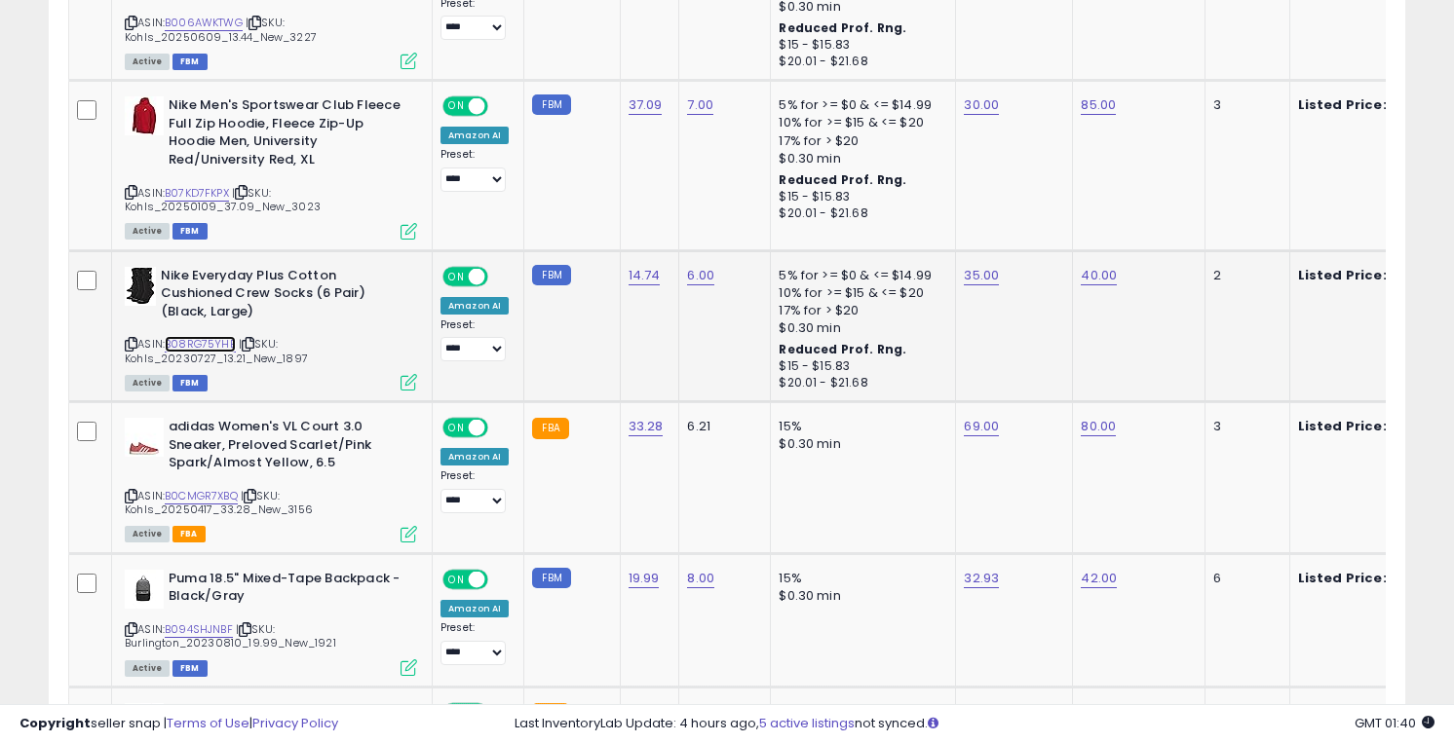
scroll to position [2873, 0]
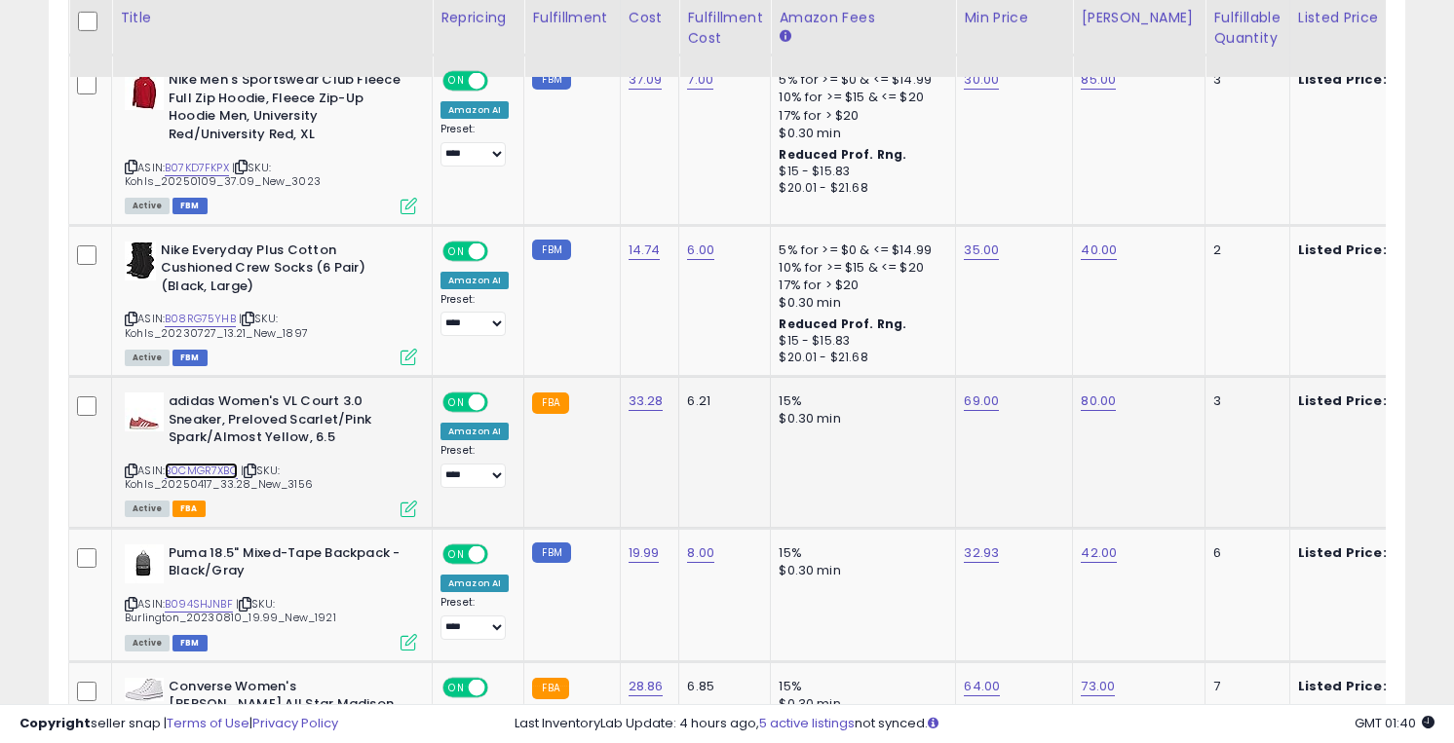
click at [198, 471] on link "B0CMGR7XBQ" at bounding box center [201, 471] width 73 height 17
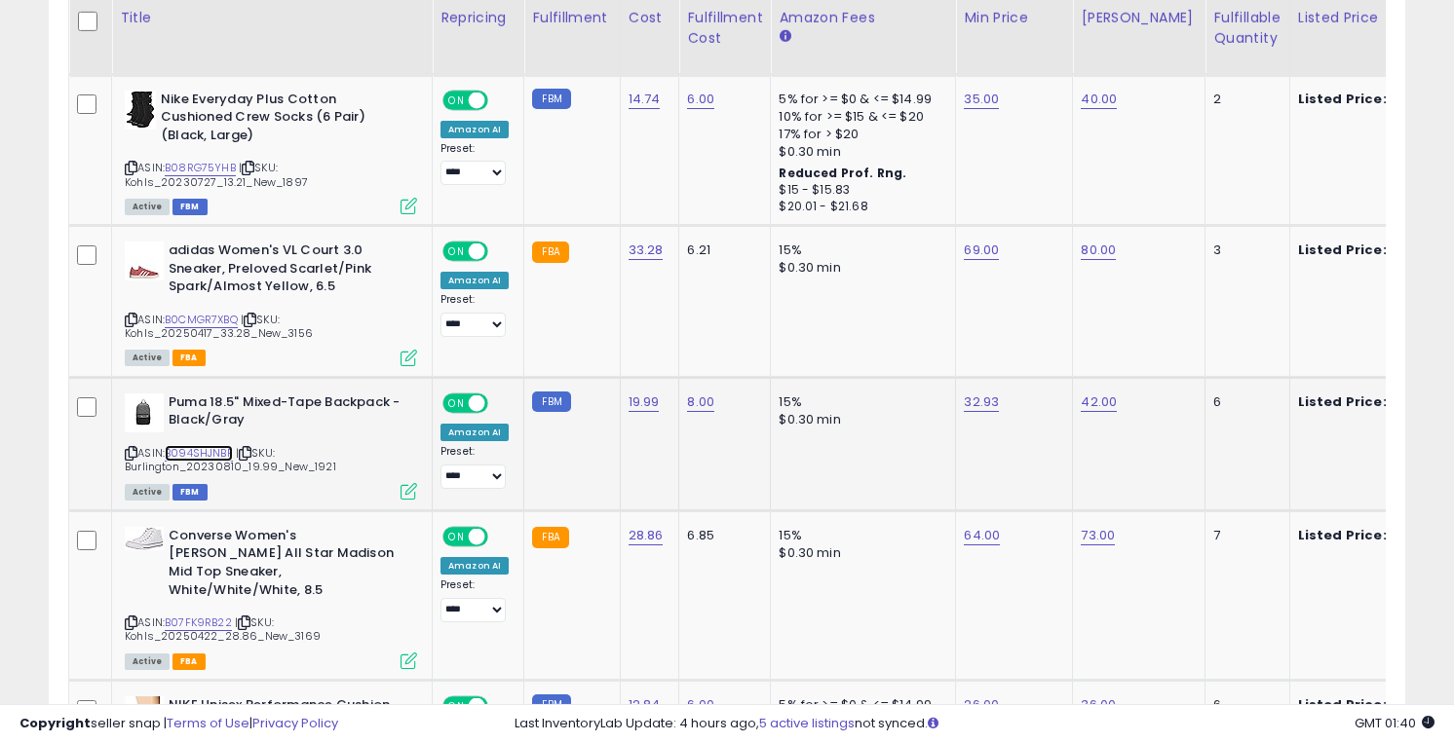
click at [197, 448] on link "B094SHJNBF" at bounding box center [199, 453] width 68 height 17
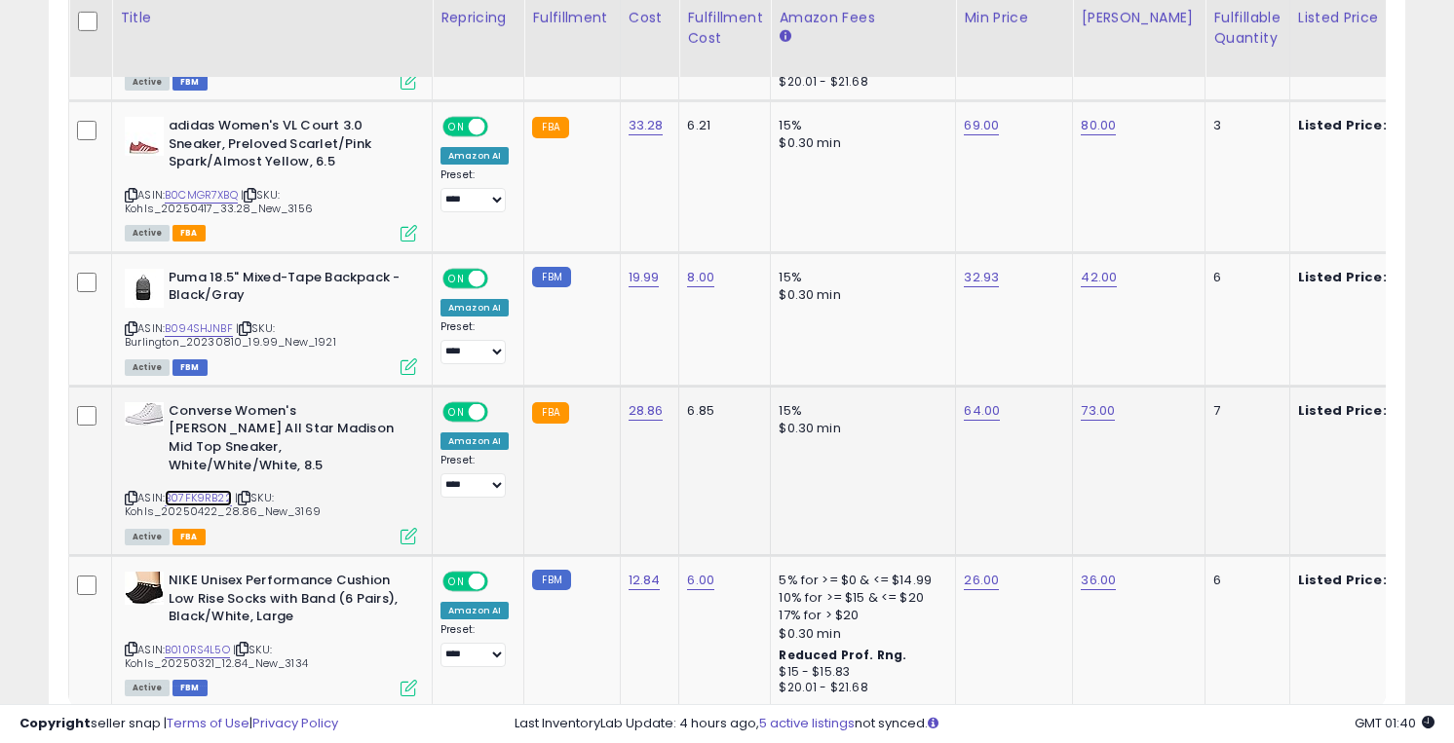
click at [197, 490] on link "B07FK9RB22" at bounding box center [198, 498] width 67 height 17
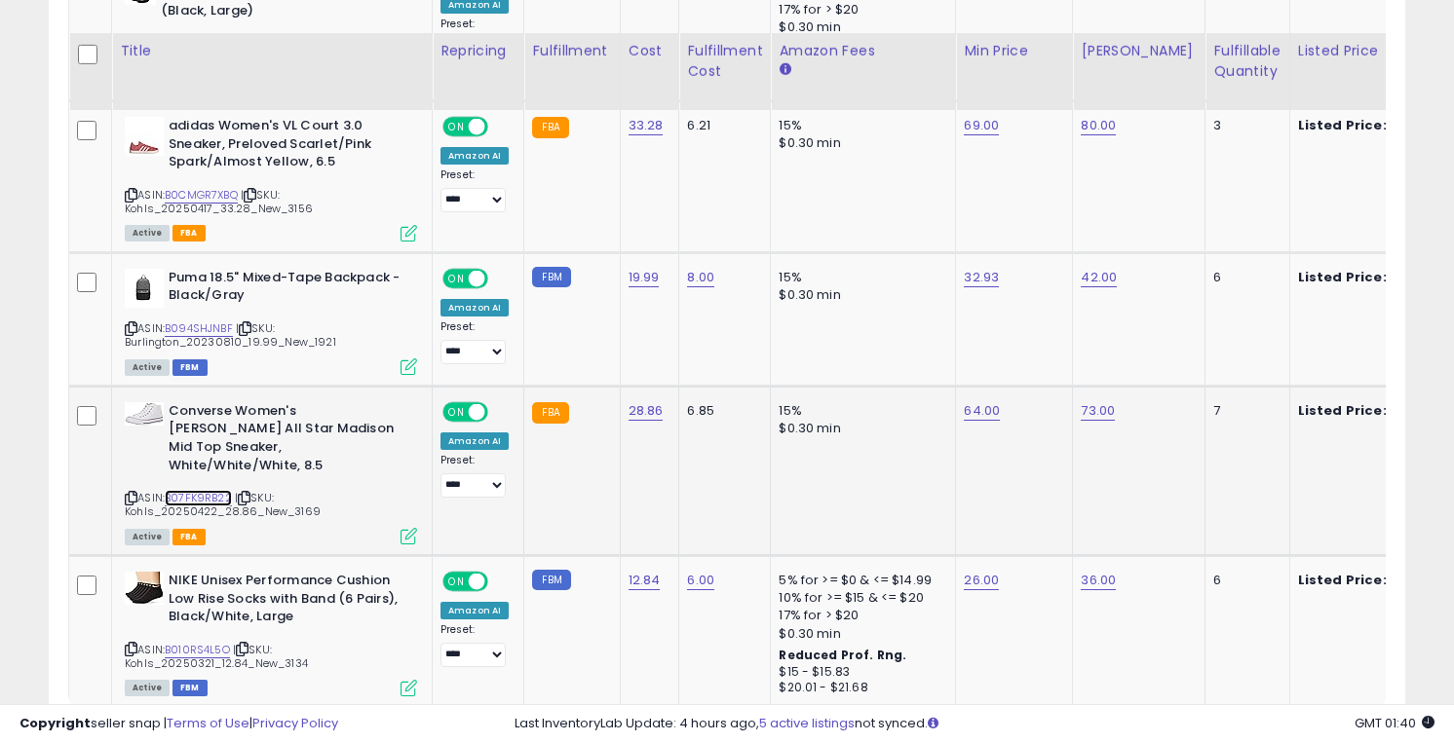
scroll to position [3255, 0]
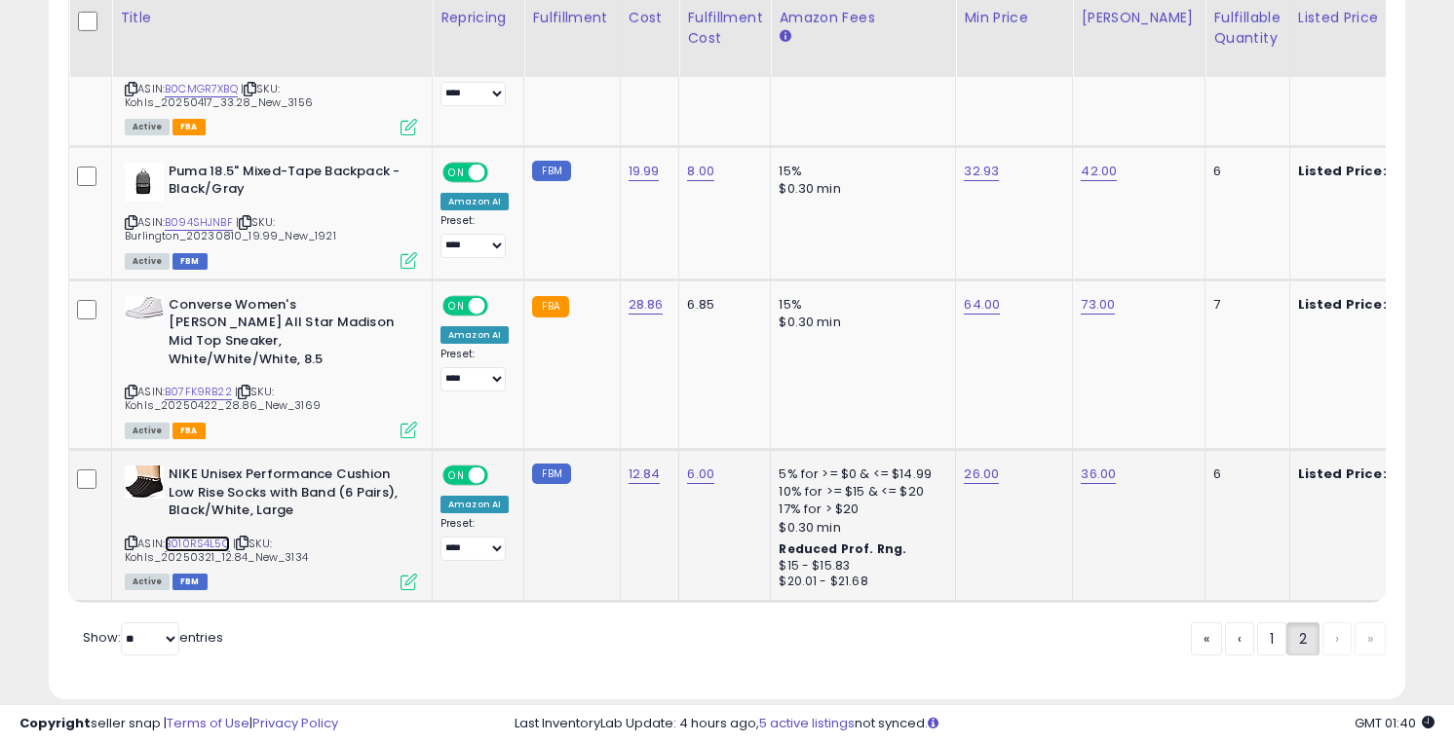
click at [199, 536] on link "B010RS4L5O" at bounding box center [197, 544] width 65 height 17
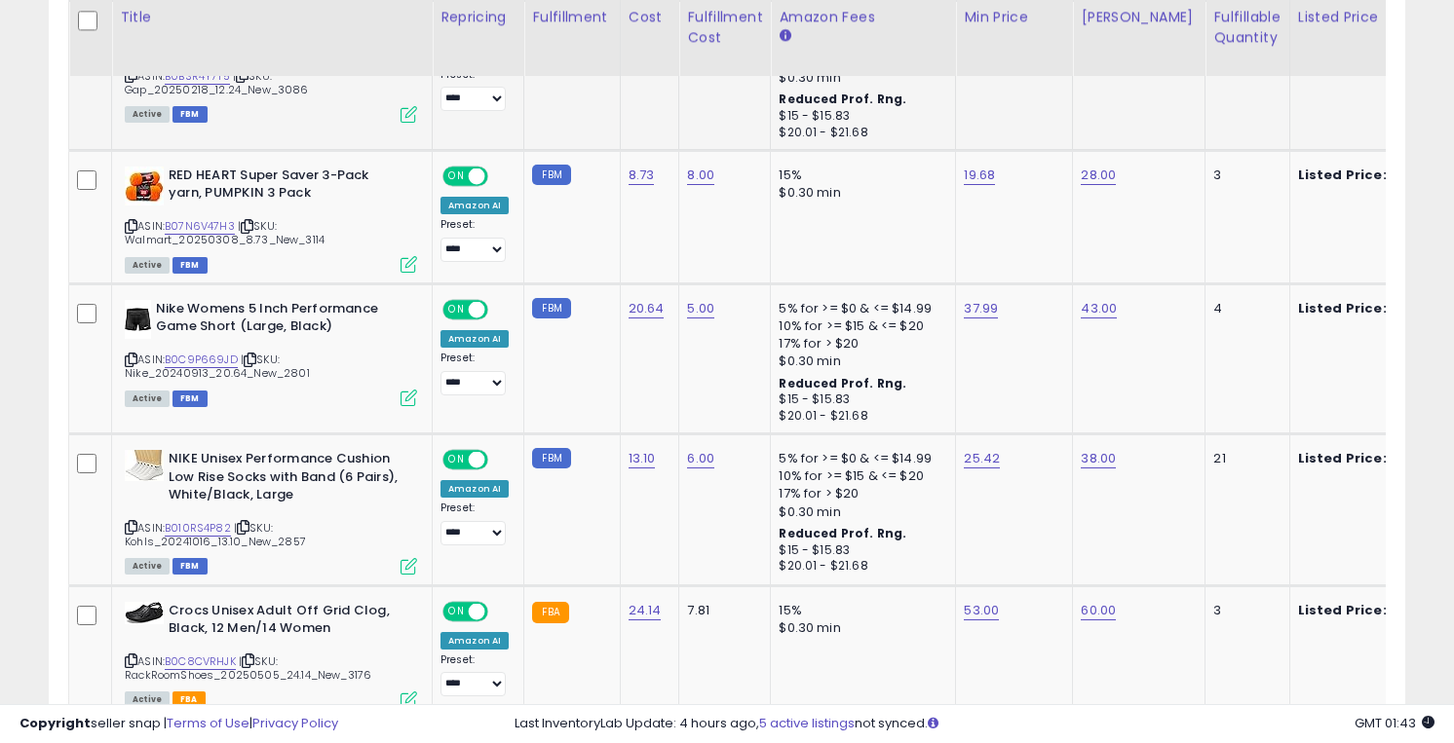
scroll to position [1413, 0]
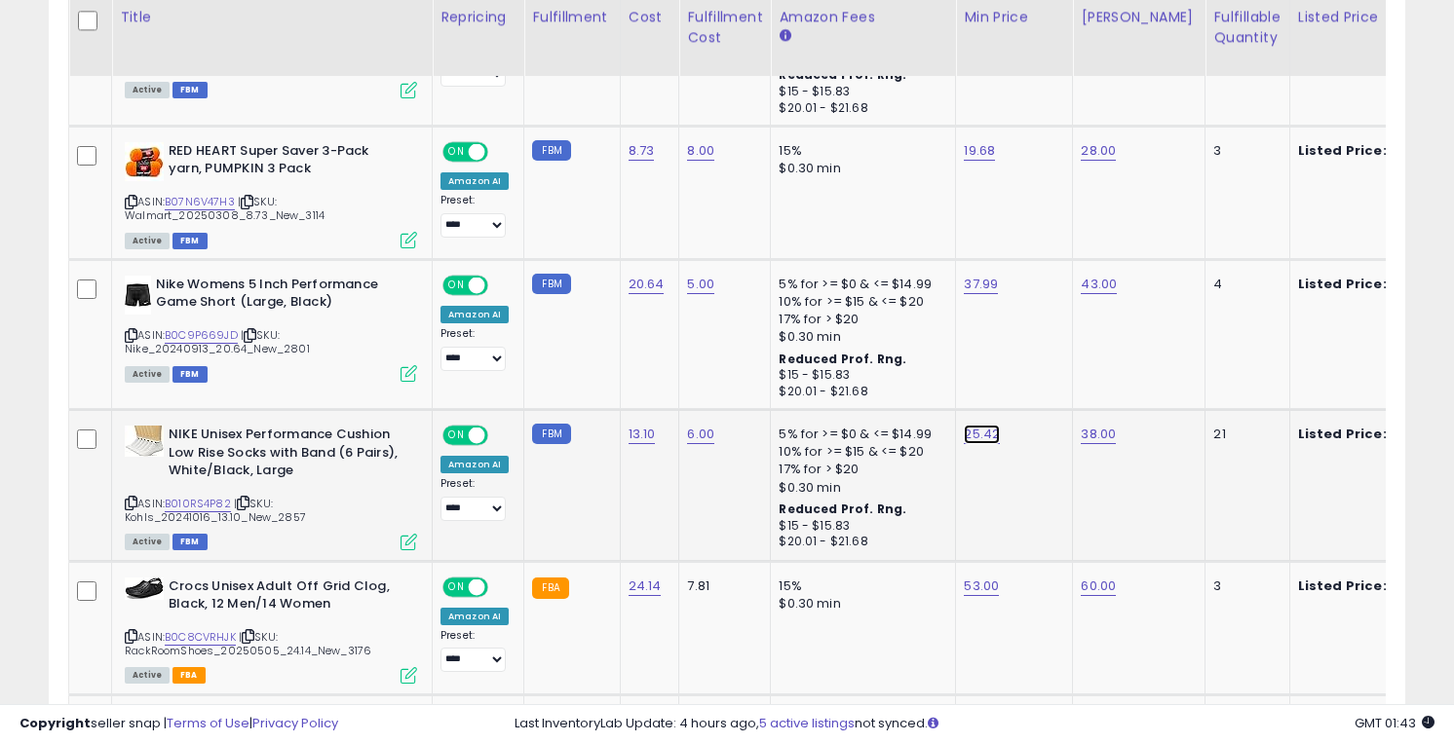
type input "**"
click button "submit" at bounding box center [1035, 385] width 33 height 29
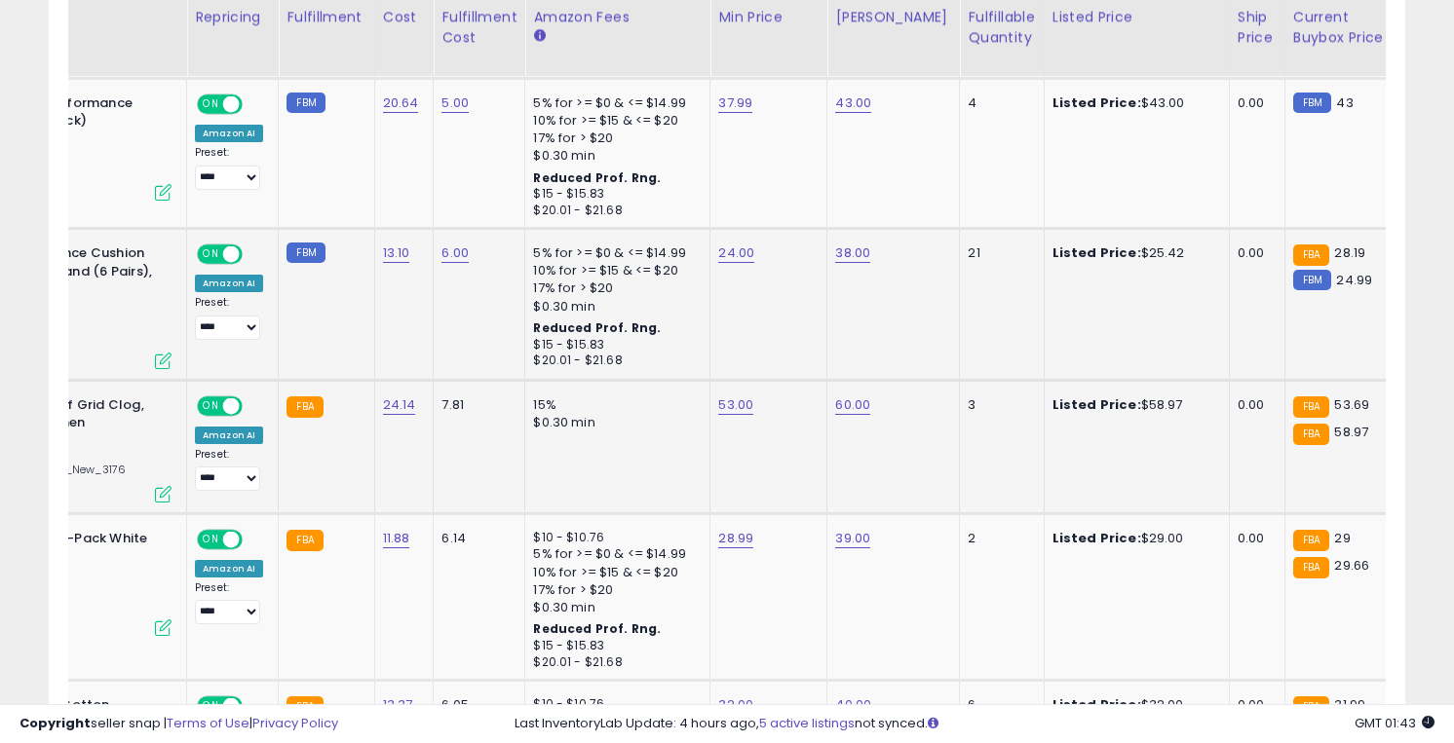
scroll to position [0, 0]
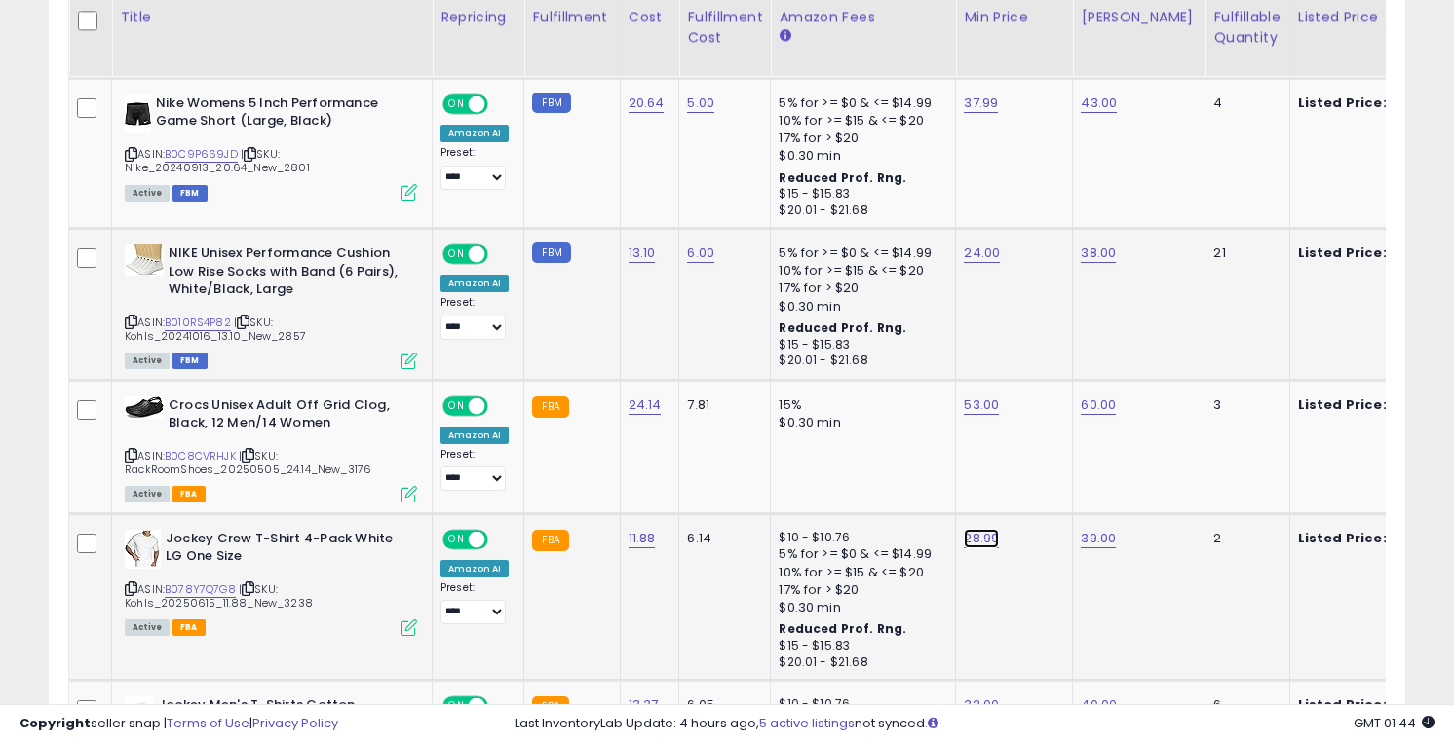
type input "*****"
click button "submit" at bounding box center [1036, 489] width 33 height 29
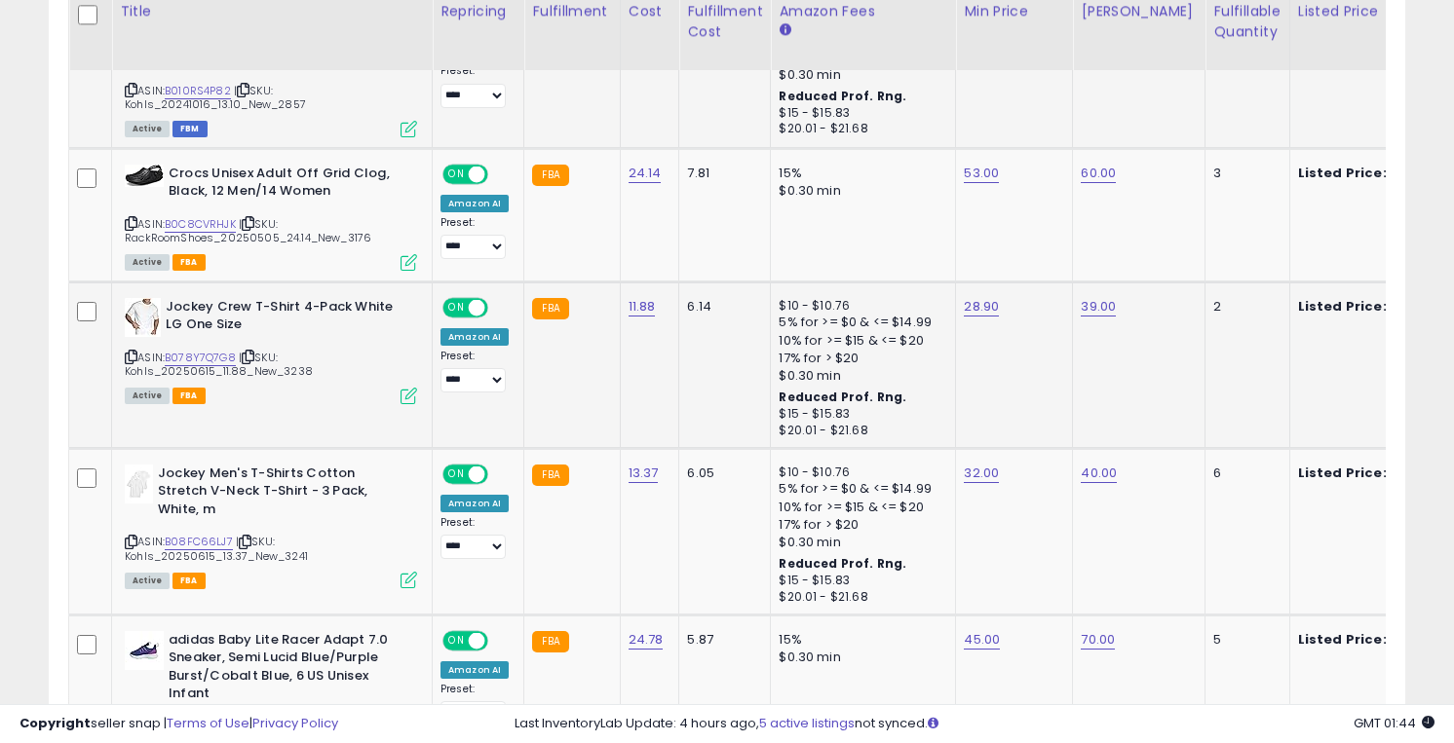
scroll to position [1855, 0]
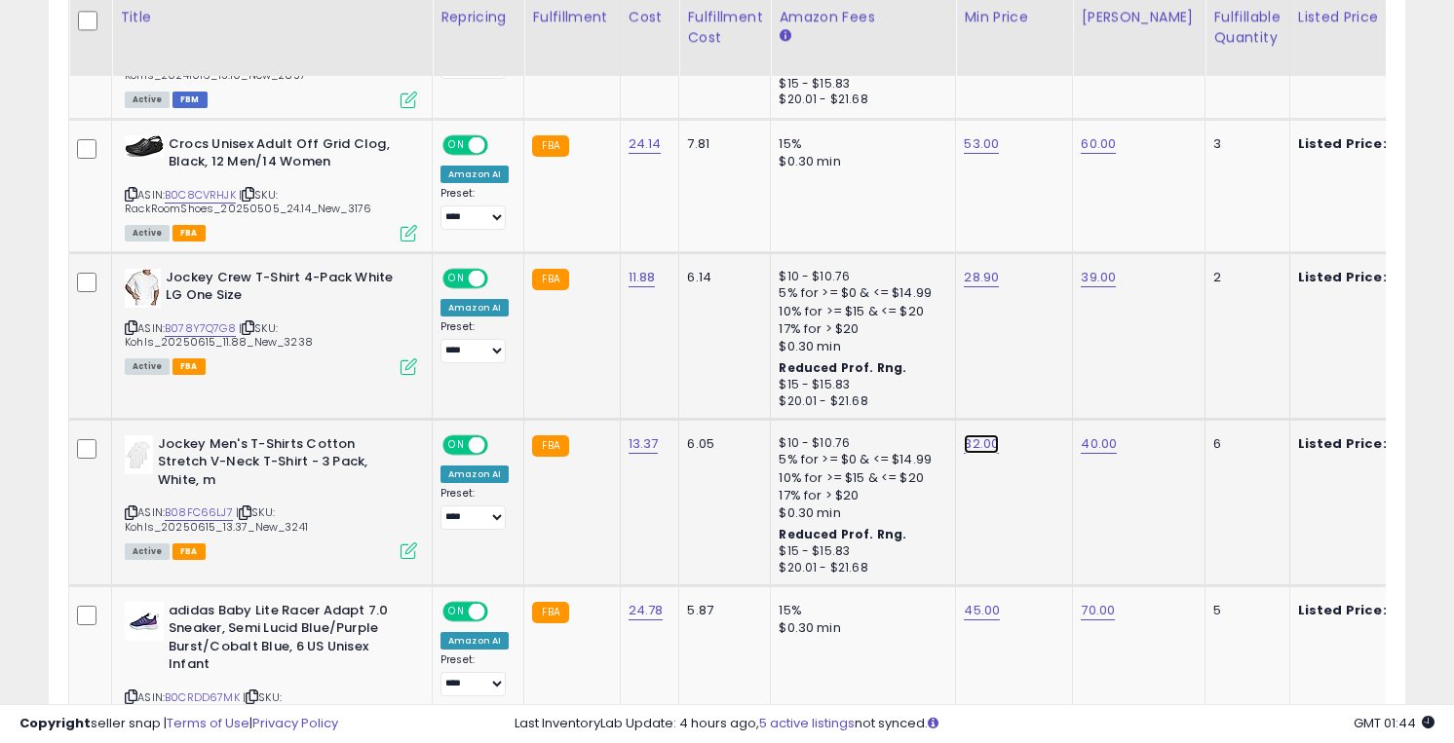
type input "*****"
click button "submit" at bounding box center [1035, 395] width 33 height 29
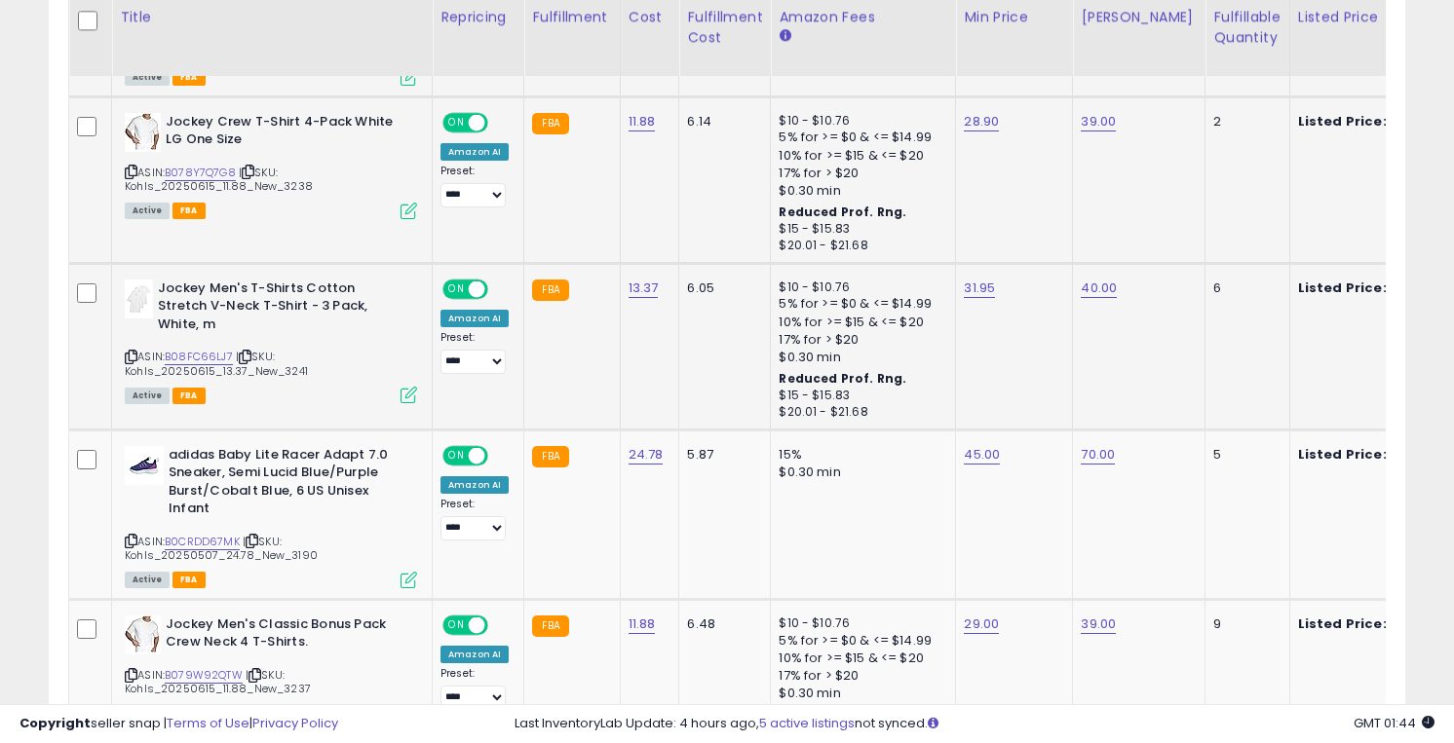
scroll to position [2012, 0]
type input "*****"
click button "submit" at bounding box center [1036, 405] width 33 height 29
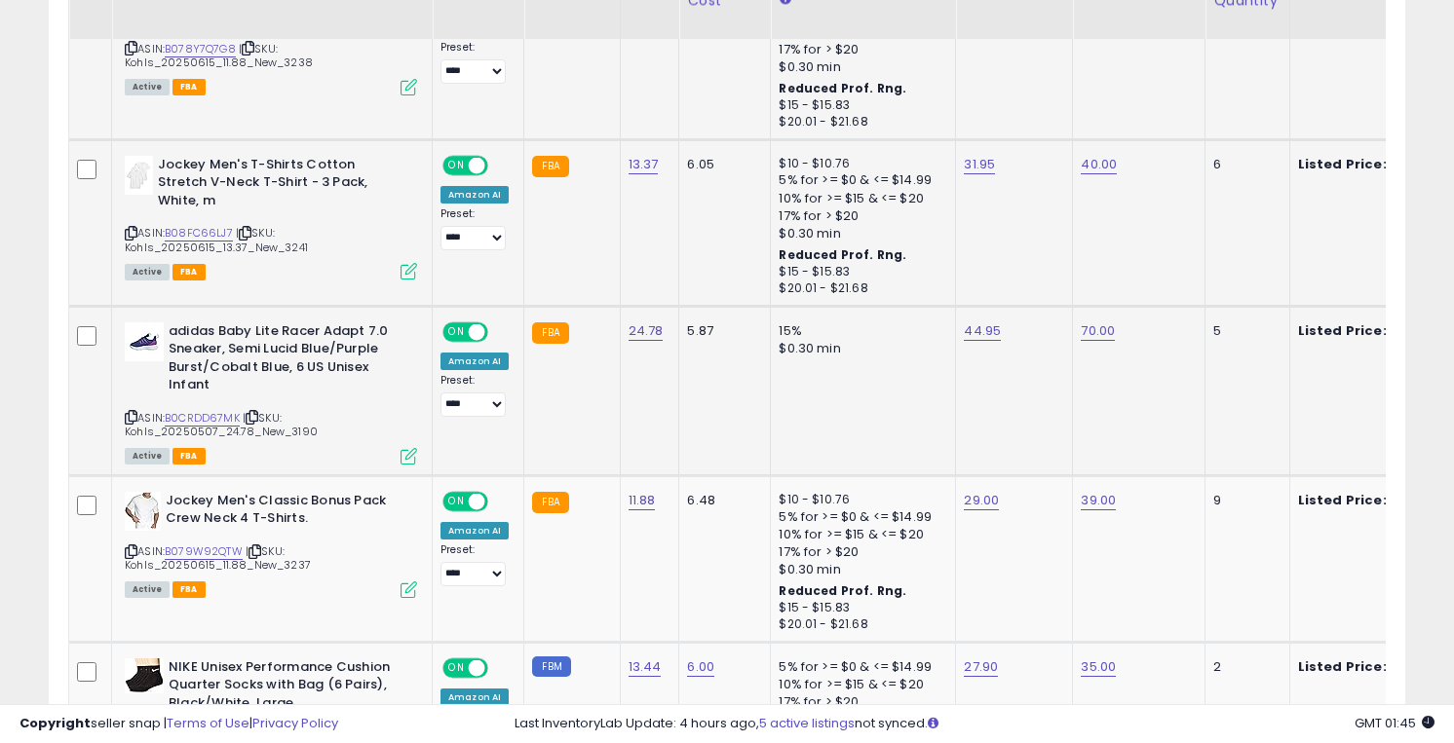
scroll to position [2176, 0]
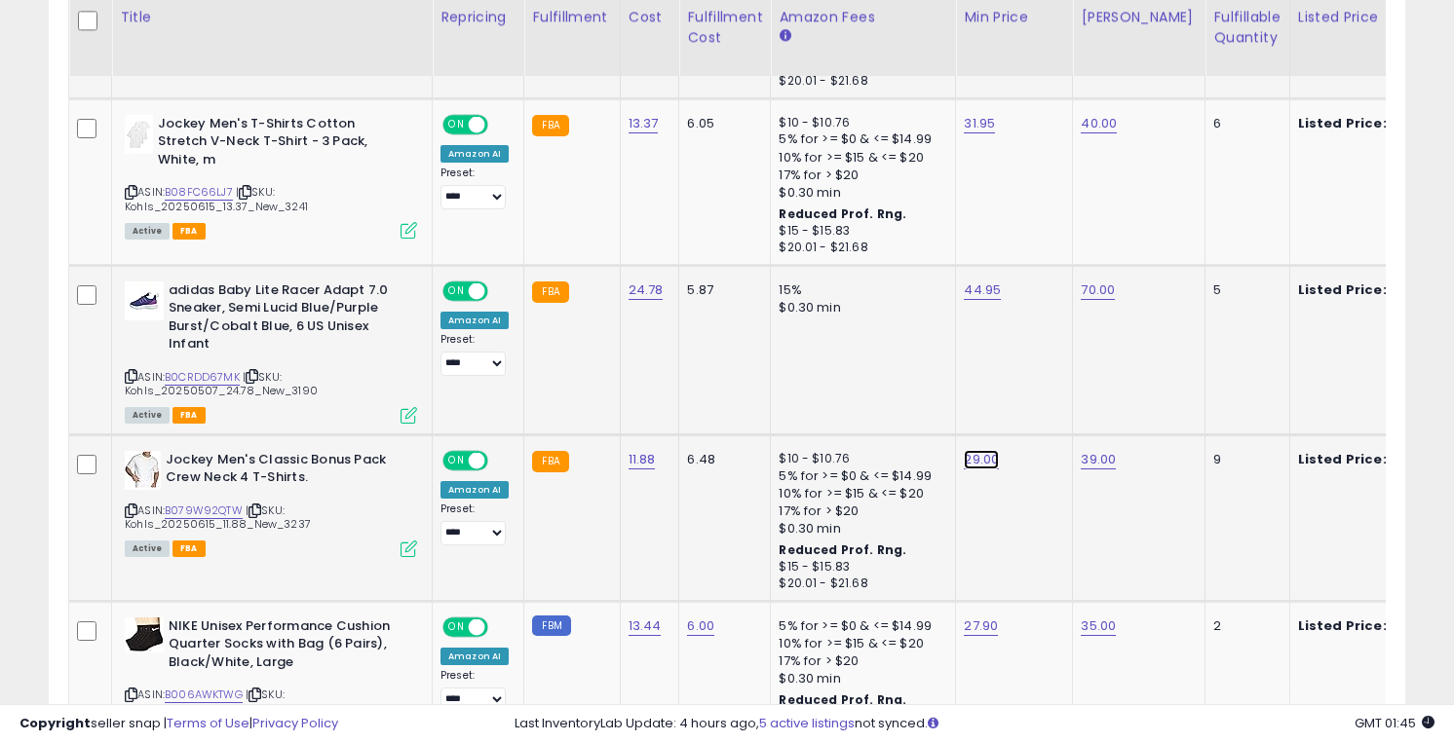
type input "*****"
click button "submit" at bounding box center [1035, 411] width 33 height 29
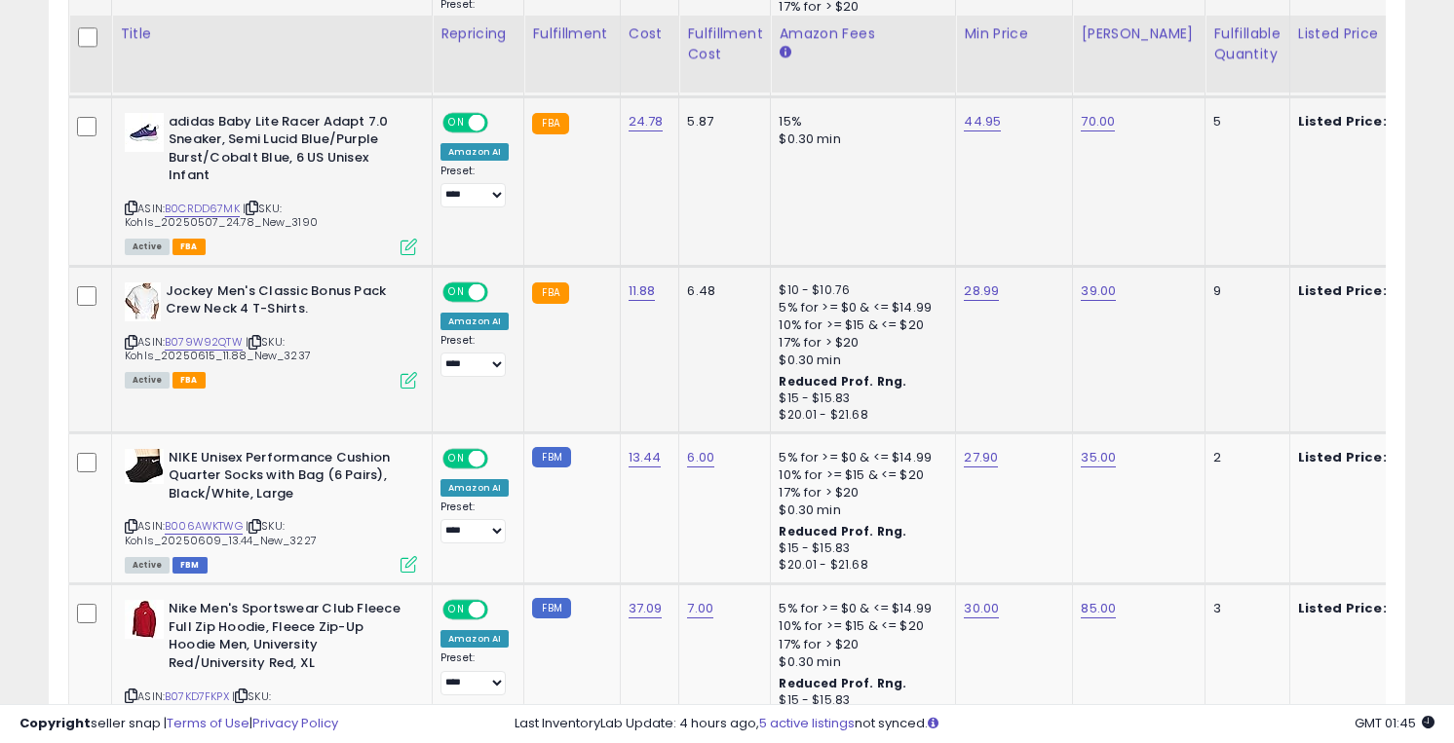
scroll to position [2361, 0]
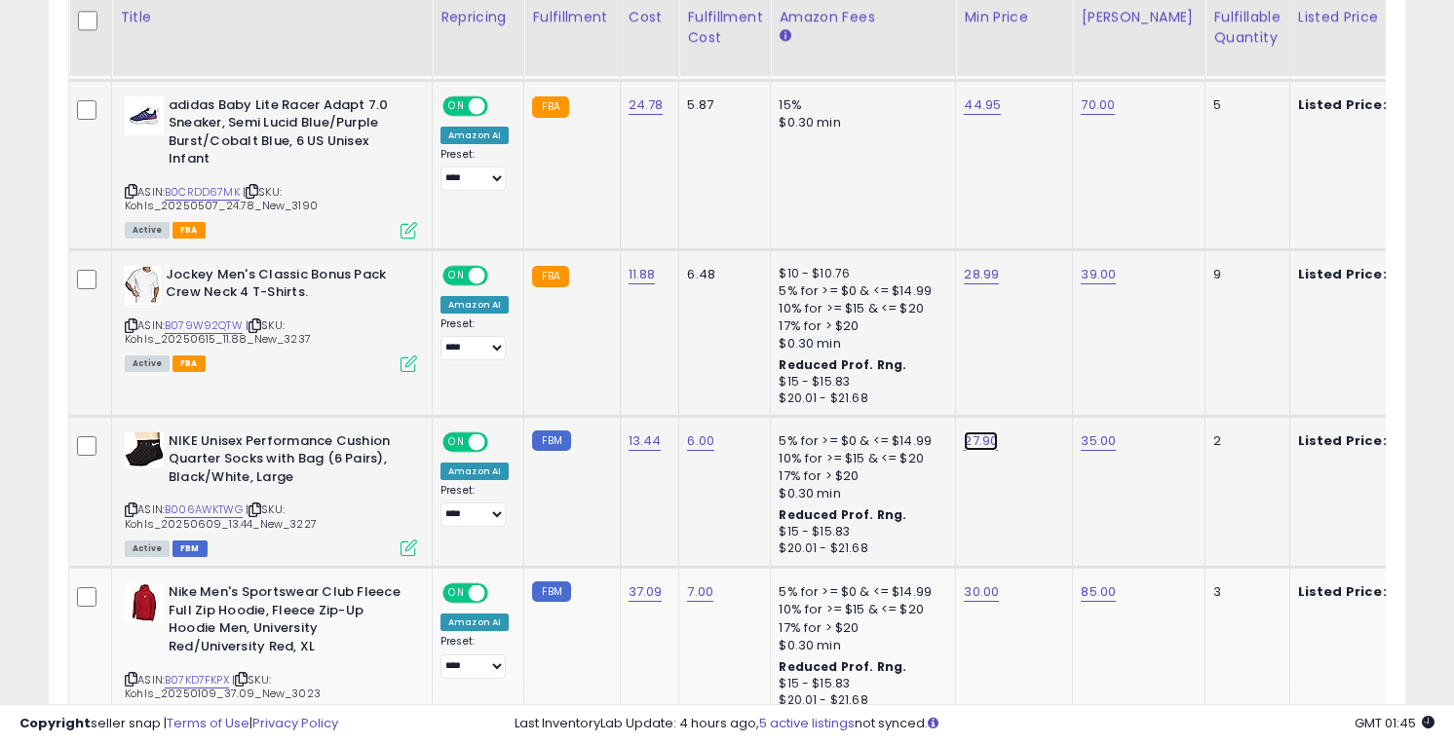
type input "*****"
click button "submit" at bounding box center [1035, 392] width 33 height 29
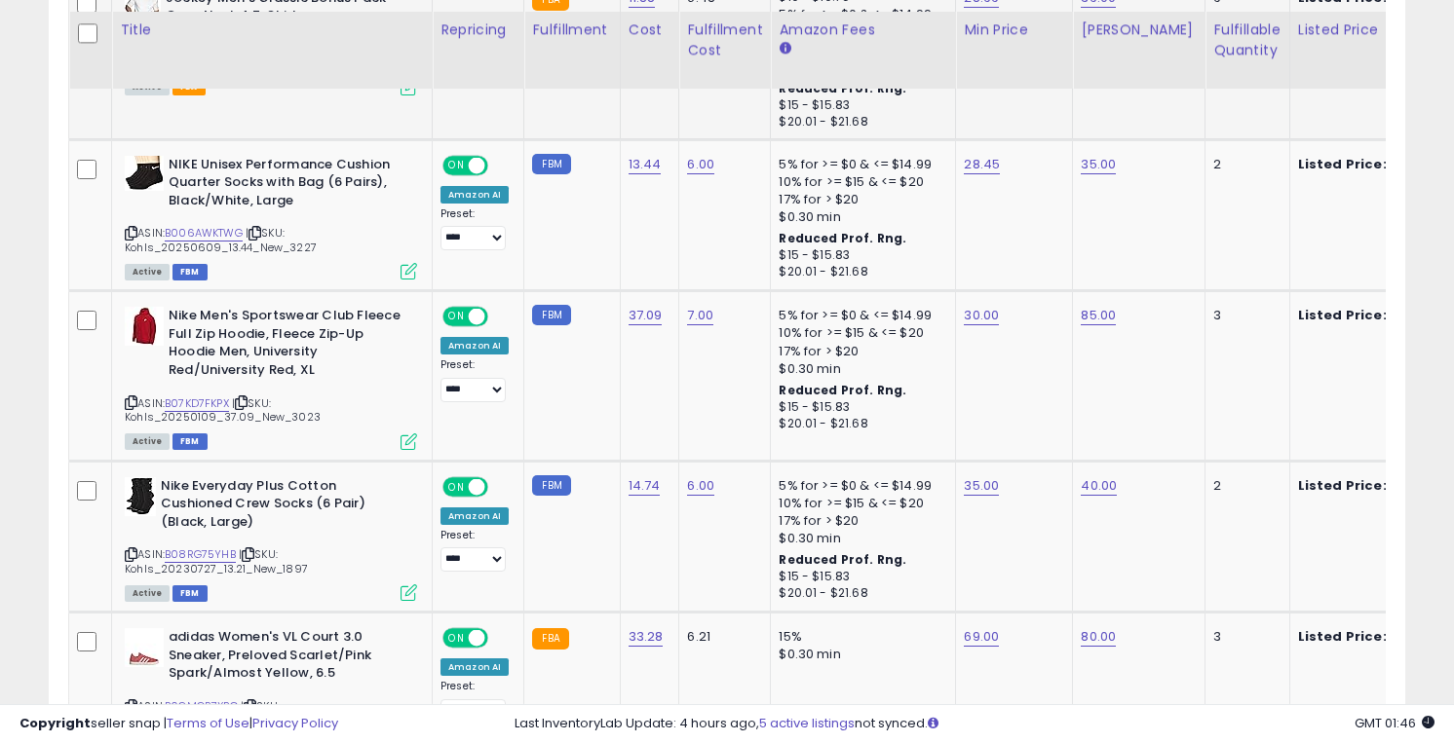
scroll to position [2654, 0]
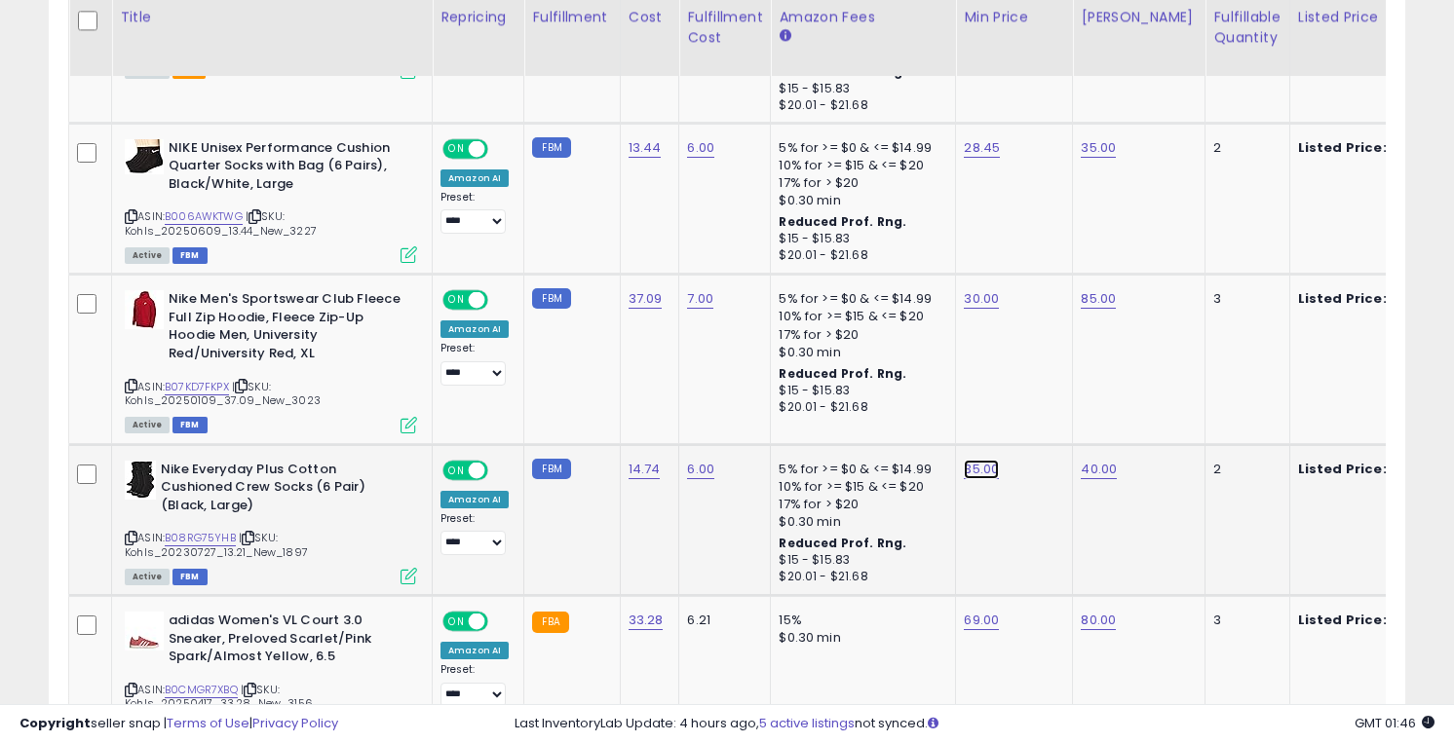
type input "**"
click button "submit" at bounding box center [1036, 420] width 33 height 29
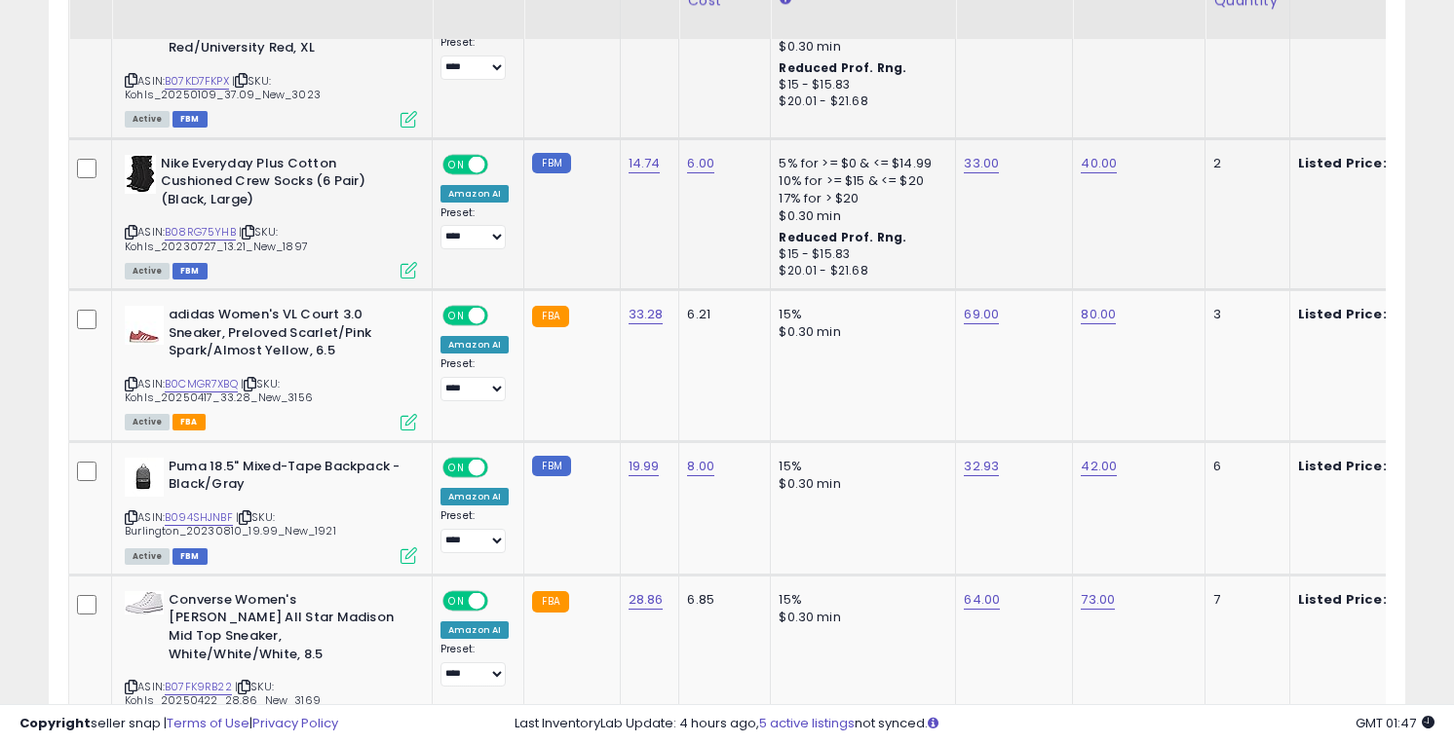
scroll to position [2998, 0]
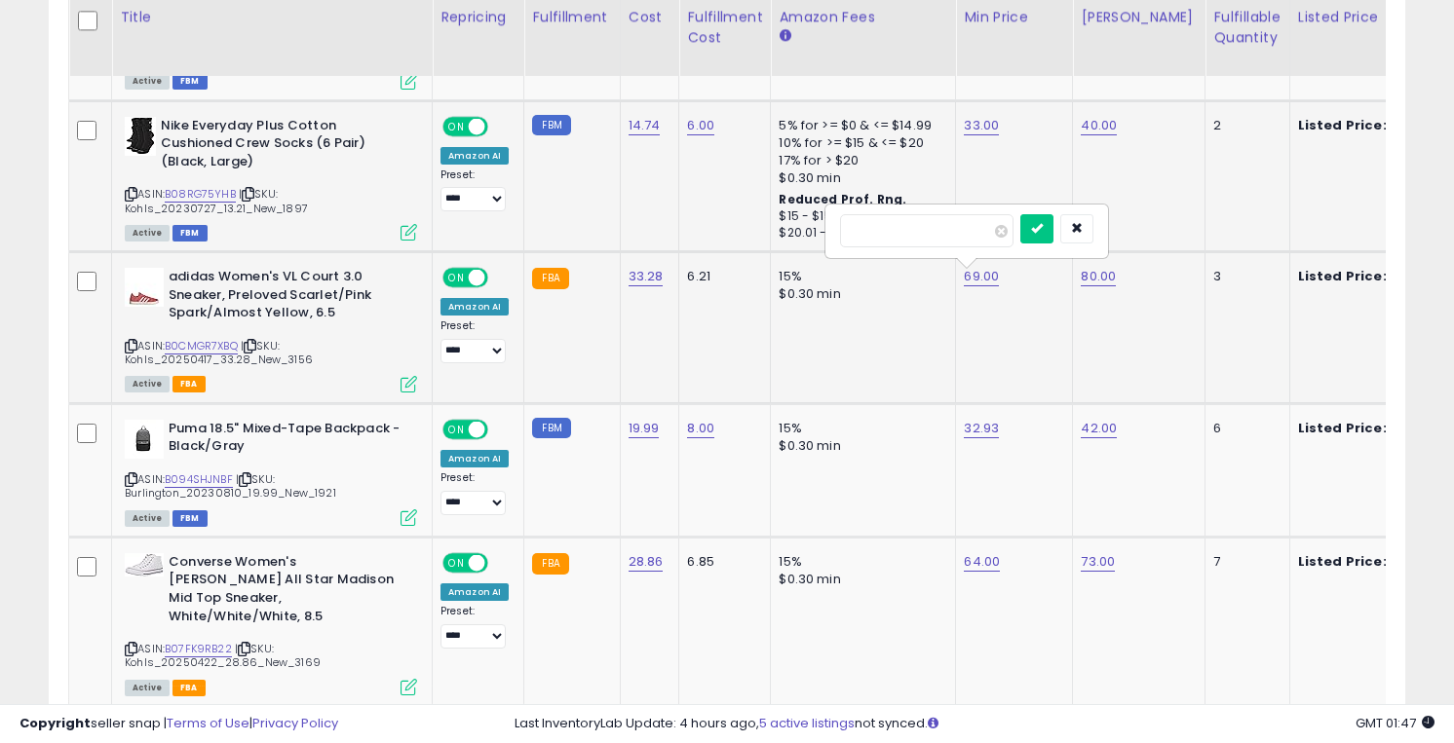
click at [1020, 214] on button "submit" at bounding box center [1036, 228] width 33 height 29
type input "**"
click button "submit" at bounding box center [1036, 209] width 33 height 29
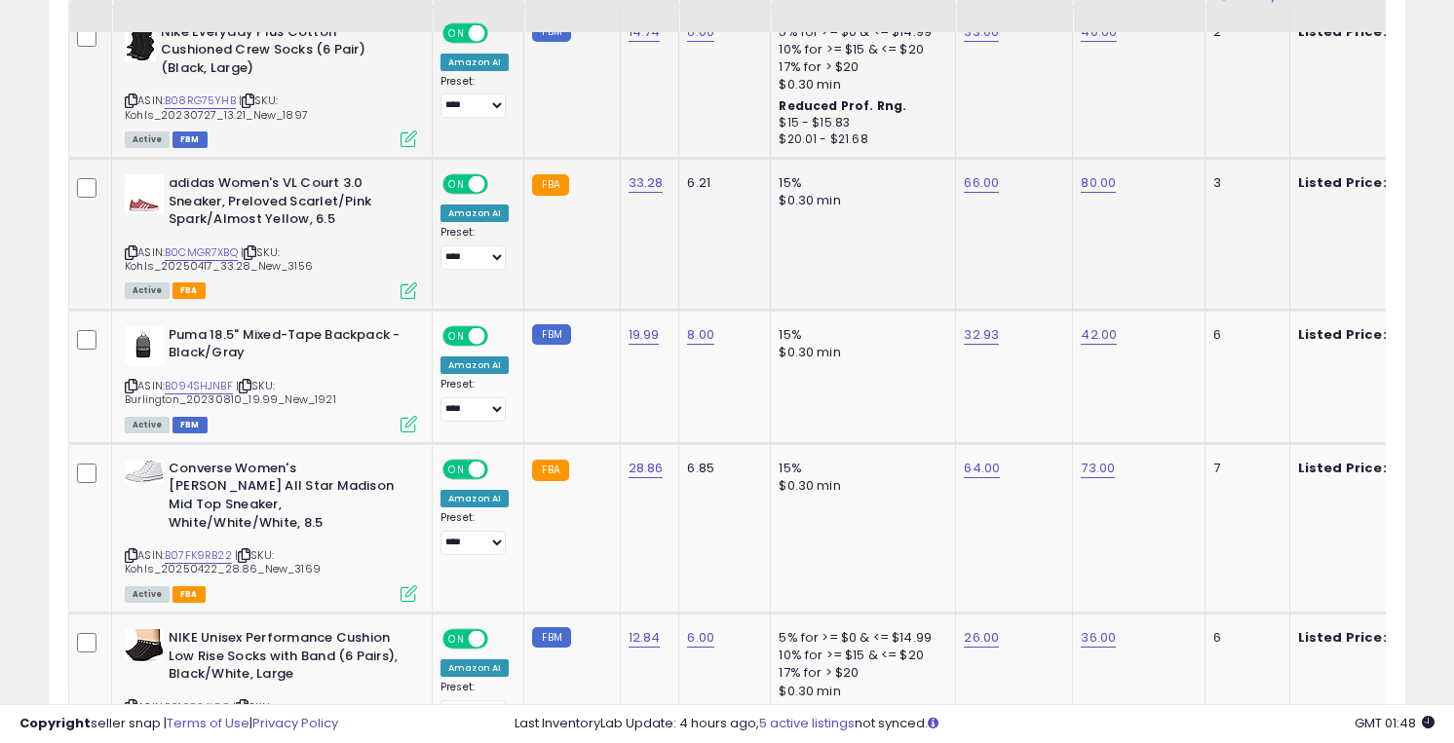
scroll to position [3179, 0]
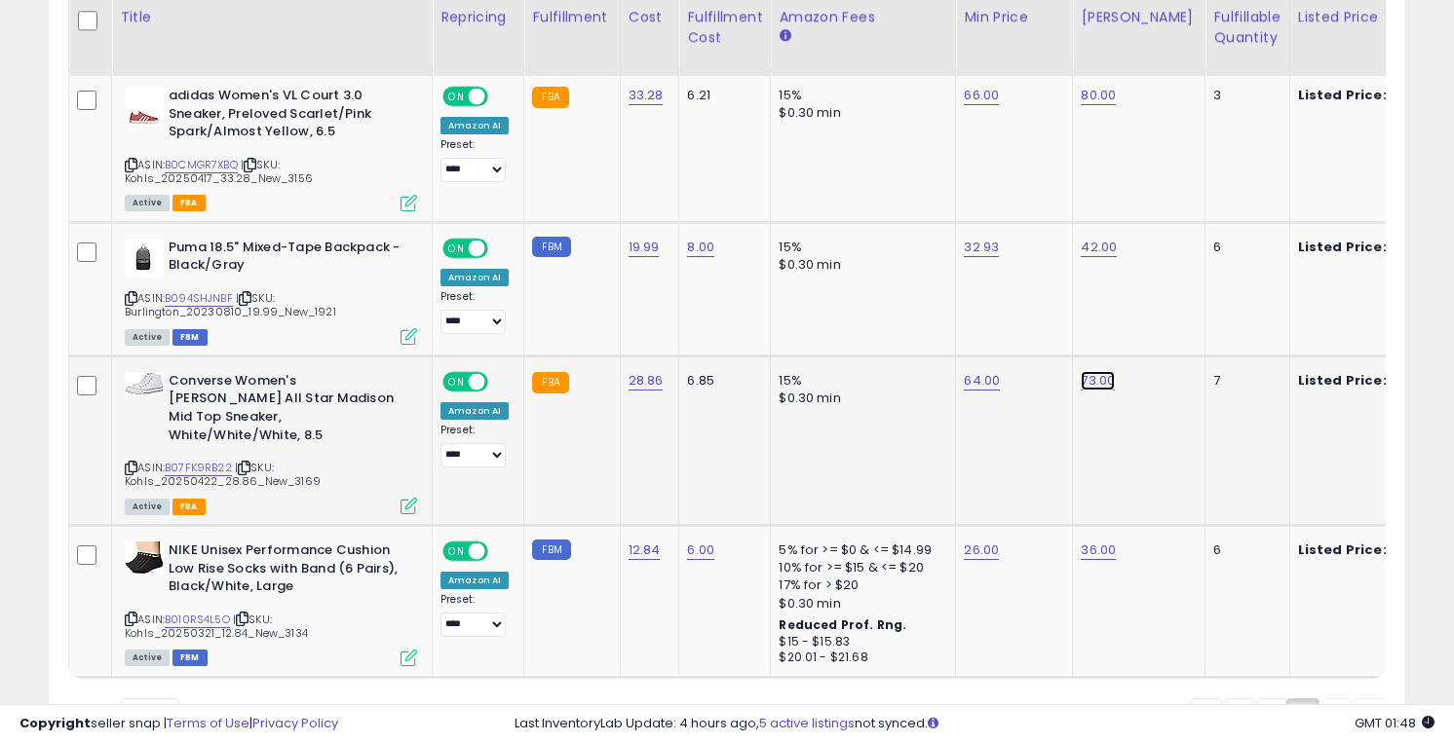
type input "*"
type input "**"
click button "submit" at bounding box center [1152, 332] width 33 height 29
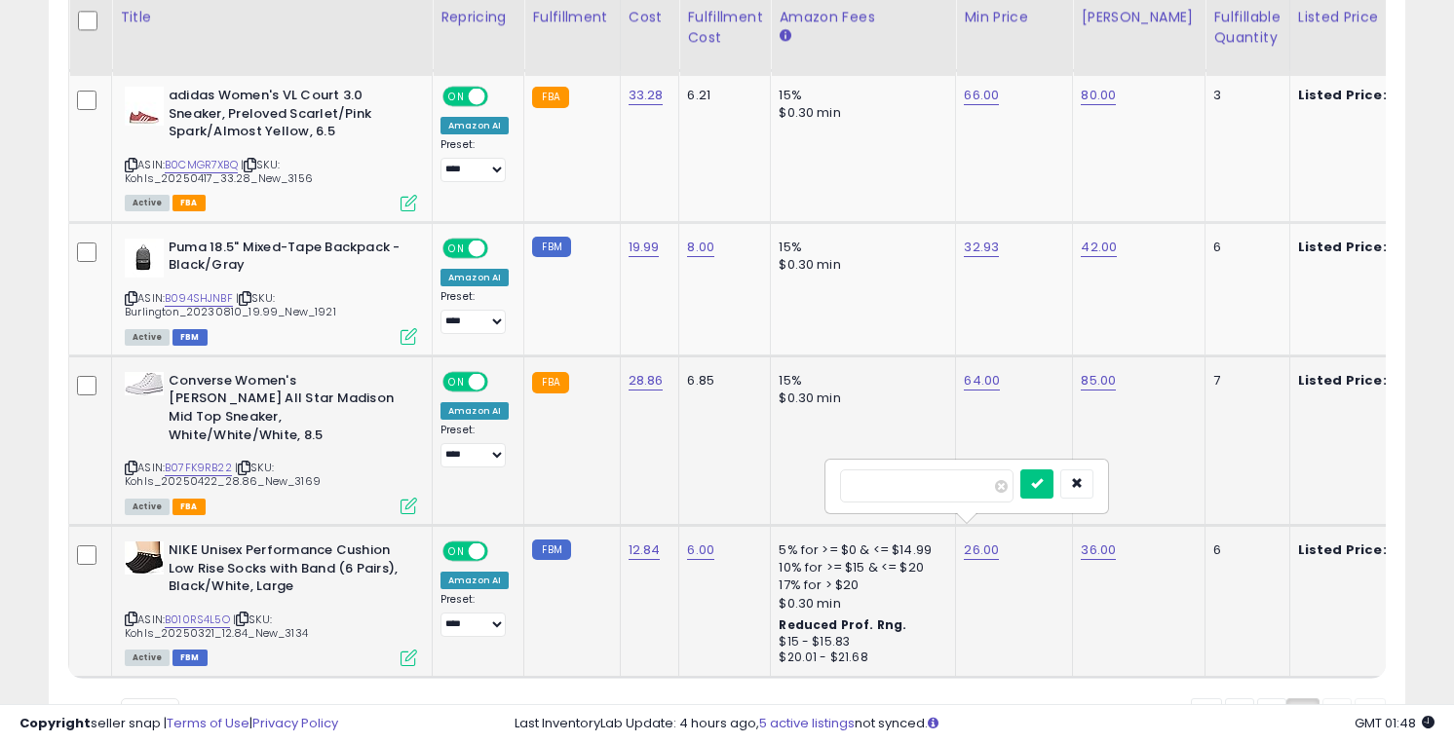
type input "**"
click button "submit" at bounding box center [1036, 484] width 33 height 29
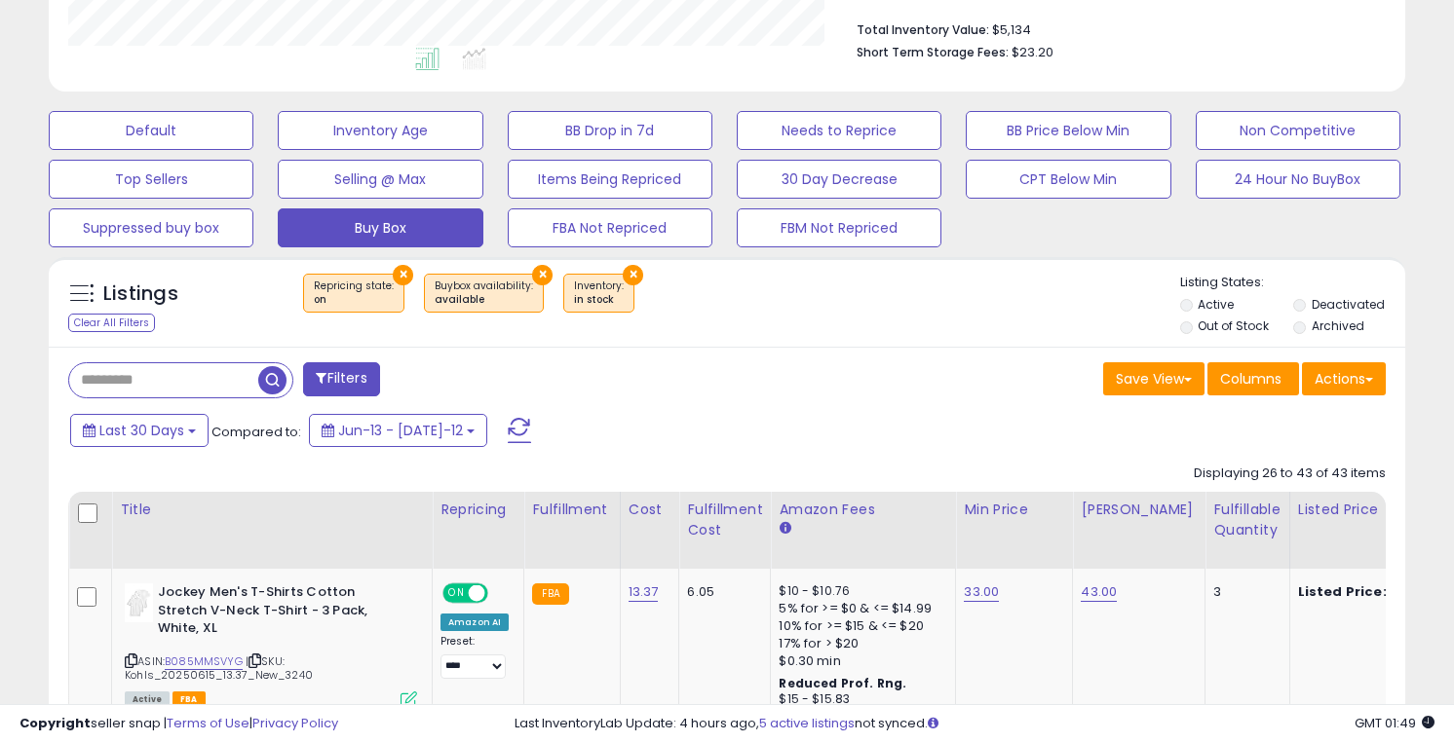
scroll to position [481, 0]
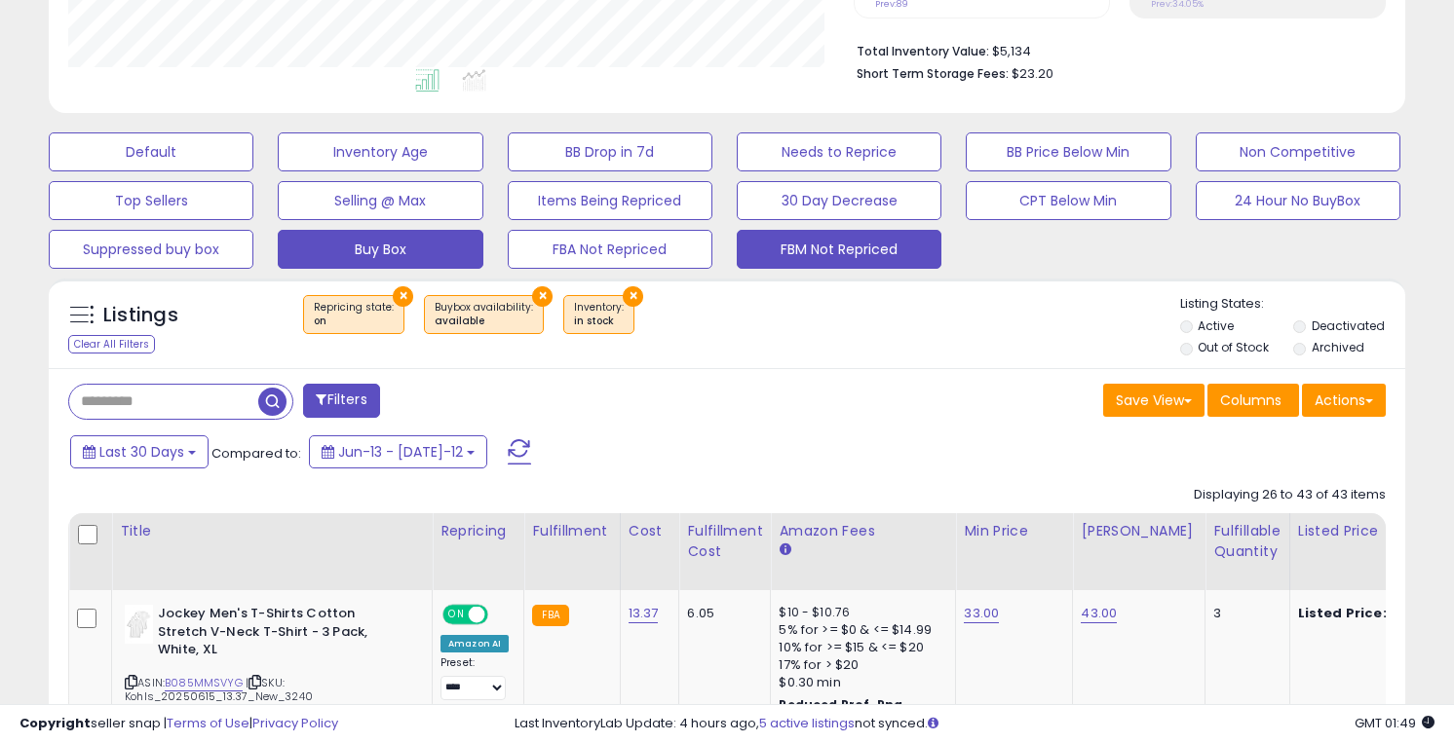
click at [253, 171] on button "FBM Not Repriced" at bounding box center [151, 152] width 205 height 39
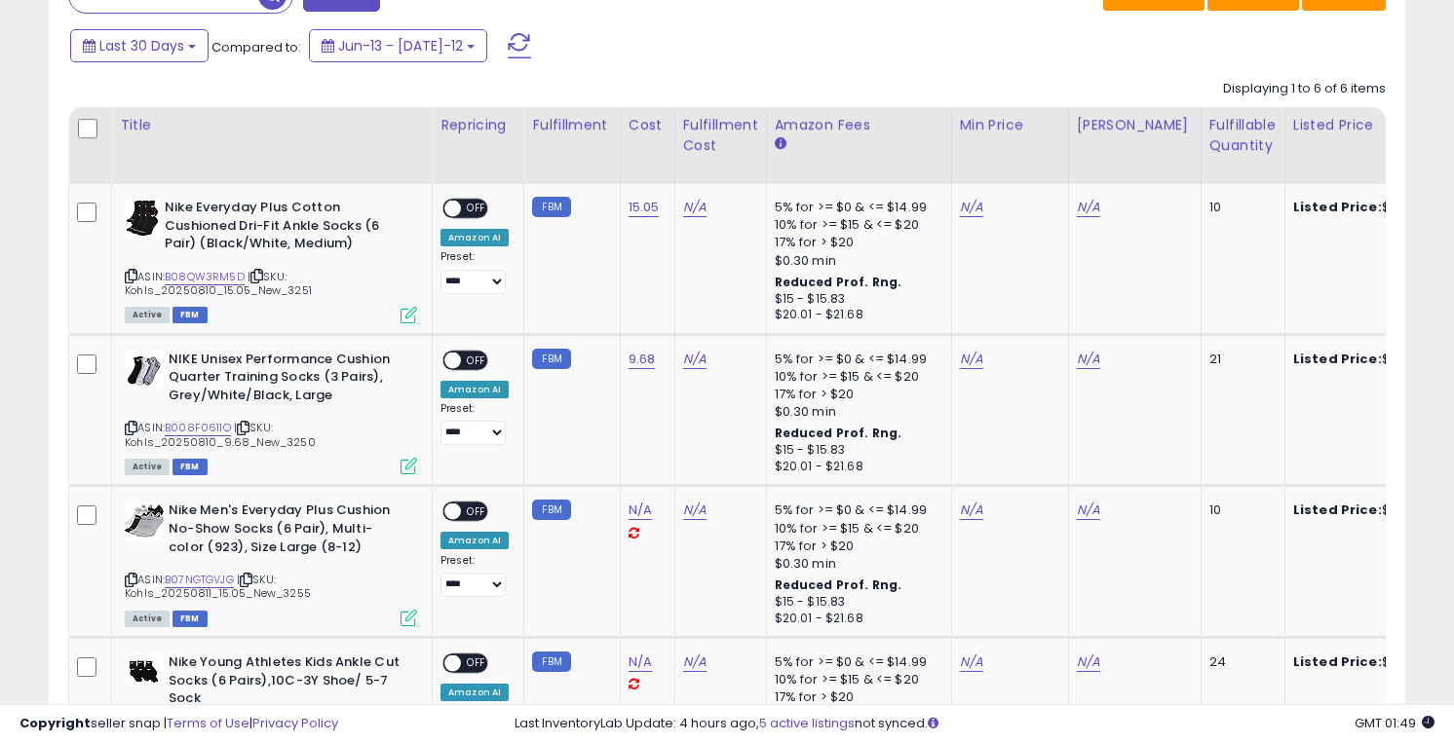
scroll to position [876, 0]
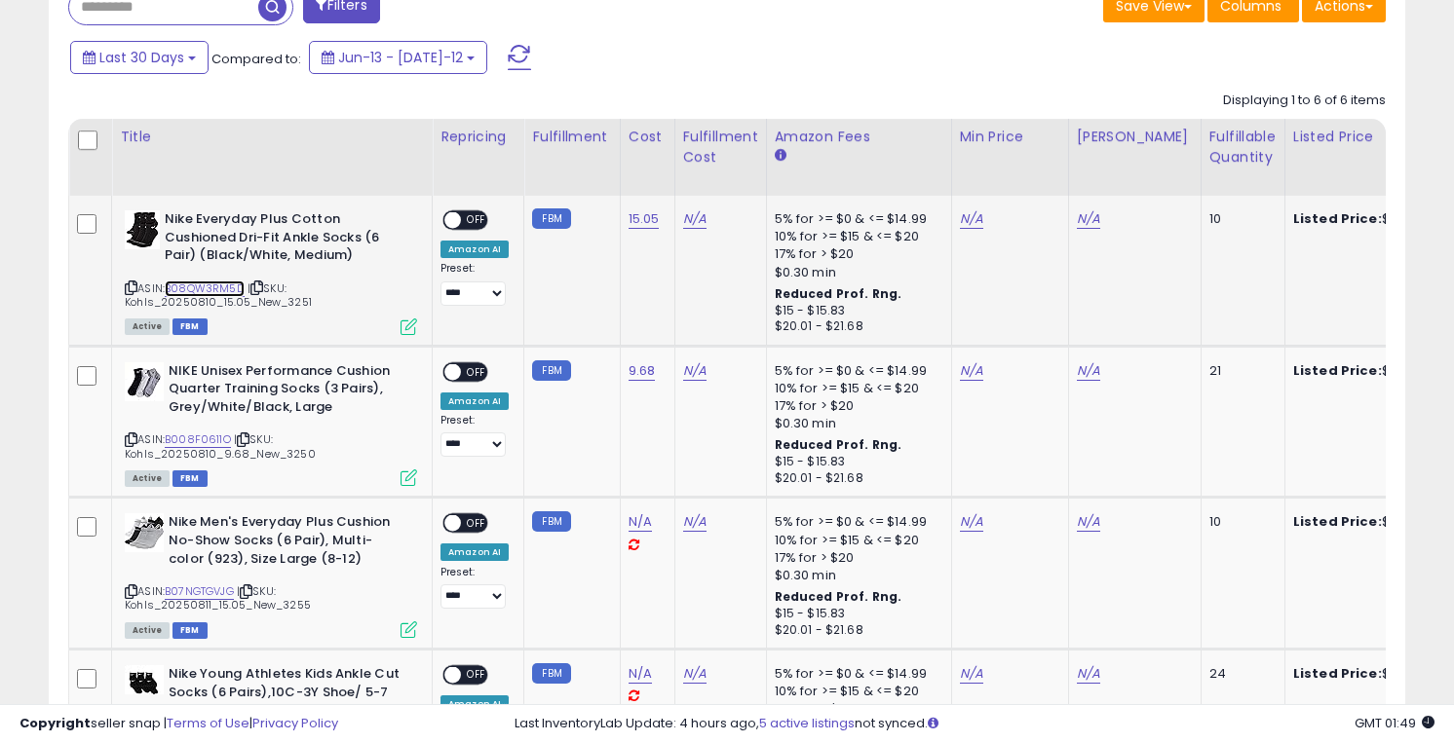
click at [223, 284] on link "B08QW3RM5D" at bounding box center [205, 289] width 80 height 17
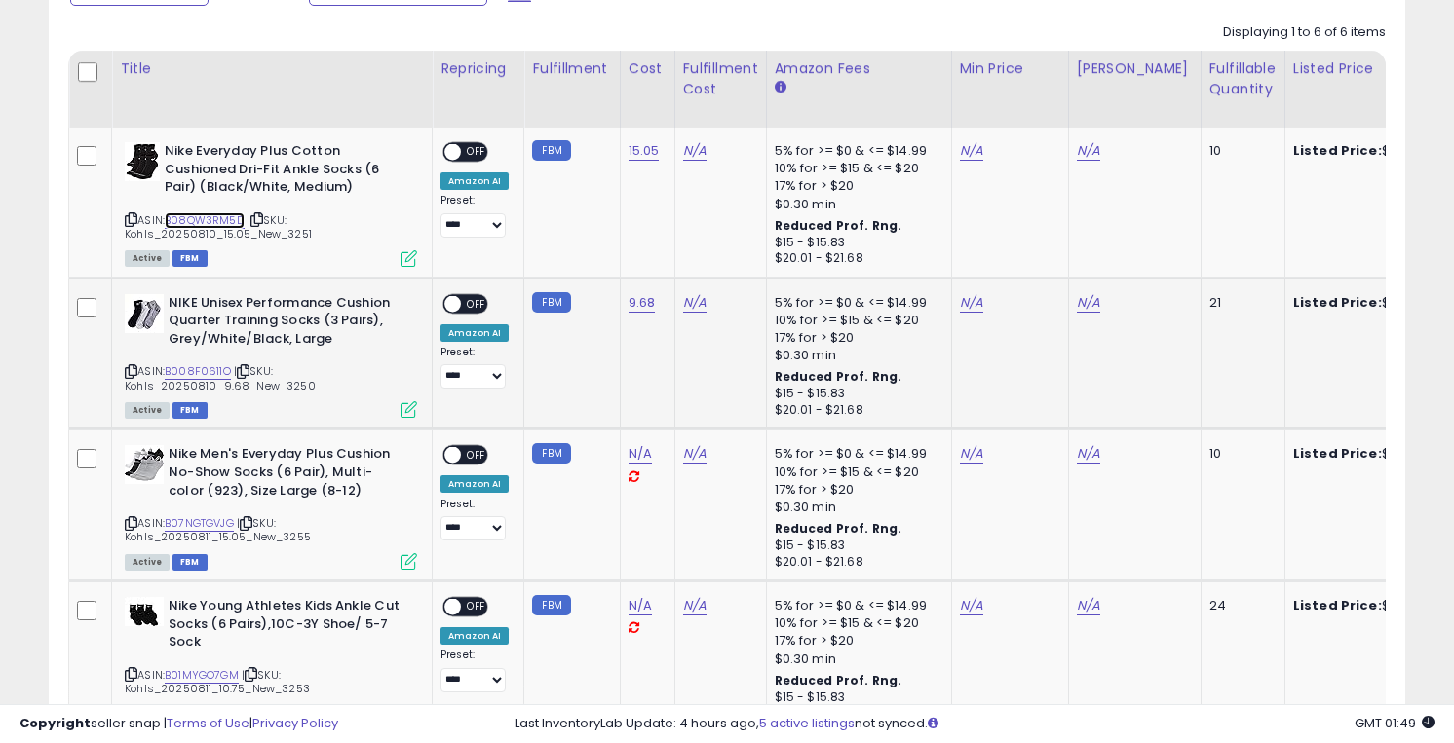
scroll to position [952, 0]
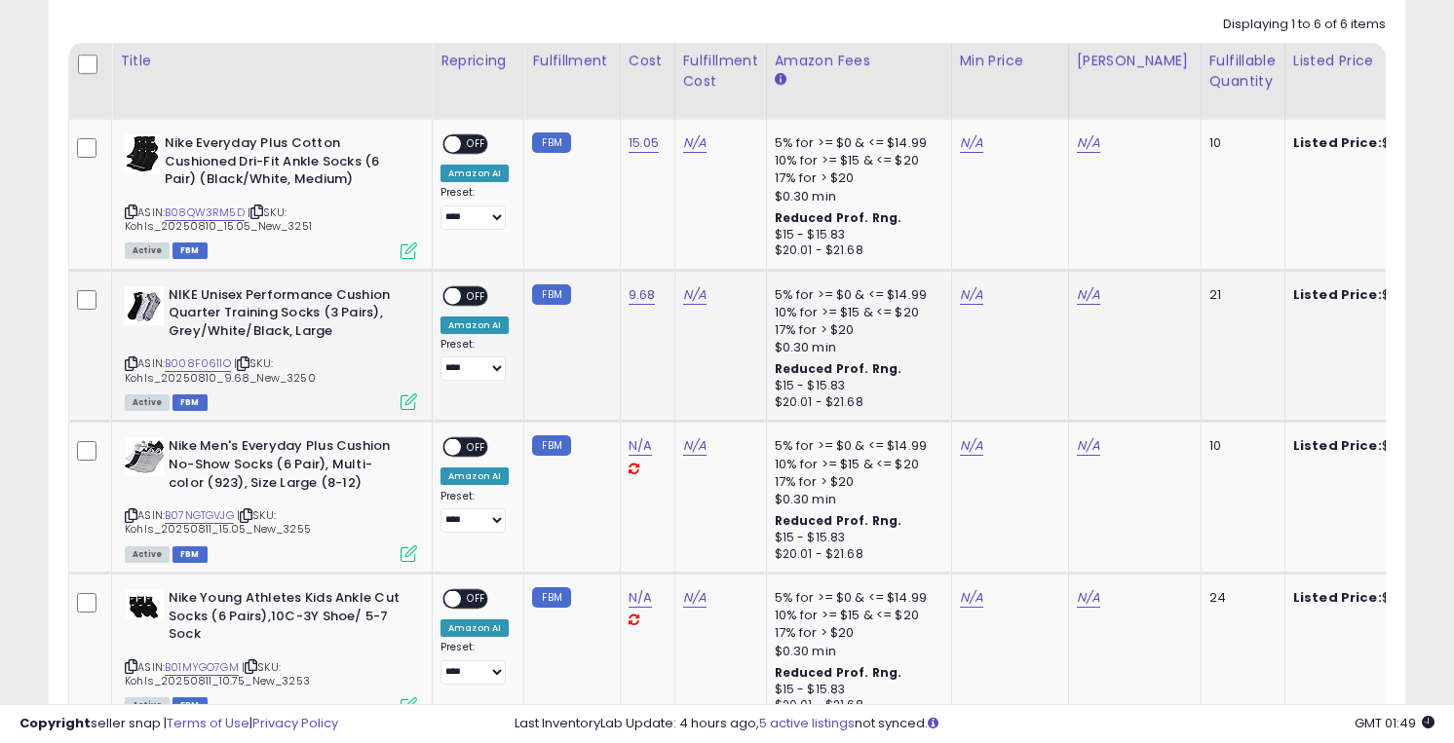
click at [212, 355] on div "ASIN: B008F0611O | SKU: Kohls_20250810_9.68_New_3250 Active FBM" at bounding box center [271, 347] width 292 height 123
click at [209, 361] on link "B008F0611O" at bounding box center [198, 364] width 66 height 17
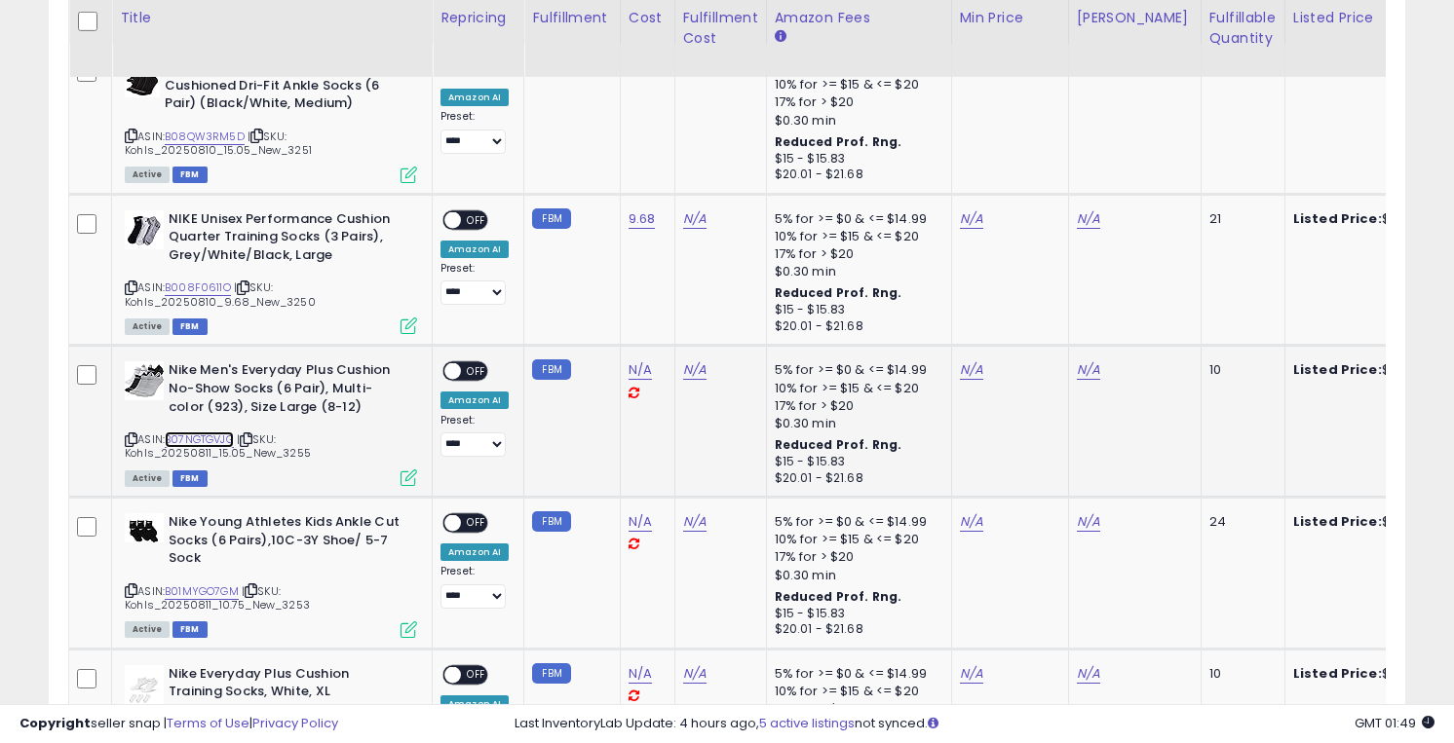
click at [211, 435] on link "B07NGTGVJG" at bounding box center [199, 440] width 69 height 17
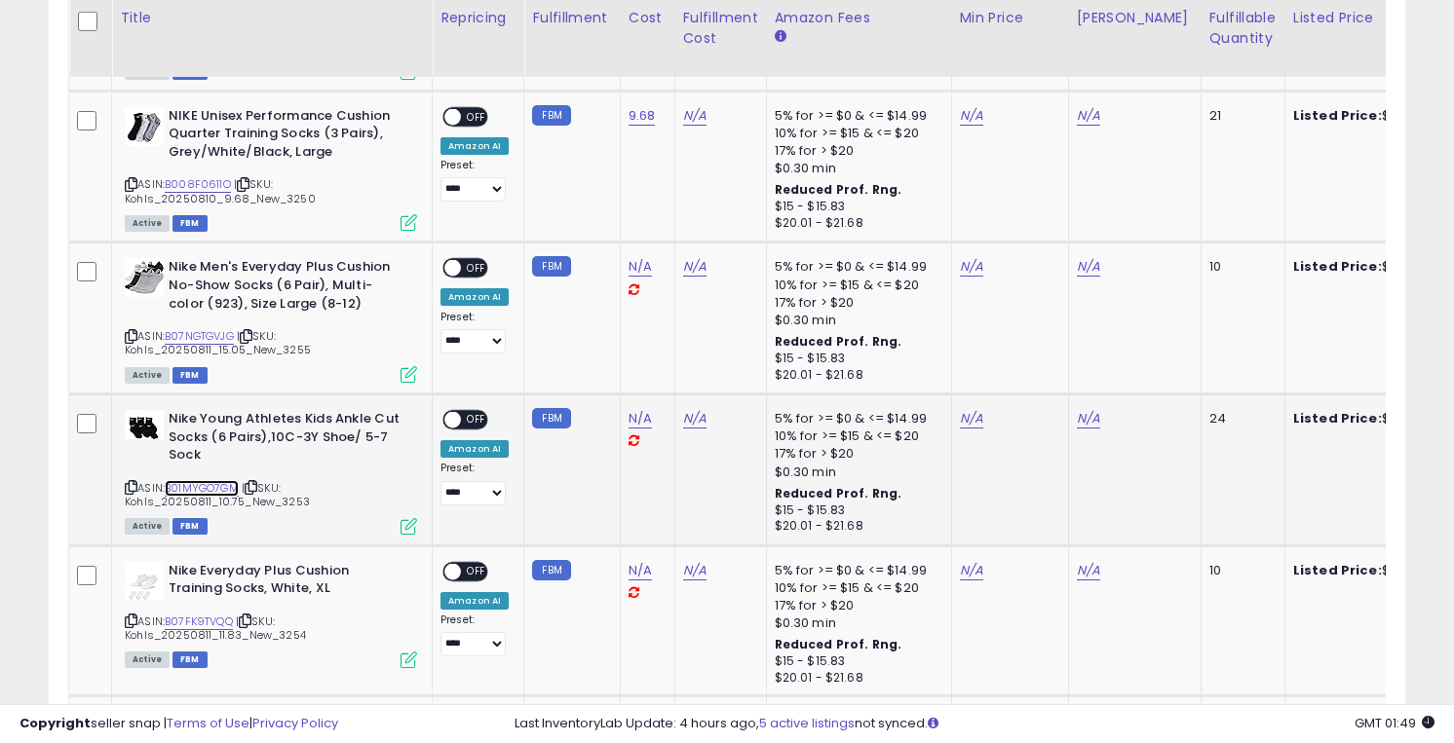
click at [210, 487] on link "B01MYGO7GM" at bounding box center [202, 488] width 74 height 17
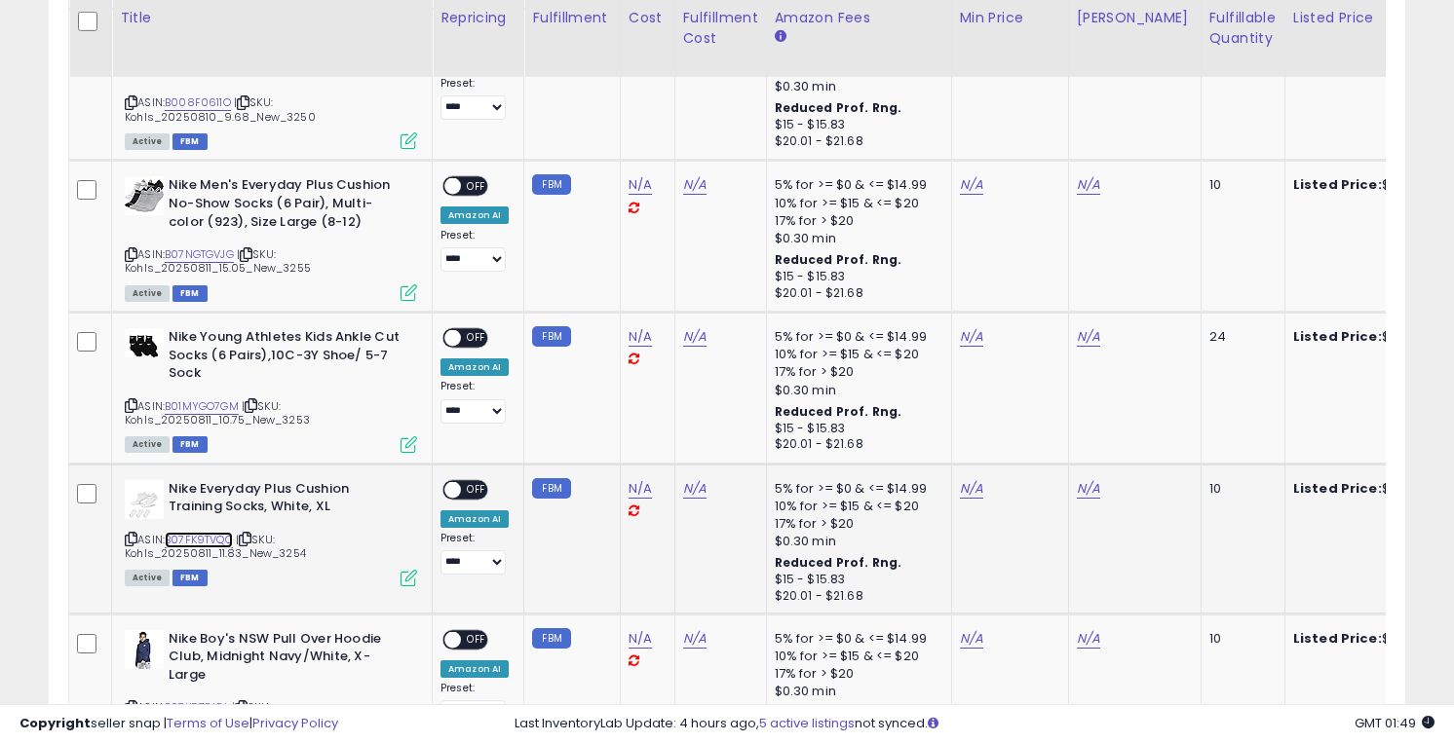
click at [204, 534] on link "B07FK9TVQQ" at bounding box center [199, 540] width 68 height 17
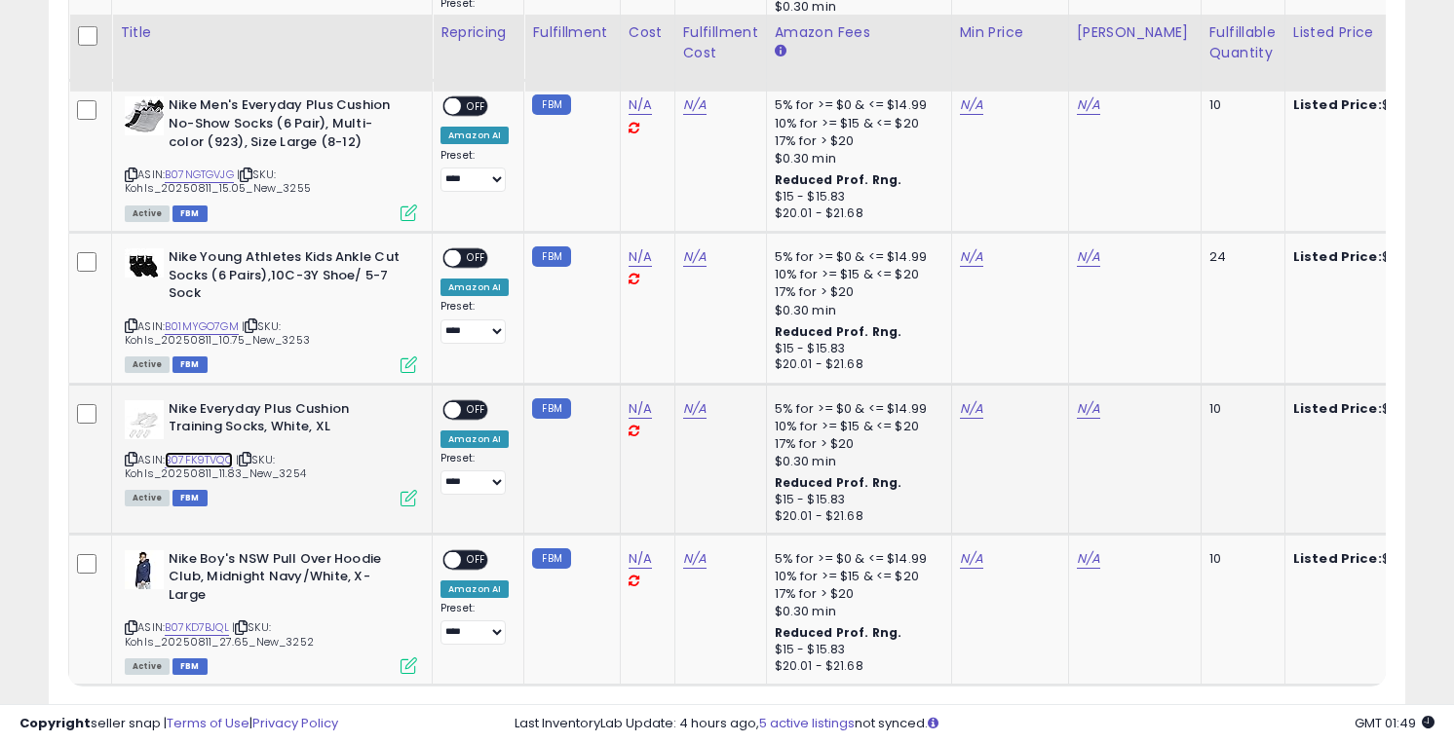
scroll to position [1308, 0]
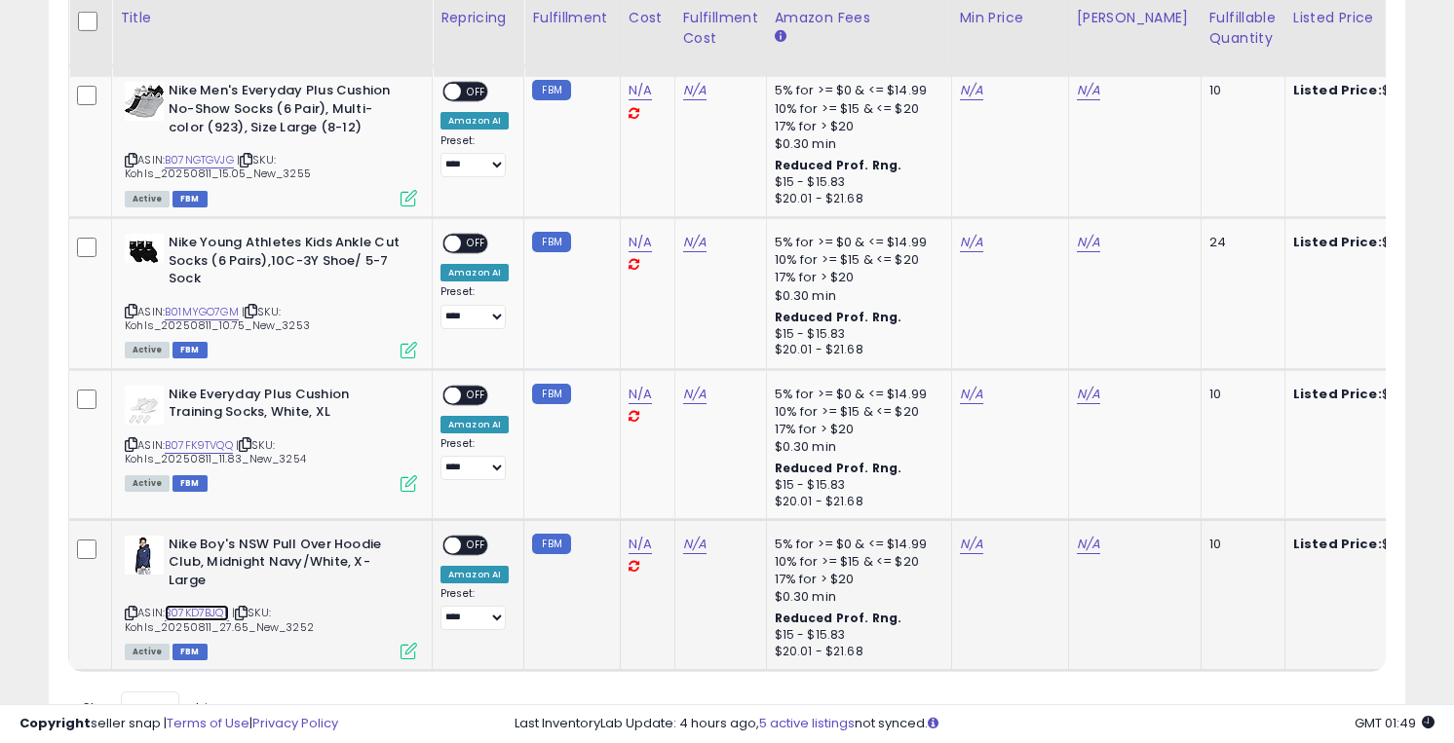
click at [200, 605] on link "B07KD7BJQL" at bounding box center [197, 613] width 64 height 17
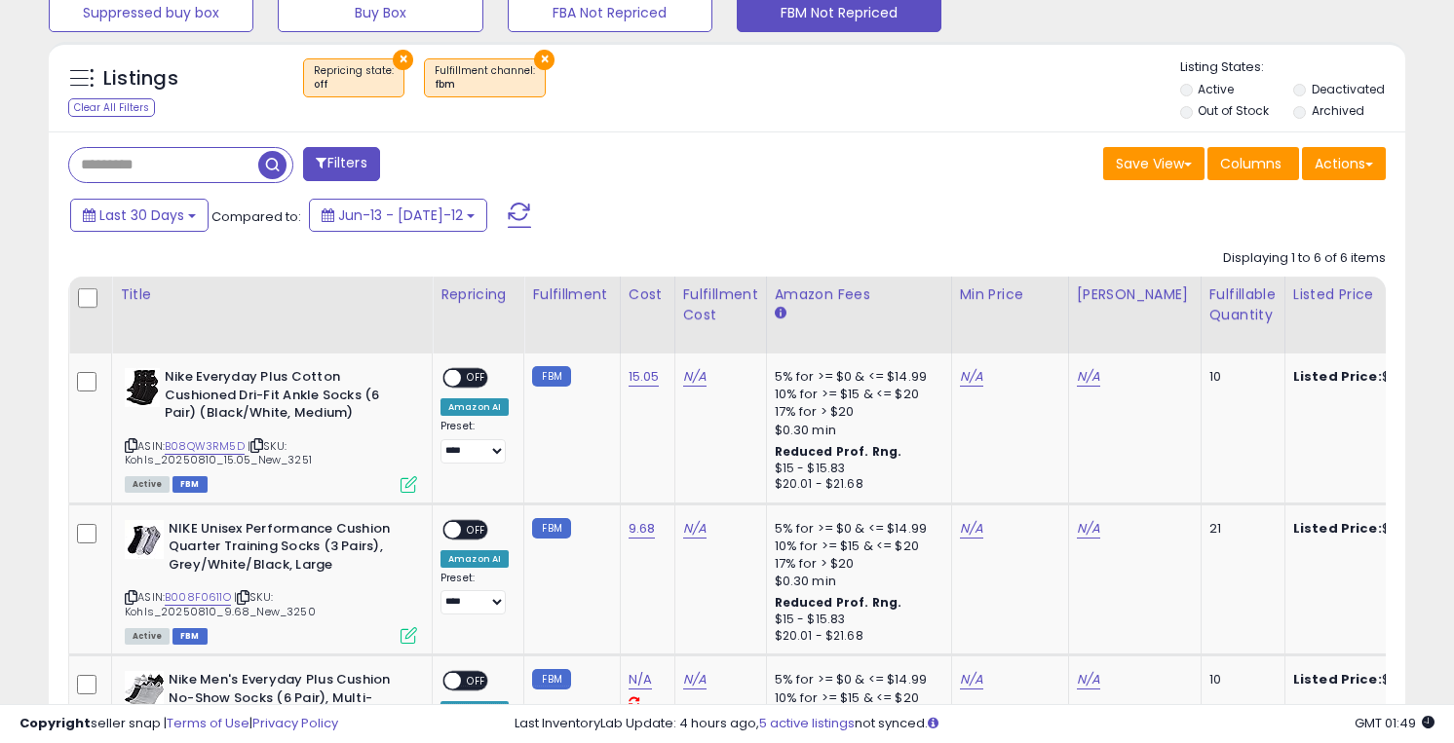
scroll to position [729, 0]
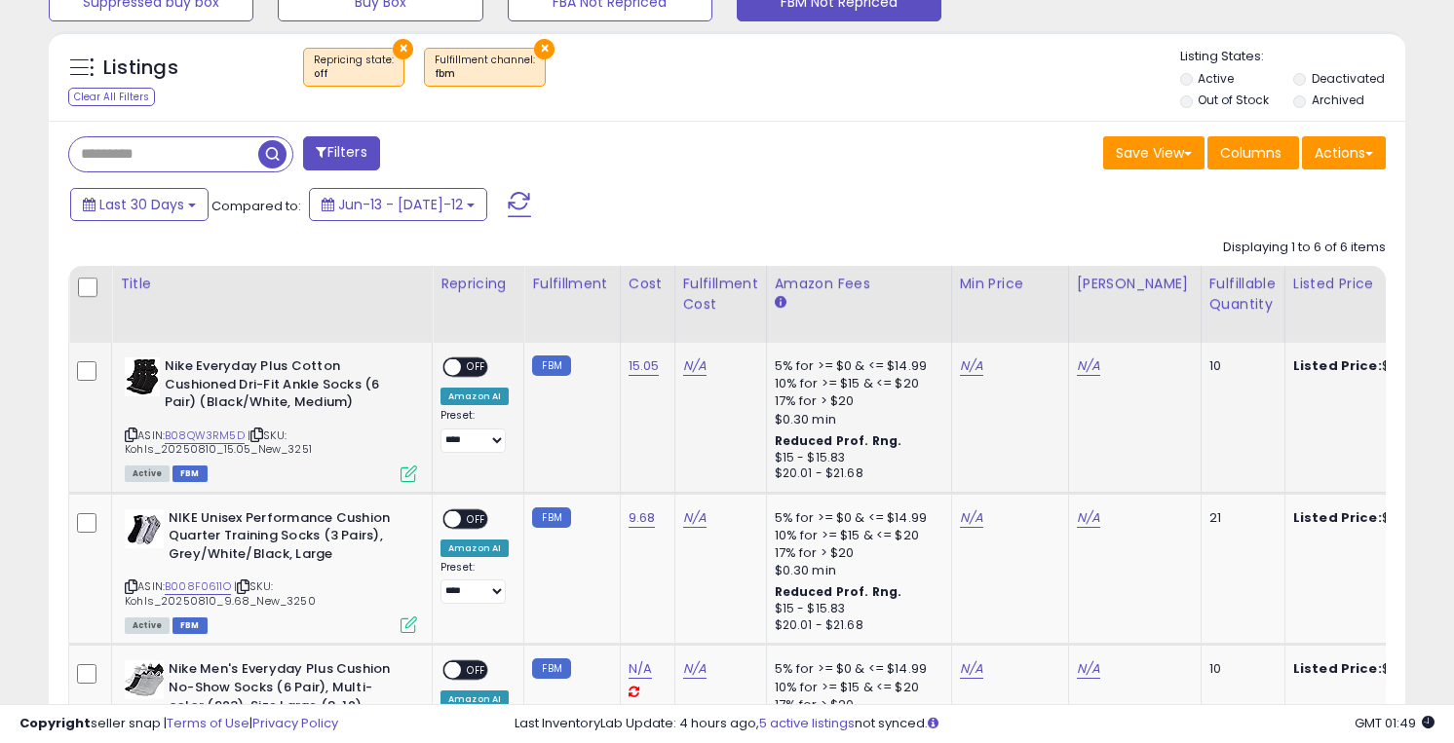
click at [977, 370] on div "N/A" at bounding box center [1007, 367] width 94 height 18
click at [968, 370] on link "N/A" at bounding box center [971, 366] width 23 height 19
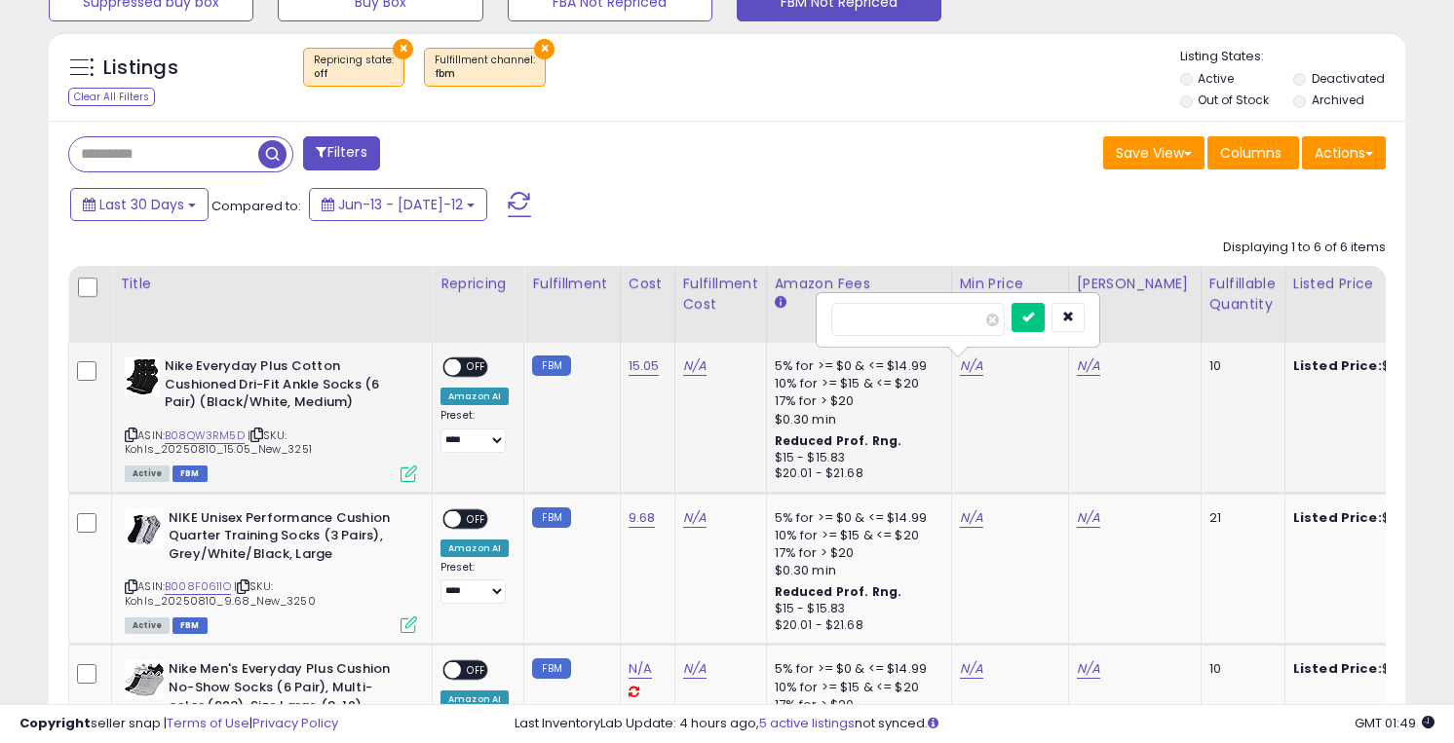
type input "**"
click button "submit" at bounding box center [1027, 317] width 33 height 29
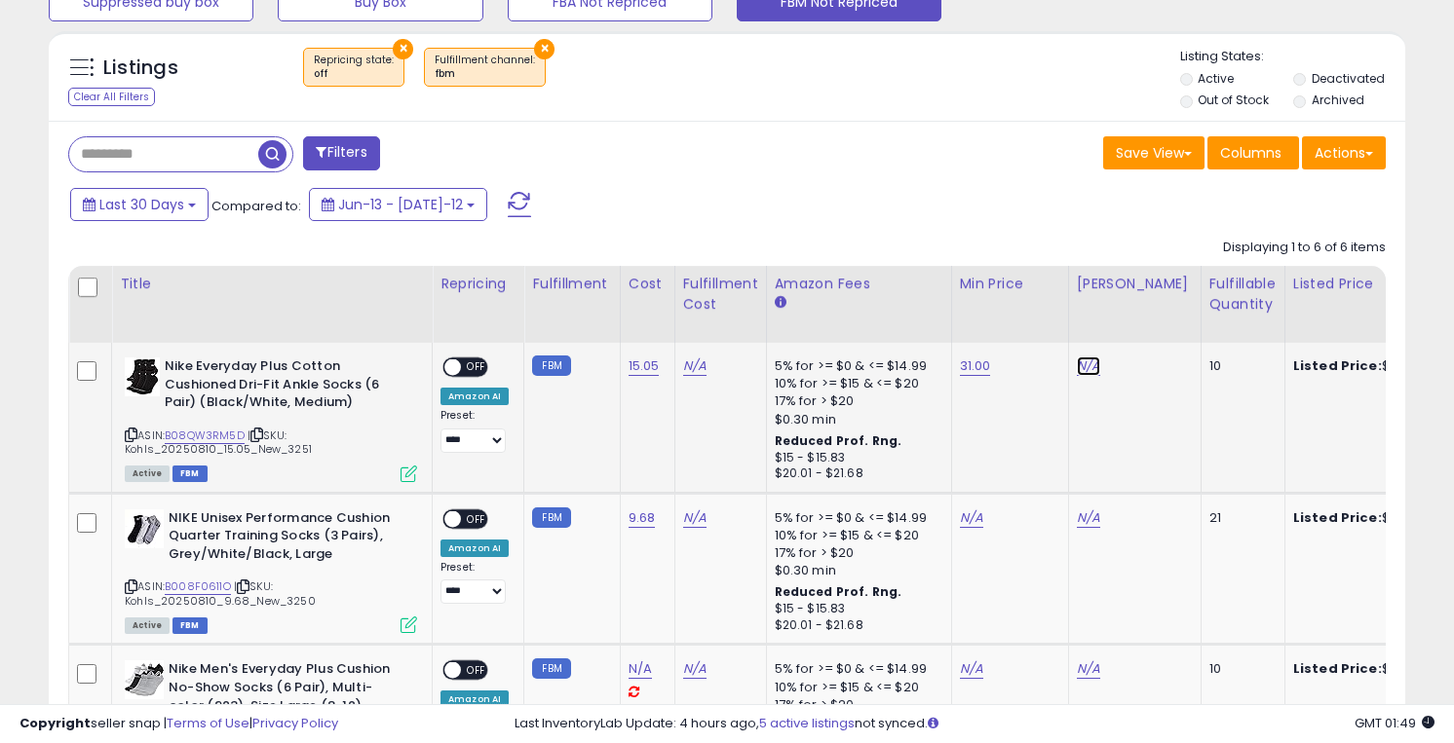
click at [1081, 371] on link "N/A" at bounding box center [1088, 366] width 23 height 19
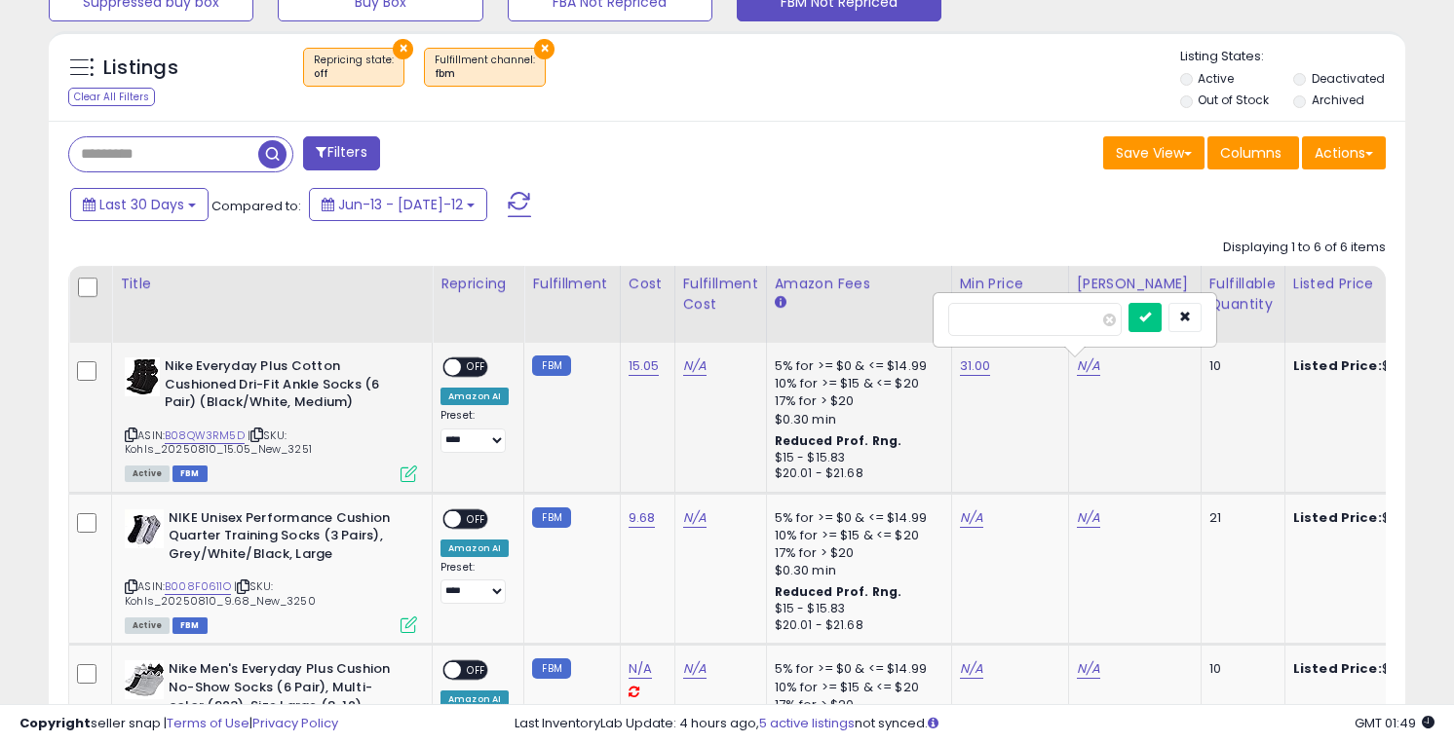
type input "**"
click button "submit" at bounding box center [1144, 317] width 33 height 29
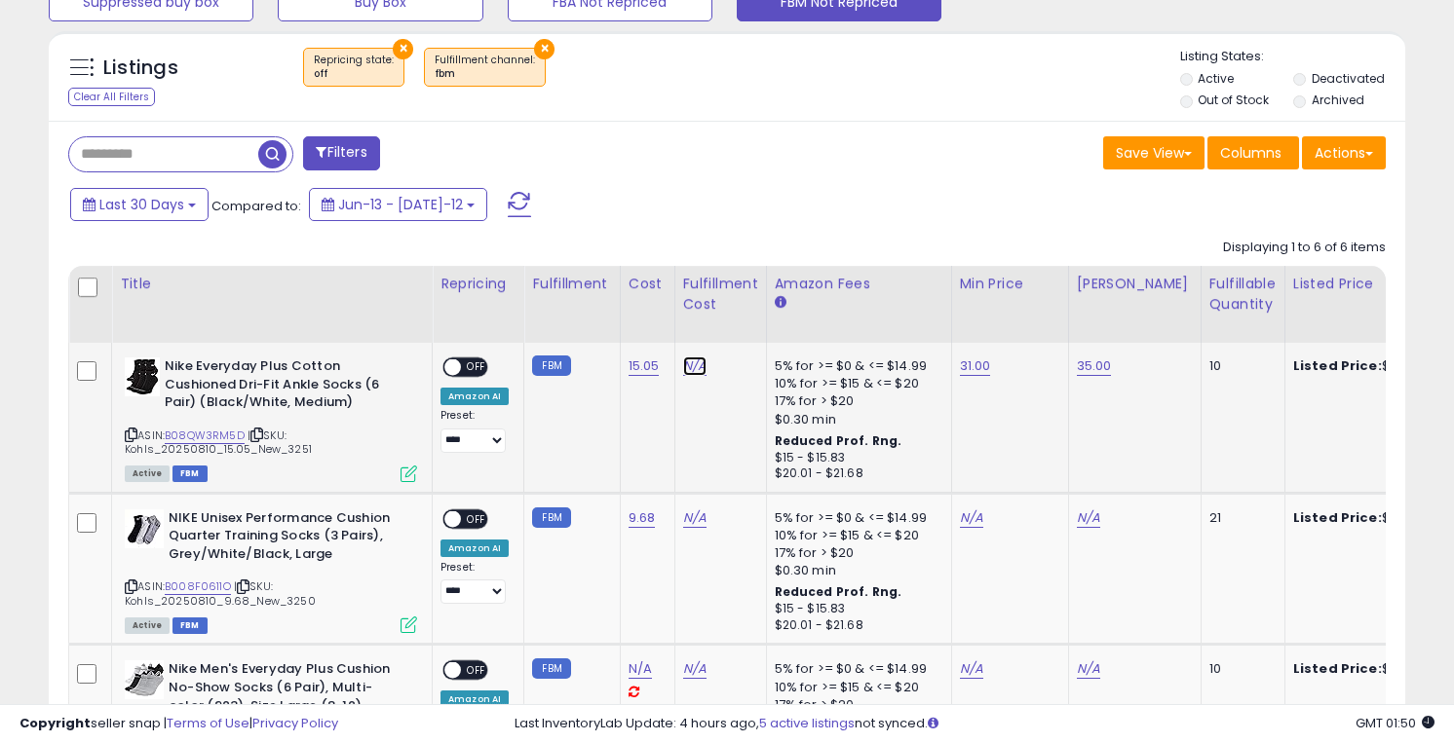
click at [691, 365] on link "N/A" at bounding box center [694, 366] width 23 height 19
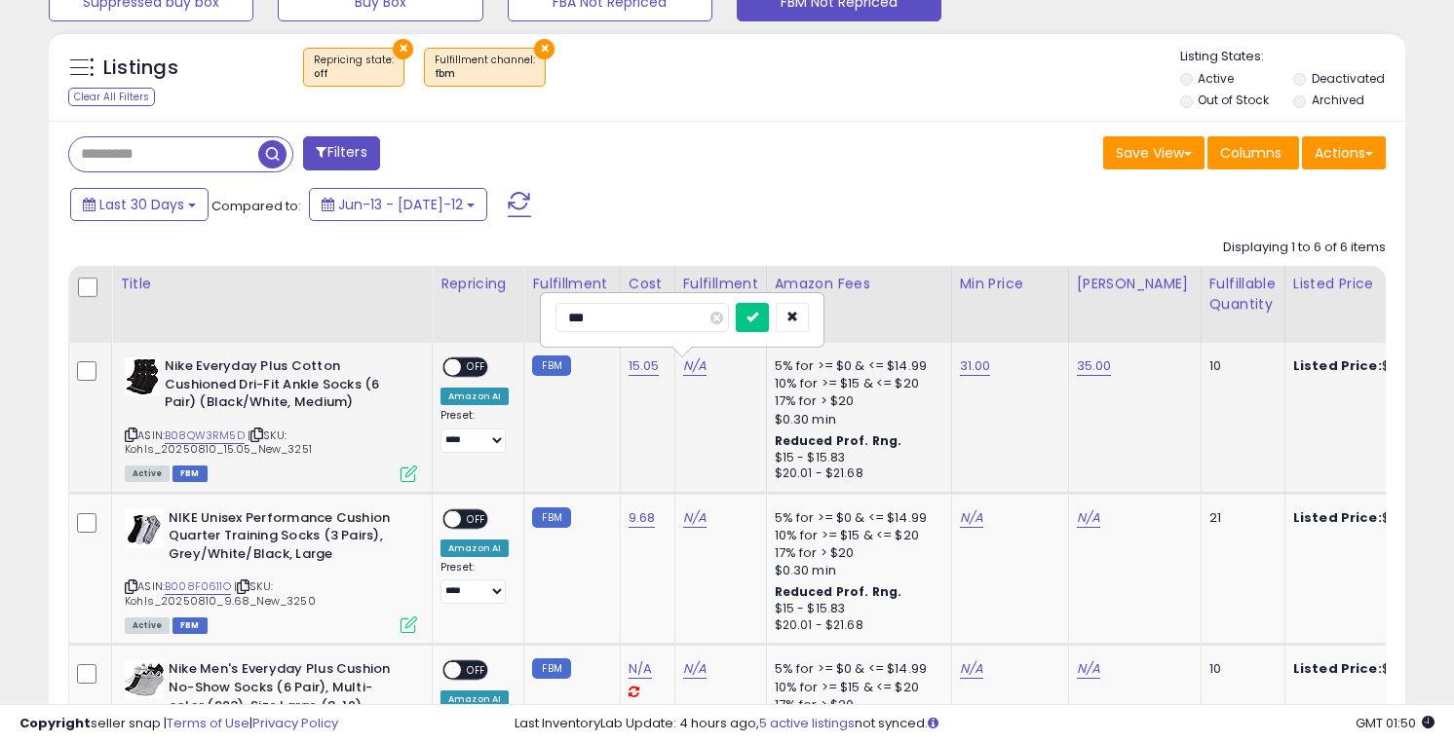
type input "****"
click button "submit" at bounding box center [752, 317] width 33 height 29
click at [476, 365] on span "OFF" at bounding box center [476, 368] width 31 height 17
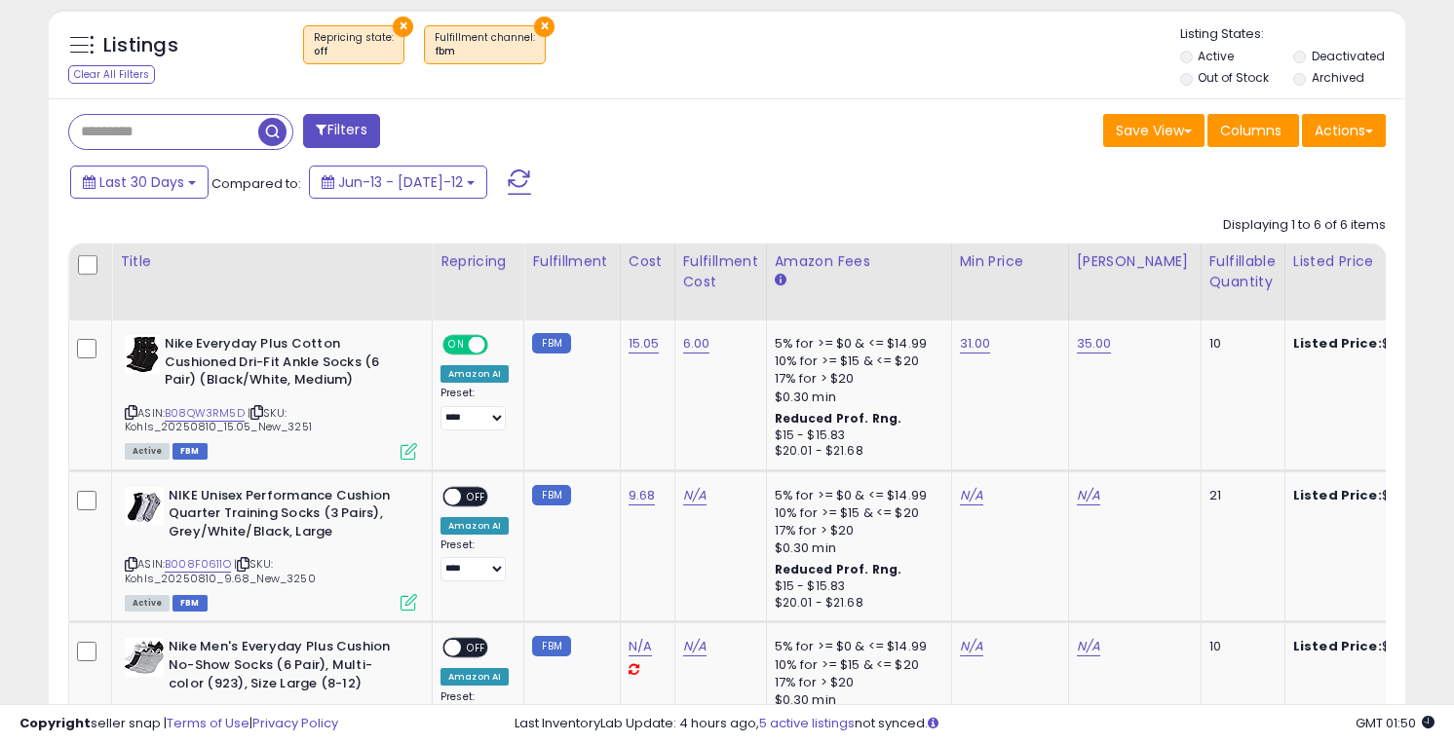
scroll to position [887, 0]
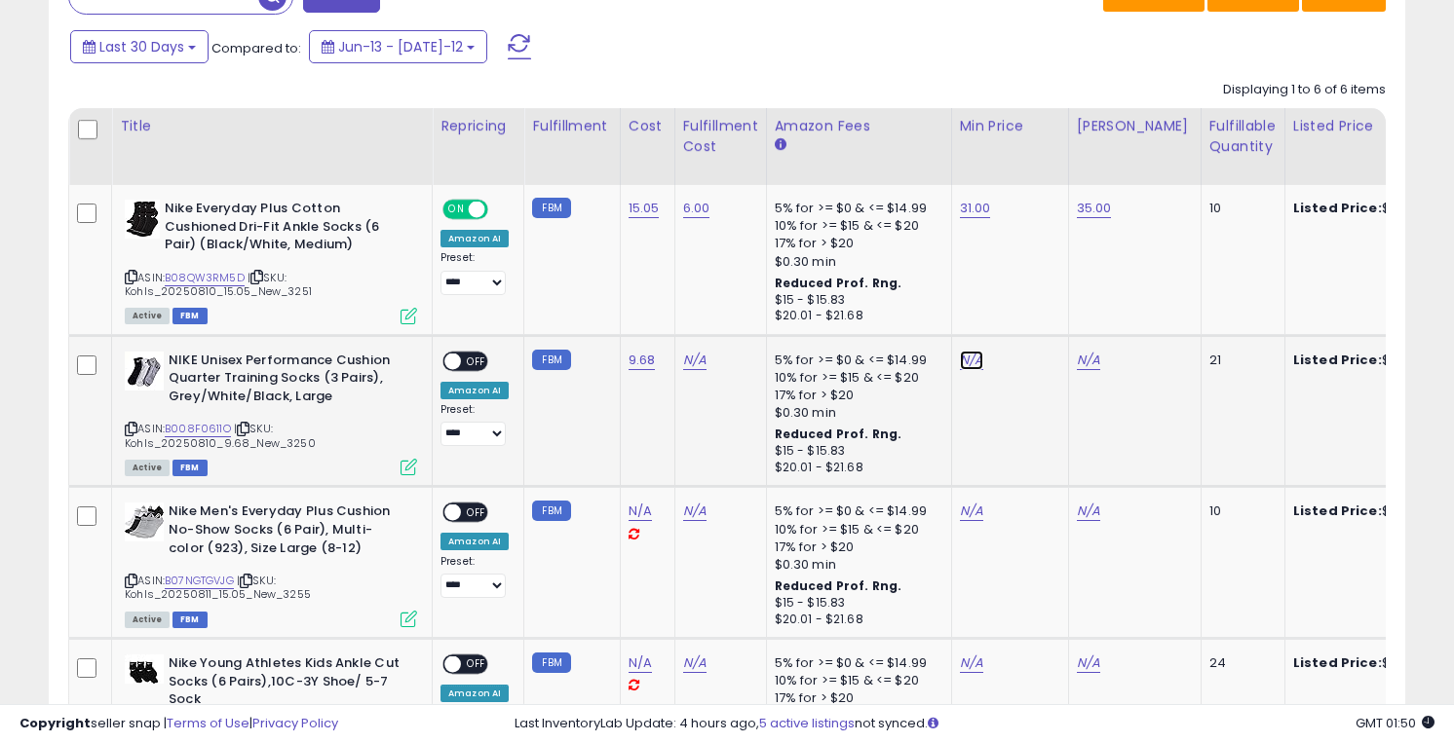
click at [966, 367] on link "N/A" at bounding box center [971, 360] width 23 height 19
type input "**"
click button "submit" at bounding box center [1027, 311] width 33 height 29
click at [1078, 361] on link "N/A" at bounding box center [1088, 360] width 23 height 19
type input "**"
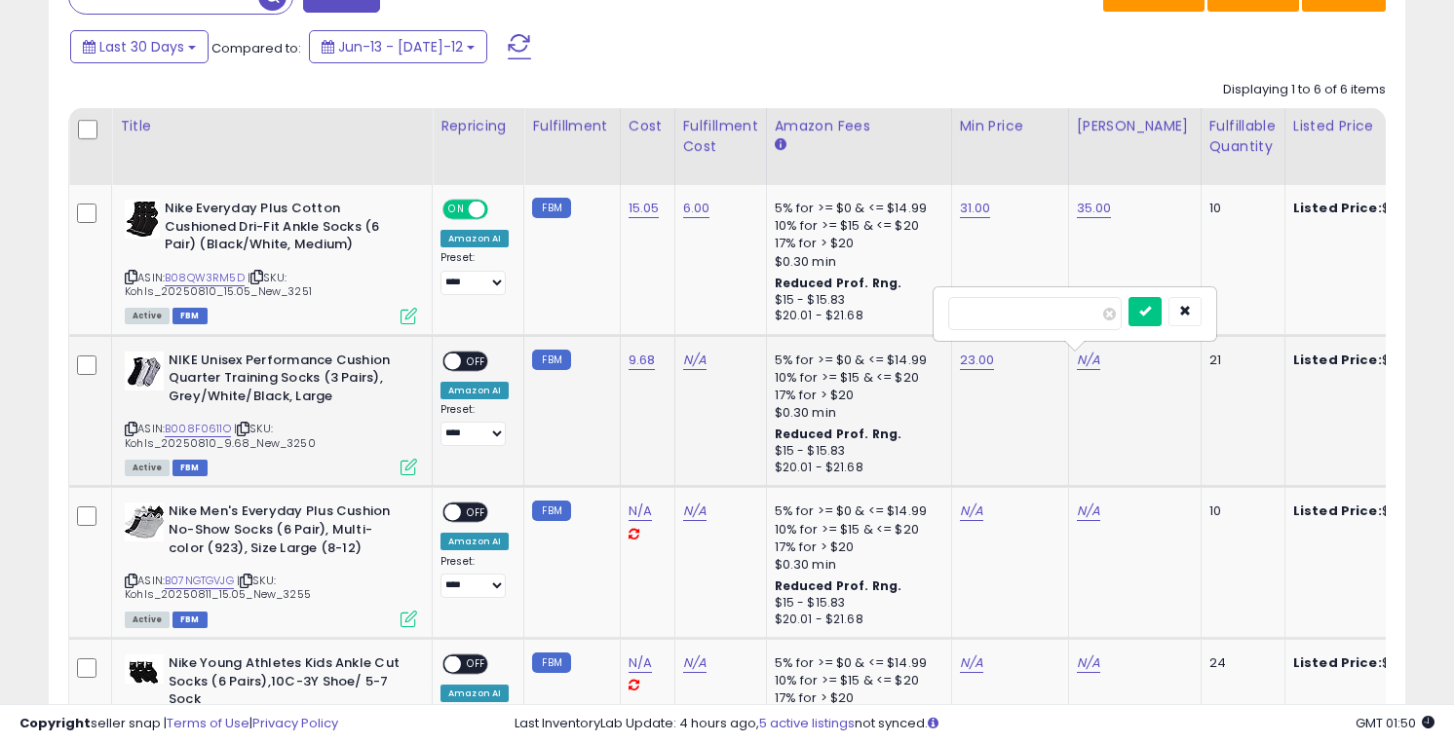
click button "submit" at bounding box center [1144, 311] width 33 height 29
click at [692, 356] on link "N/A" at bounding box center [694, 360] width 23 height 19
type input "****"
click button "submit" at bounding box center [752, 311] width 33 height 29
click at [477, 361] on span "OFF" at bounding box center [476, 361] width 31 height 17
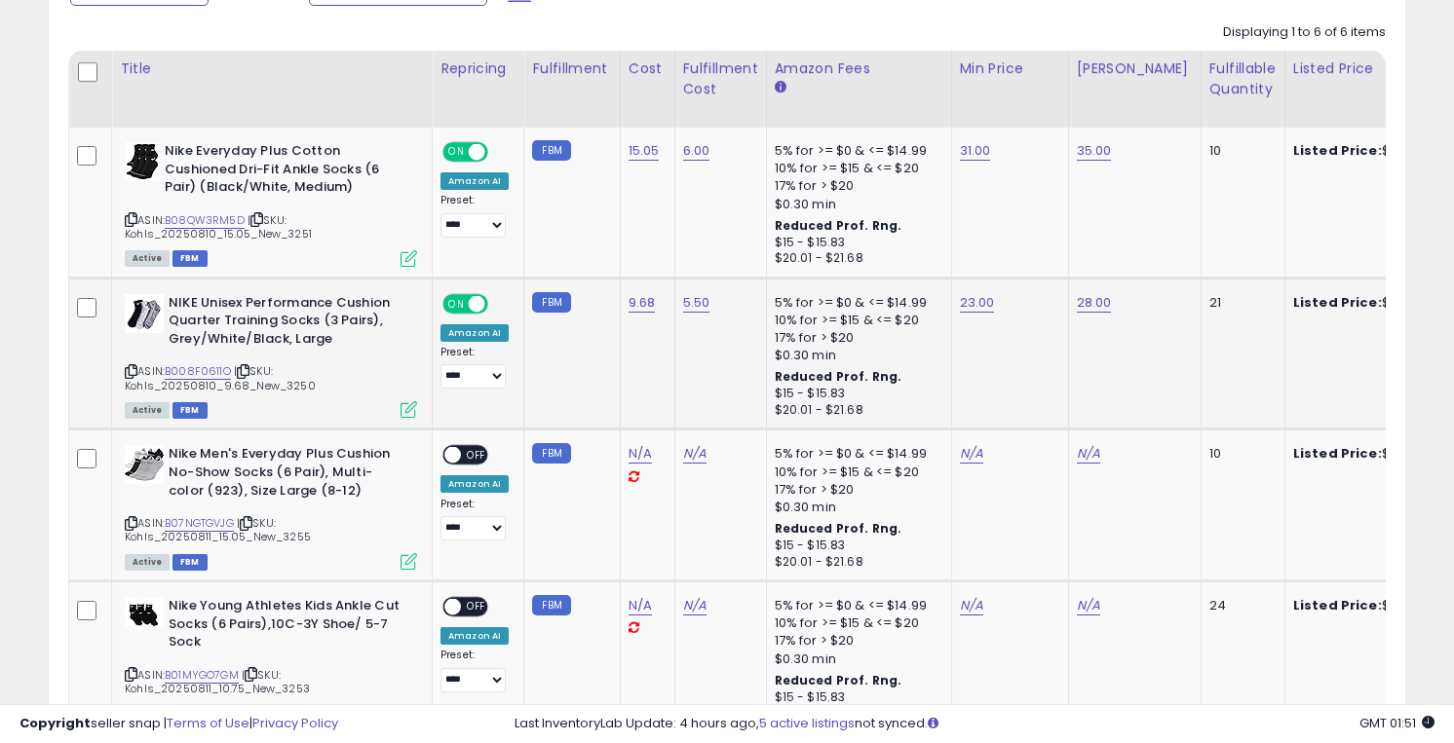
scroll to position [969, 0]
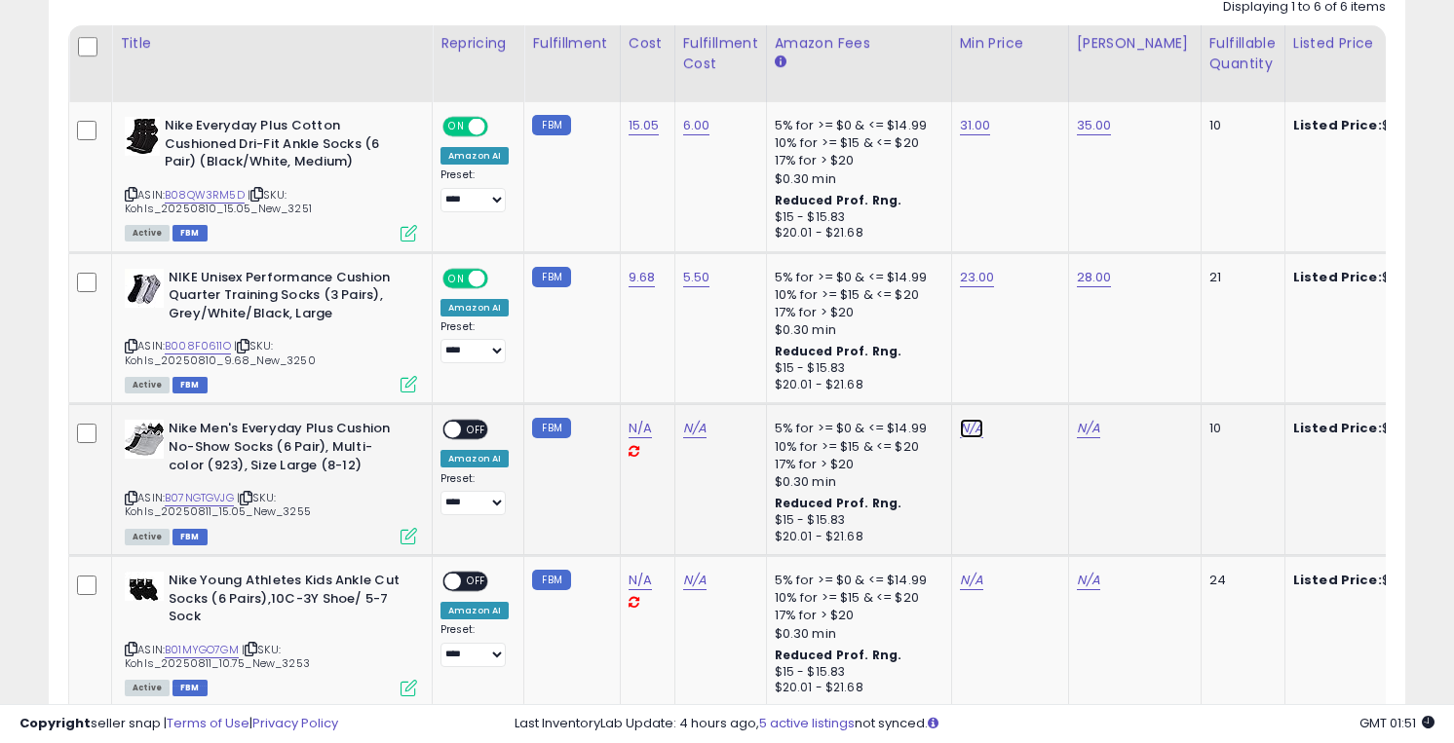
click at [965, 431] on link "N/A" at bounding box center [971, 428] width 23 height 19
type input "*****"
click button "submit" at bounding box center [1027, 379] width 33 height 29
click at [1084, 433] on link "N/A" at bounding box center [1088, 428] width 23 height 19
type input "**"
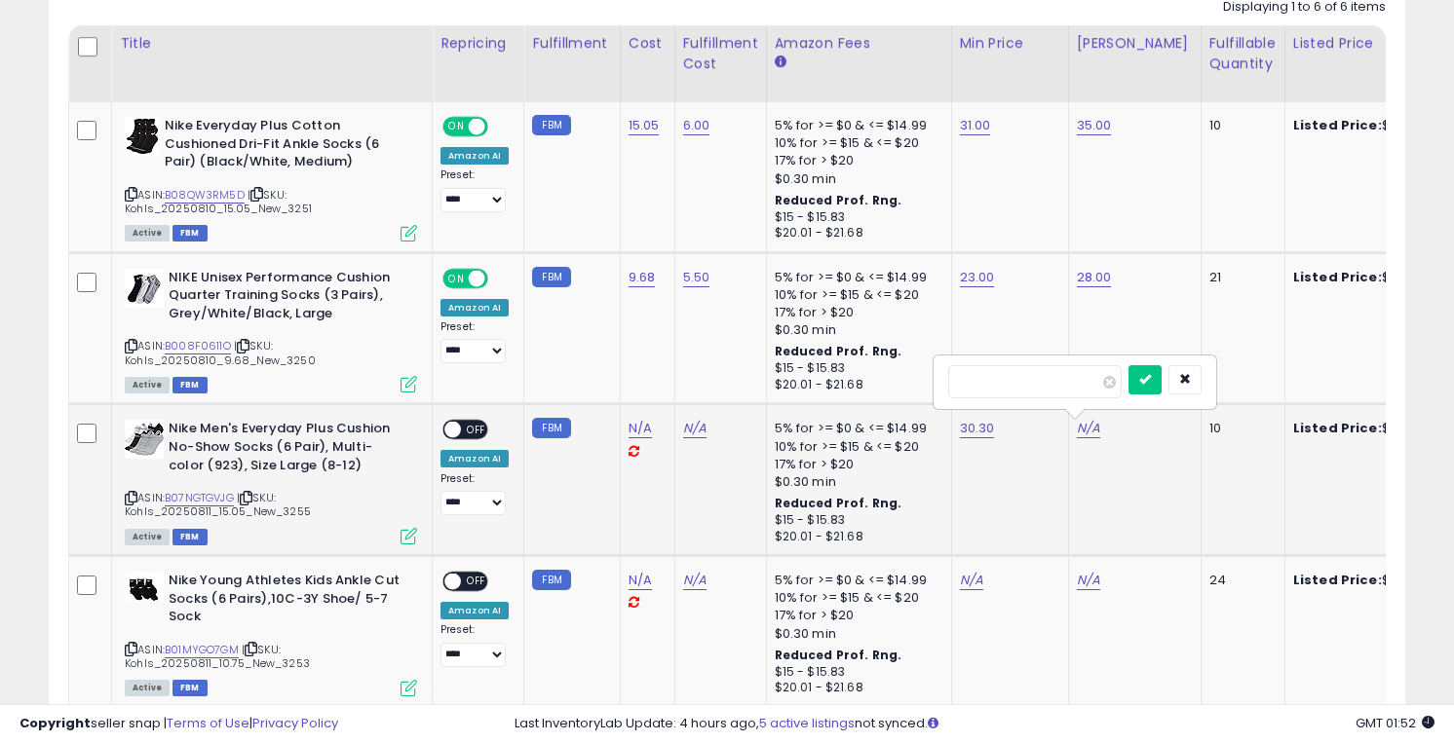
click button "submit" at bounding box center [1144, 379] width 33 height 29
click at [690, 430] on link "N/A" at bounding box center [694, 428] width 23 height 19
type input "****"
click button "submit" at bounding box center [752, 379] width 33 height 29
click at [482, 433] on span "OFF" at bounding box center [476, 430] width 31 height 17
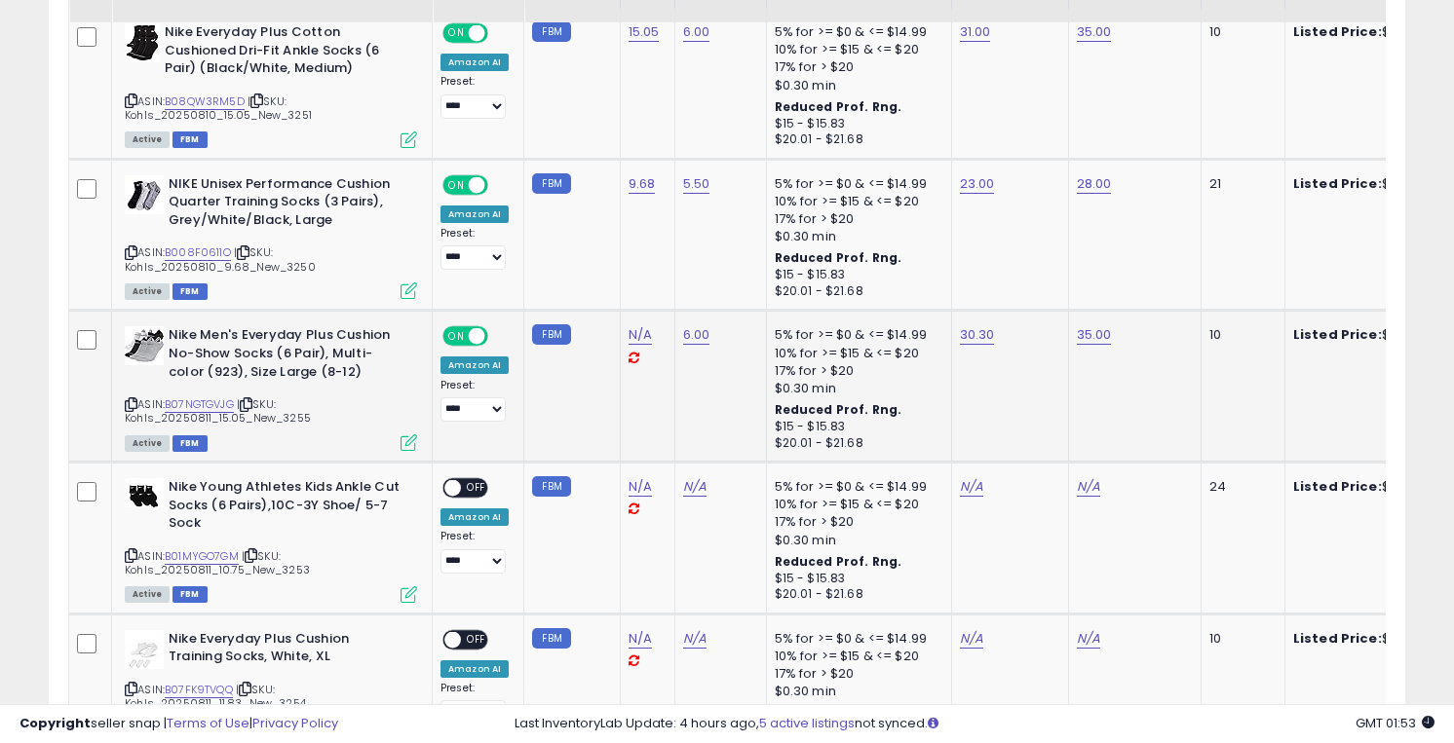
scroll to position [1108, 0]
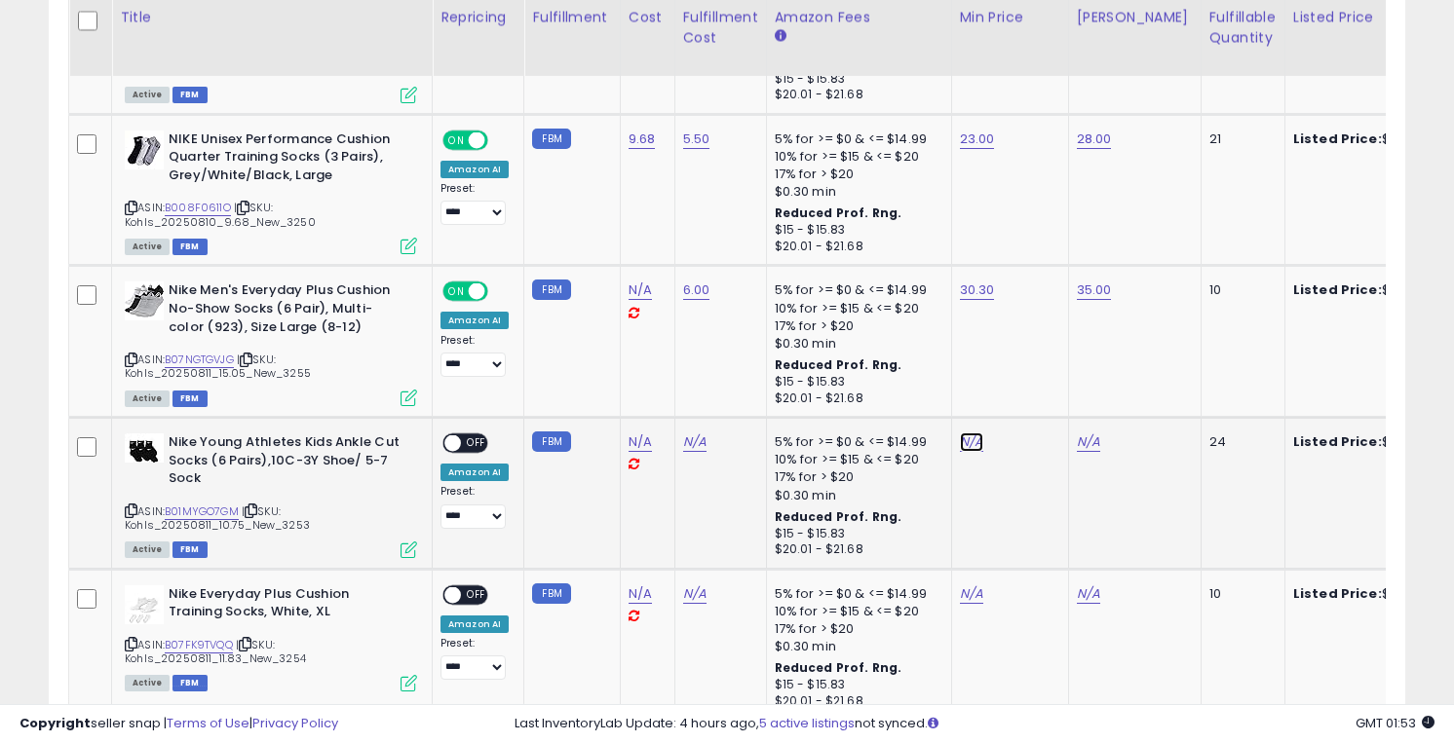
click at [966, 443] on link "N/A" at bounding box center [971, 442] width 23 height 19
type input "**"
click button "submit" at bounding box center [1027, 393] width 33 height 29
click at [689, 447] on link "N/A" at bounding box center [694, 442] width 23 height 19
type input "****"
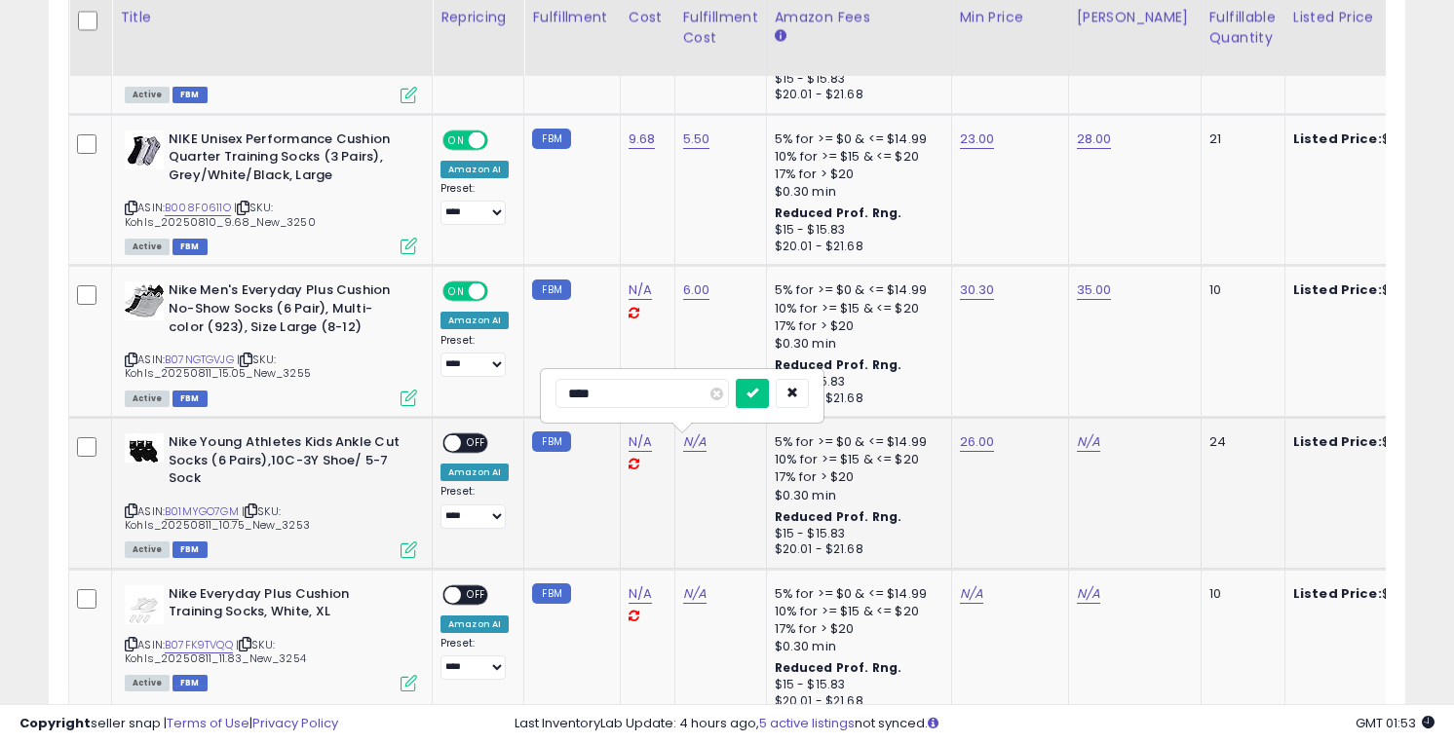
click button "submit" at bounding box center [752, 393] width 33 height 29
click at [1077, 445] on link "N/A" at bounding box center [1088, 442] width 23 height 19
type input "**"
click button "submit" at bounding box center [1144, 393] width 33 height 29
click at [473, 445] on span "OFF" at bounding box center [476, 444] width 31 height 17
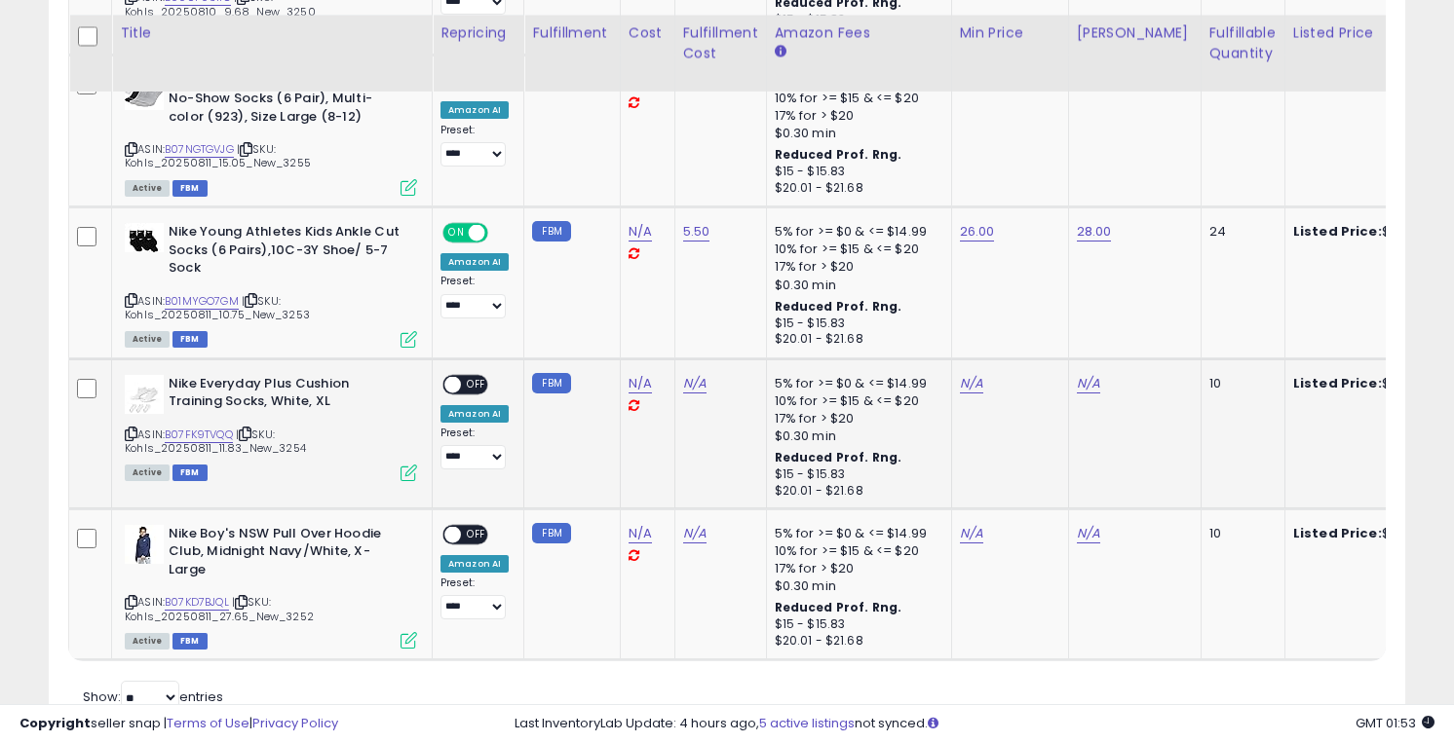
scroll to position [1334, 0]
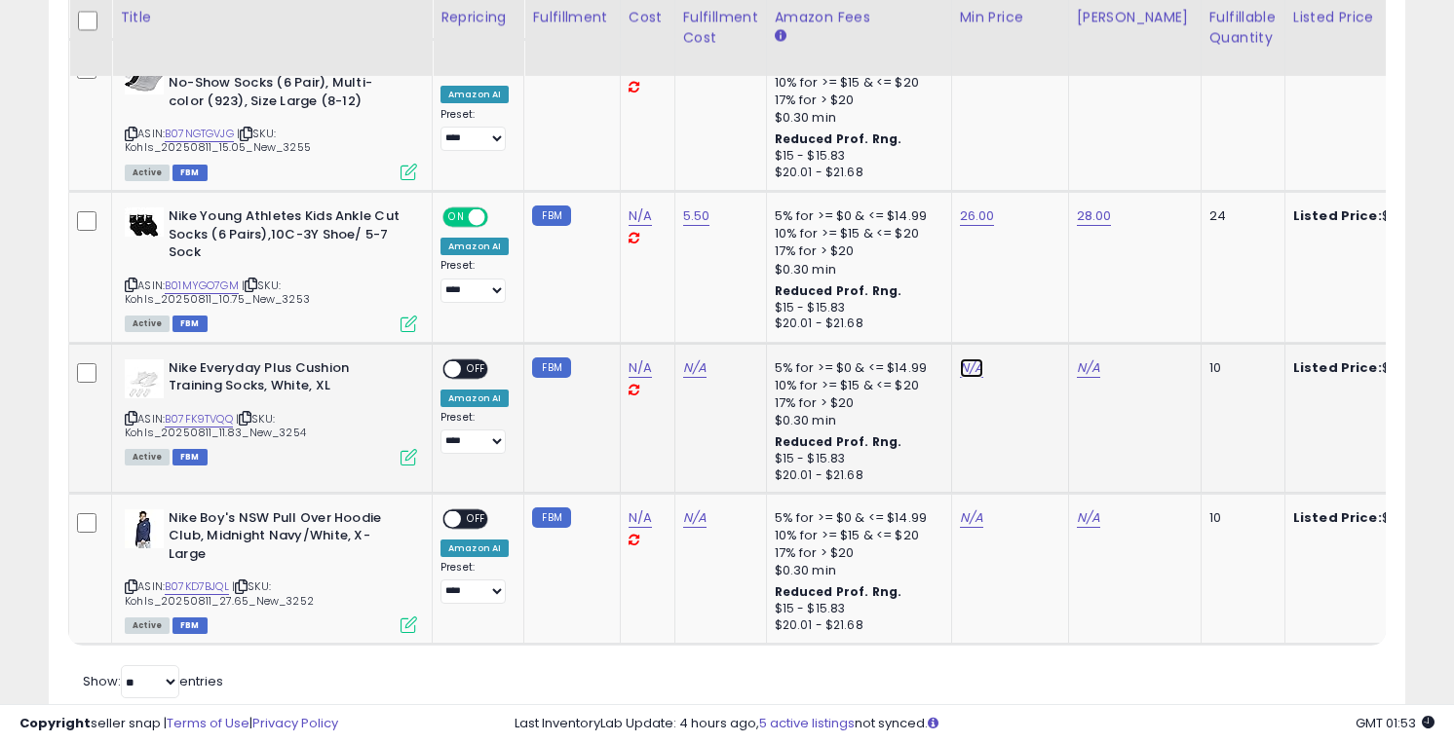
click at [964, 362] on link "N/A" at bounding box center [971, 368] width 23 height 19
type input "**"
click button "submit" at bounding box center [1027, 319] width 33 height 29
click at [1077, 369] on link "N/A" at bounding box center [1088, 368] width 23 height 19
type input "**"
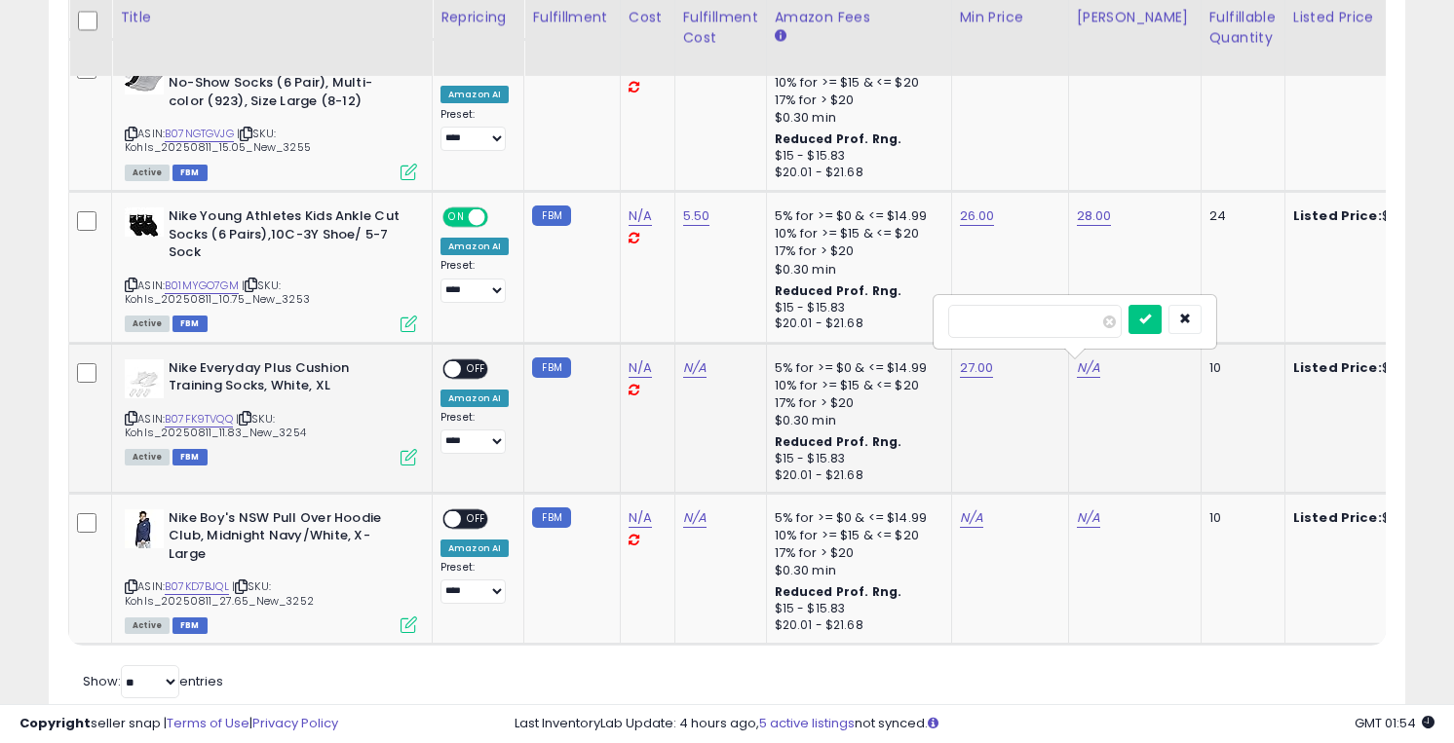
click button "submit" at bounding box center [1144, 319] width 33 height 29
click at [689, 369] on link "N/A" at bounding box center [694, 368] width 23 height 19
type input "****"
click button "submit" at bounding box center [752, 319] width 33 height 29
click at [473, 364] on span "OFF" at bounding box center [476, 369] width 31 height 17
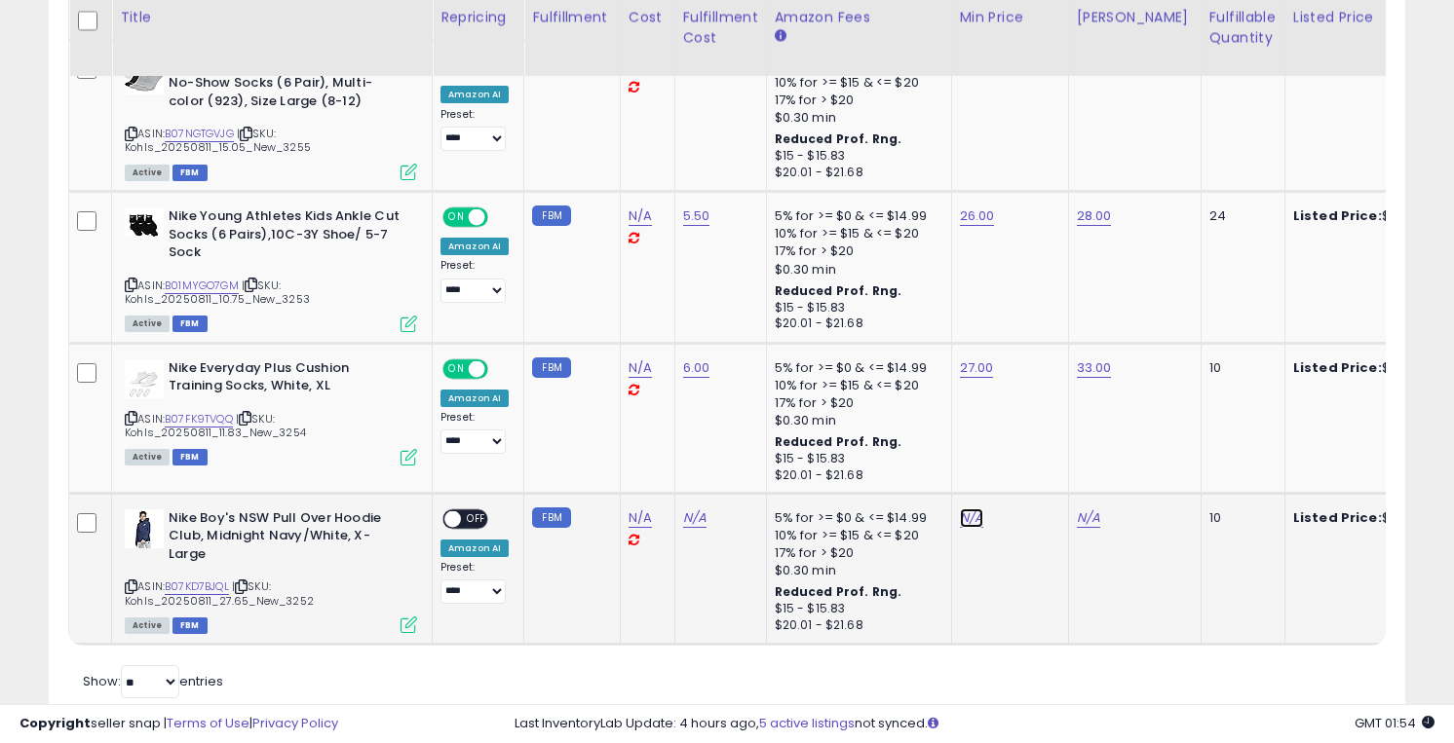
click at [971, 517] on link "N/A" at bounding box center [971, 518] width 23 height 19
type input "**"
click button "submit" at bounding box center [1027, 469] width 33 height 29
click at [1090, 519] on link "N/A" at bounding box center [1088, 518] width 23 height 19
type input "**"
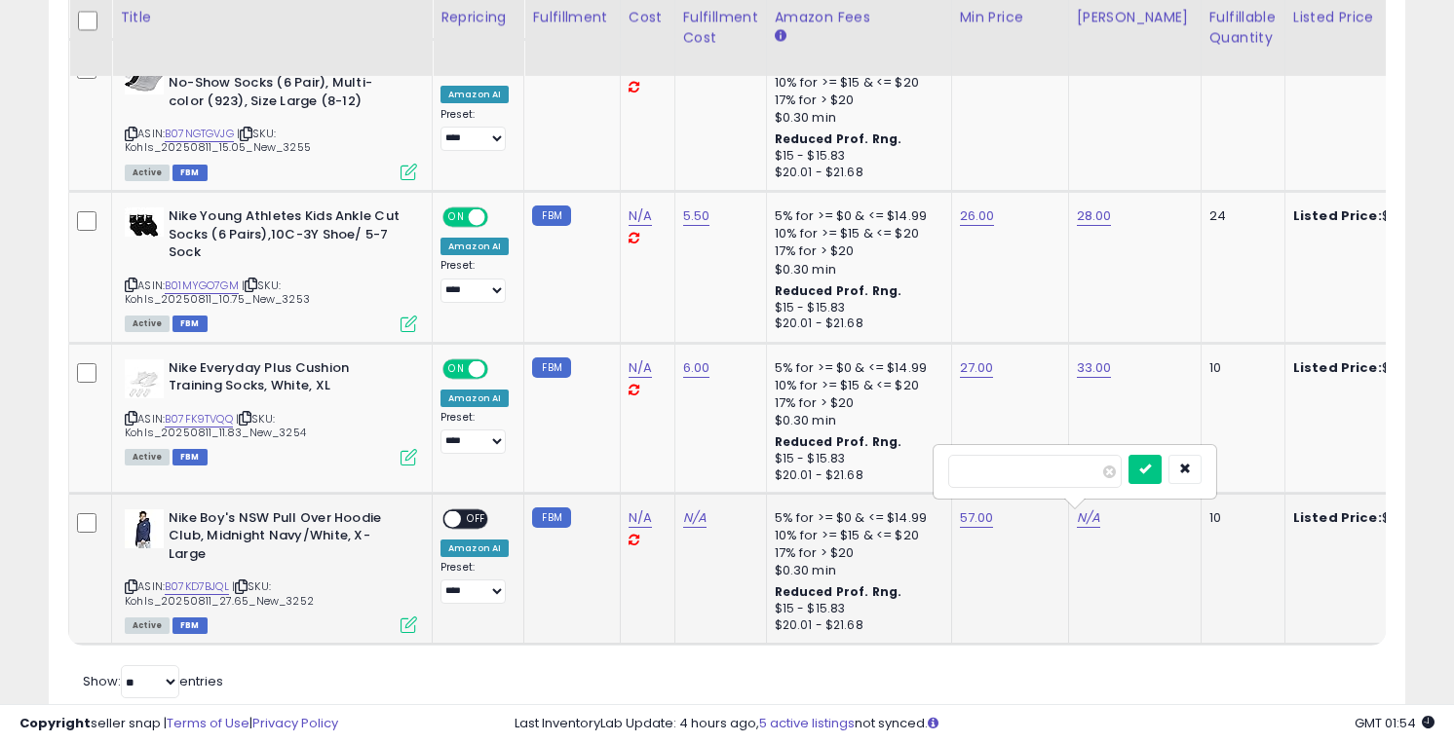
click button "submit" at bounding box center [1144, 469] width 33 height 29
click at [690, 519] on link "N/A" at bounding box center [694, 518] width 23 height 19
type input "*"
click button "submit" at bounding box center [752, 469] width 33 height 29
click at [479, 518] on span "OFF" at bounding box center [476, 519] width 31 height 17
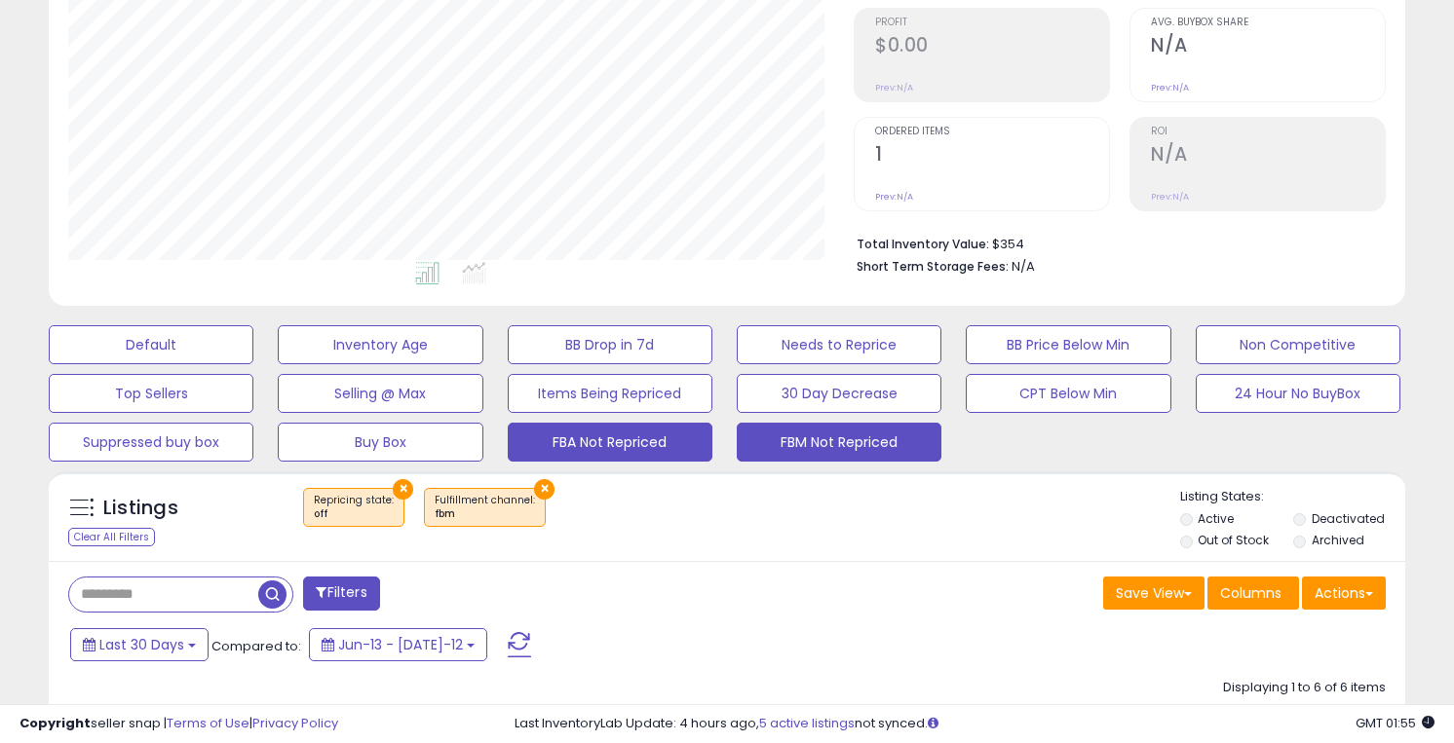
scroll to position [293, 0]
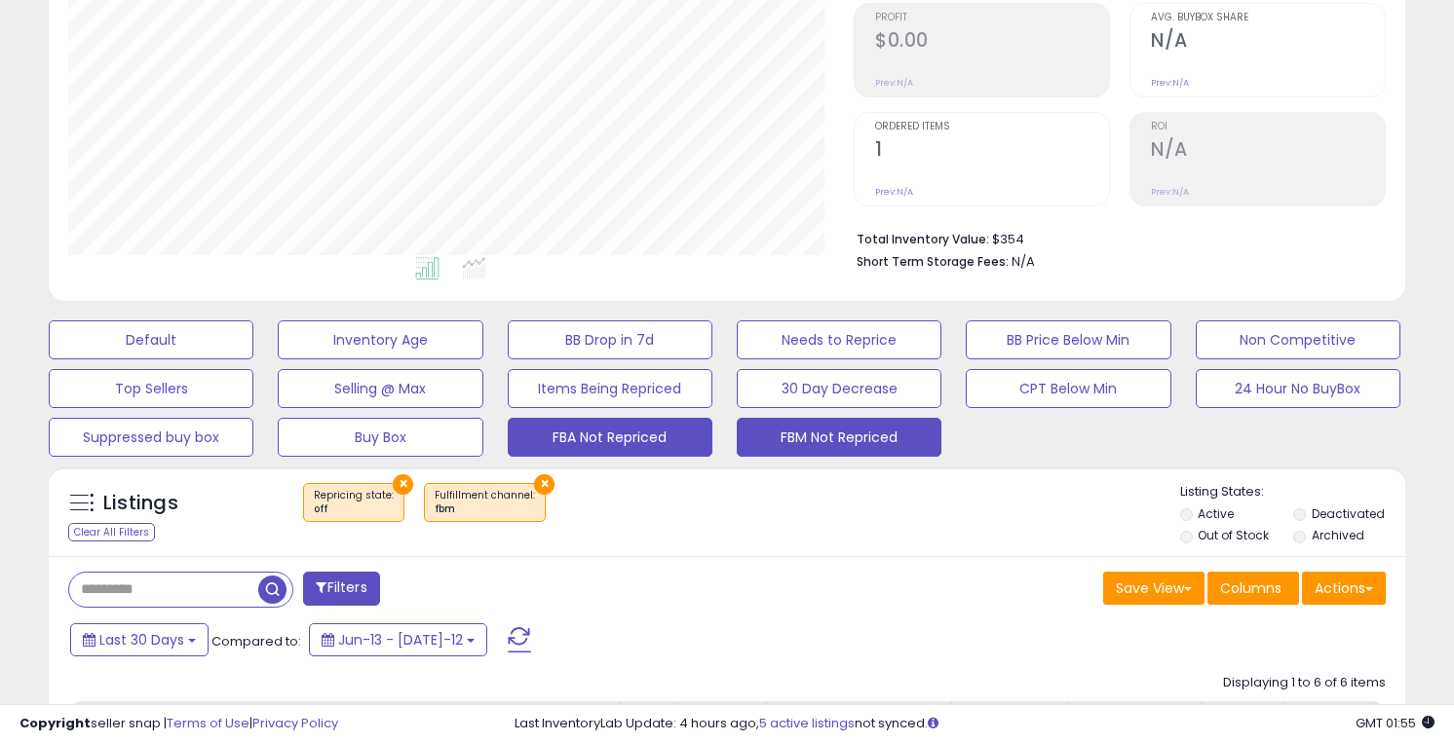
click at [253, 360] on button "FBA Not Repriced" at bounding box center [151, 340] width 205 height 39
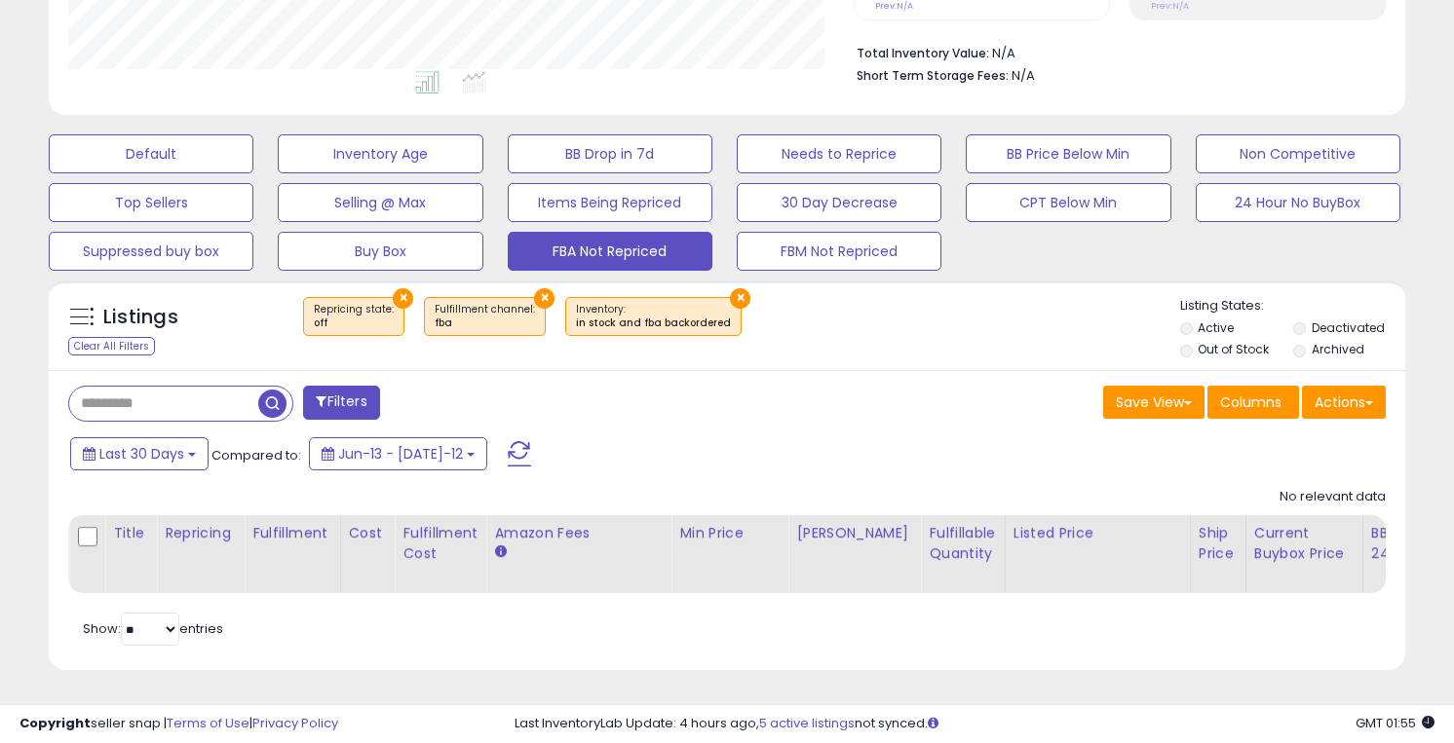
scroll to position [0, 0]
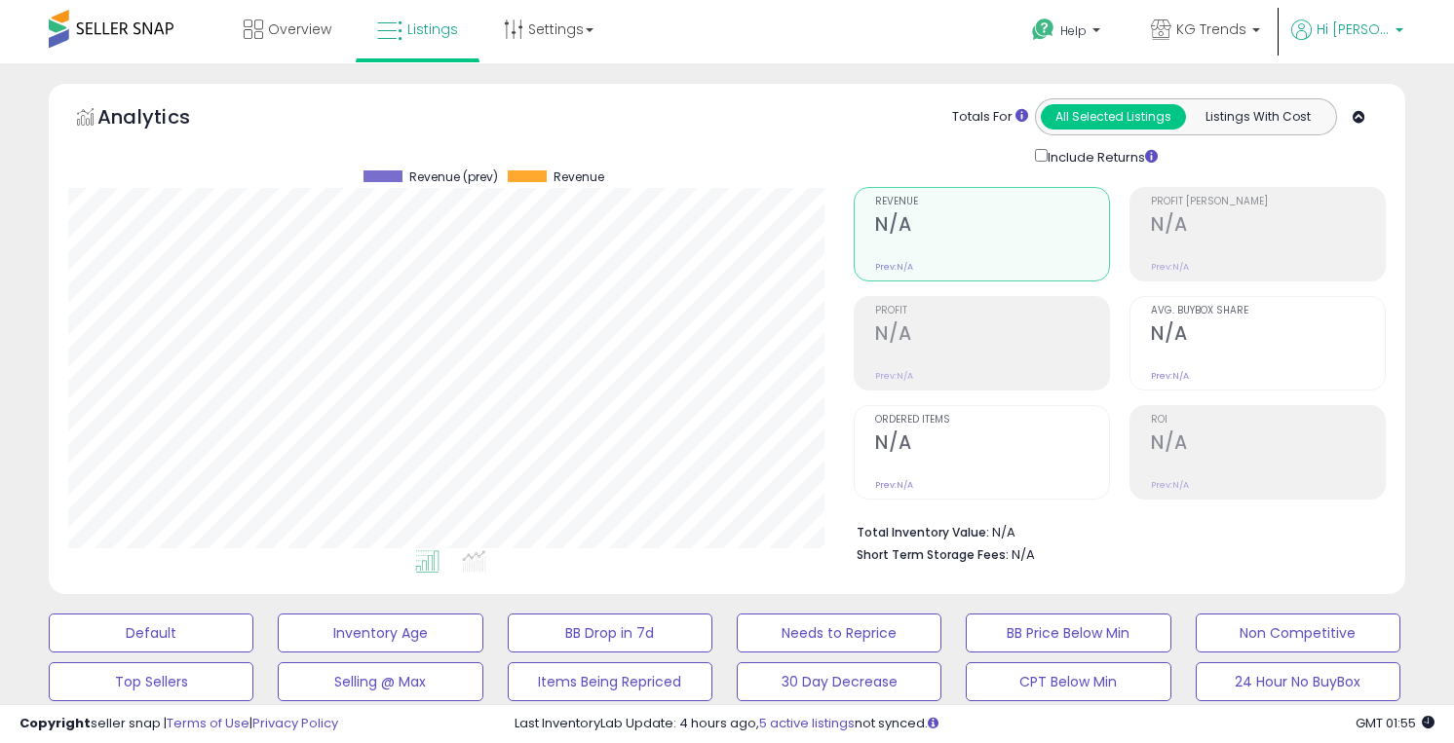
click at [1386, 35] on span "Hi [PERSON_NAME]" at bounding box center [1352, 28] width 73 height 19
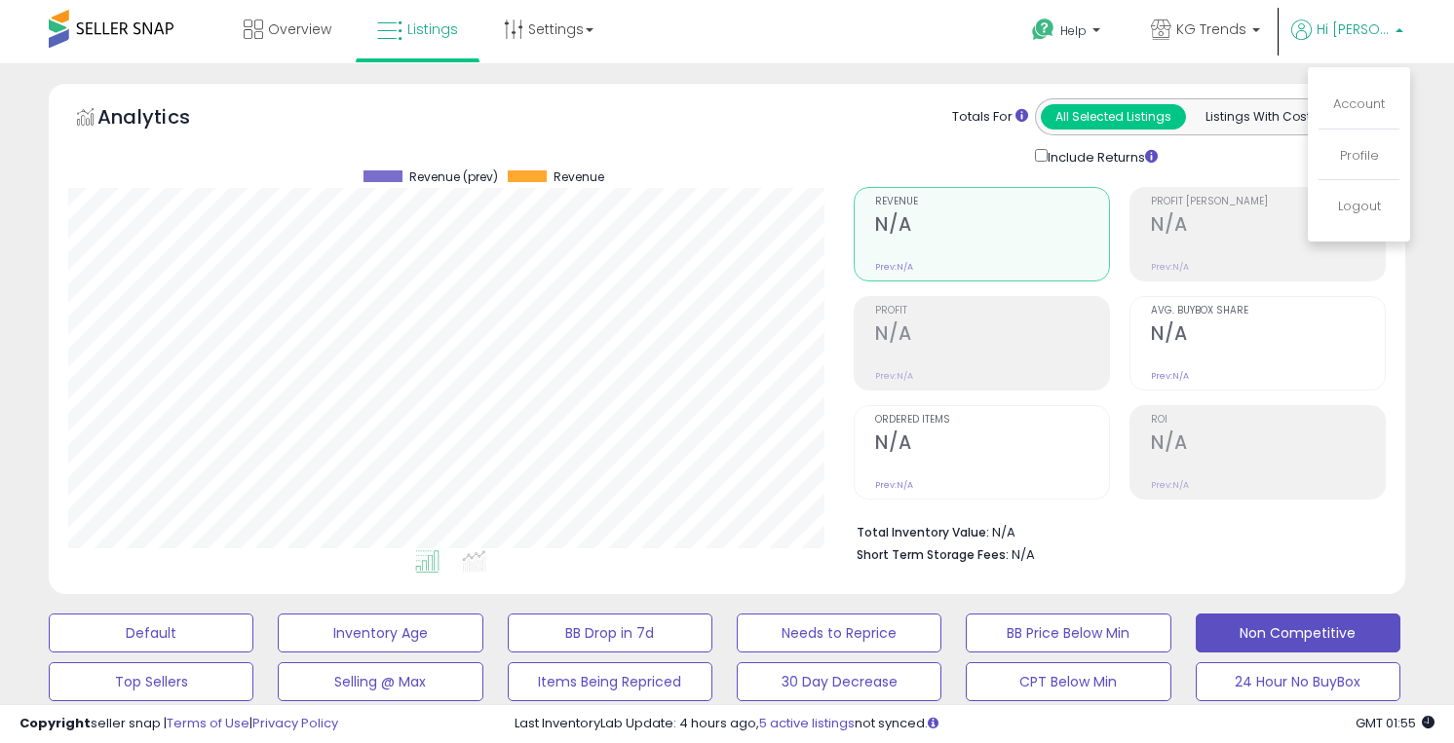
click at [253, 626] on button "Non Competitive" at bounding box center [151, 633] width 205 height 39
click at [1380, 36] on span "Hi [PERSON_NAME]" at bounding box center [1352, 28] width 73 height 19
click at [1356, 211] on link "Logout" at bounding box center [1359, 206] width 43 height 19
